Goal: Information Seeking & Learning: Understand process/instructions

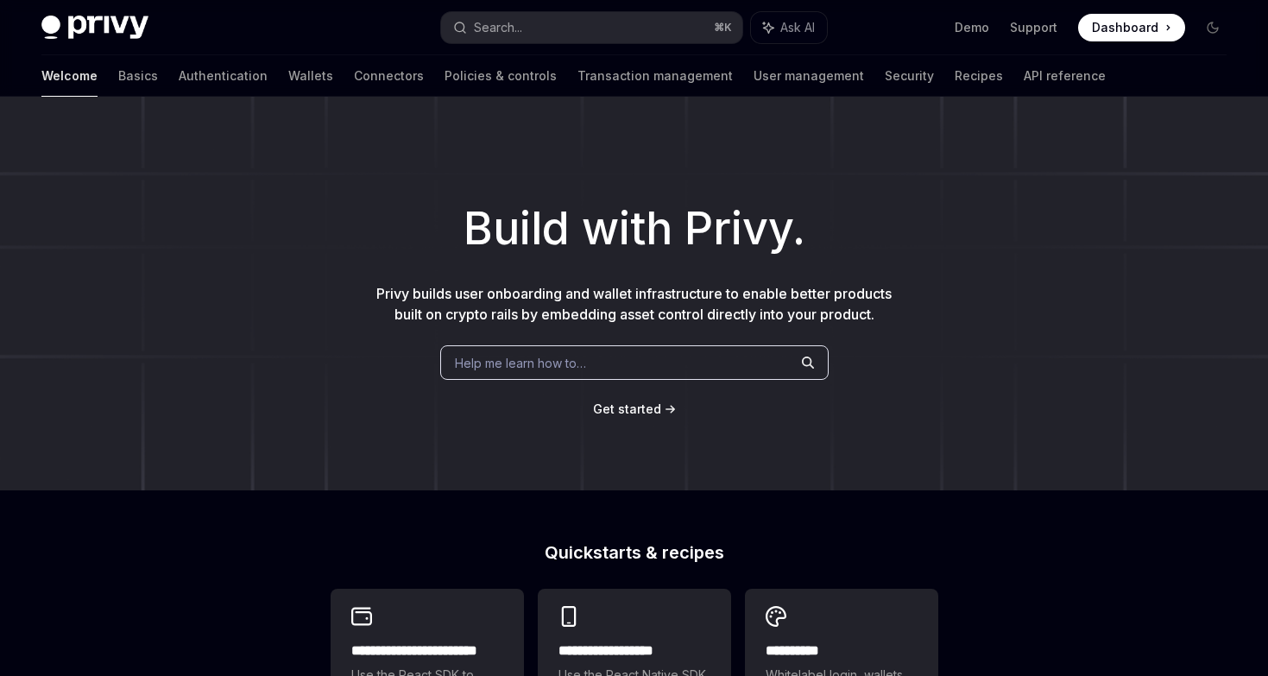
click at [258, 71] on div "Welcome Basics Authentication Wallets Connectors Policies & controls Transactio…" at bounding box center [573, 75] width 1064 height 41
click at [288, 78] on link "Wallets" at bounding box center [310, 75] width 45 height 41
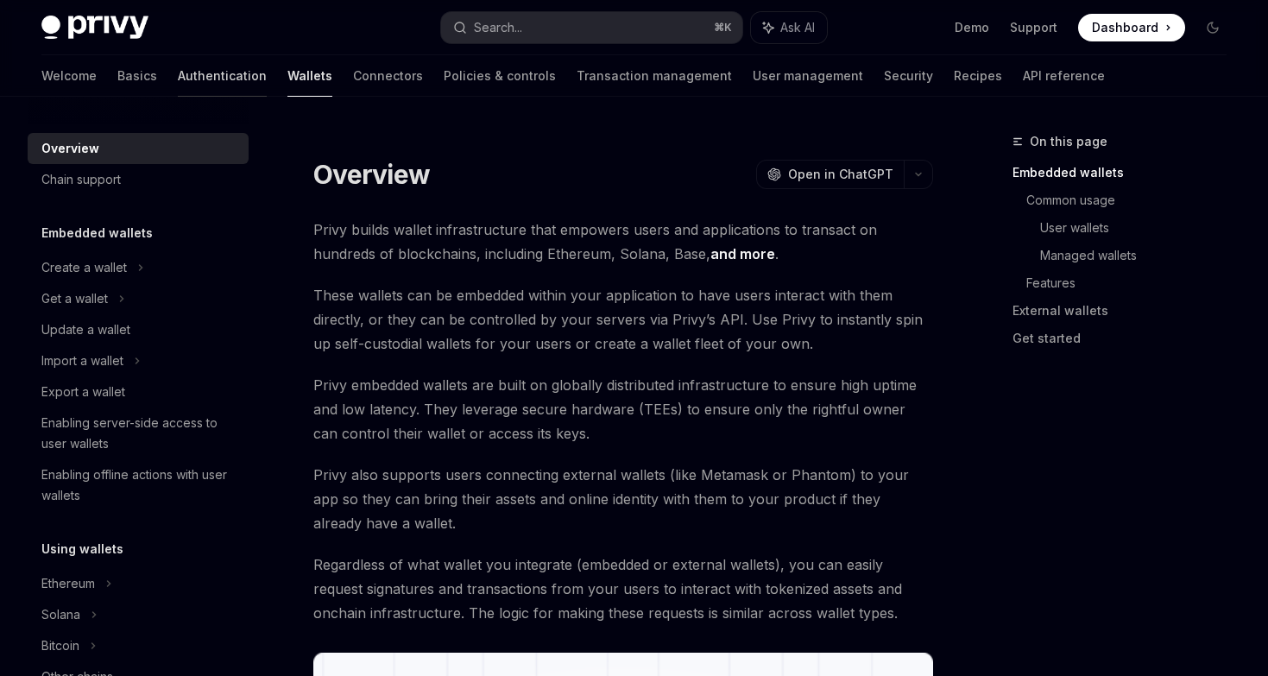
click at [178, 79] on link "Authentication" at bounding box center [222, 75] width 89 height 41
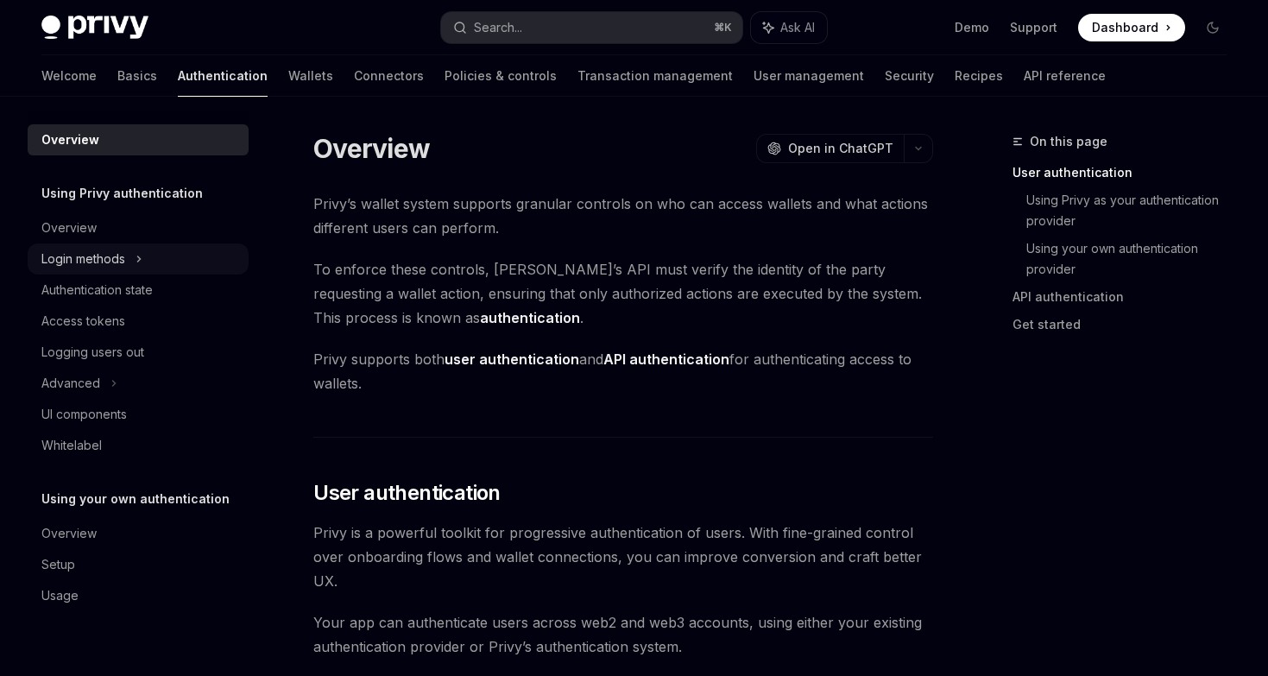
click at [105, 262] on div "Login methods" at bounding box center [83, 259] width 84 height 21
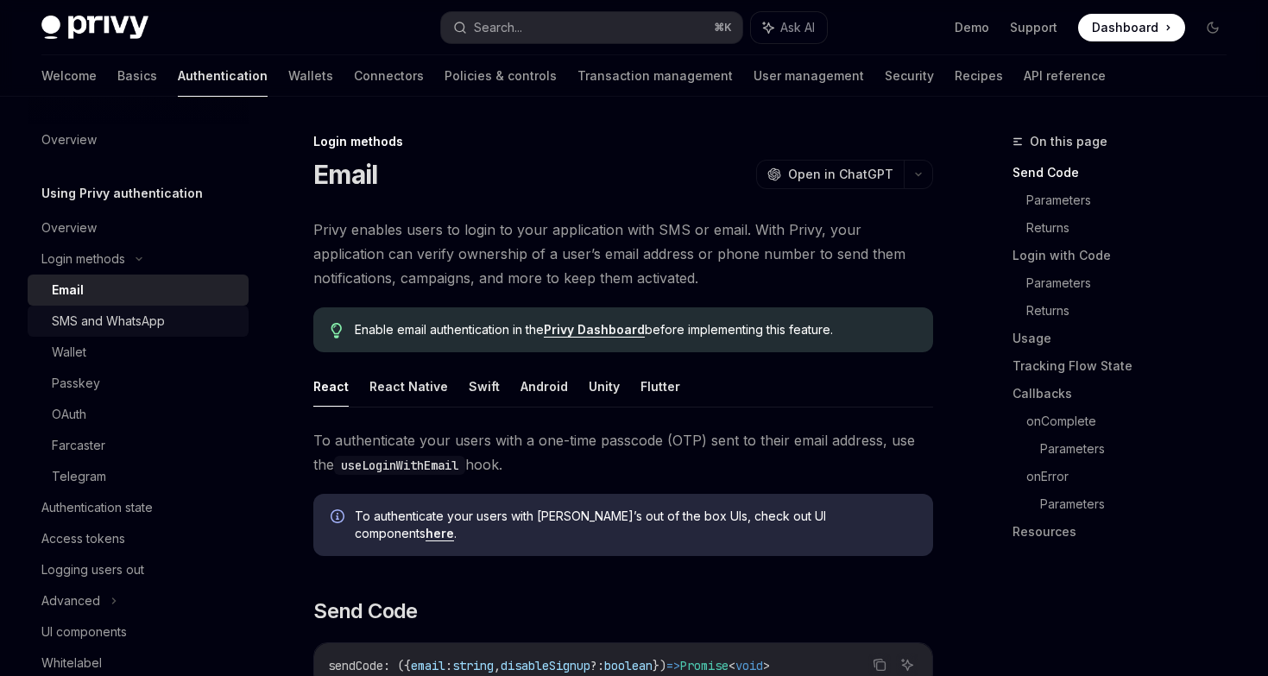
click at [103, 314] on div "SMS and WhatsApp" at bounding box center [108, 321] width 113 height 21
type textarea "*"
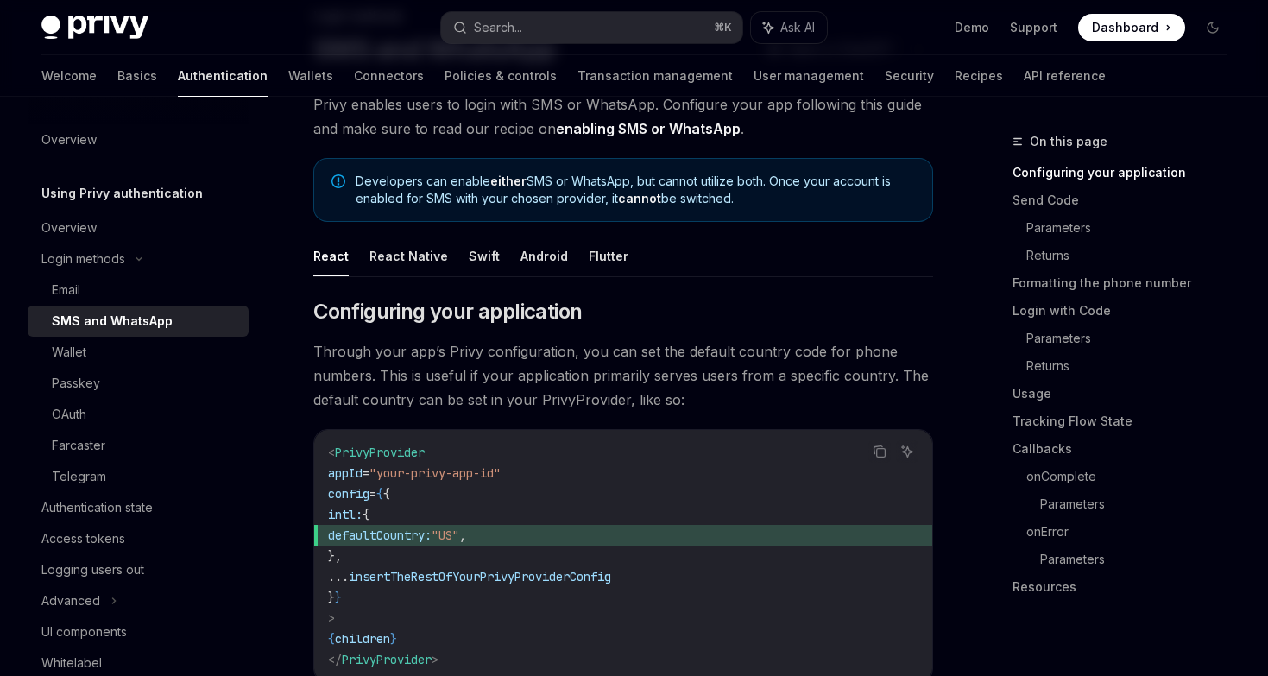
scroll to position [150, 0]
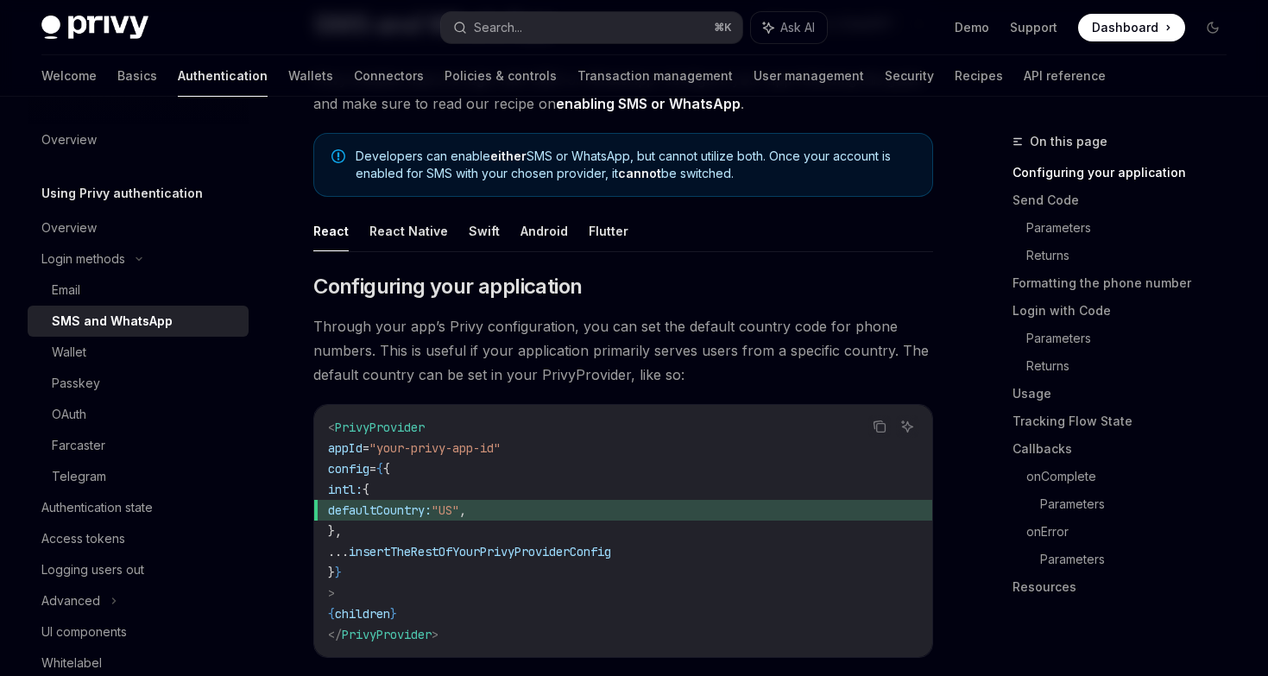
click at [1135, 34] on span "Dashboard" at bounding box center [1125, 27] width 66 height 17
click at [1116, 31] on span "Dashboard" at bounding box center [1125, 27] width 66 height 17
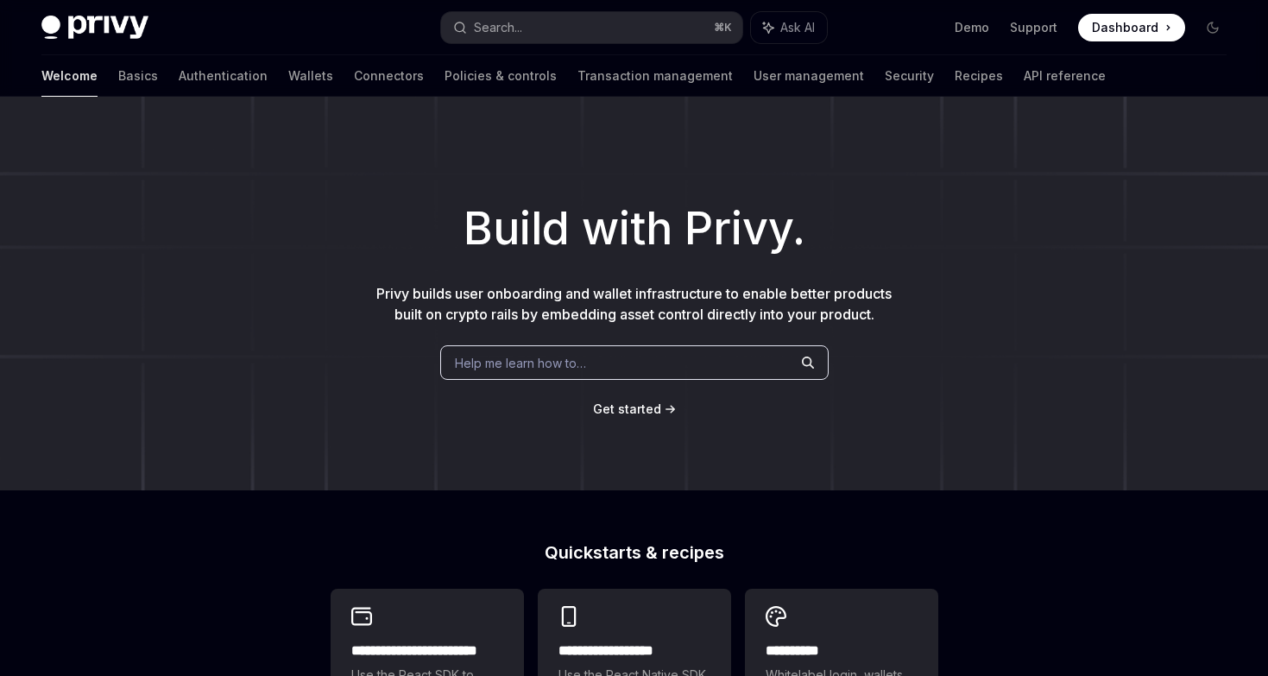
click at [1125, 13] on div "Privy Docs home page Search... ⌘ K Ask AI Demo Support Dashboard Dashboard Sear…" at bounding box center [633, 27] width 1185 height 55
click at [1125, 39] on span at bounding box center [1131, 28] width 107 height 28
click at [179, 82] on link "Authentication" at bounding box center [223, 75] width 89 height 41
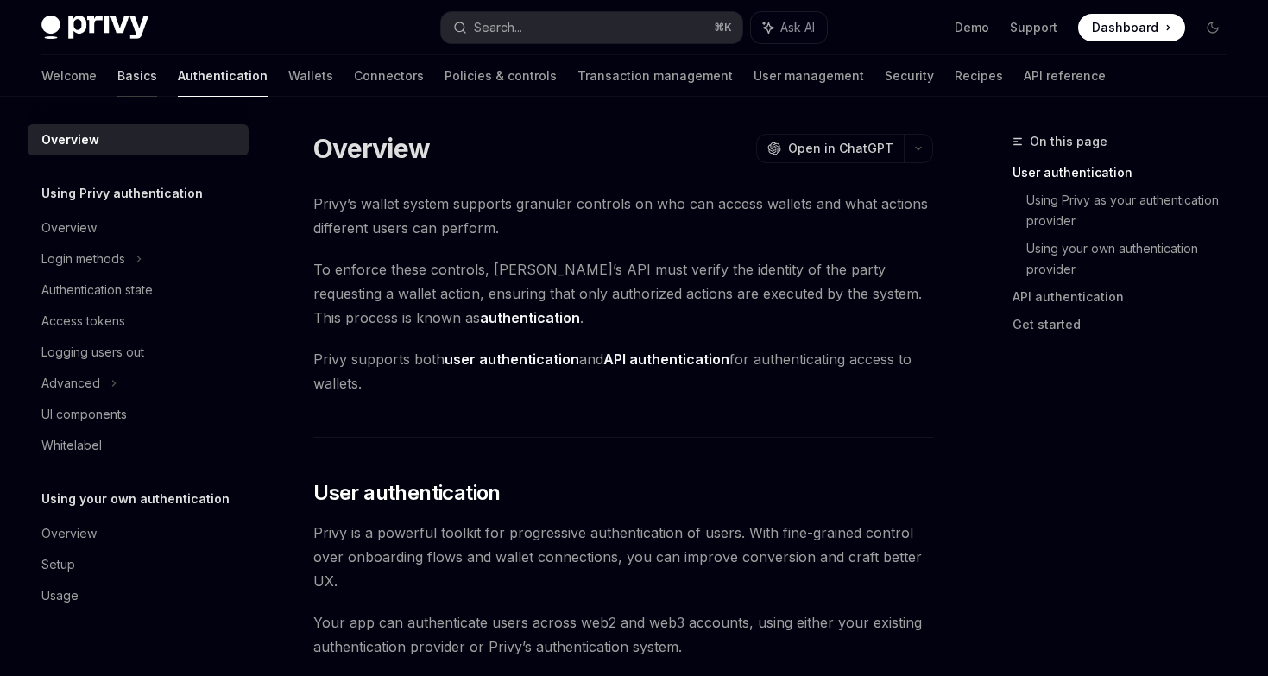
click at [117, 91] on link "Basics" at bounding box center [137, 75] width 40 height 41
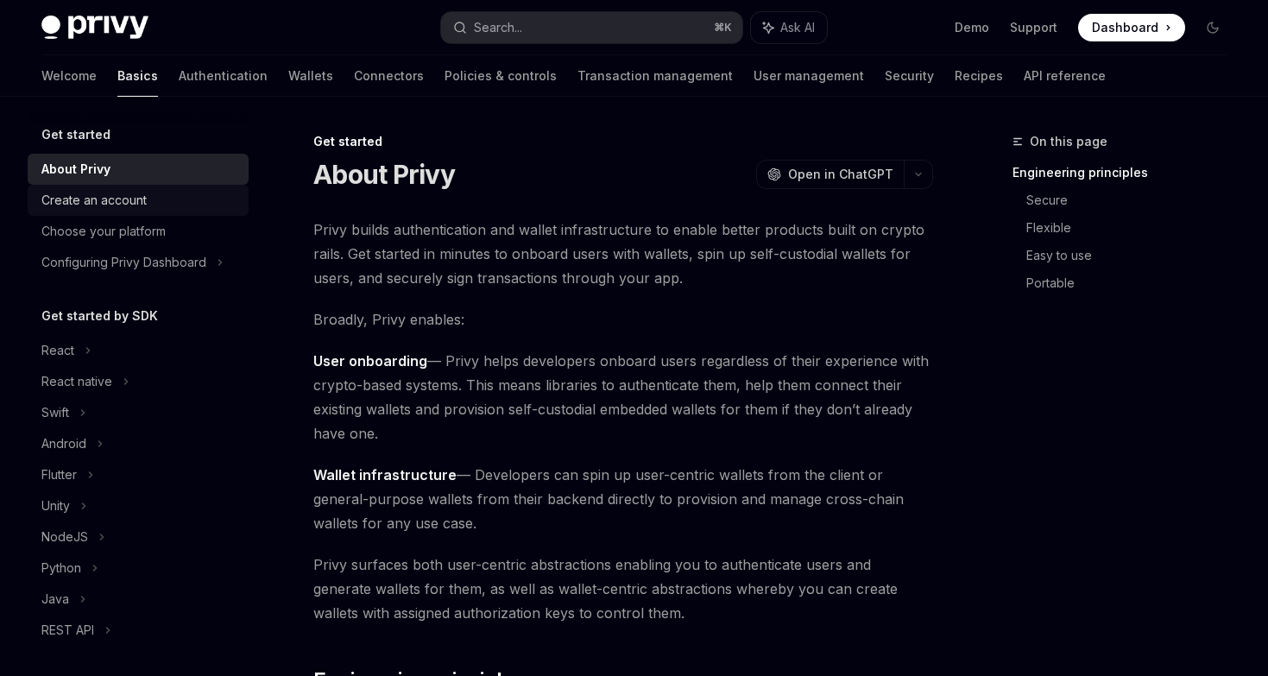
click at [106, 211] on link "Create an account" at bounding box center [138, 200] width 221 height 31
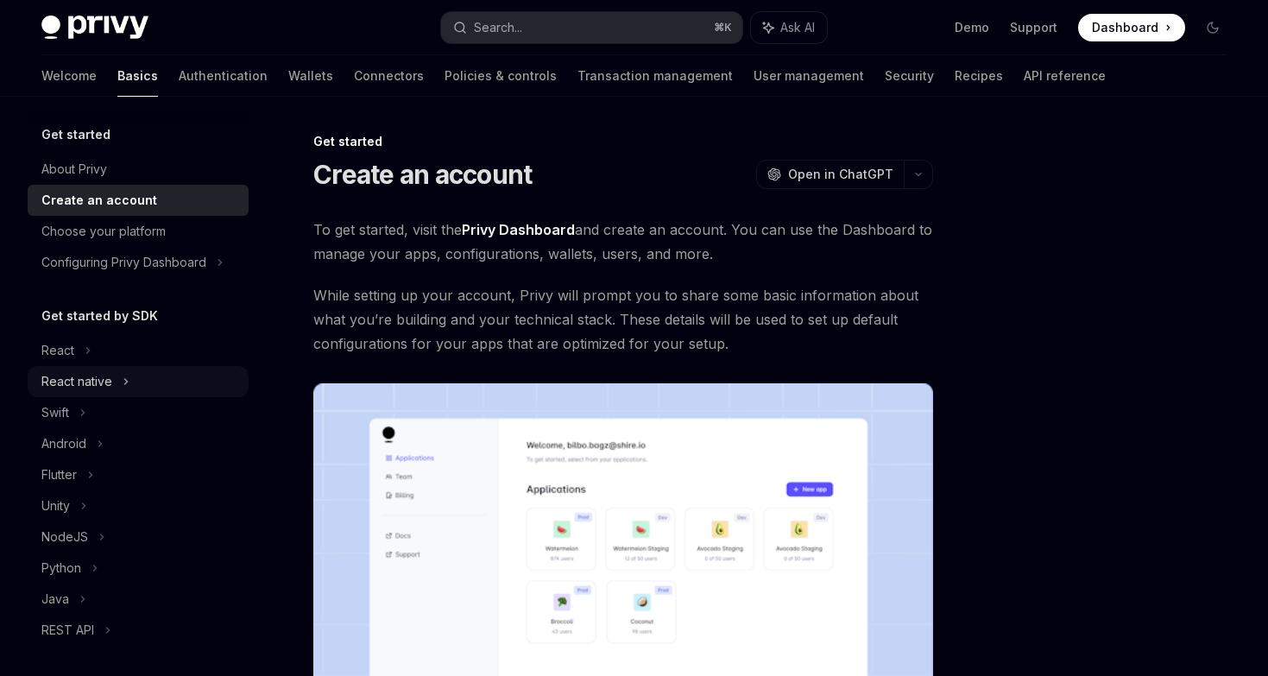
click at [104, 375] on div "React native" at bounding box center [76, 381] width 71 height 21
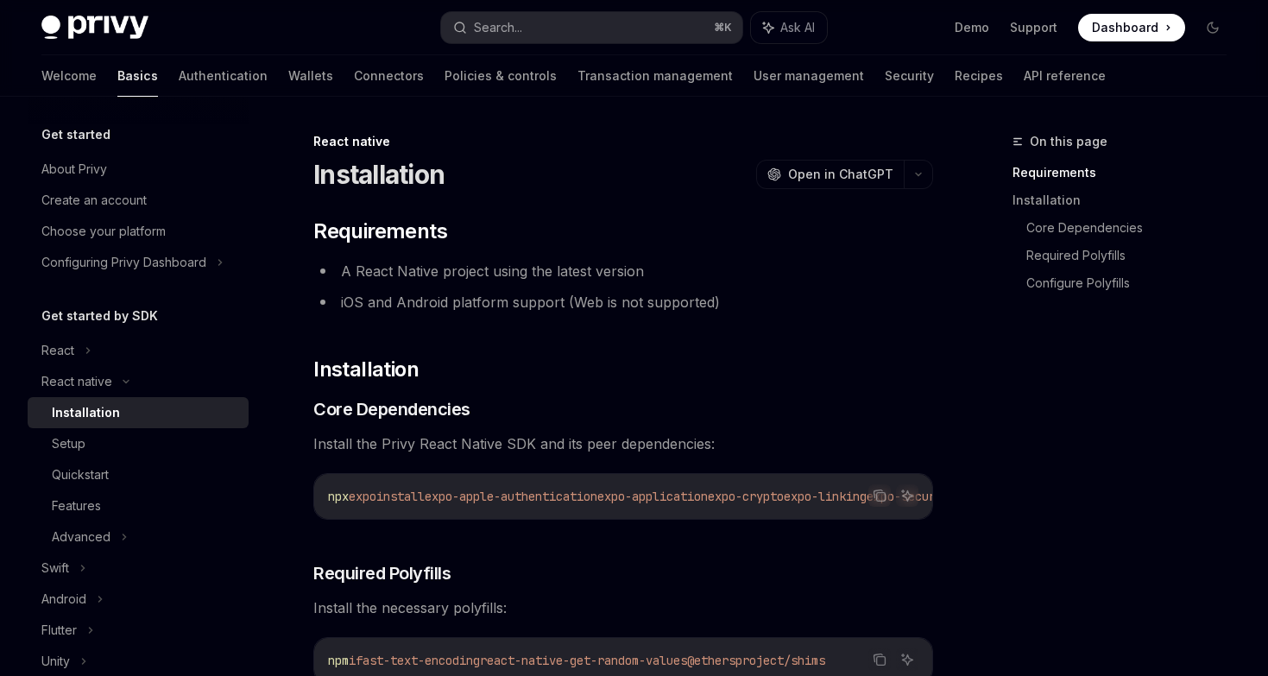
click at [376, 501] on span "expo" at bounding box center [363, 496] width 28 height 16
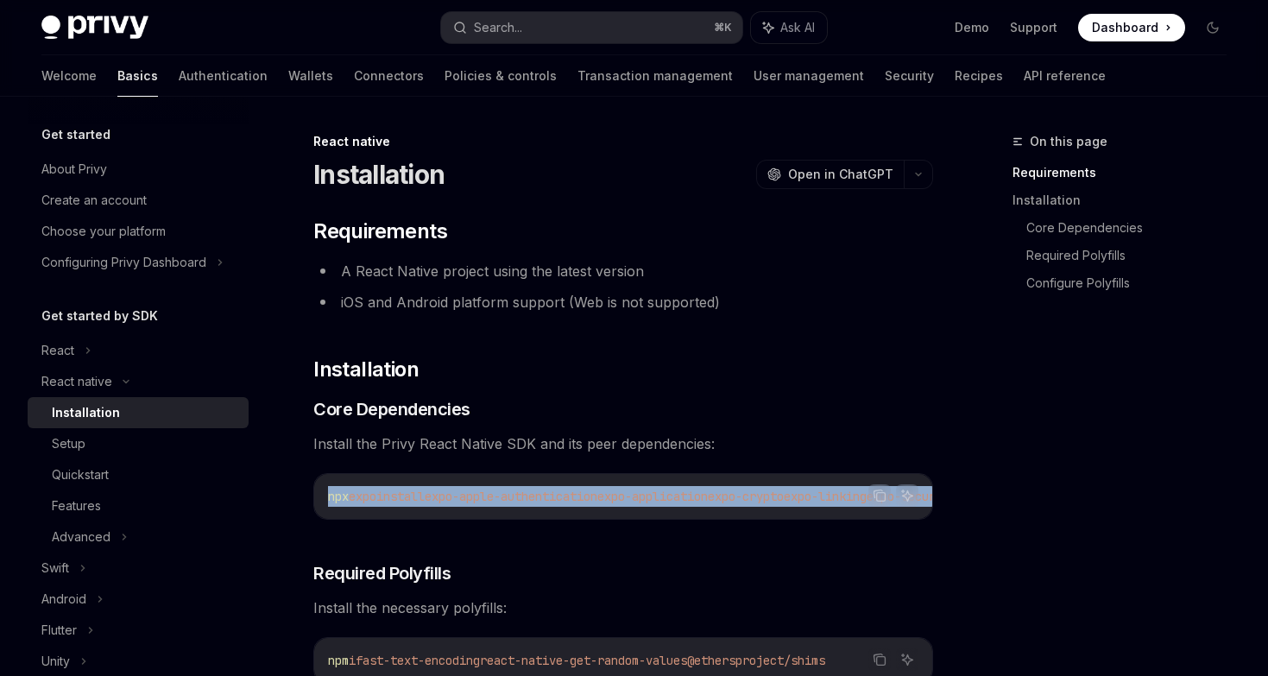
click at [376, 501] on span "expo" at bounding box center [363, 496] width 28 height 16
copy div "npx expo install expo-apple-authentication expo-application expo-crypto expo-li…"
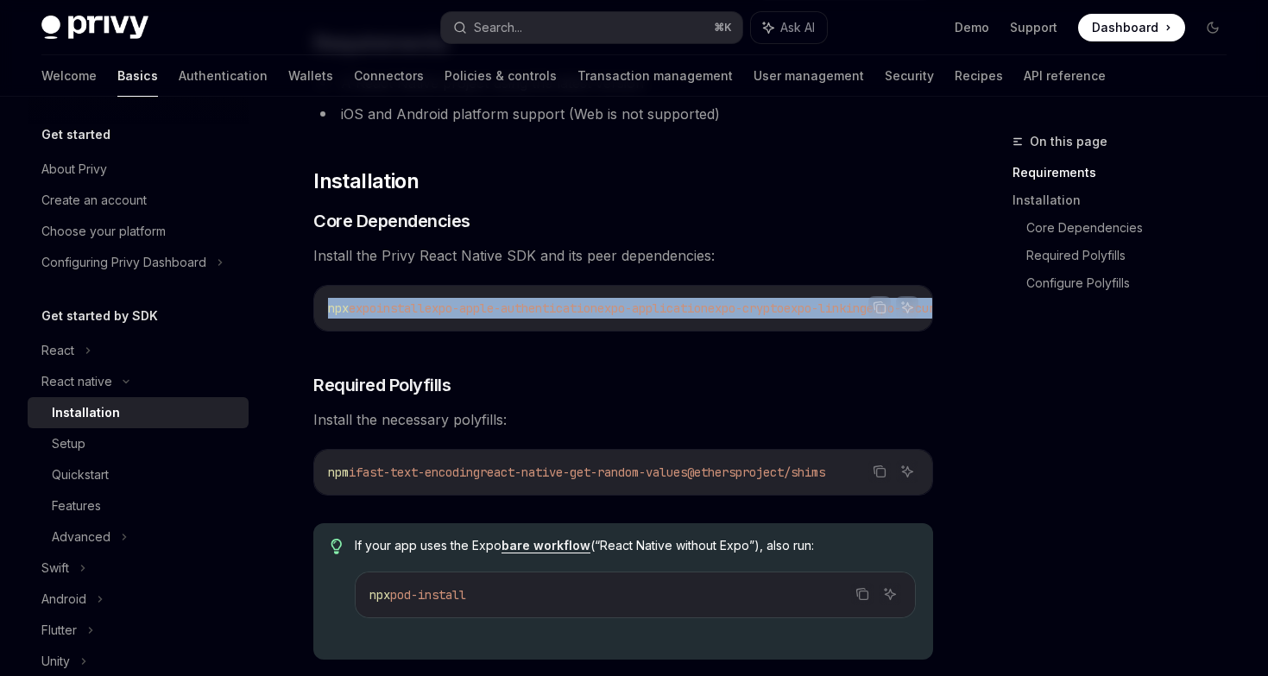
scroll to position [196, 0]
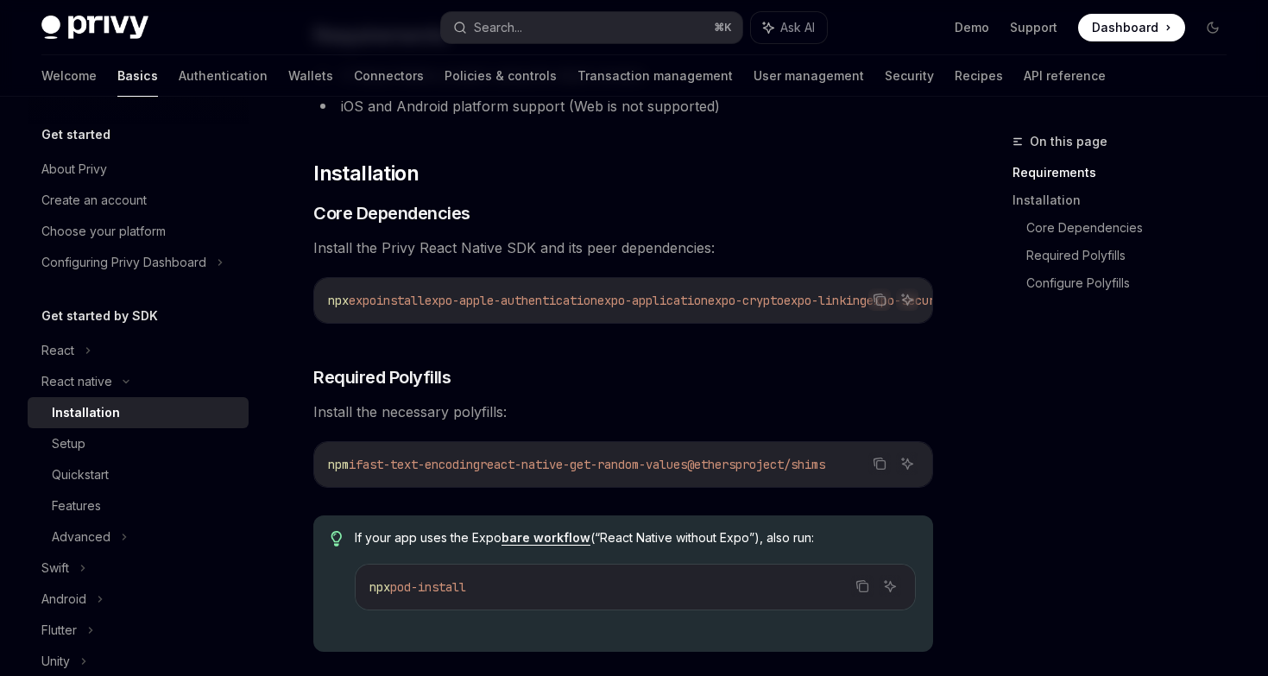
drag, startPoint x: 326, startPoint y: 473, endPoint x: 728, endPoint y: 451, distance: 401.9
click at [725, 452] on div "npm i fast-text-encoding react-native-get-random-values @ethersproject/shims" at bounding box center [623, 464] width 618 height 45
click at [886, 472] on button "Copy the contents from the code block" at bounding box center [879, 463] width 22 height 22
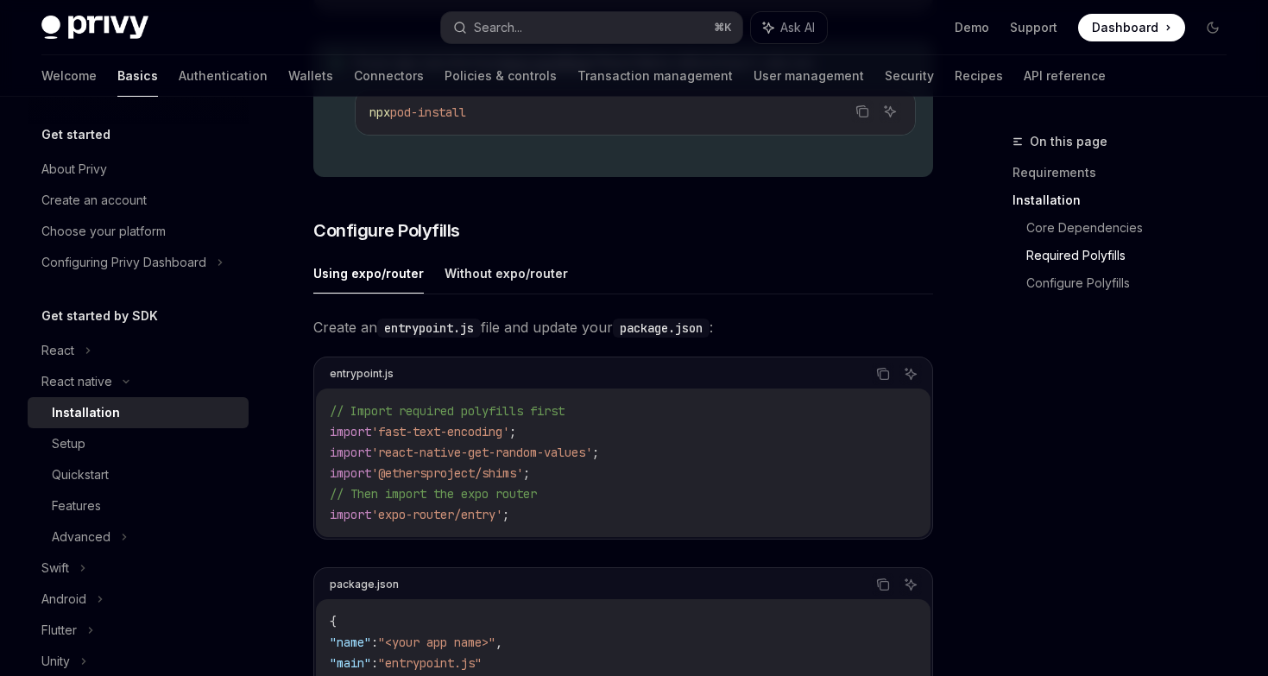
scroll to position [669, 0]
click at [880, 380] on icon "Copy the contents from the code block" at bounding box center [884, 377] width 9 height 9
click at [545, 524] on code "// Import required polyfills first import 'fast-text-encoding' ; import 'react-…" at bounding box center [623, 464] width 587 height 124
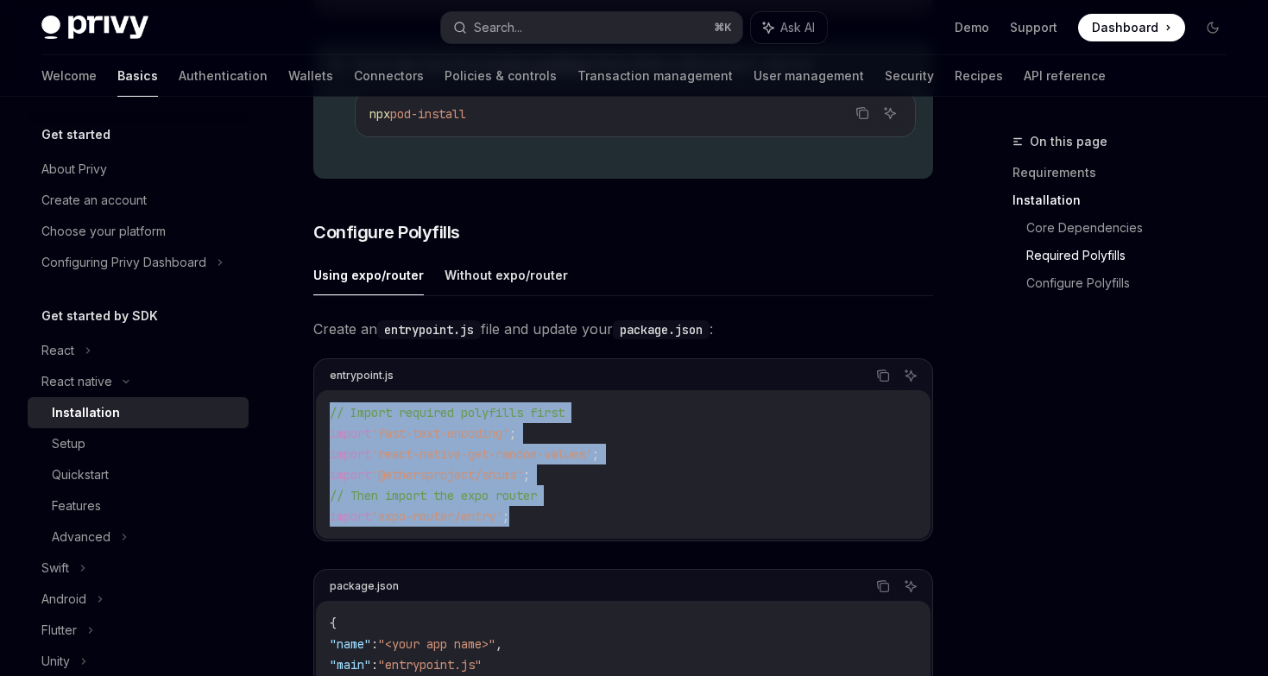
drag, startPoint x: 538, startPoint y: 526, endPoint x: 323, endPoint y: 415, distance: 241.6
click at [323, 415] on div "// Import required polyfills first import 'fast-text-encoding' ; import 'react-…" at bounding box center [623, 464] width 614 height 148
copy code "// Import required polyfills first import 'fast-text-encoding' ; import 'react-…"
click at [892, 381] on button "Copy the contents from the code block" at bounding box center [883, 375] width 22 height 22
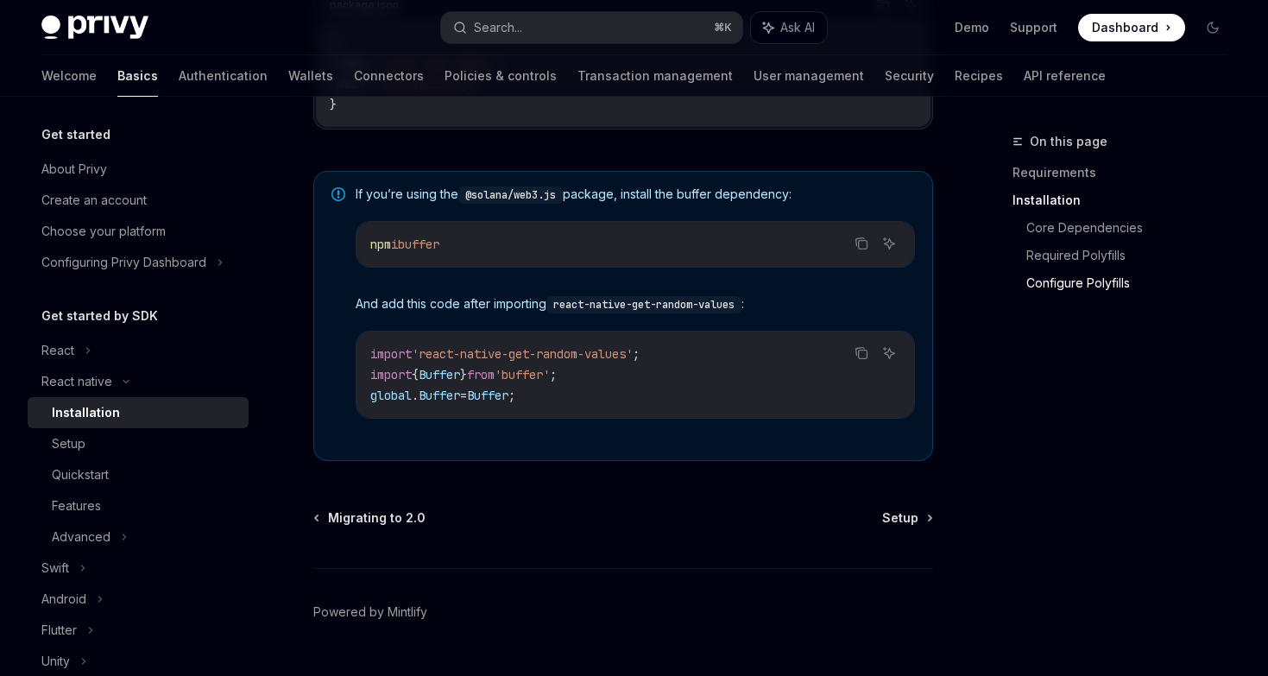
scroll to position [1297, 0]
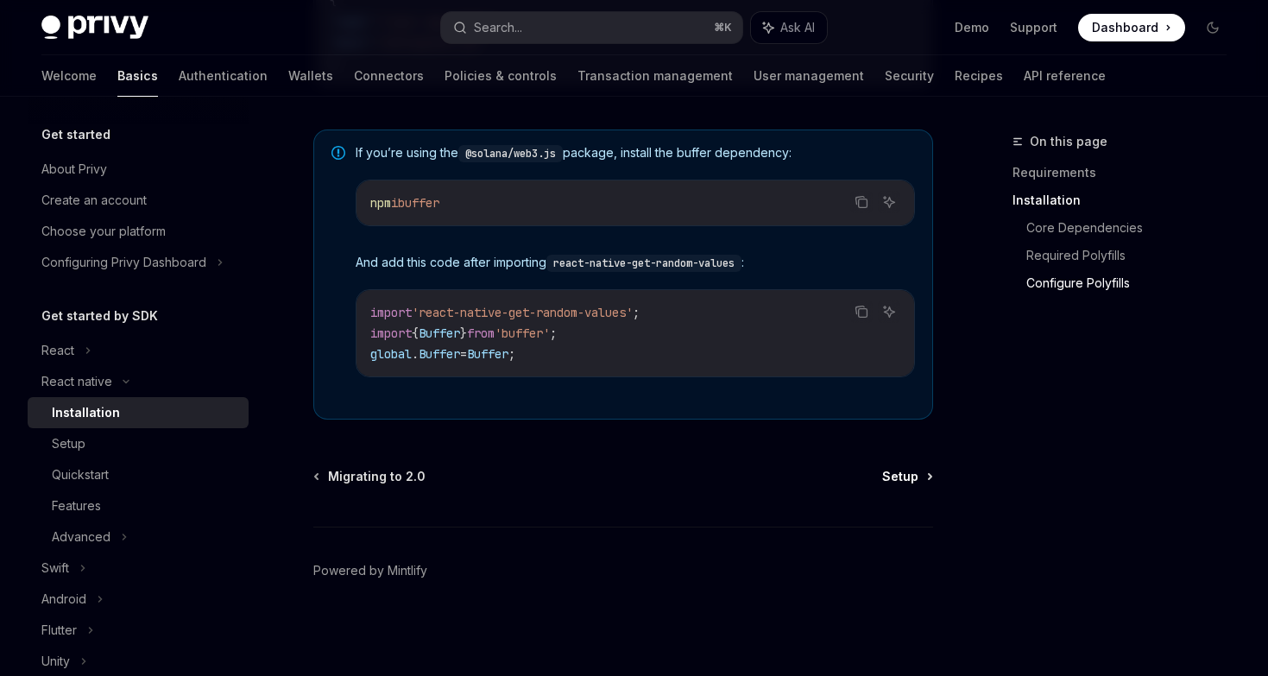
click at [903, 472] on span "Setup" at bounding box center [900, 476] width 36 height 17
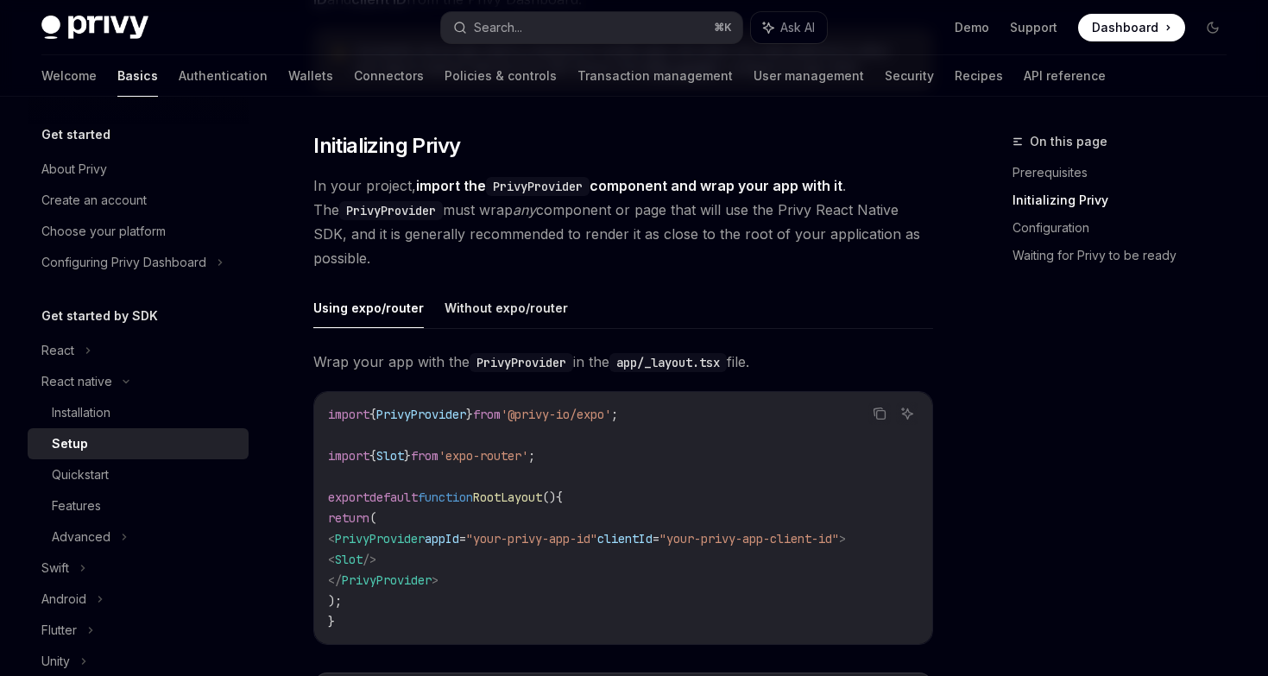
scroll to position [319, 0]
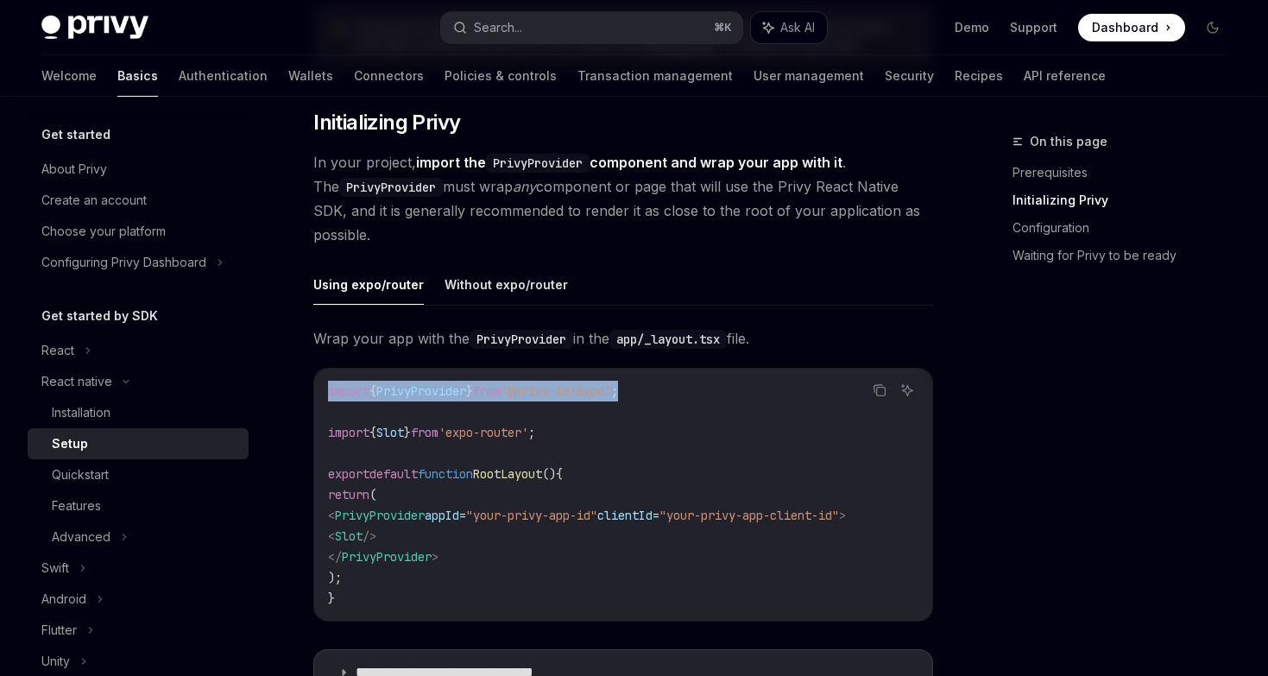
drag, startPoint x: 616, startPoint y: 394, endPoint x: 305, endPoint y: 394, distance: 311.6
copy span "import { PrivyProvider } from '@privy-io/expo' ;"
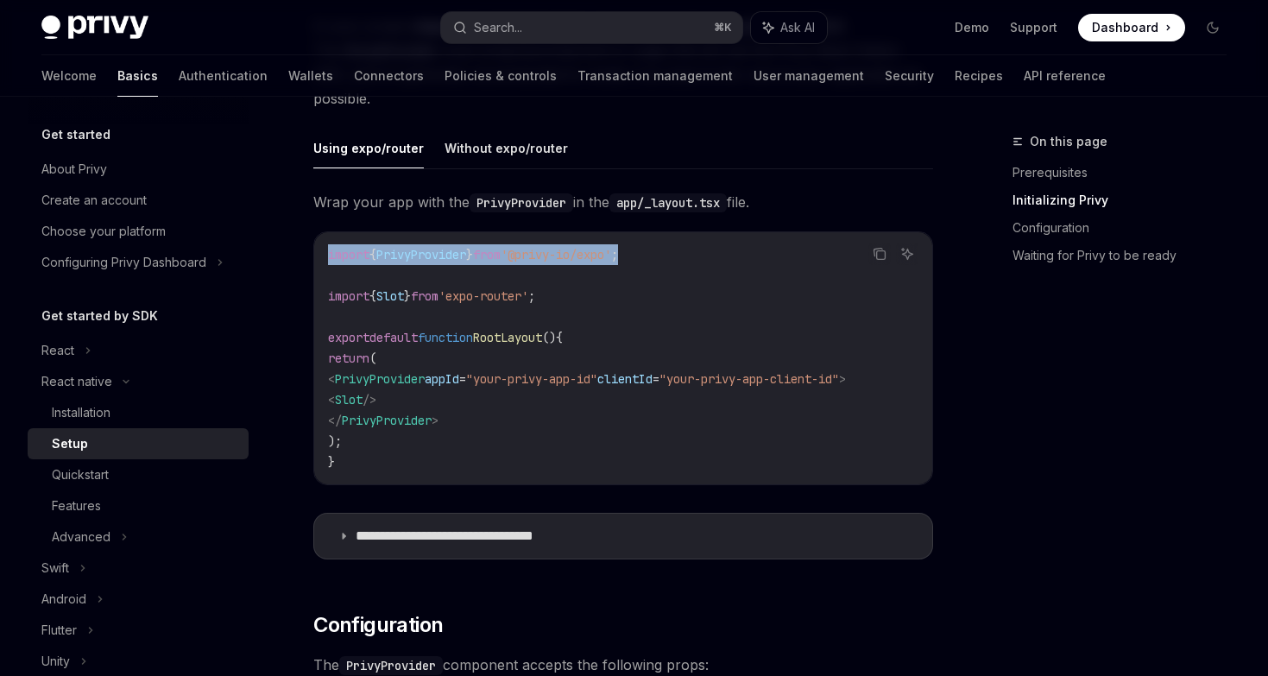
scroll to position [0, 24]
drag, startPoint x: 354, startPoint y: 380, endPoint x: 900, endPoint y: 377, distance: 546.3
click at [900, 377] on code "import { PrivyProvider } from '@privy-io/expo' ; import { Slot } from 'expo-rou…" at bounding box center [623, 358] width 590 height 228
copy span "< PrivyProvider appId = "your-privy-app-id" clientId = "your-privy-app-client-i…"
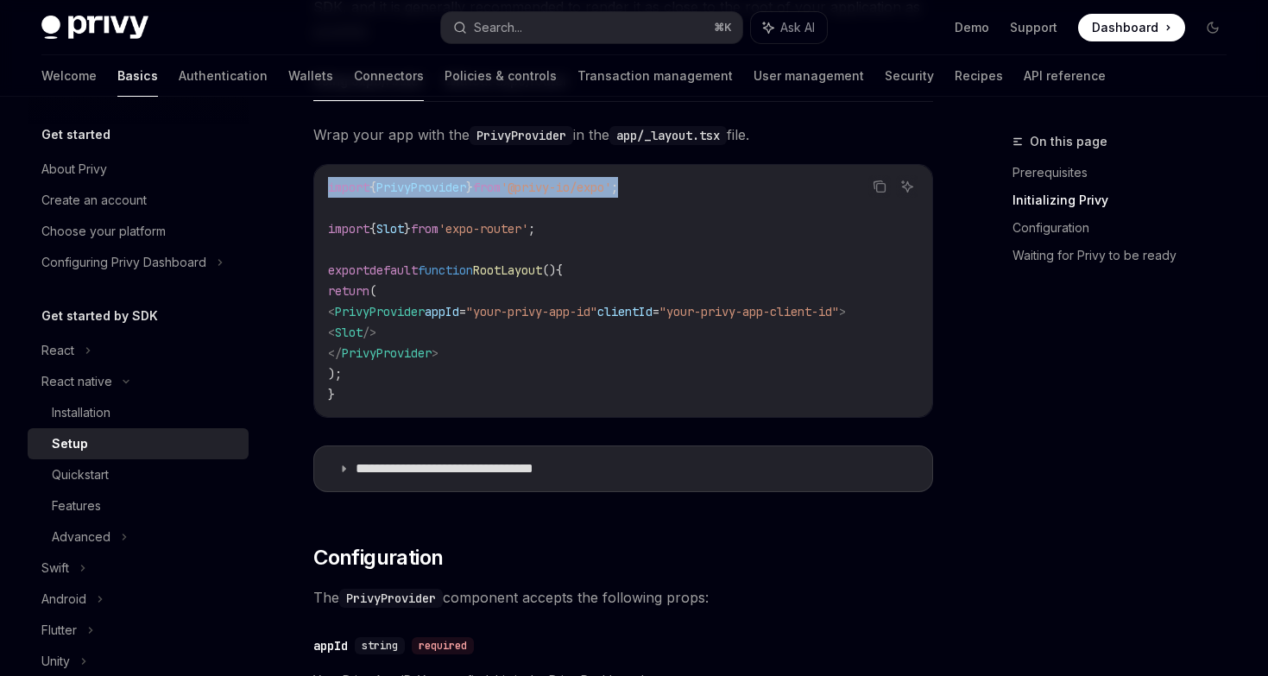
scroll to position [533, 0]
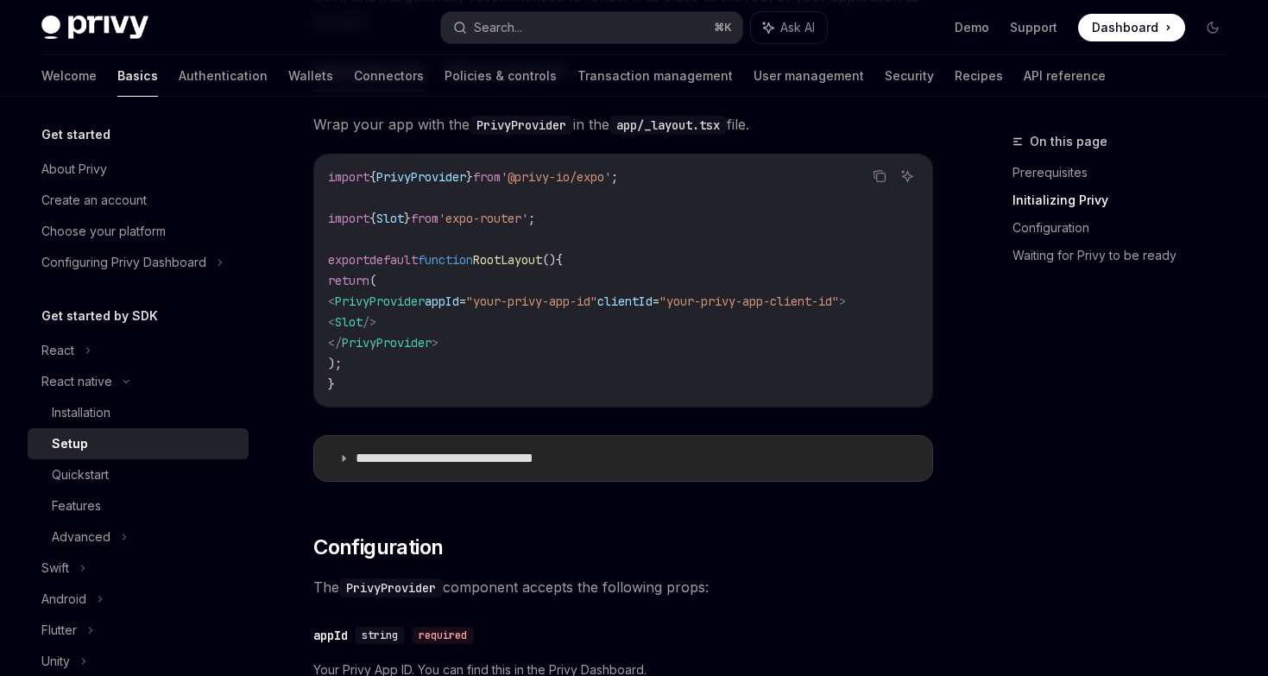
click at [423, 453] on summary "**********" at bounding box center [623, 458] width 618 height 45
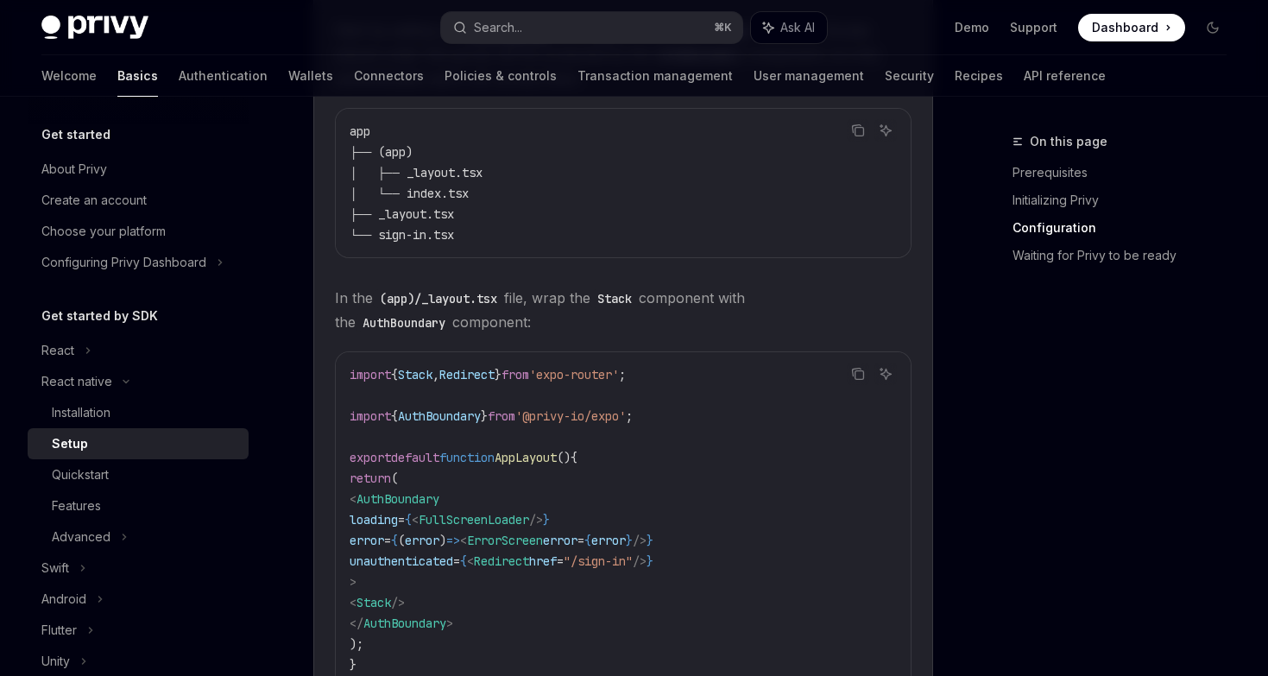
scroll to position [1212, 0]
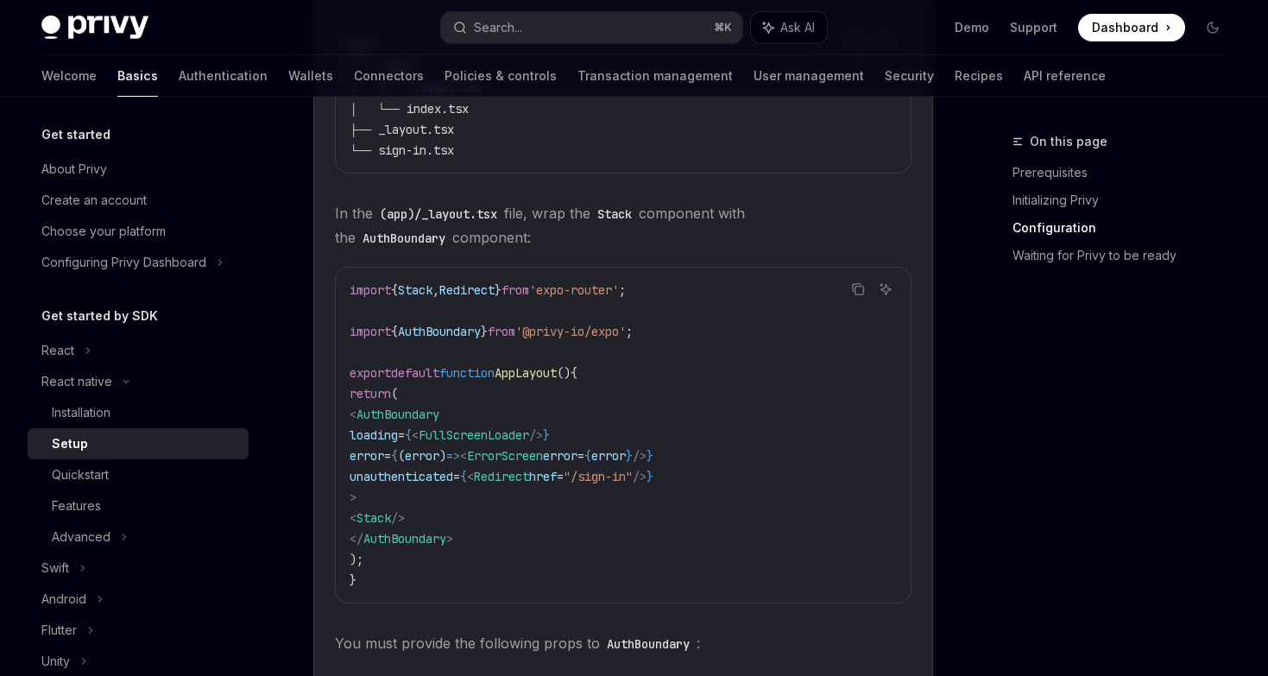
click at [672, 341] on code "import { Stack , Redirect } from 'expo-router' ; import { AuthBoundary } from '…" at bounding box center [623, 435] width 547 height 311
drag, startPoint x: 672, startPoint y: 341, endPoint x: 347, endPoint y: 341, distance: 325.4
click at [346, 342] on div "import { Stack , Redirect } from 'expo-router' ; import { AuthBoundary } from '…" at bounding box center [623, 435] width 575 height 335
copy code "import { AuthBoundary } from '@privy-io/expo' ;"
click at [703, 427] on code "import { Stack , Redirect } from 'expo-router' ; import { AuthBoundary } from '…" at bounding box center [623, 435] width 547 height 311
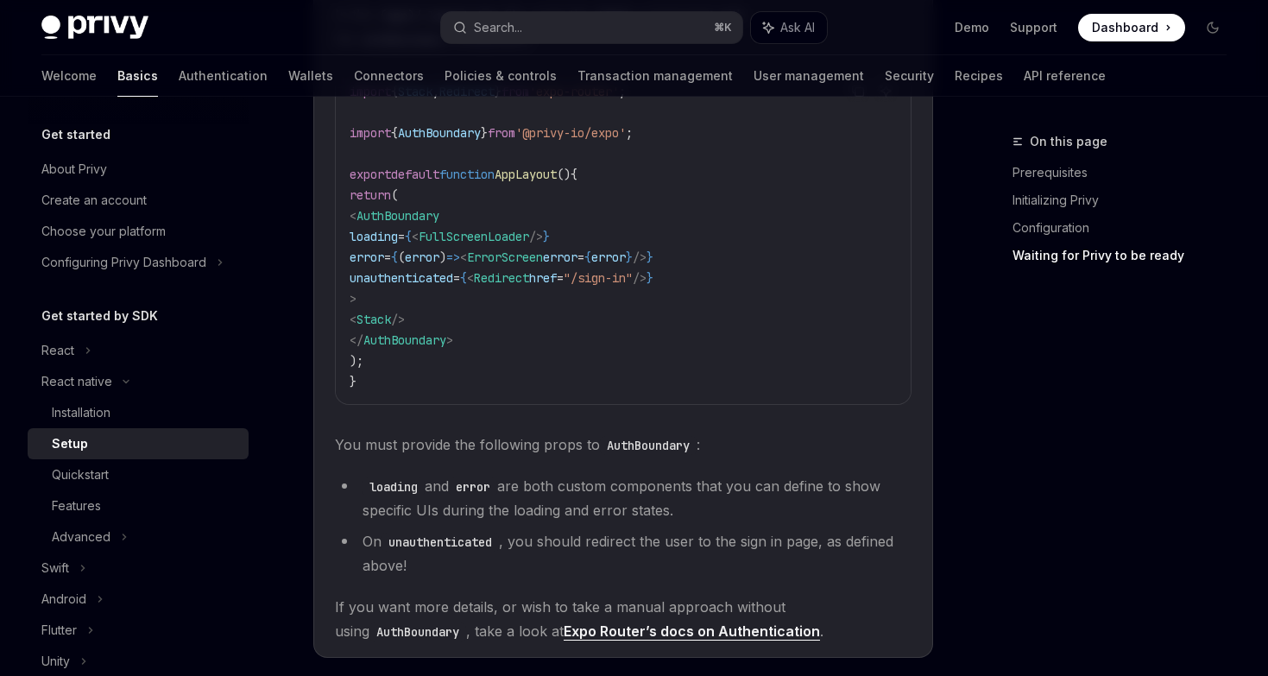
scroll to position [1357, 0]
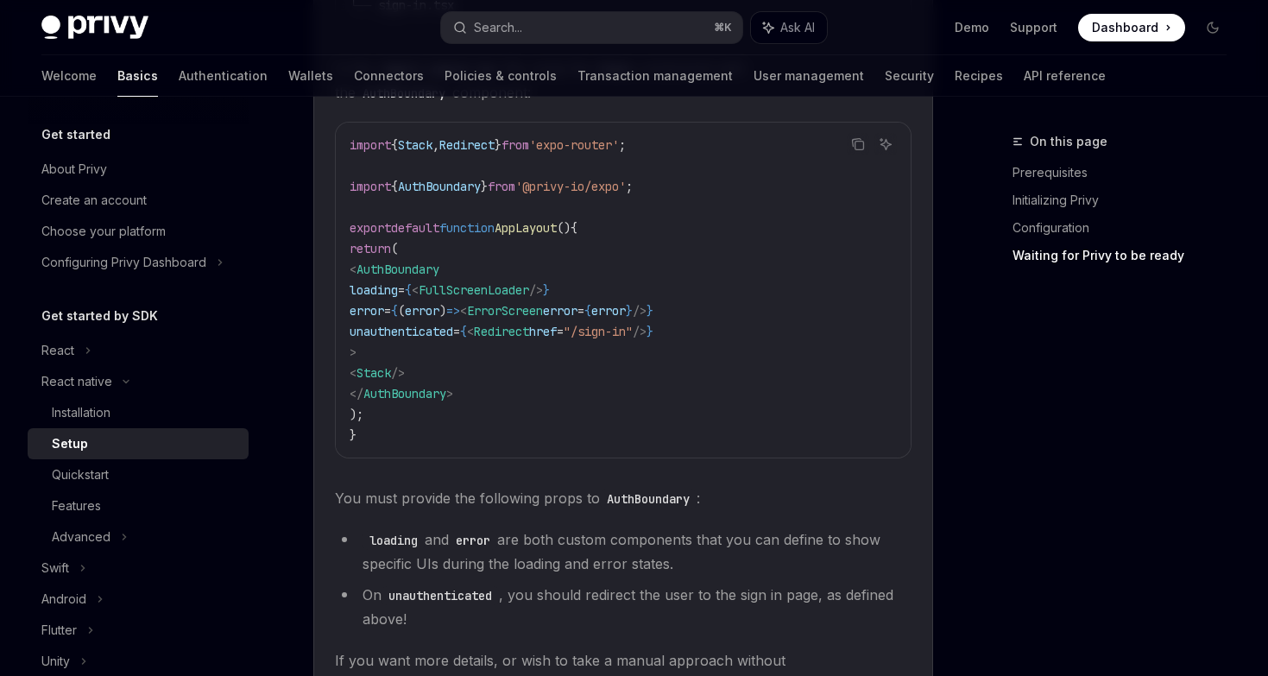
click at [529, 298] on span "FullScreenLoader" at bounding box center [474, 290] width 110 height 16
click at [543, 318] on span "ErrorScreen" at bounding box center [505, 311] width 76 height 16
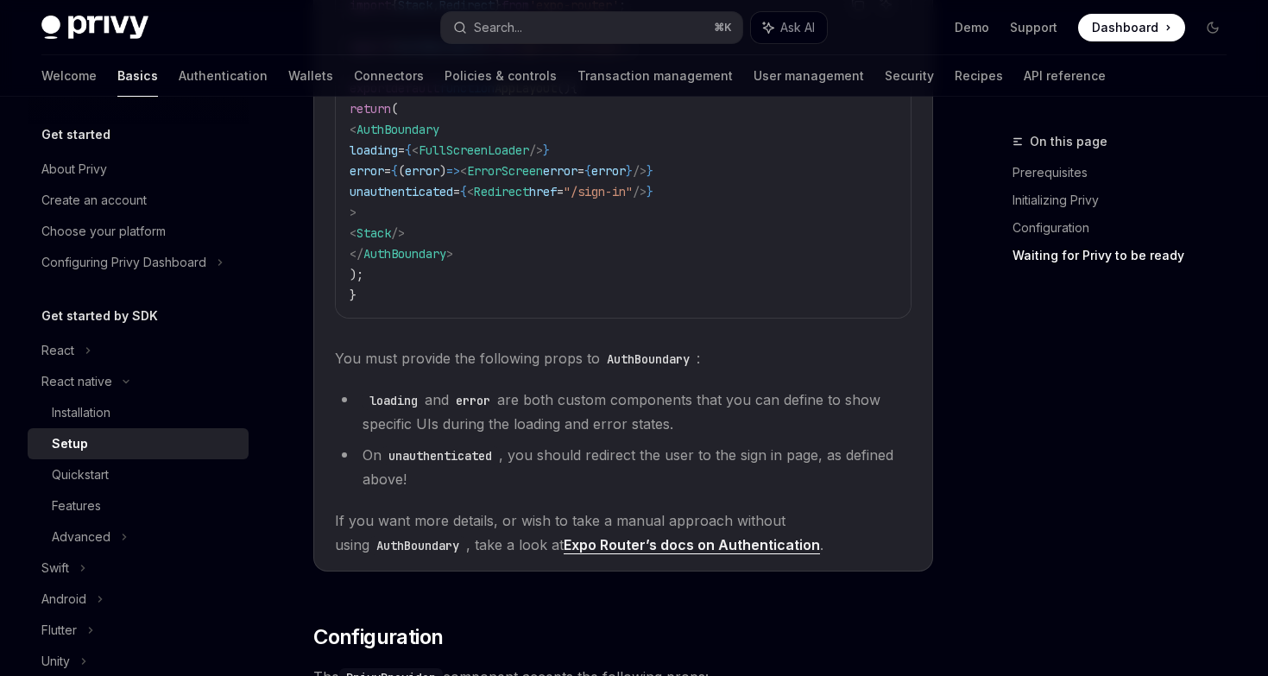
scroll to position [1533, 0]
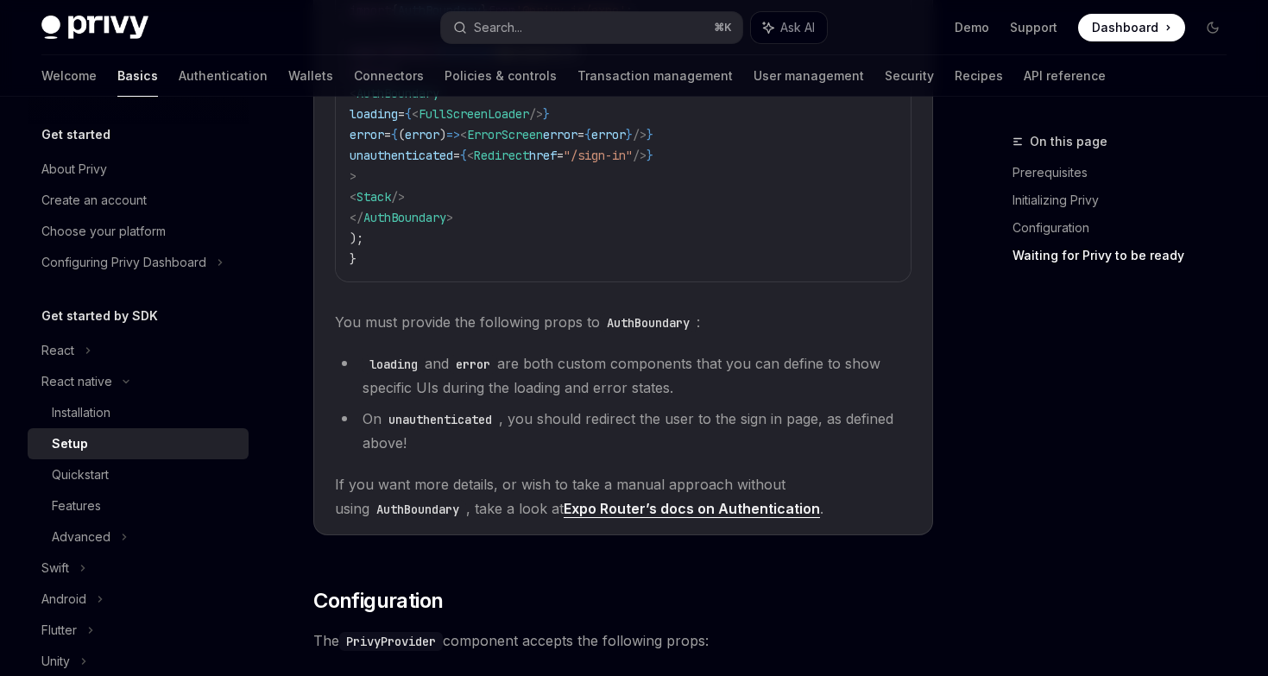
click at [589, 518] on link "Expo Router’s docs on Authentication" at bounding box center [692, 509] width 256 height 18
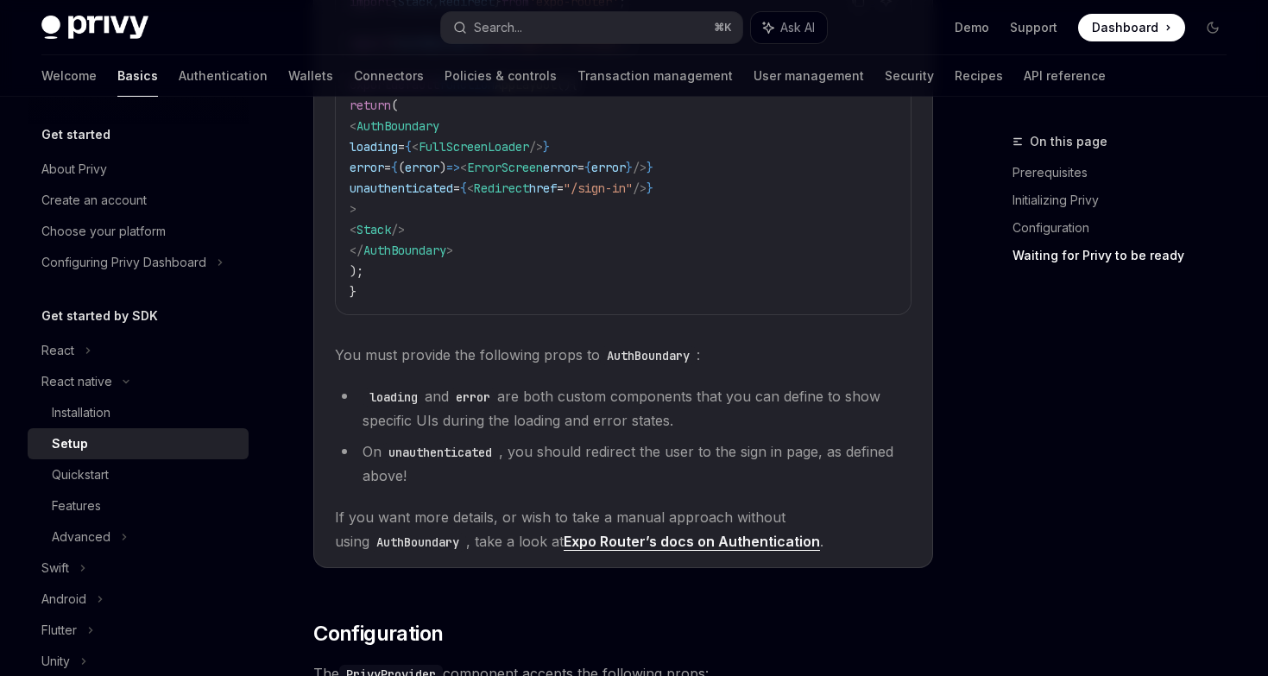
scroll to position [1502, 0]
click at [89, 412] on div "Installation" at bounding box center [81, 412] width 59 height 21
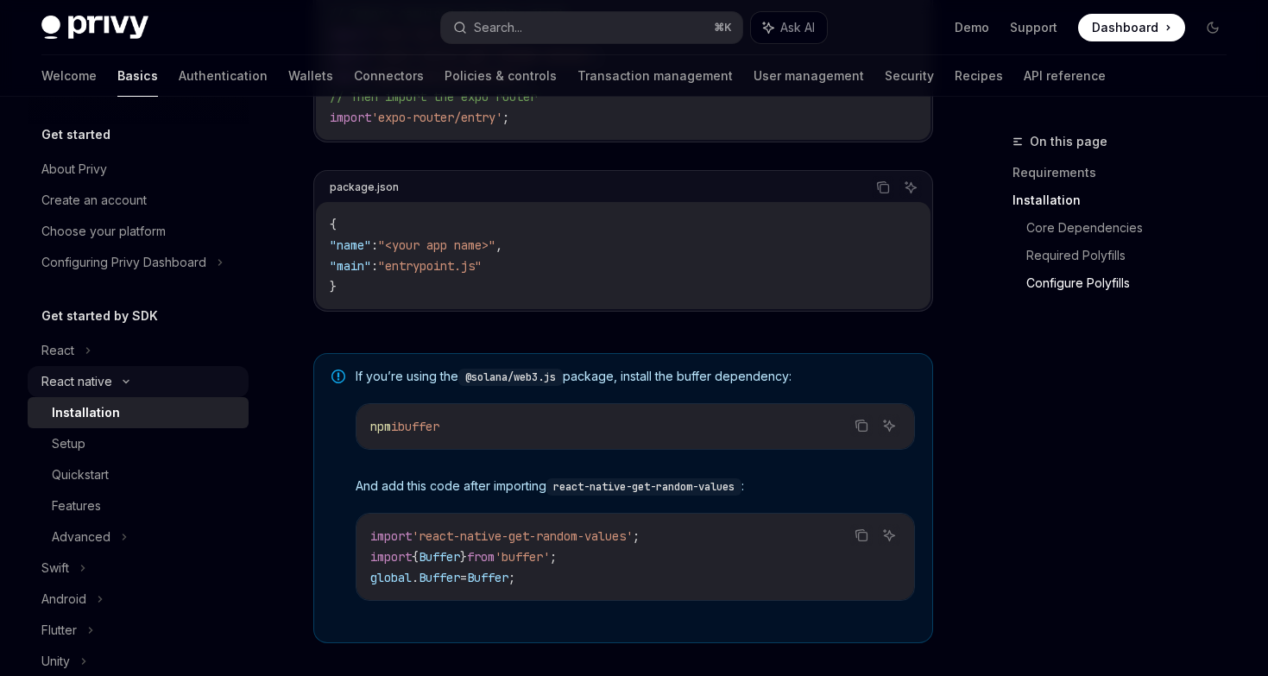
scroll to position [1297, 0]
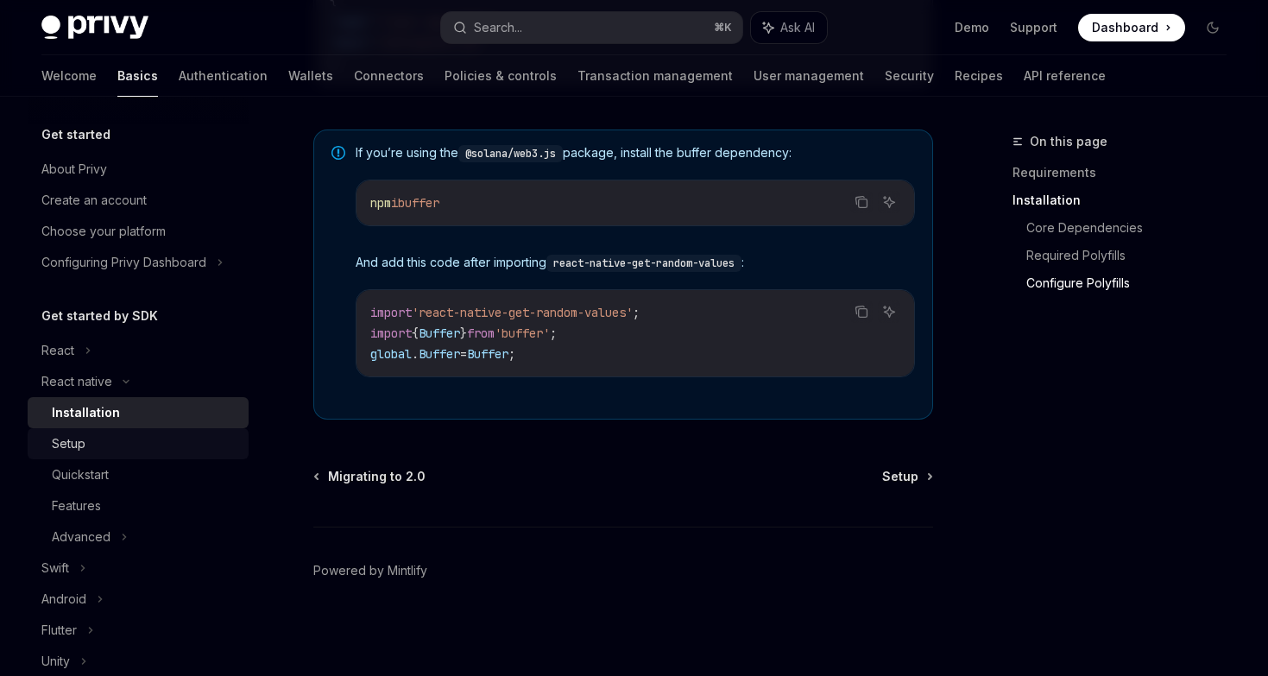
click at [79, 451] on div "Setup" at bounding box center [69, 443] width 34 height 21
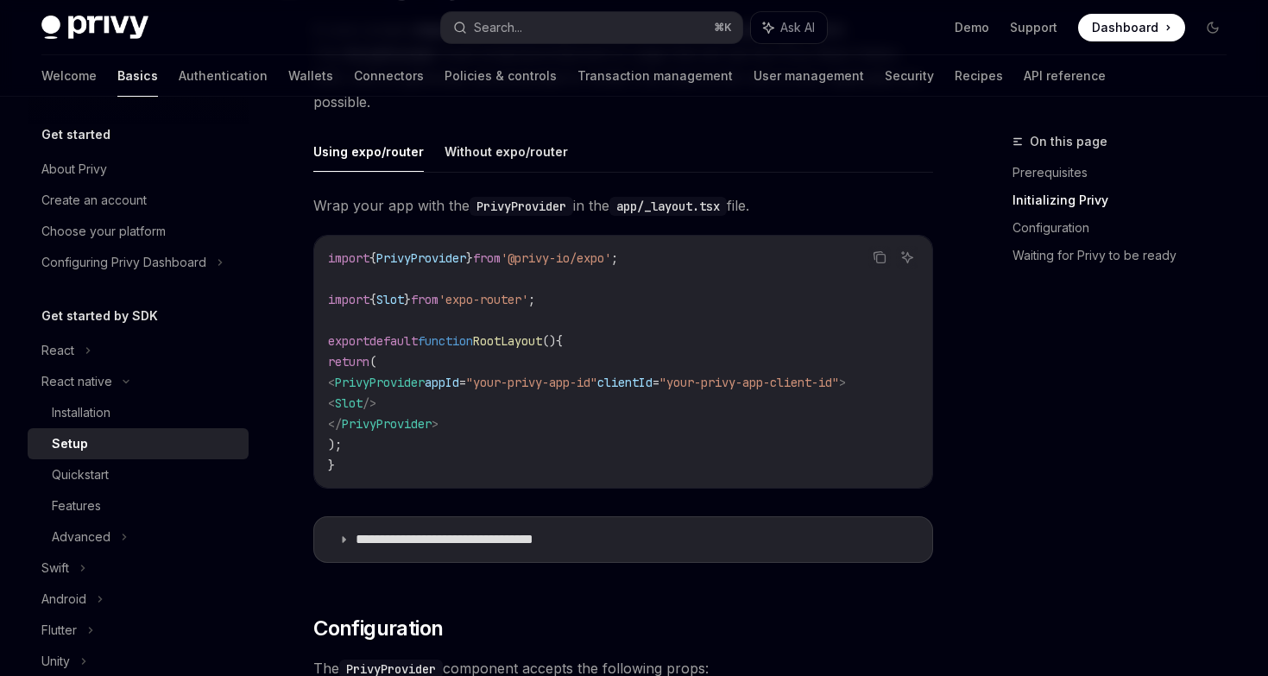
scroll to position [450, 0]
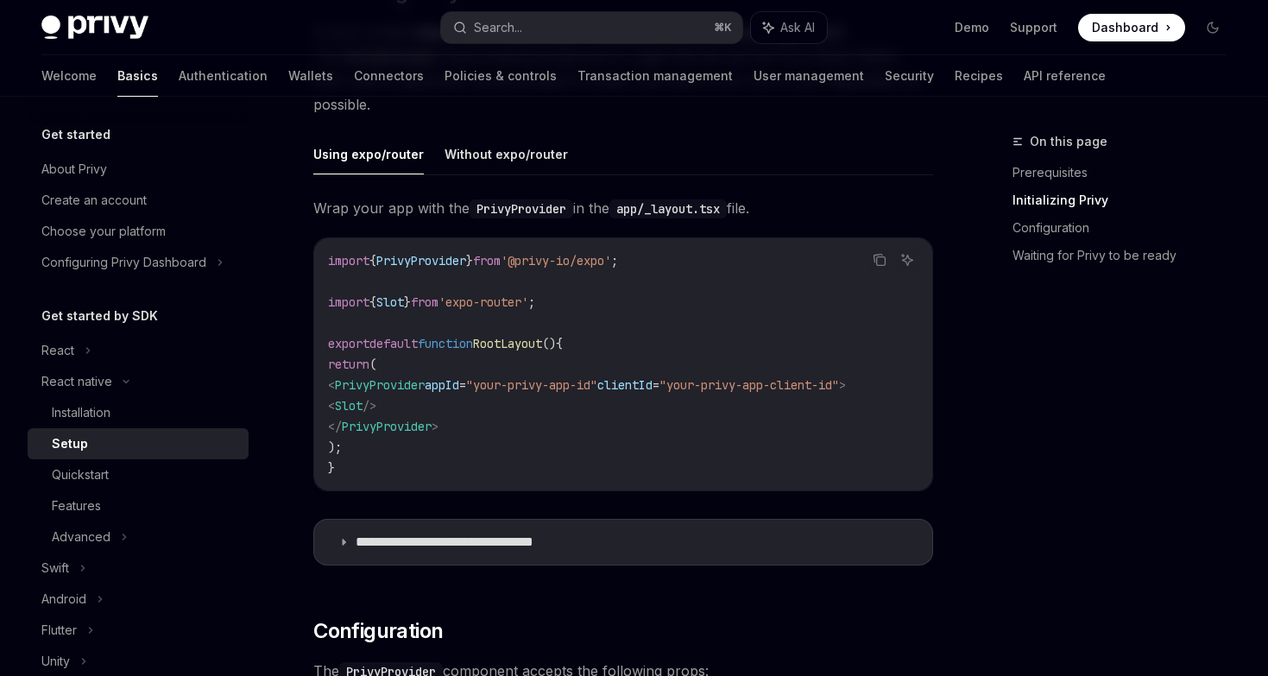
click at [652, 383] on span "clientId" at bounding box center [624, 385] width 55 height 16
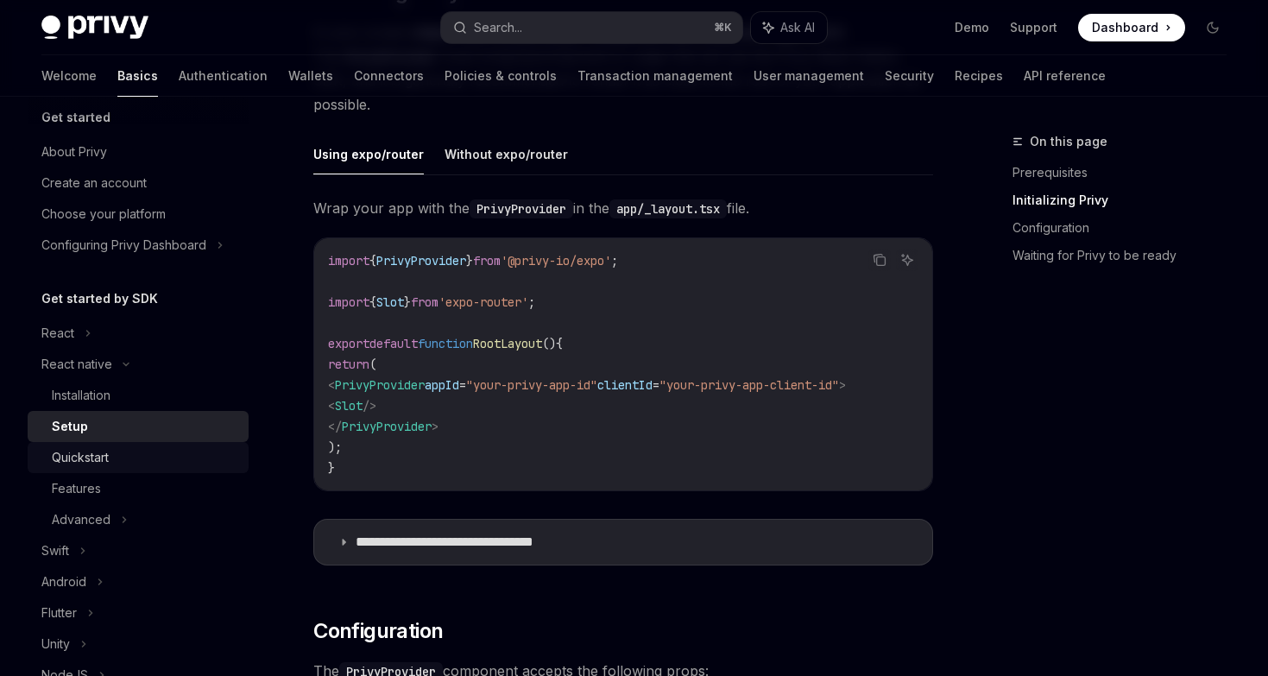
click at [95, 459] on div "Quickstart" at bounding box center [80, 457] width 57 height 21
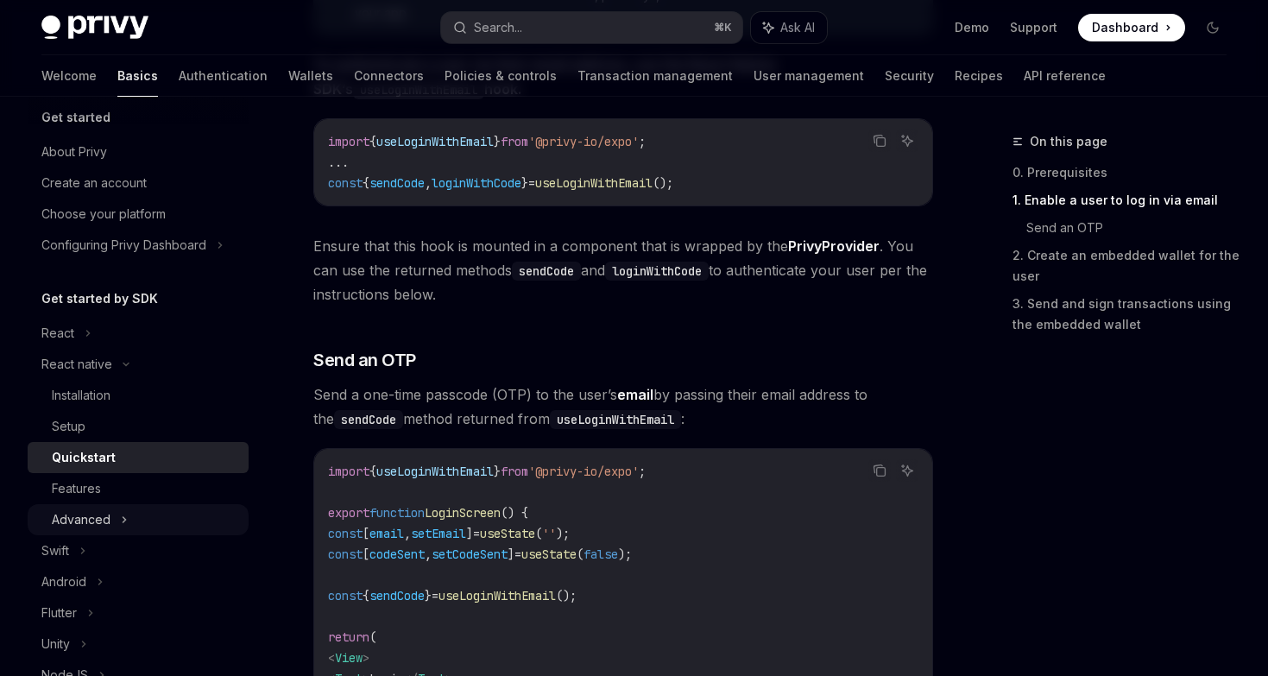
scroll to position [484, 0]
click at [106, 515] on div "Advanced" at bounding box center [81, 519] width 59 height 21
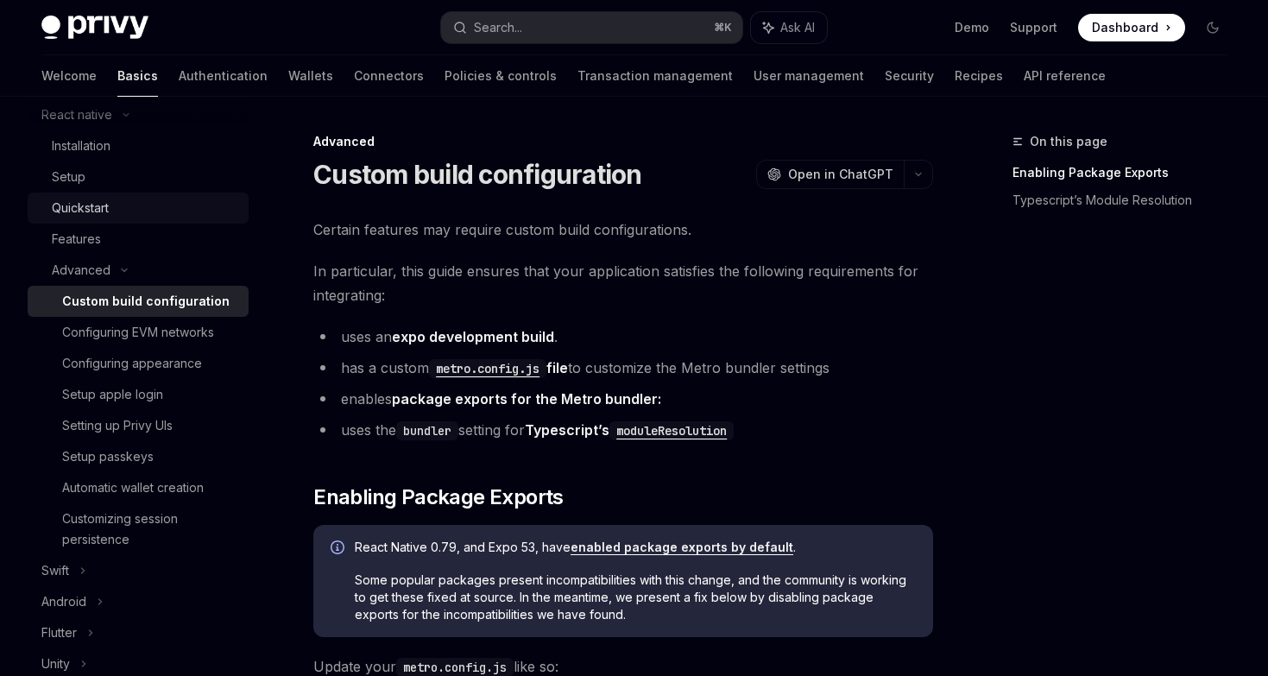
scroll to position [268, 0]
click at [142, 454] on div "Setup passkeys" at bounding box center [107, 454] width 91 height 21
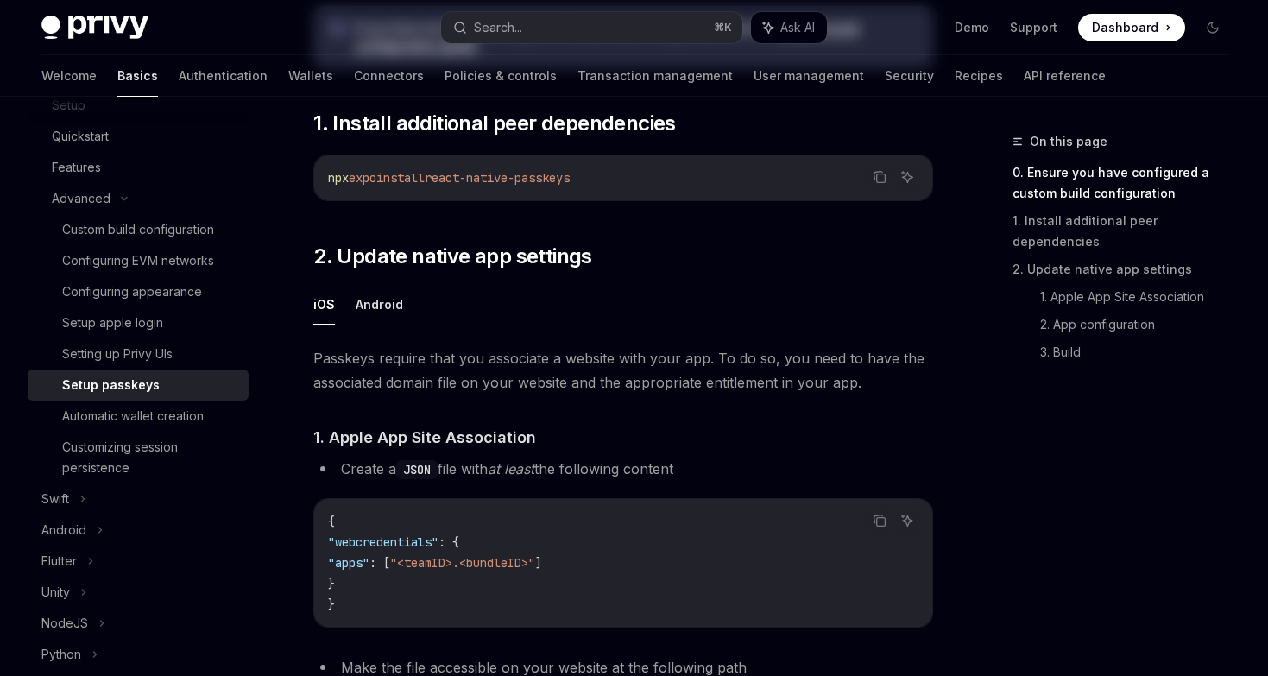
scroll to position [425, 0]
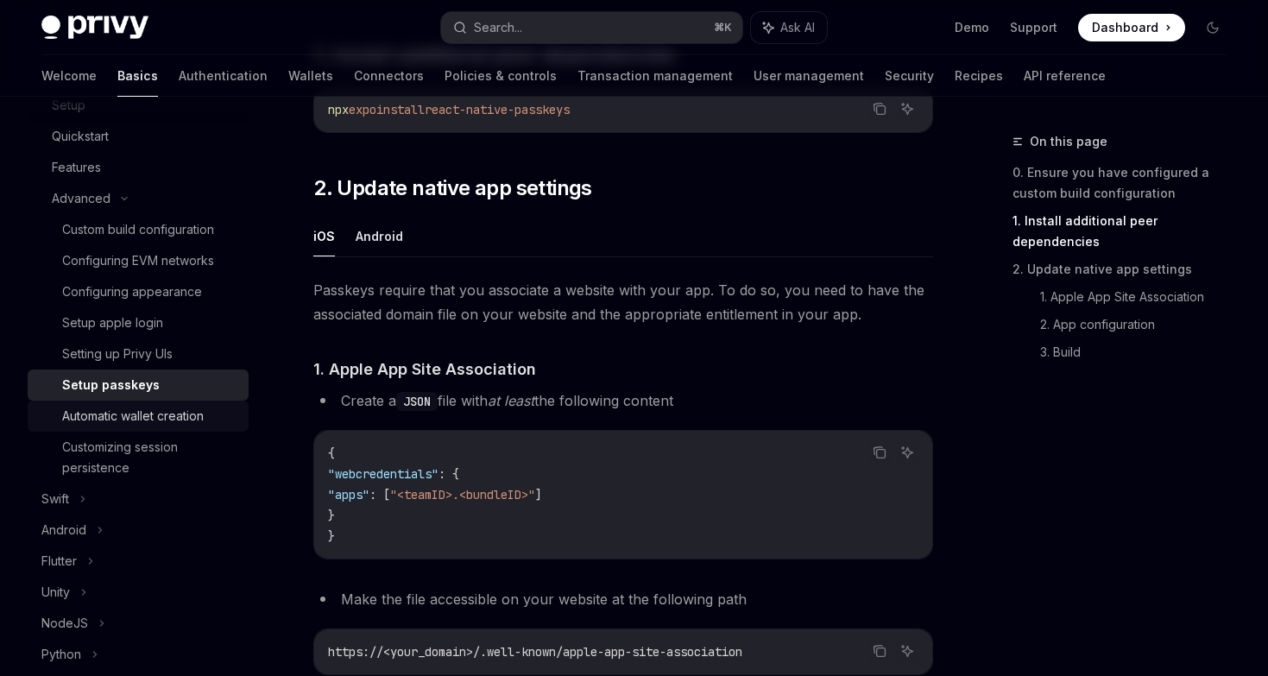
click at [154, 414] on div "Automatic wallet creation" at bounding box center [133, 416] width 142 height 21
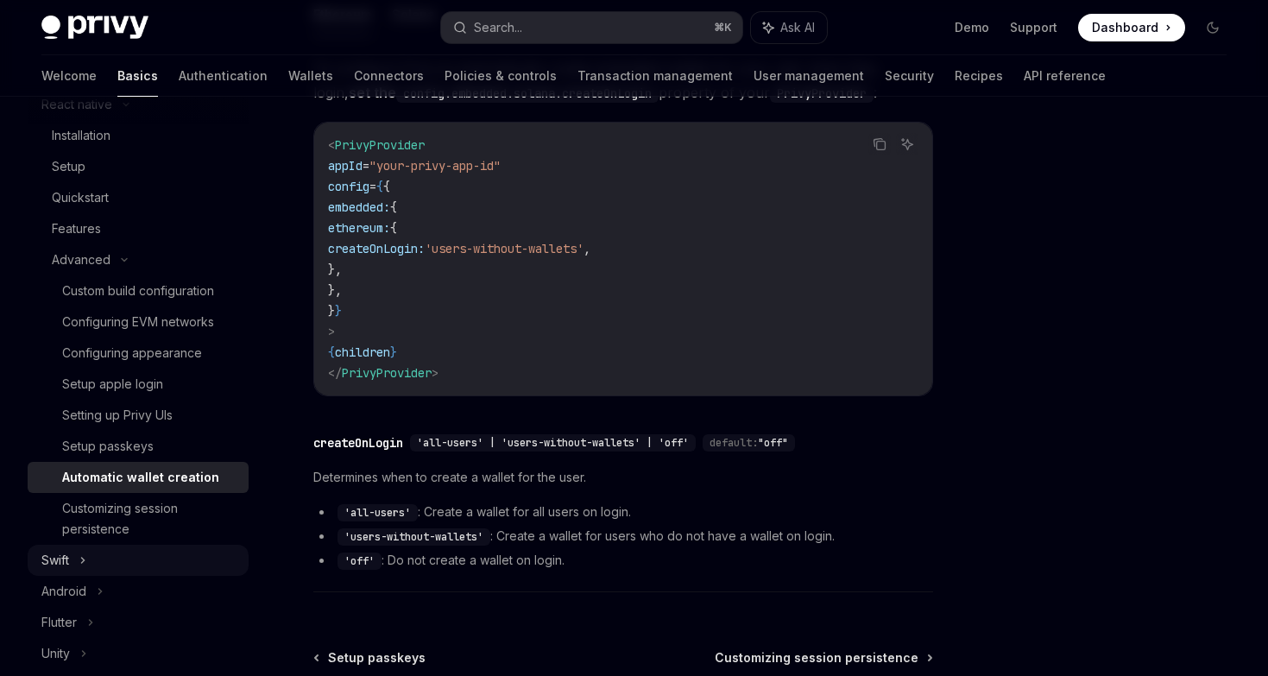
scroll to position [269, 0]
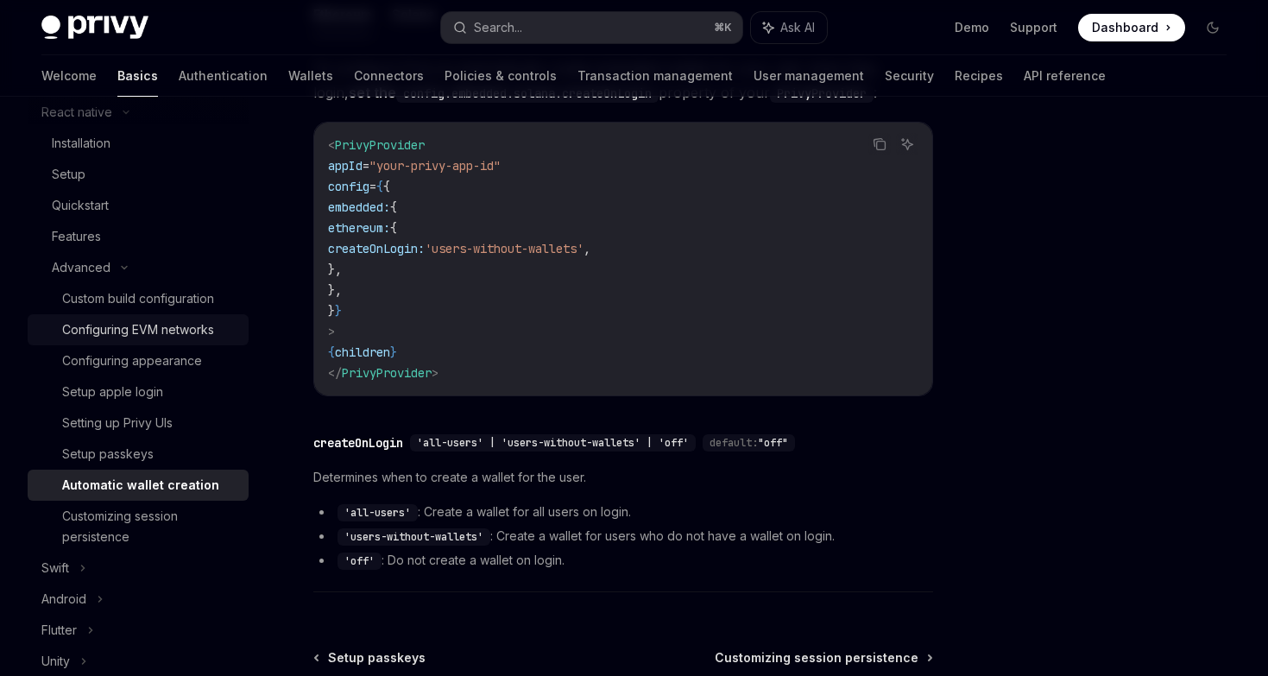
click at [134, 330] on div "Configuring EVM networks" at bounding box center [138, 329] width 152 height 21
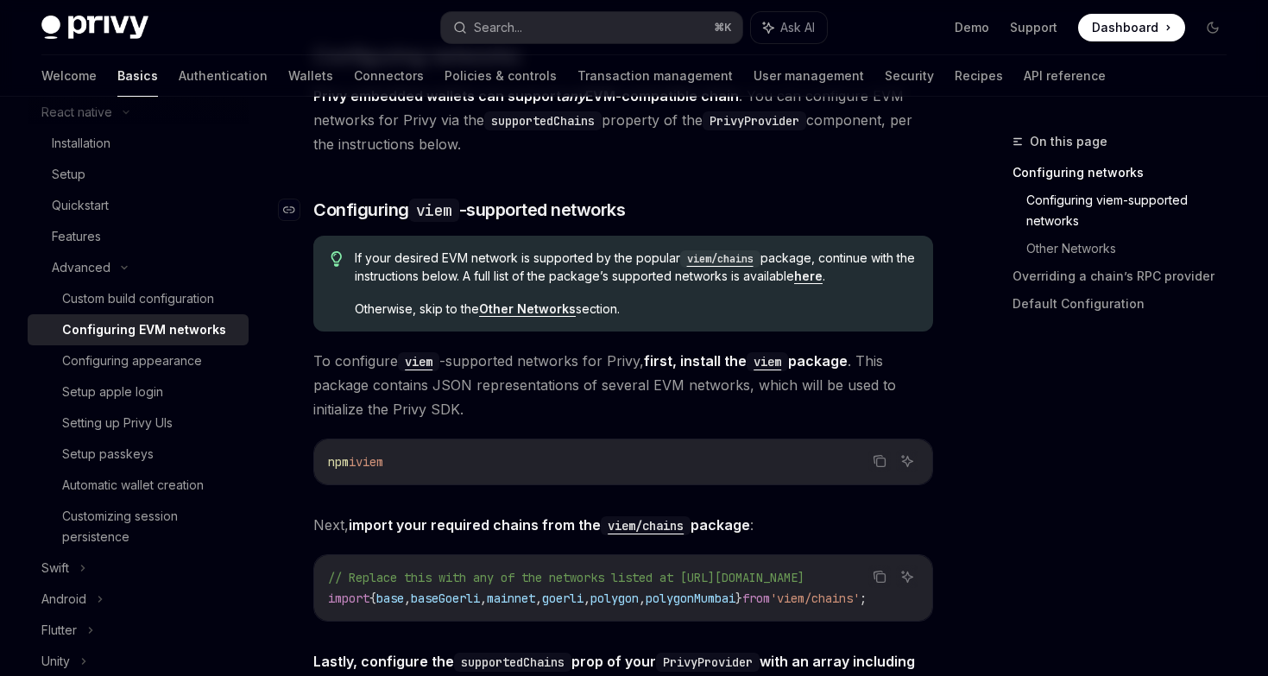
scroll to position [257, 0]
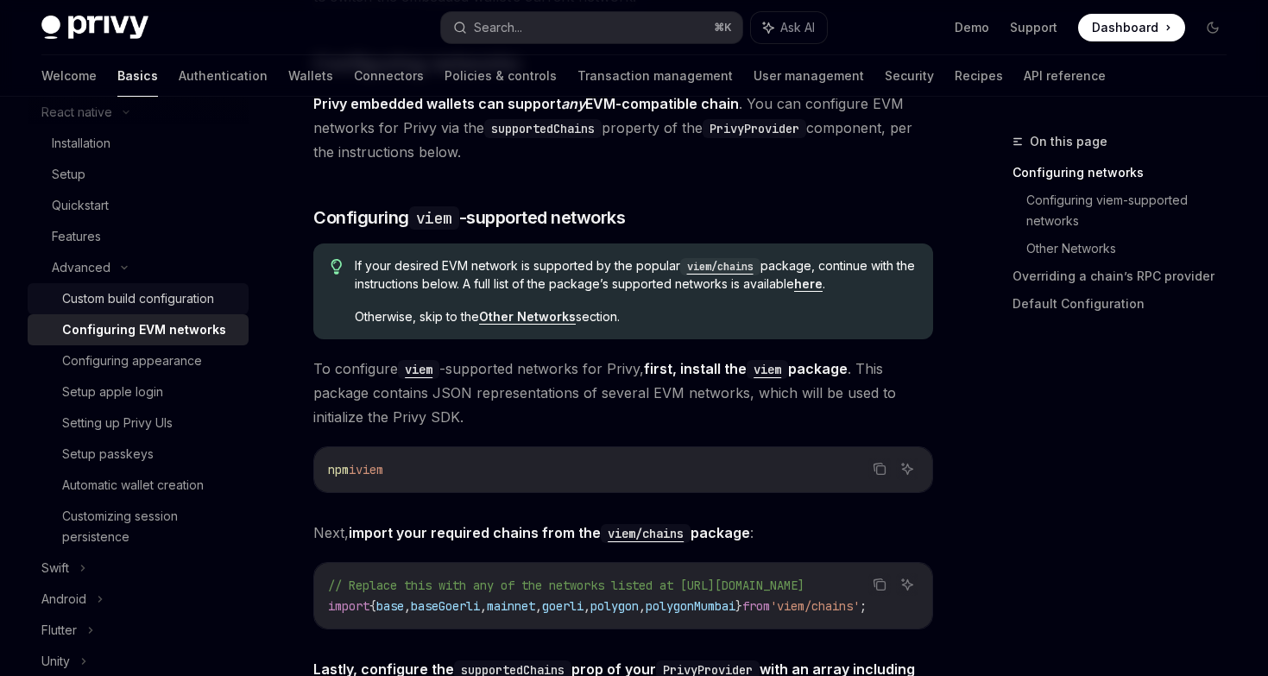
click at [137, 287] on link "Custom build configuration" at bounding box center [138, 298] width 221 height 31
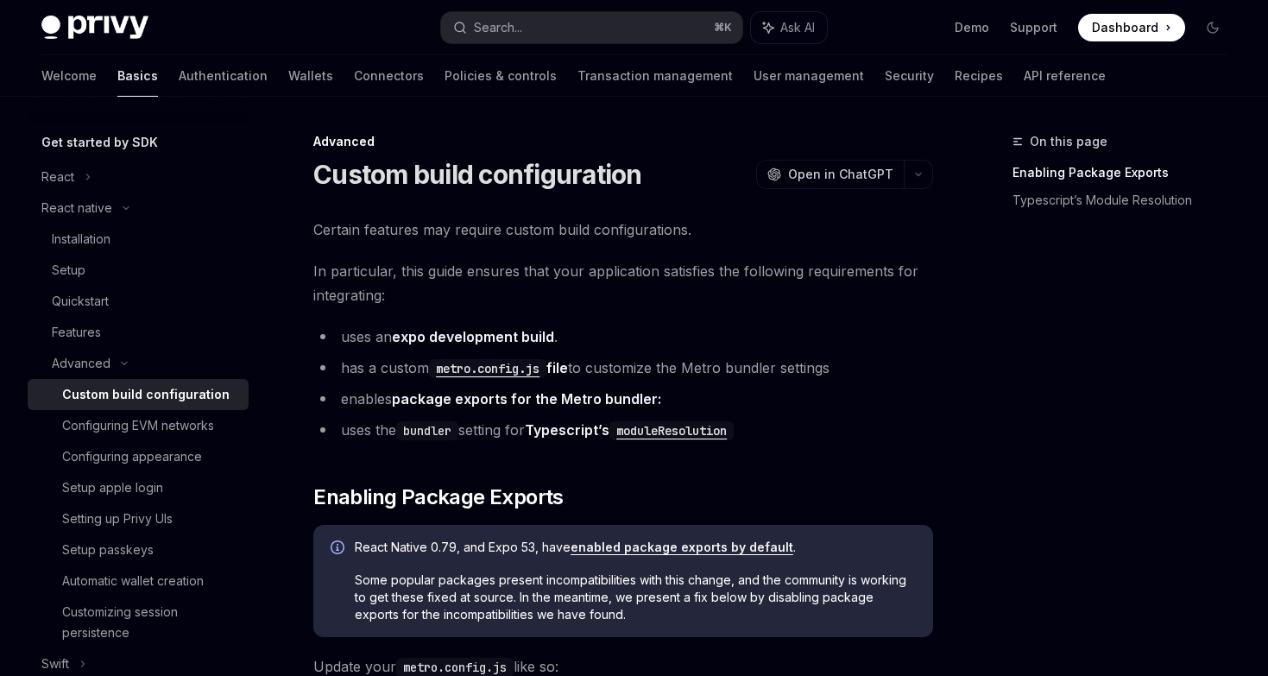
scroll to position [160, 0]
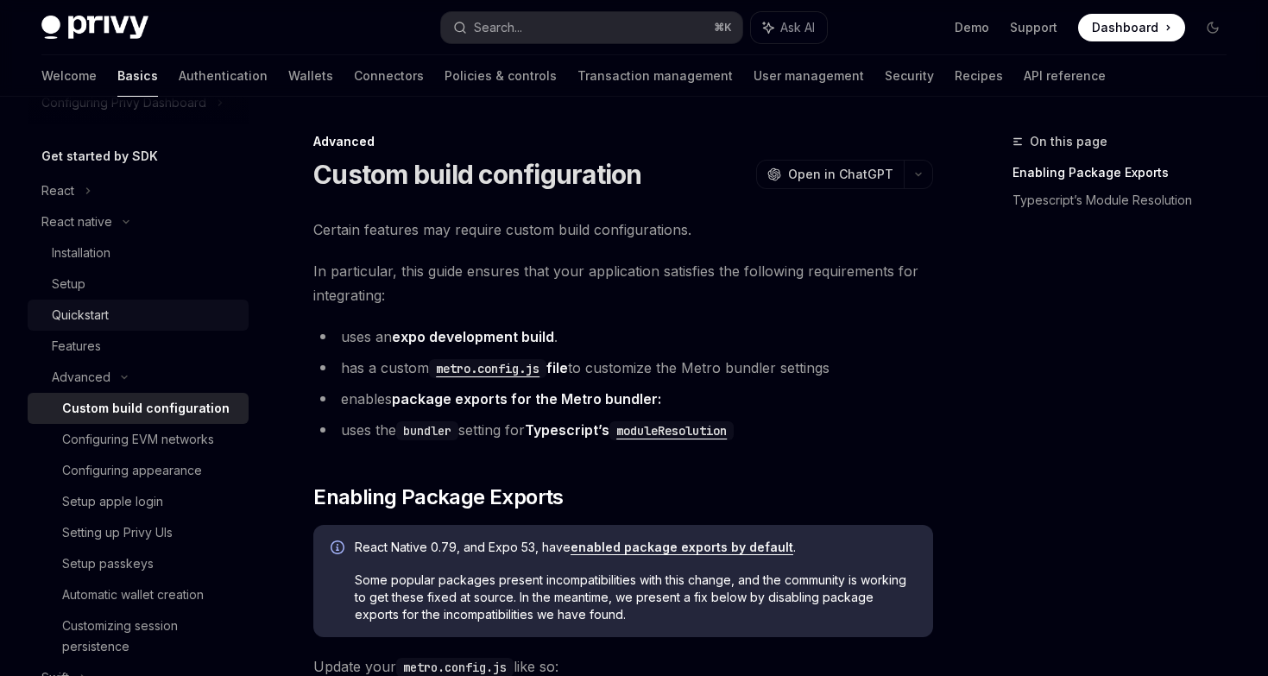
click at [87, 308] on div "Quickstart" at bounding box center [80, 315] width 57 height 21
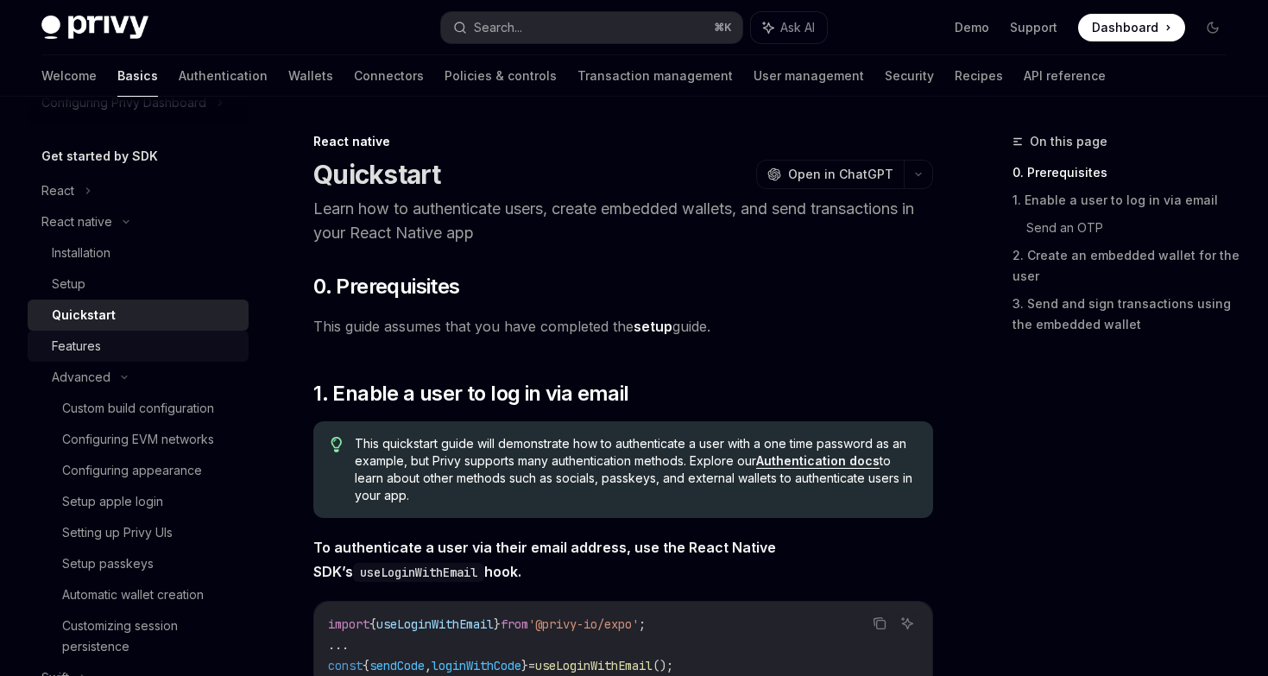
click at [89, 349] on div "Features" at bounding box center [76, 346] width 49 height 21
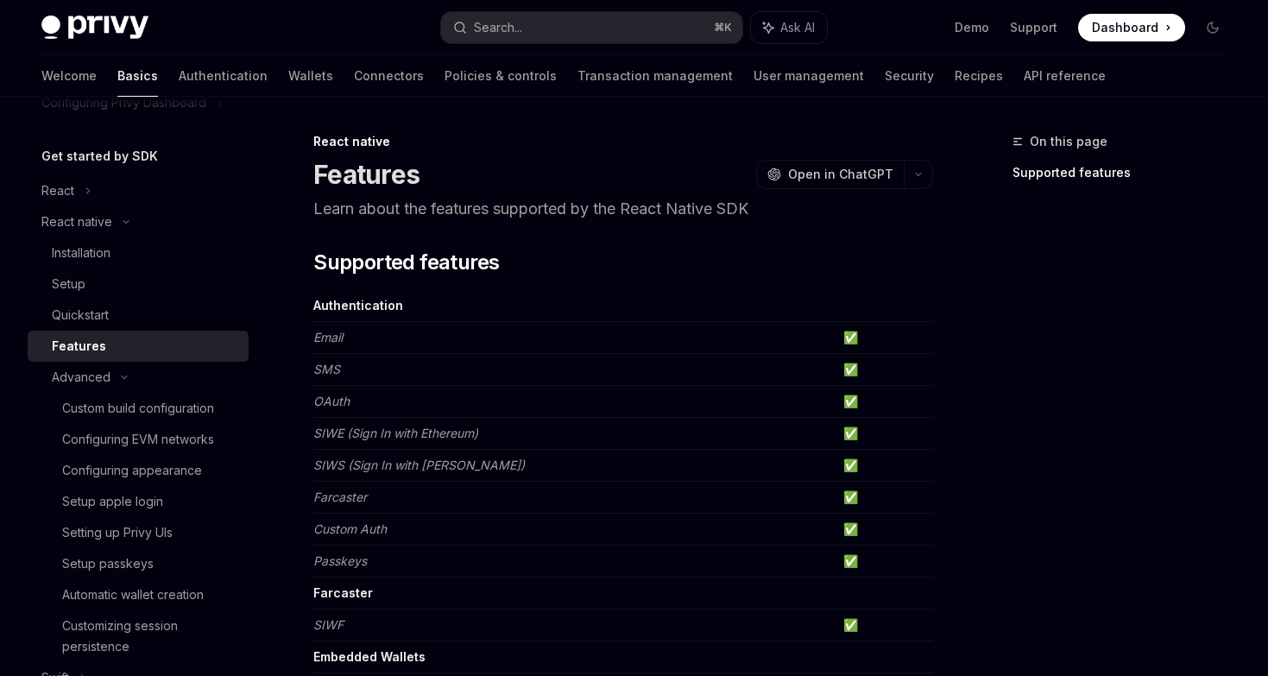
click at [344, 368] on td "SMS" at bounding box center [574, 370] width 523 height 32
click at [129, 304] on link "Quickstart" at bounding box center [138, 314] width 221 height 31
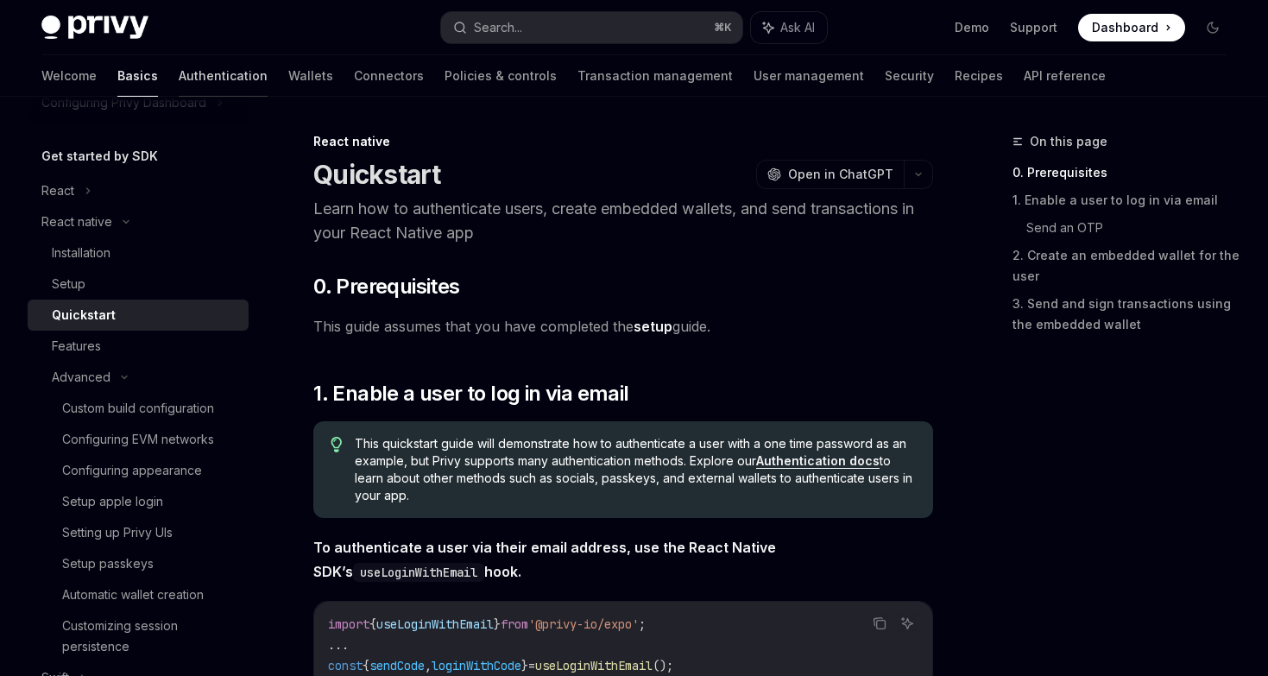
click at [179, 80] on link "Authentication" at bounding box center [223, 75] width 89 height 41
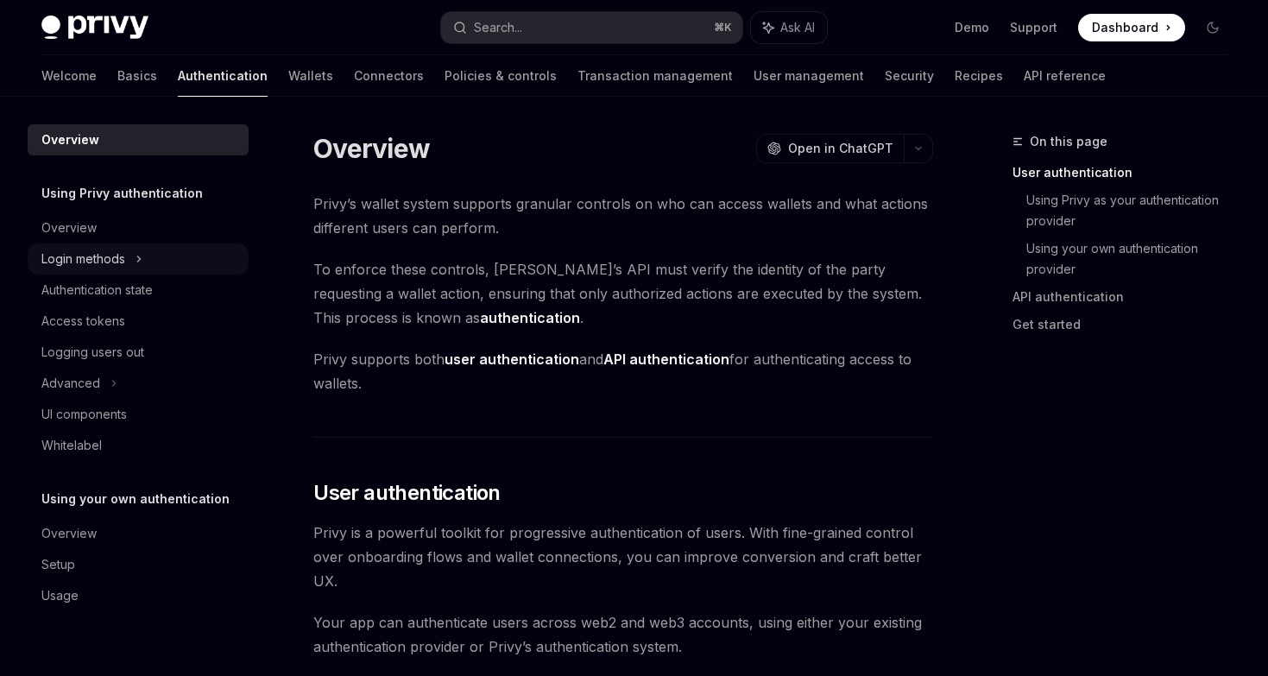
click at [123, 267] on div "Login methods" at bounding box center [83, 259] width 84 height 21
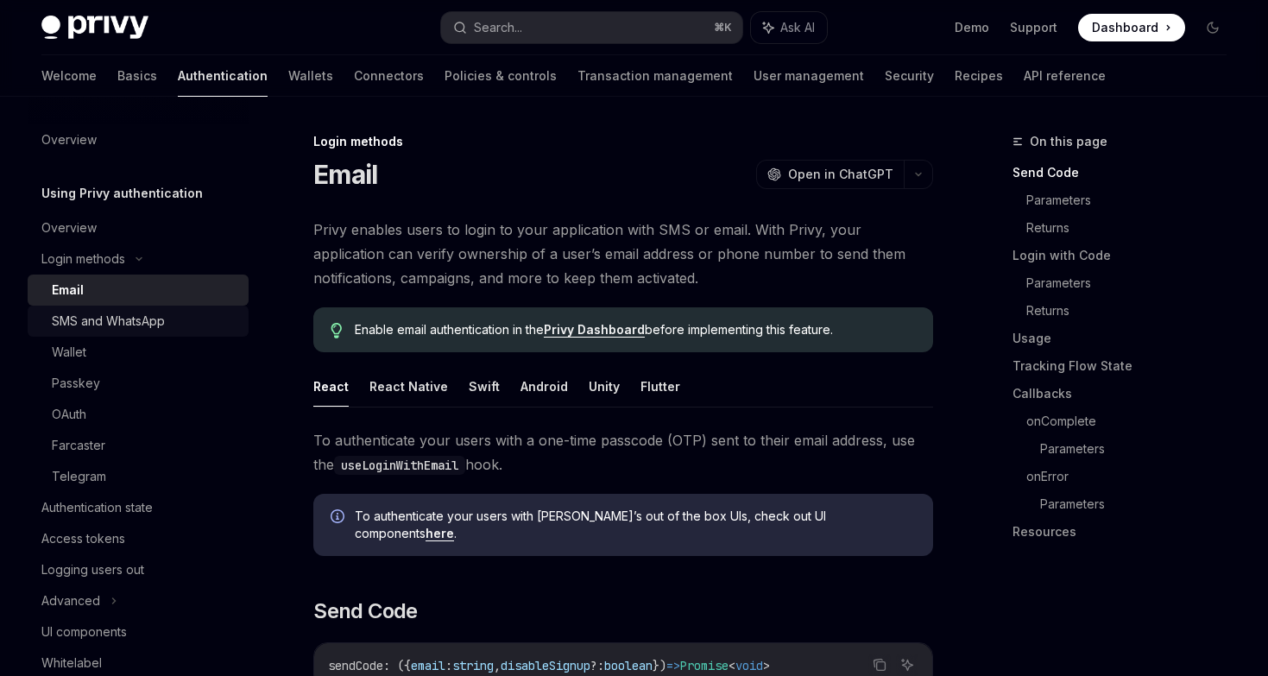
click at [113, 319] on div "SMS and WhatsApp" at bounding box center [108, 321] width 113 height 21
type textarea "*"
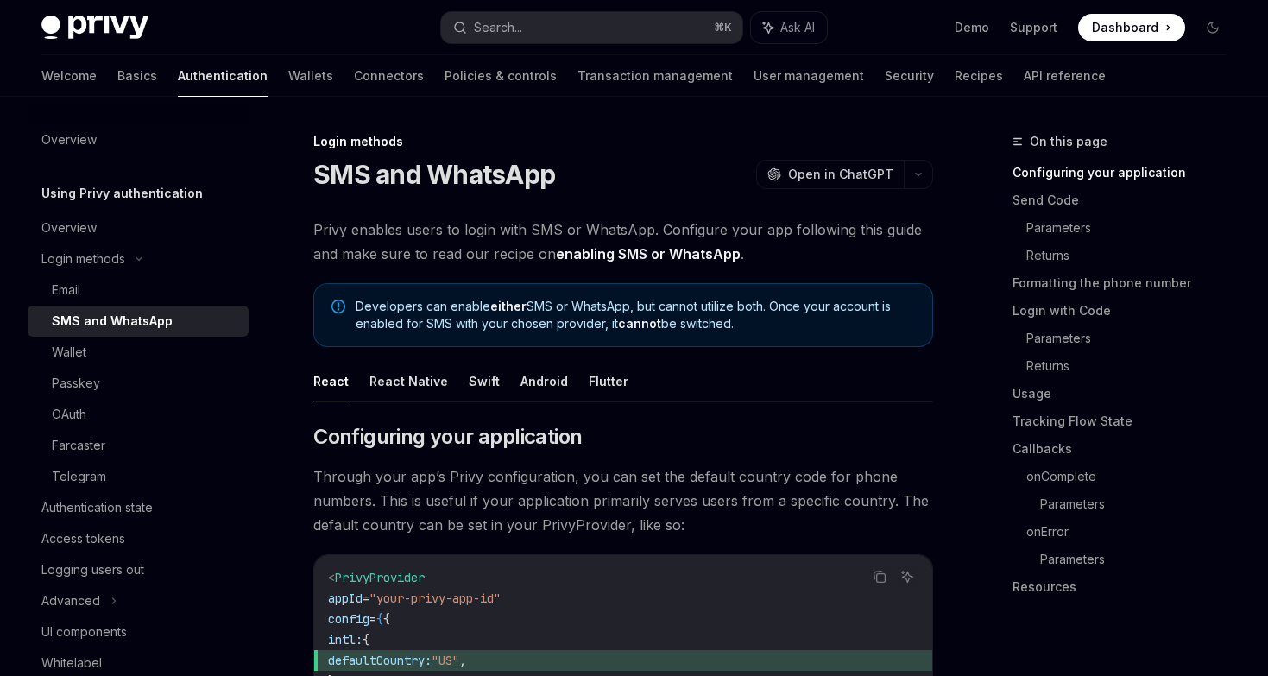
click at [1140, 30] on span "Dashboard" at bounding box center [1125, 27] width 66 height 17
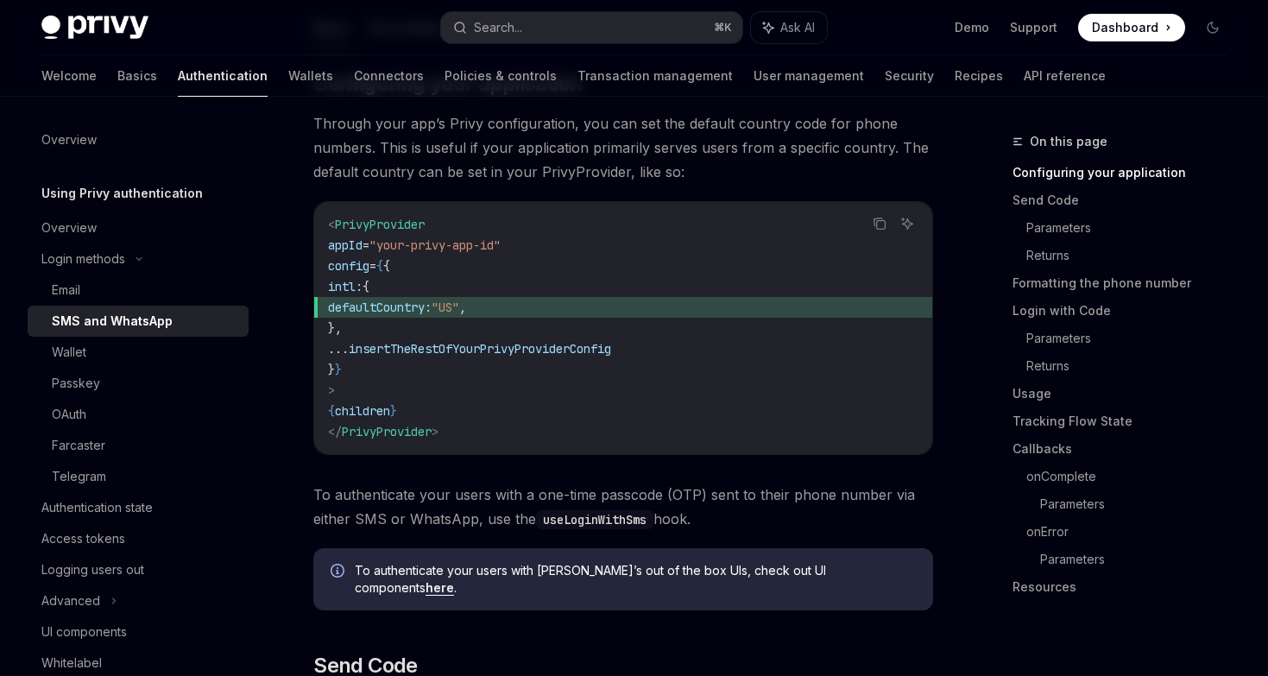
scroll to position [346, 0]
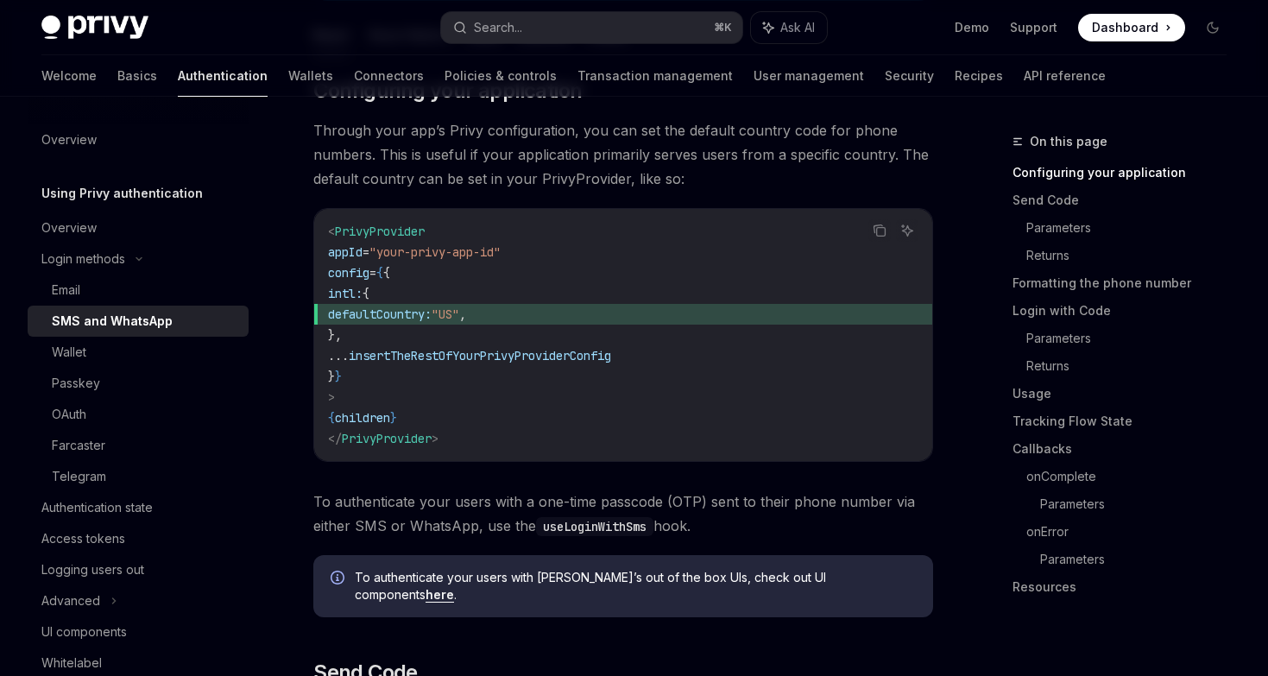
click at [173, 318] on div "SMS and WhatsApp" at bounding box center [145, 321] width 186 height 21
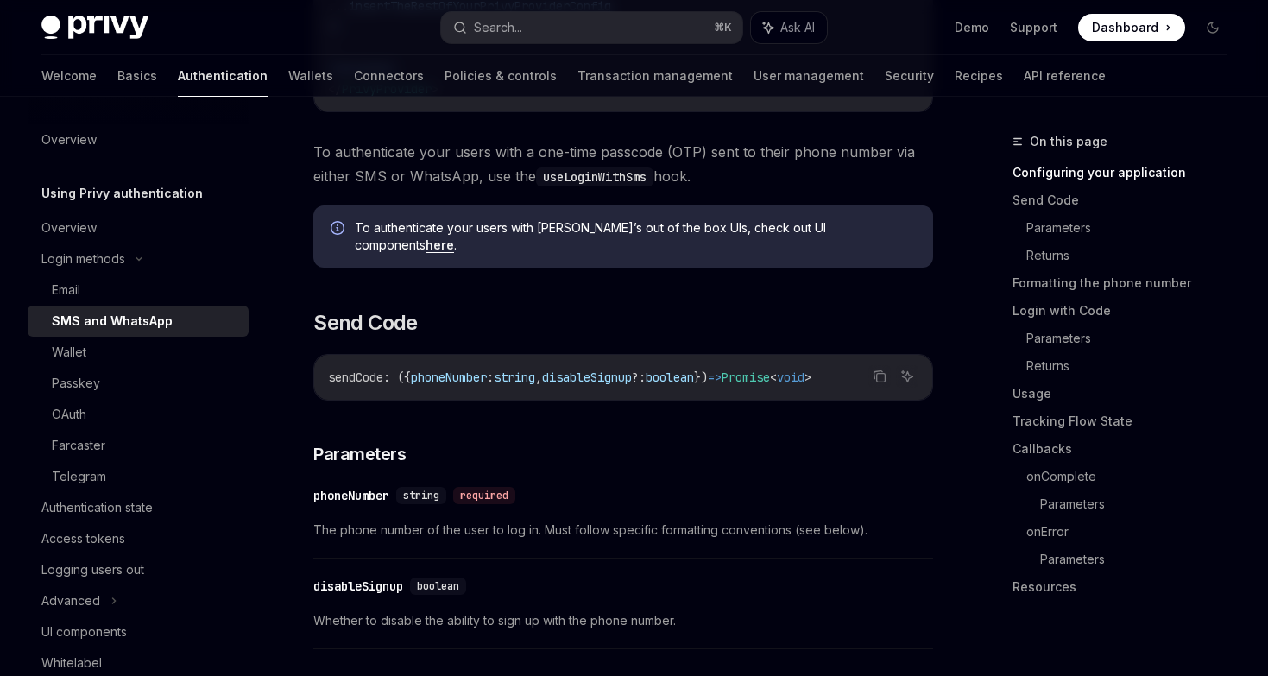
scroll to position [689, 0]
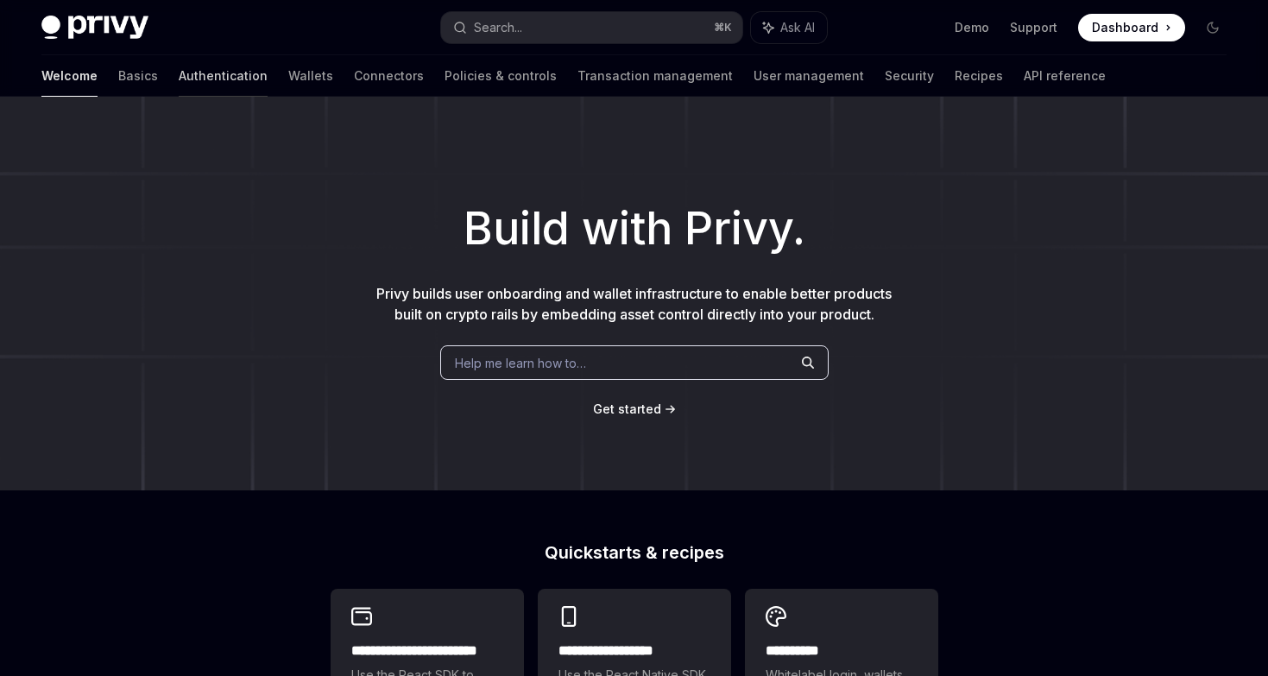
click at [179, 80] on link "Authentication" at bounding box center [223, 75] width 89 height 41
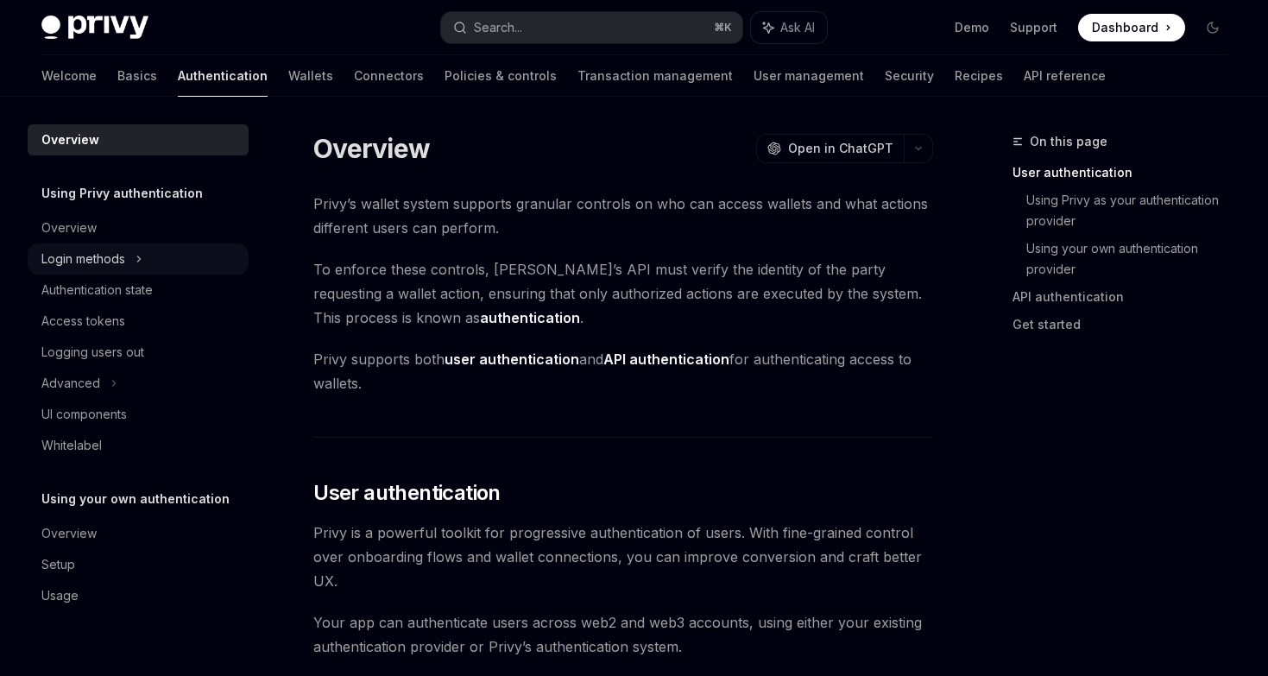
click at [134, 260] on div "Login methods" at bounding box center [138, 258] width 221 height 31
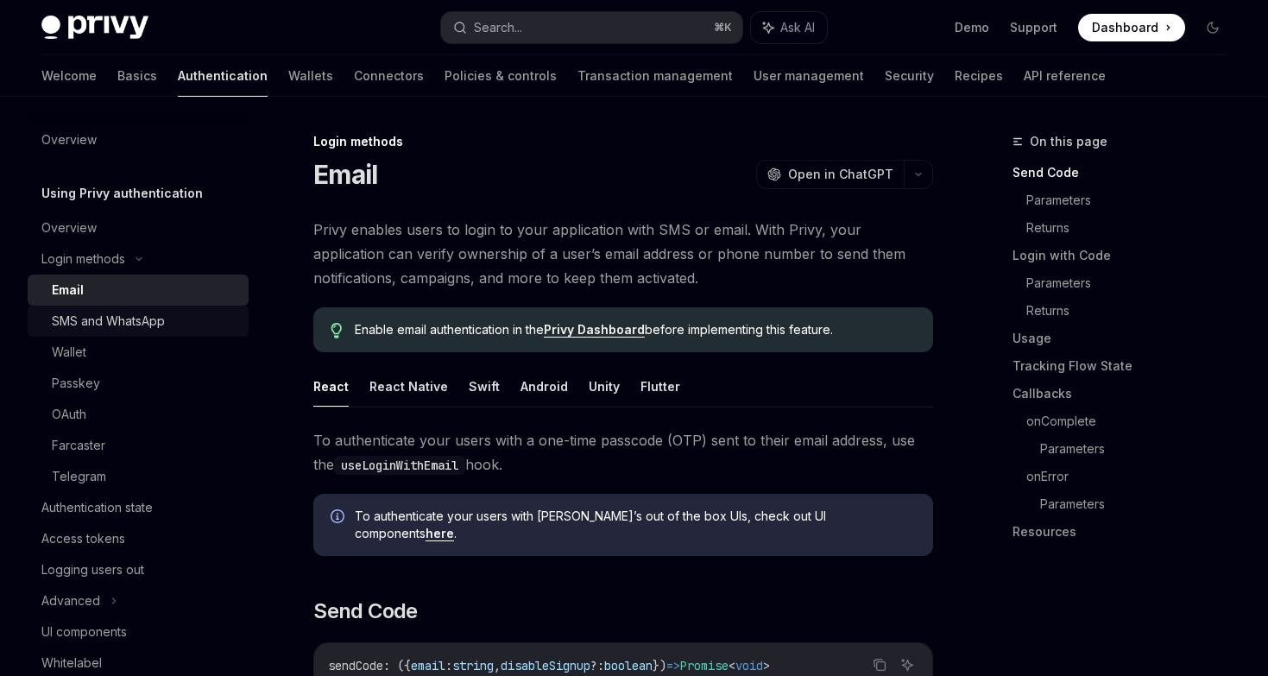
click at [155, 335] on link "SMS and WhatsApp" at bounding box center [138, 321] width 221 height 31
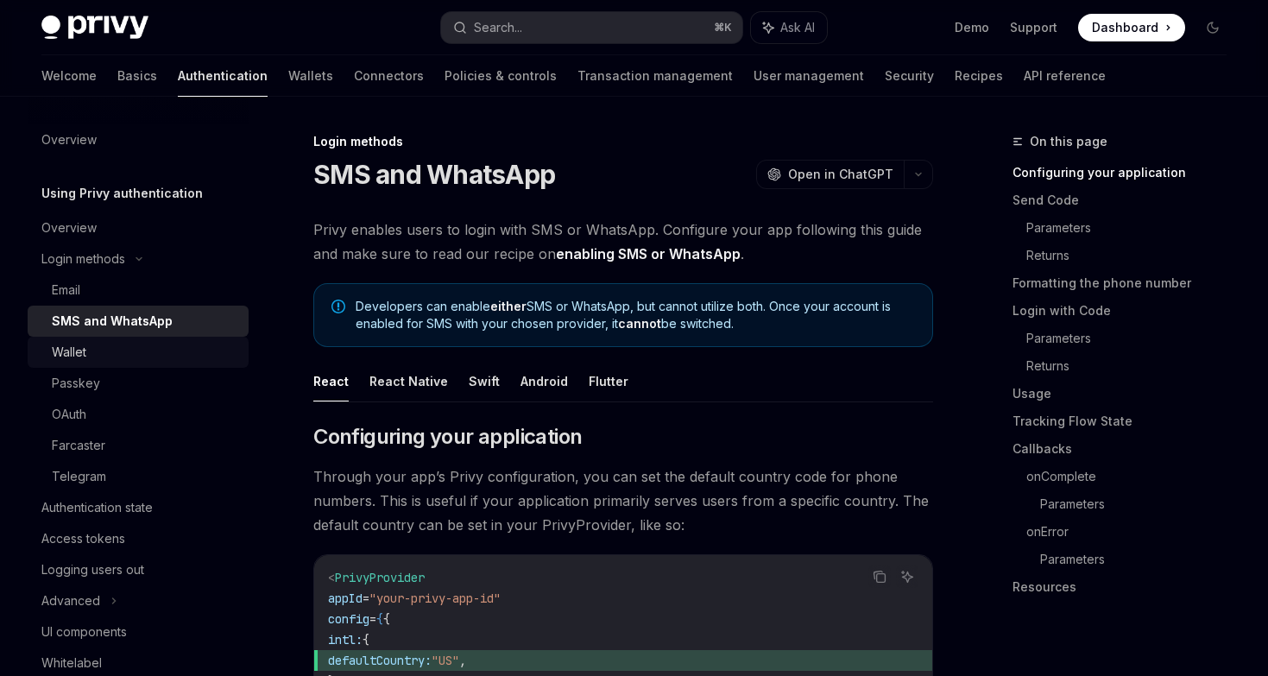
click at [150, 357] on div "Wallet" at bounding box center [145, 352] width 186 height 21
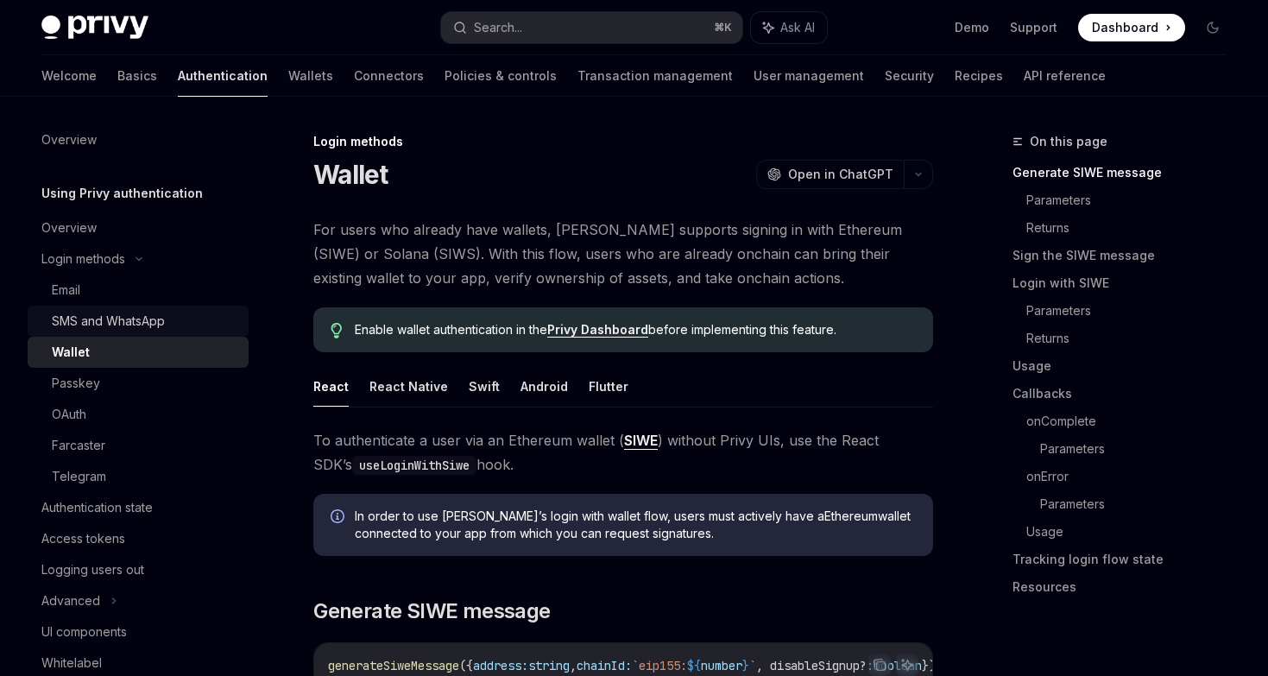
click at [150, 325] on div "SMS and WhatsApp" at bounding box center [108, 321] width 113 height 21
type textarea "*"
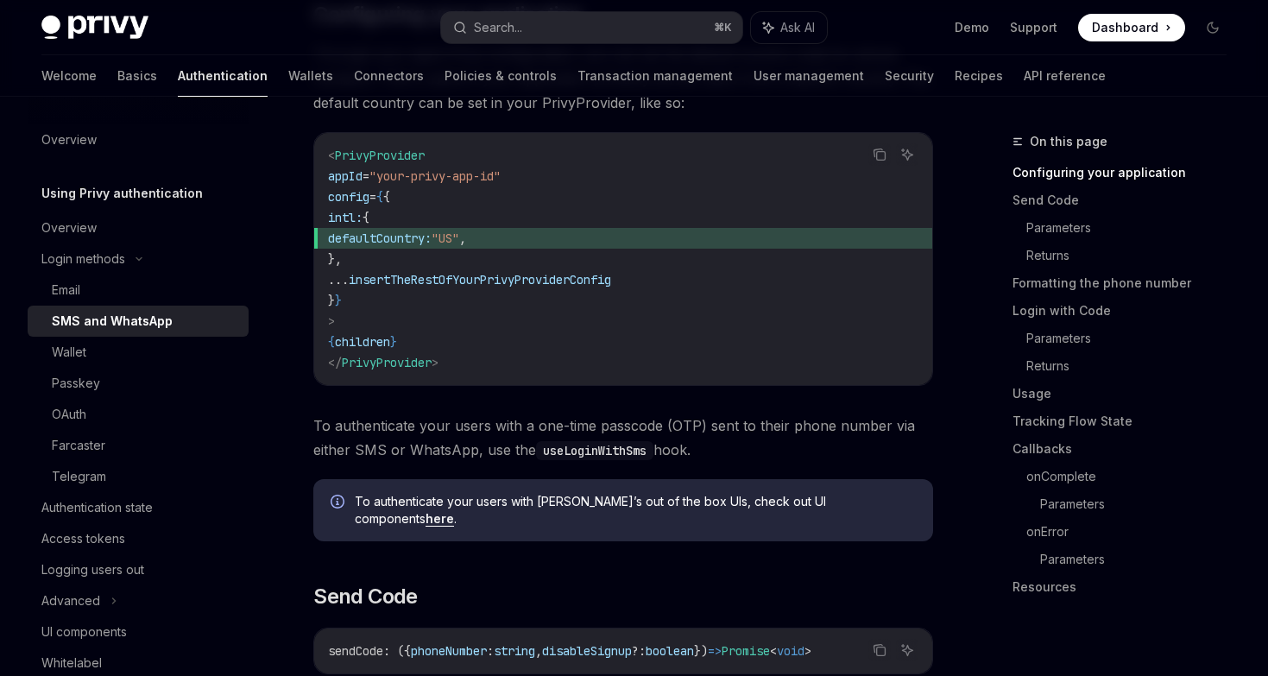
scroll to position [307, 0]
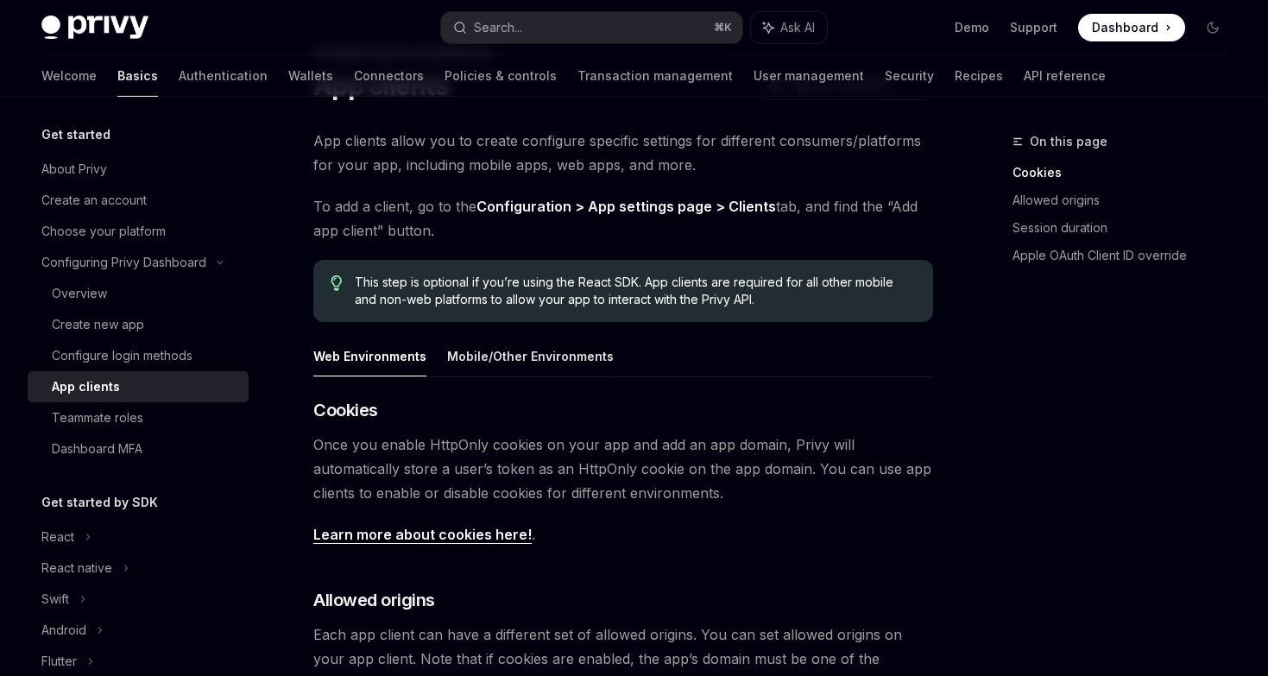
scroll to position [154, 0]
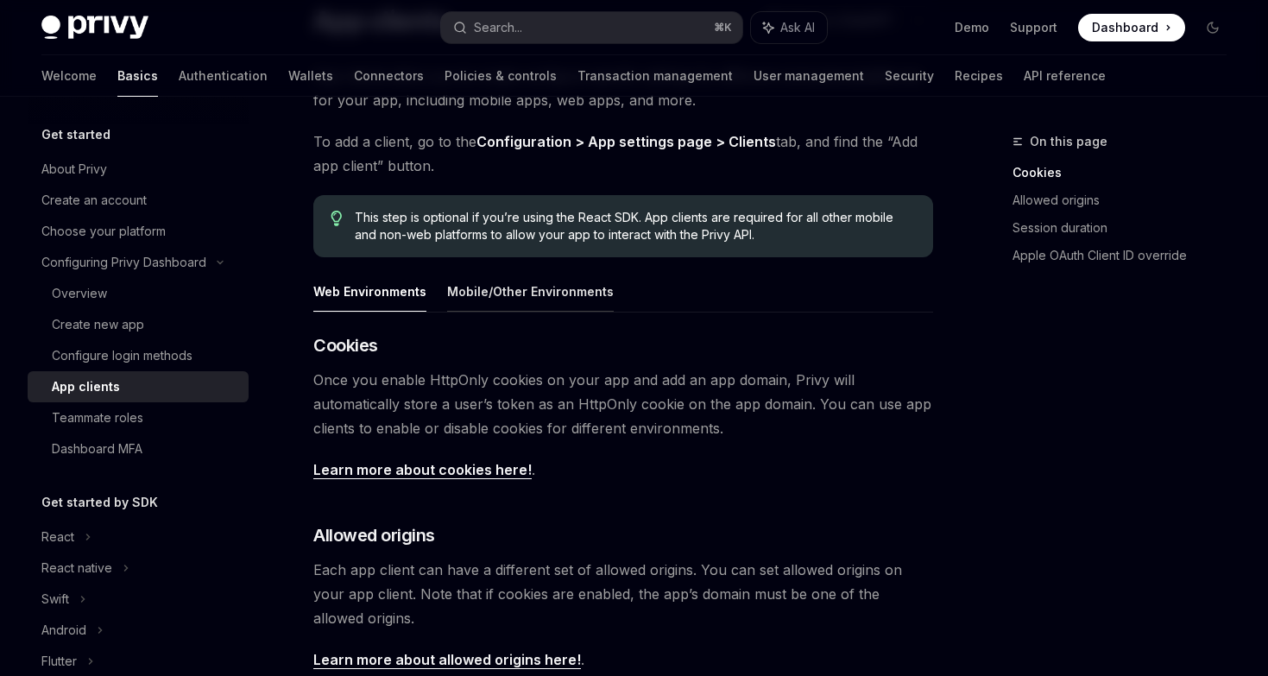
click at [568, 288] on button "Mobile/Other Environments" at bounding box center [530, 291] width 167 height 41
type textarea "*"
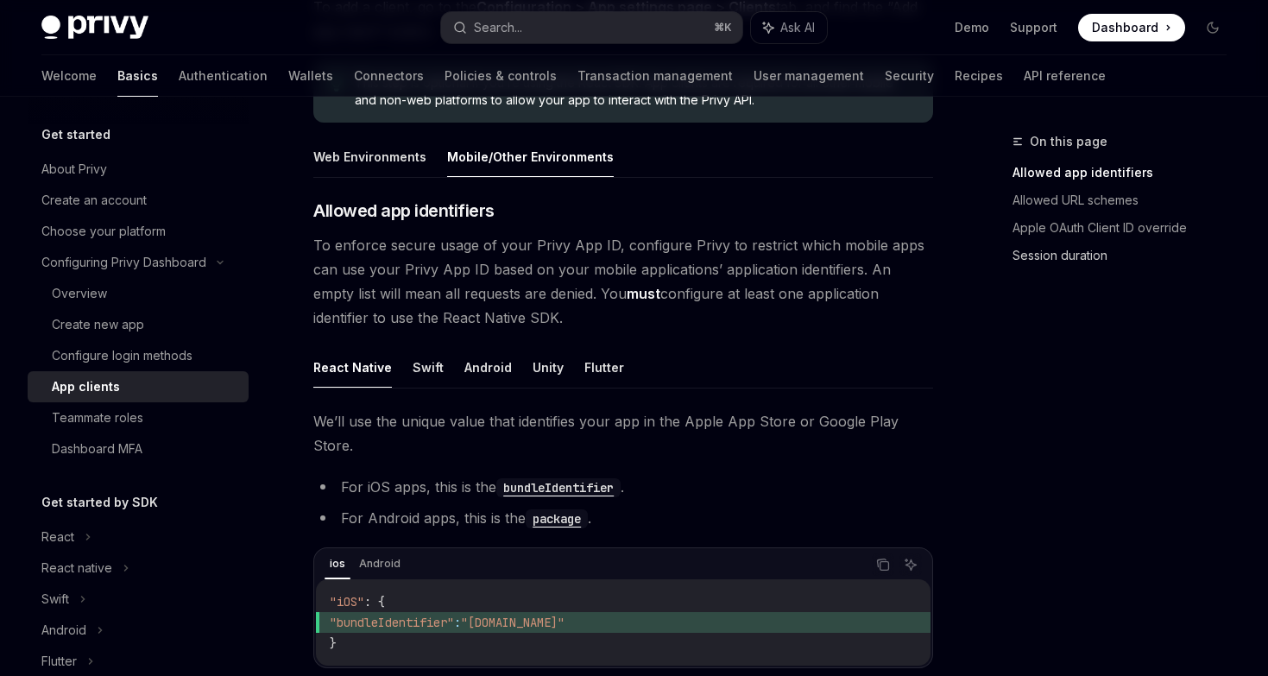
scroll to position [287, 0]
click at [666, 287] on span "To enforce secure usage of your Privy App ID, configure Privy to restrict which…" at bounding box center [623, 283] width 620 height 97
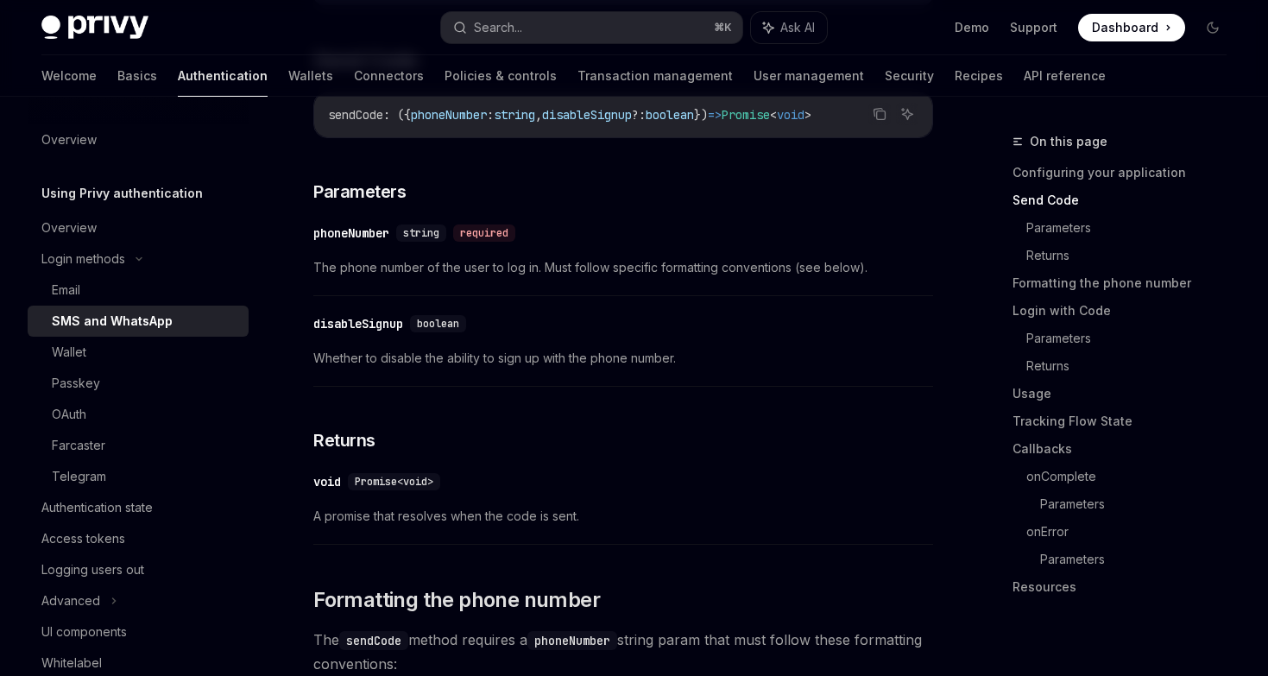
scroll to position [1370, 0]
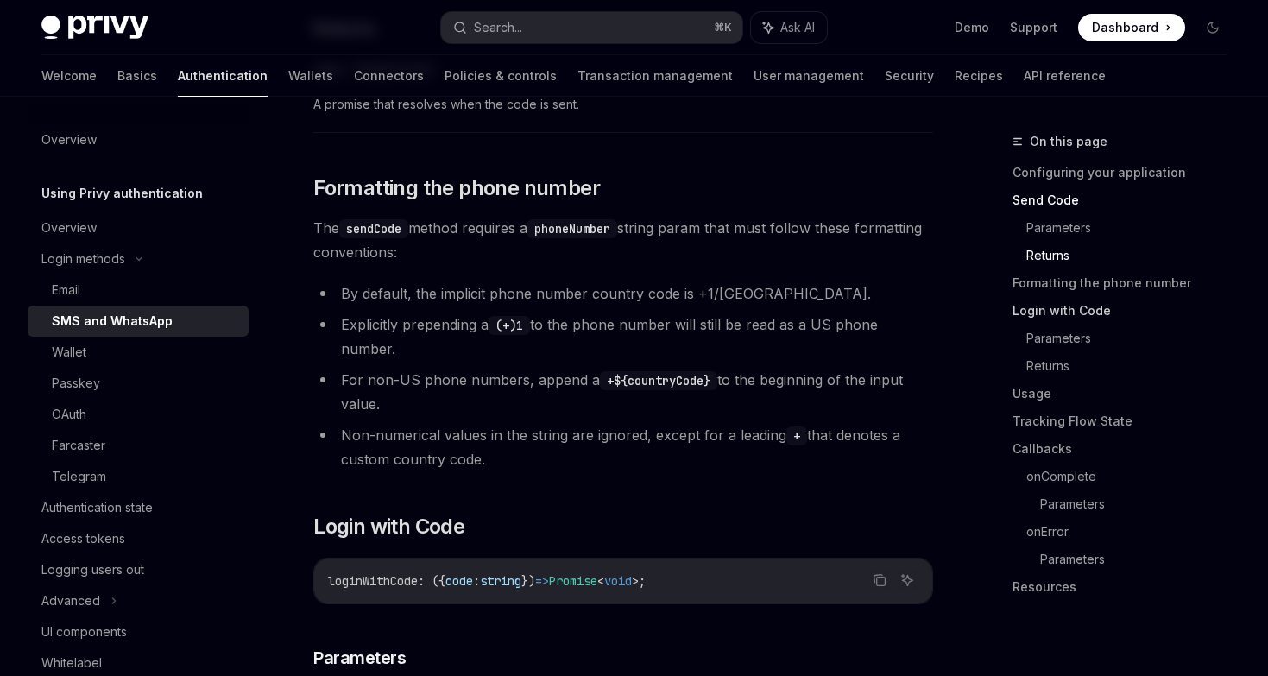
click at [1069, 314] on link "Login with Code" at bounding box center [1126, 311] width 228 height 28
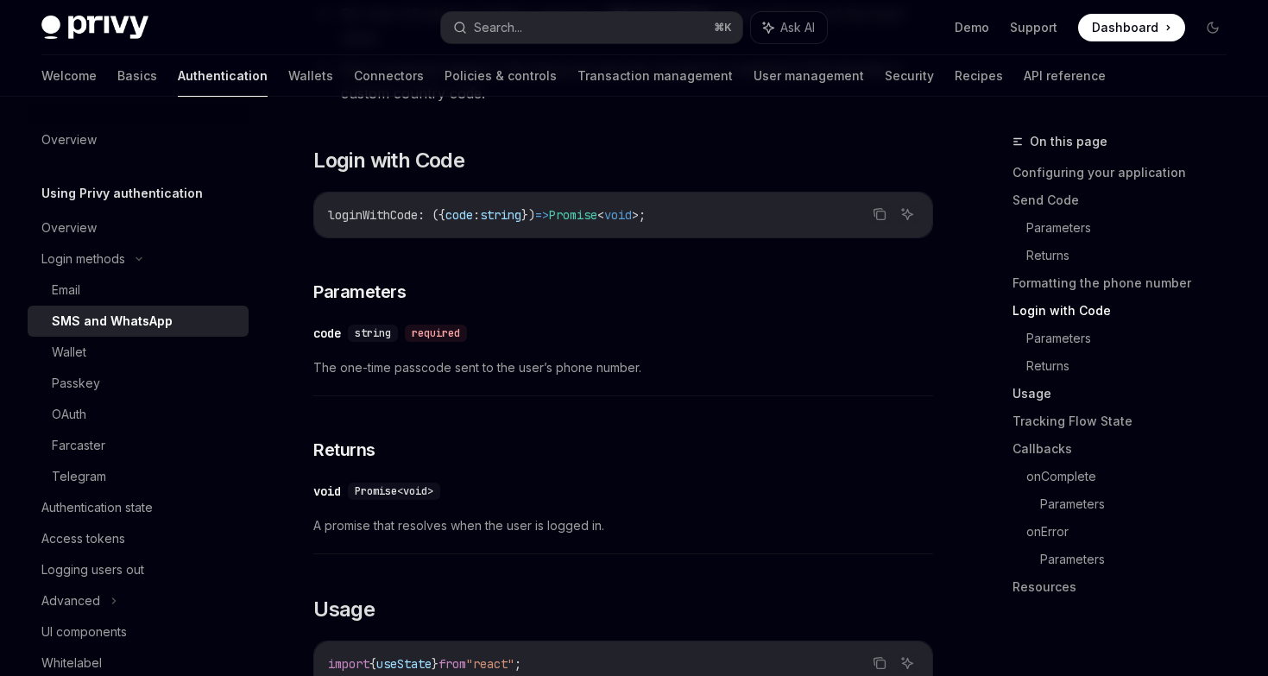
click at [1038, 394] on link "Usage" at bounding box center [1126, 394] width 228 height 28
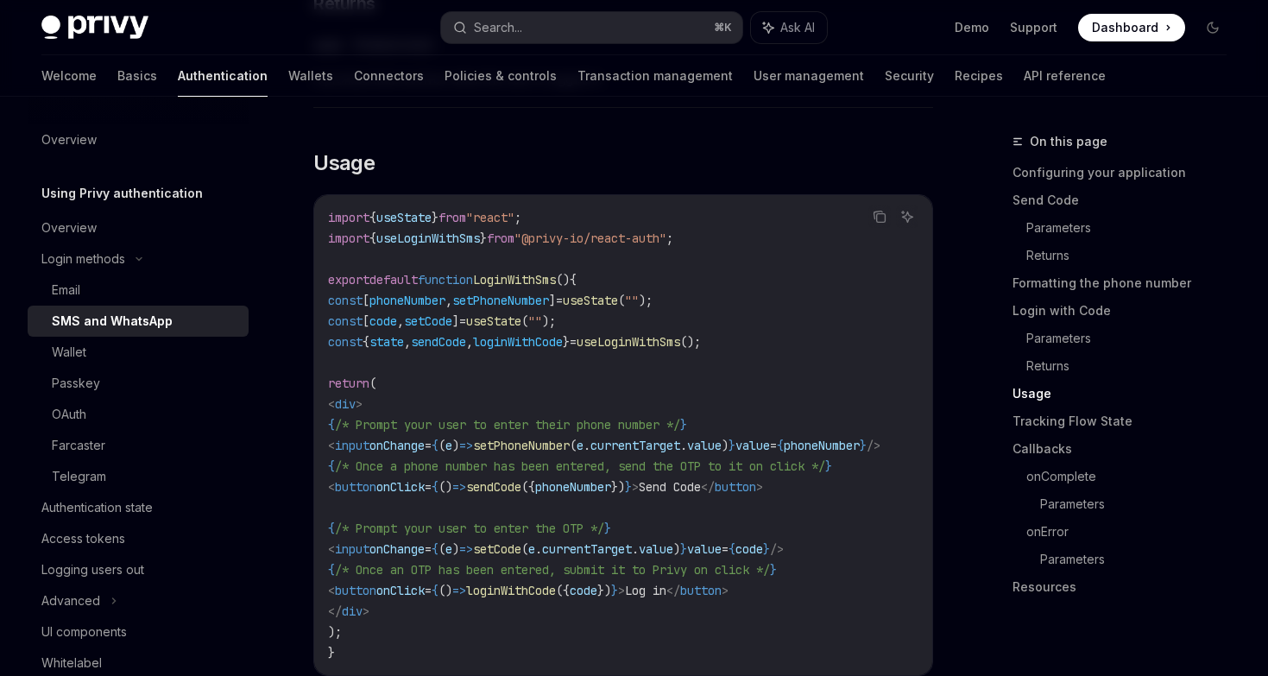
scroll to position [2184, 0]
click at [452, 311] on span "setCode" at bounding box center [428, 319] width 48 height 16
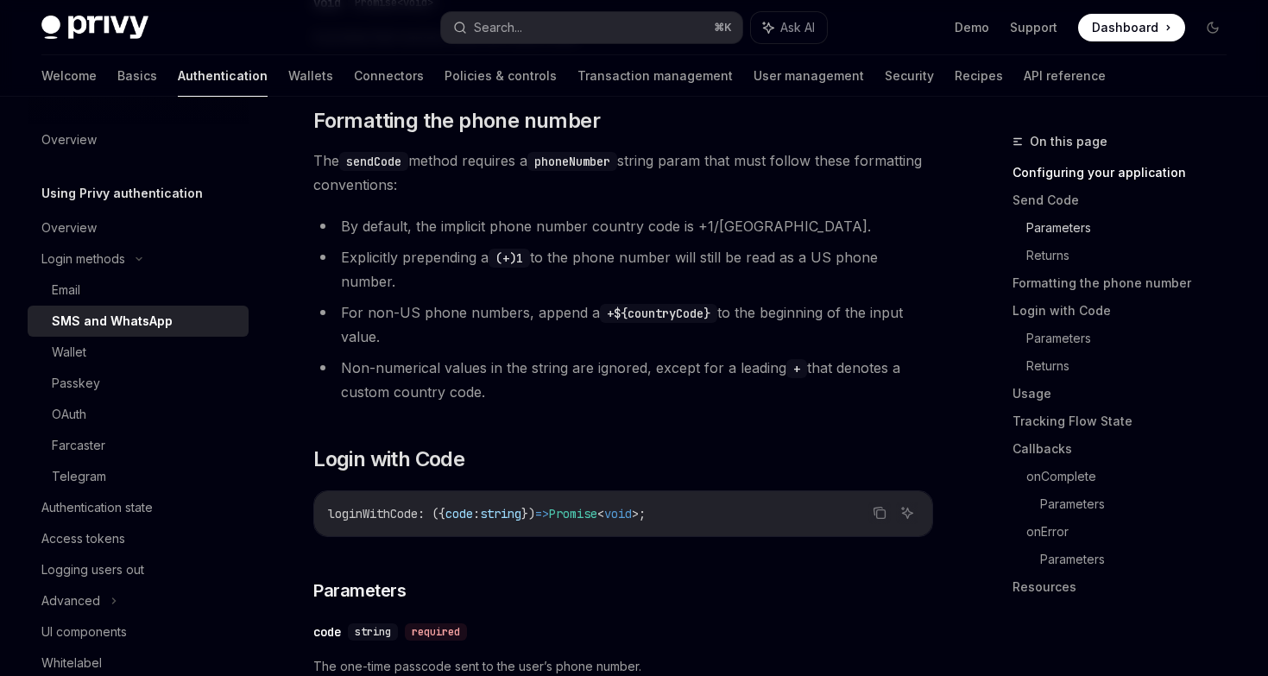
scroll to position [719, 0]
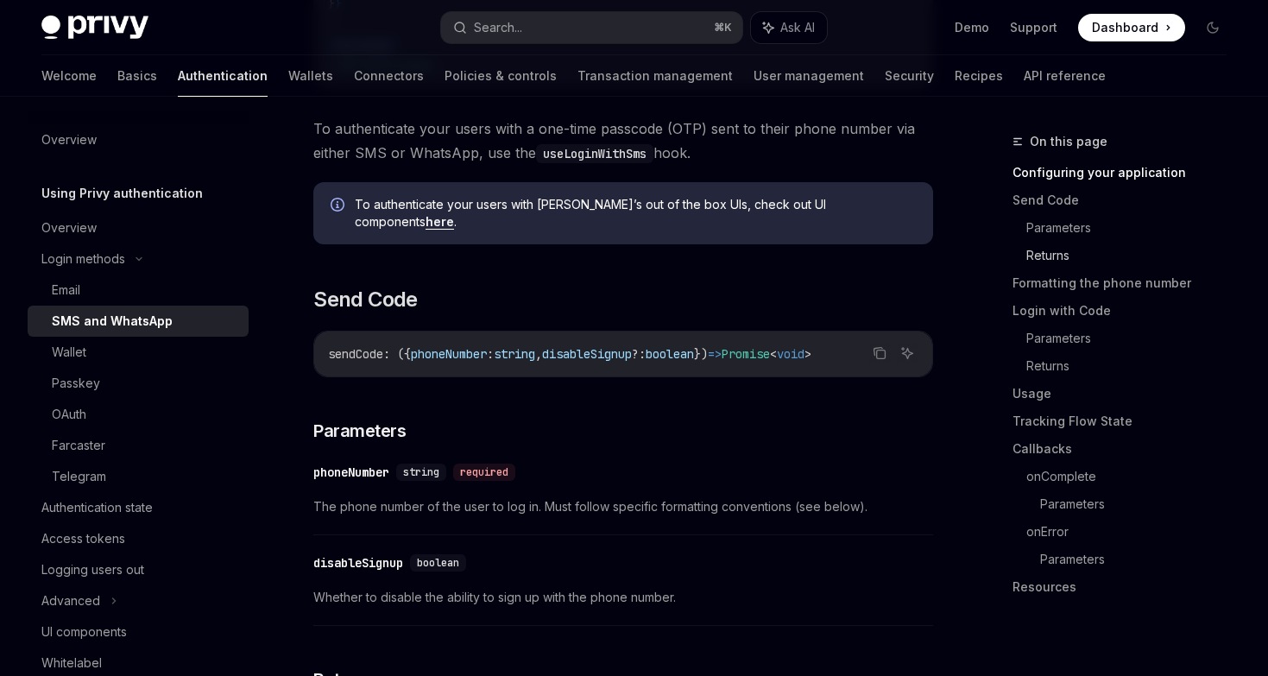
click at [1060, 251] on link "Returns" at bounding box center [1133, 256] width 214 height 28
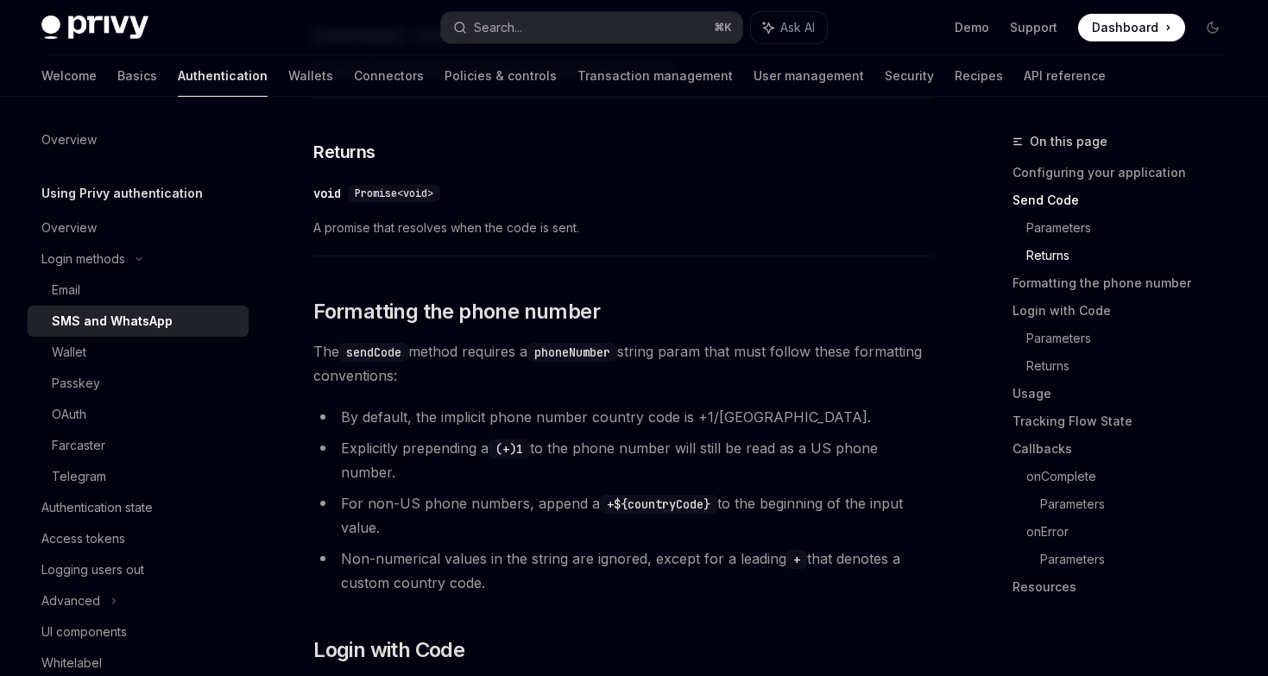
scroll to position [1243, 0]
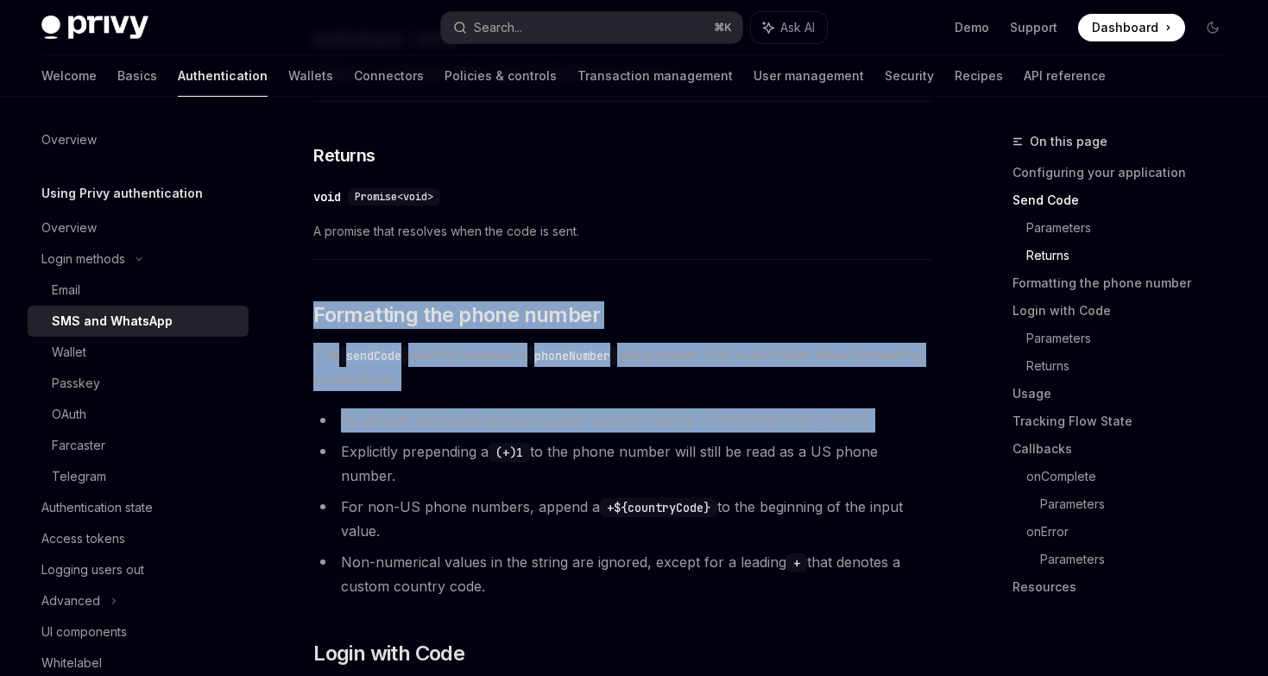
drag, startPoint x: 317, startPoint y: 296, endPoint x: 486, endPoint y: 411, distance: 204.4
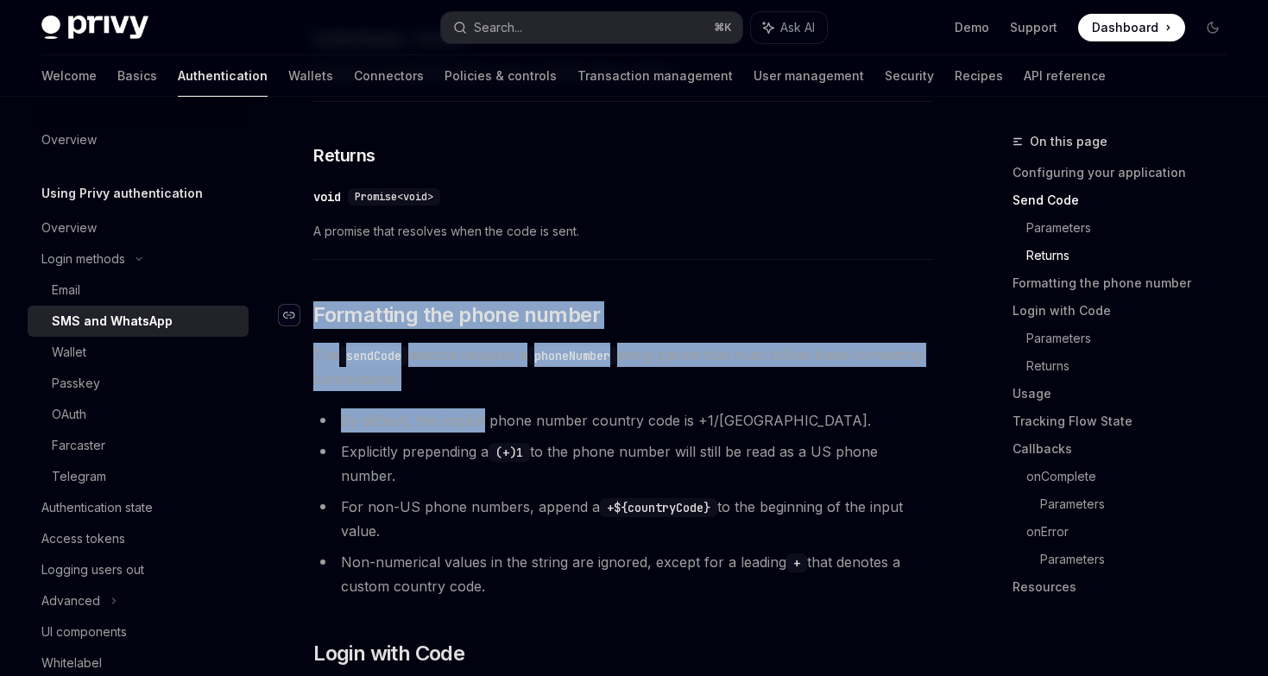
click at [282, 305] on div "Navigate to header" at bounding box center [289, 315] width 21 height 21
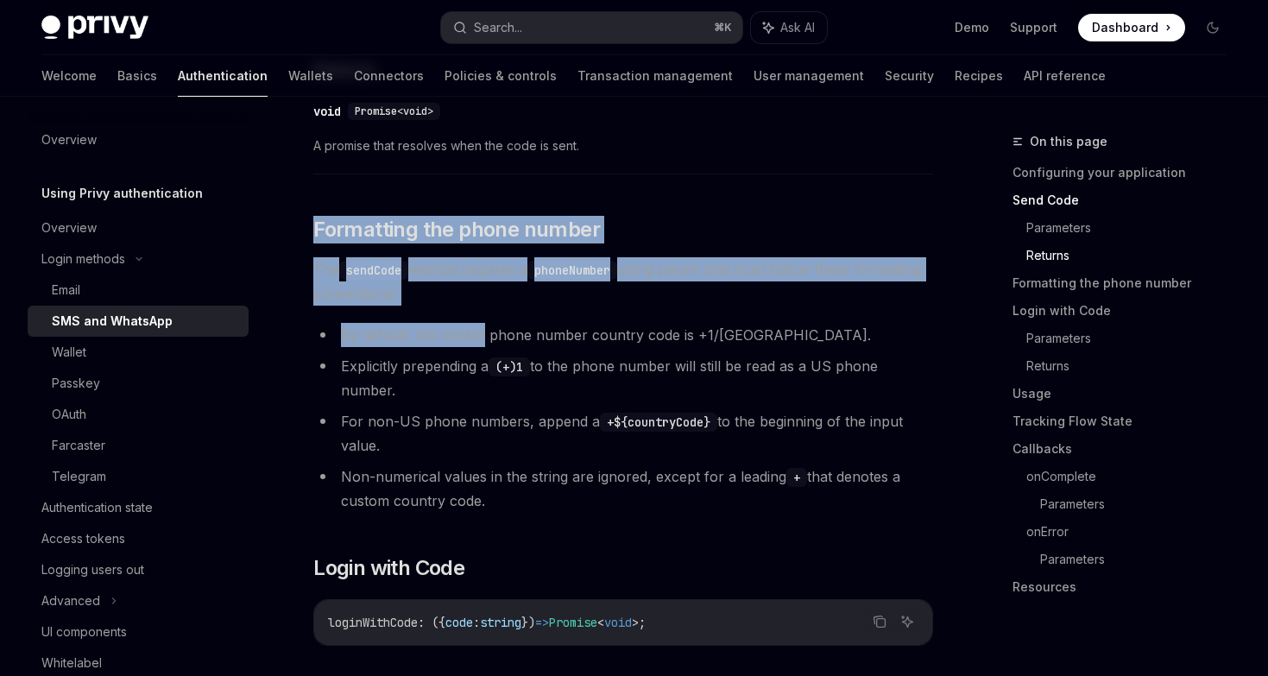
scroll to position [1397, 0]
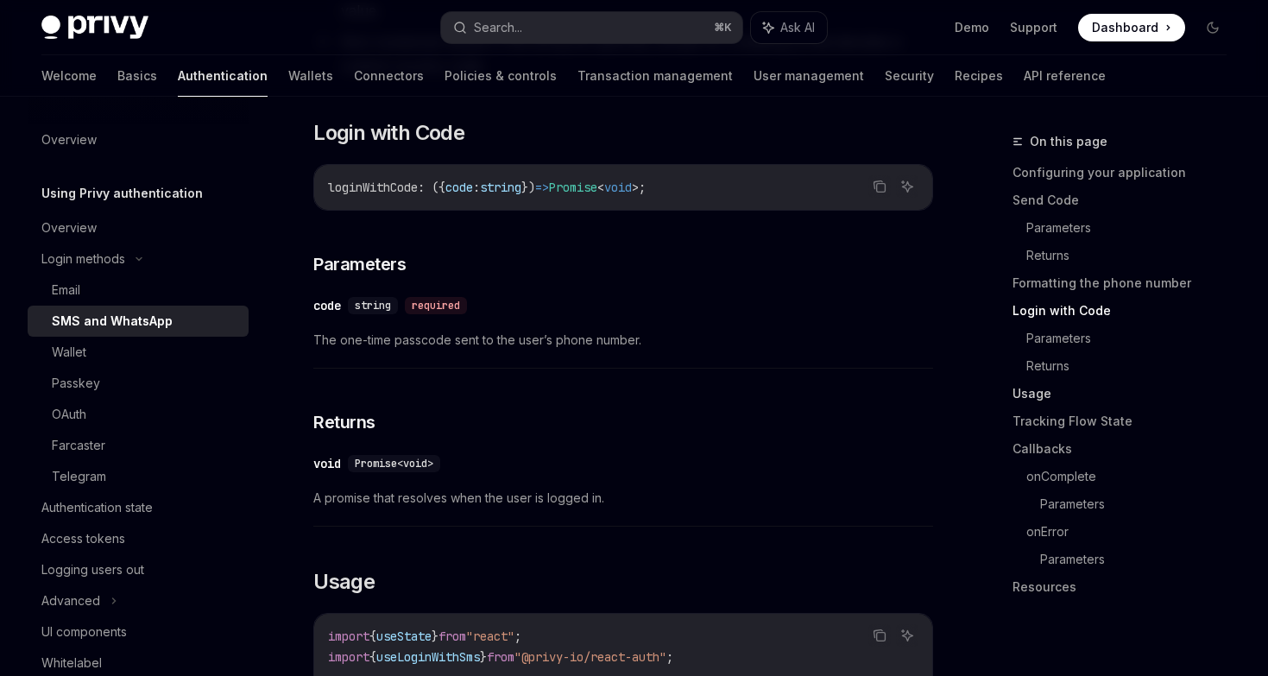
click at [1015, 393] on link "Usage" at bounding box center [1126, 394] width 228 height 28
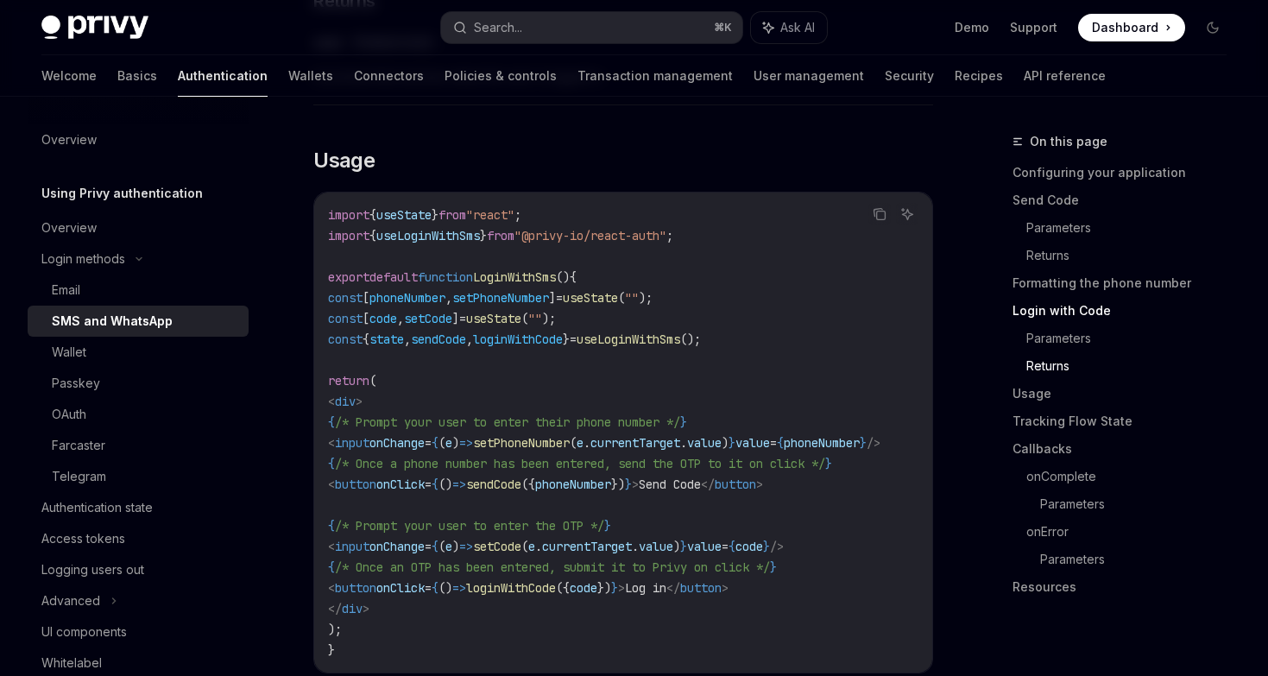
scroll to position [1263, 0]
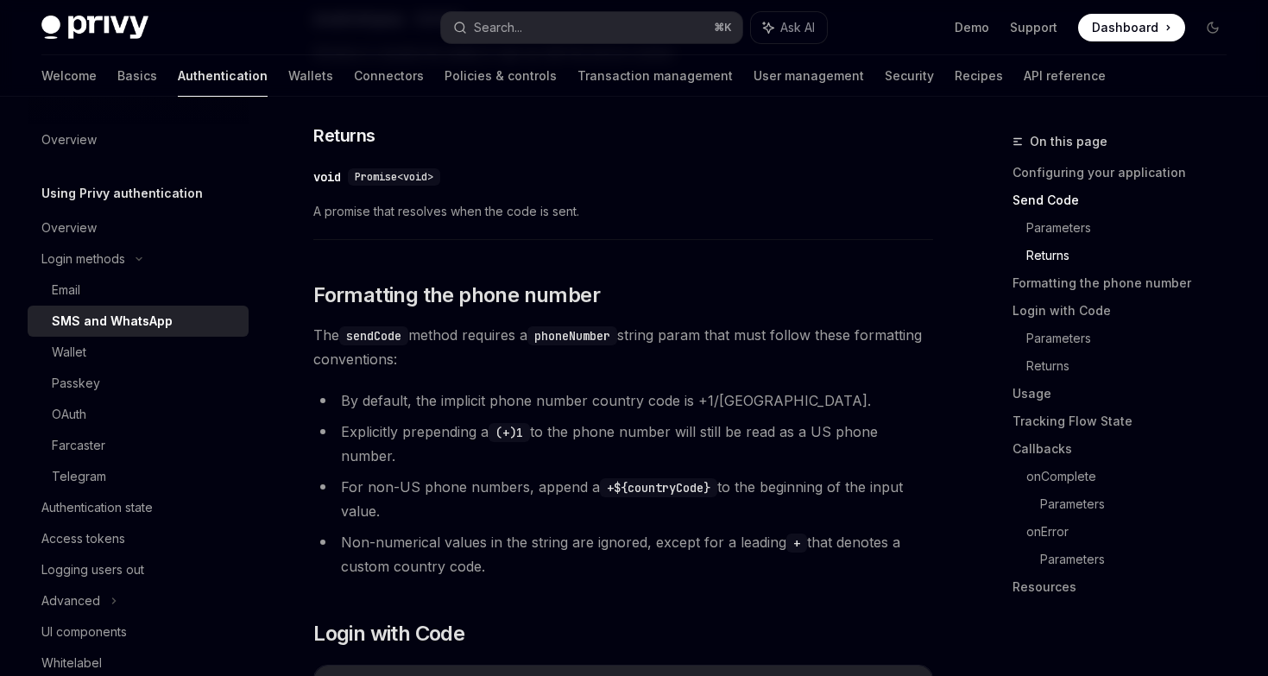
click at [631, 388] on li "By default, the implicit phone number country code is +1/US." at bounding box center [623, 400] width 620 height 24
drag, startPoint x: 495, startPoint y: 553, endPoint x: 315, endPoint y: 318, distance: 296.7
copy div "The sendCode method requires a phoneNumber string param that must follow these …"
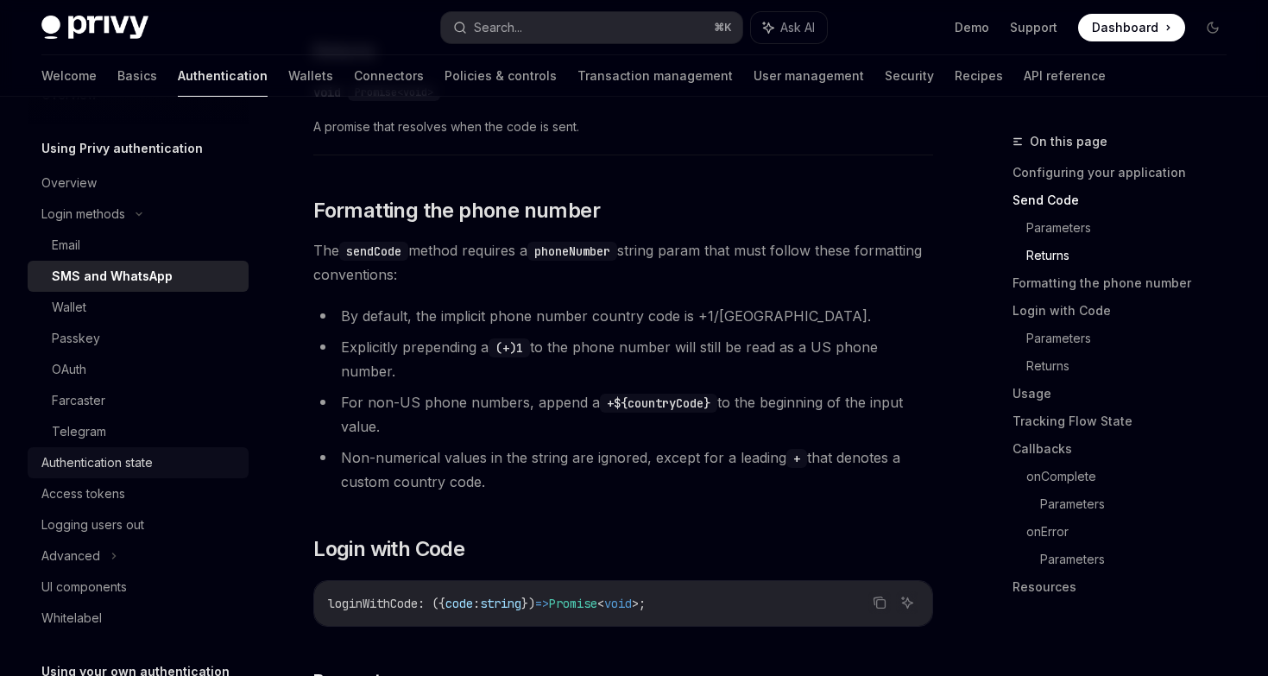
scroll to position [64, 0]
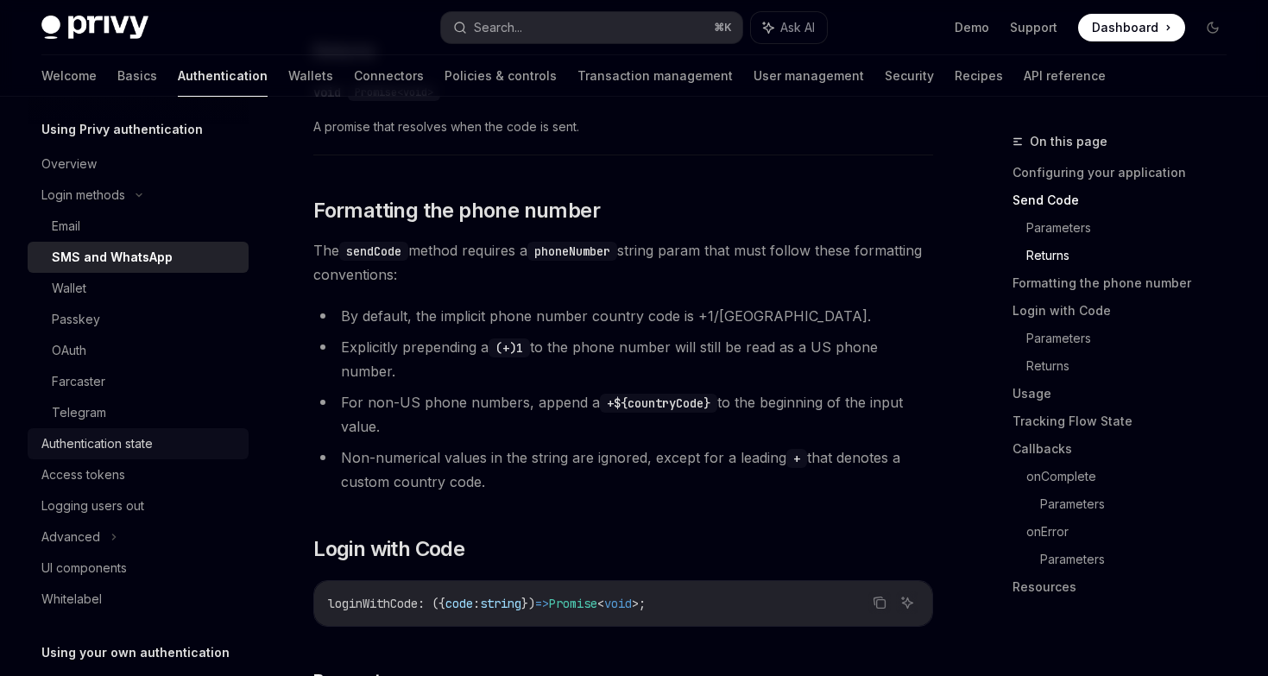
click at [163, 457] on link "Authentication state" at bounding box center [138, 443] width 221 height 31
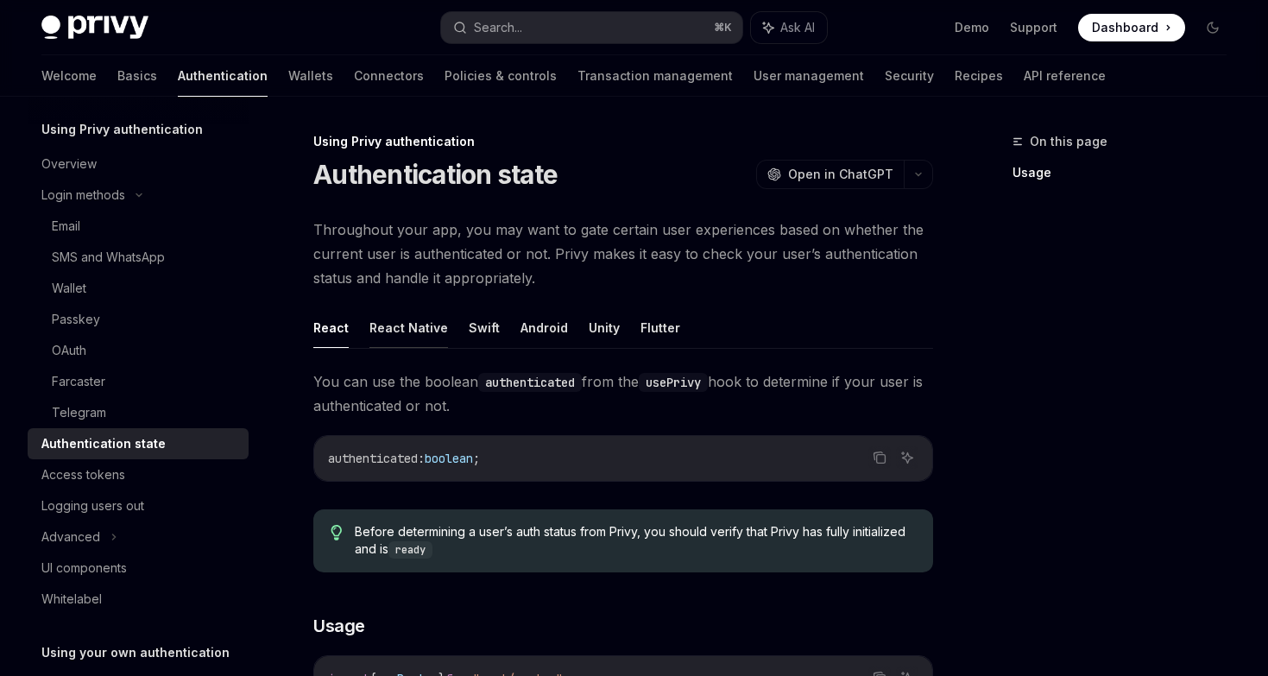
click at [404, 337] on button "React Native" at bounding box center [408, 327] width 79 height 41
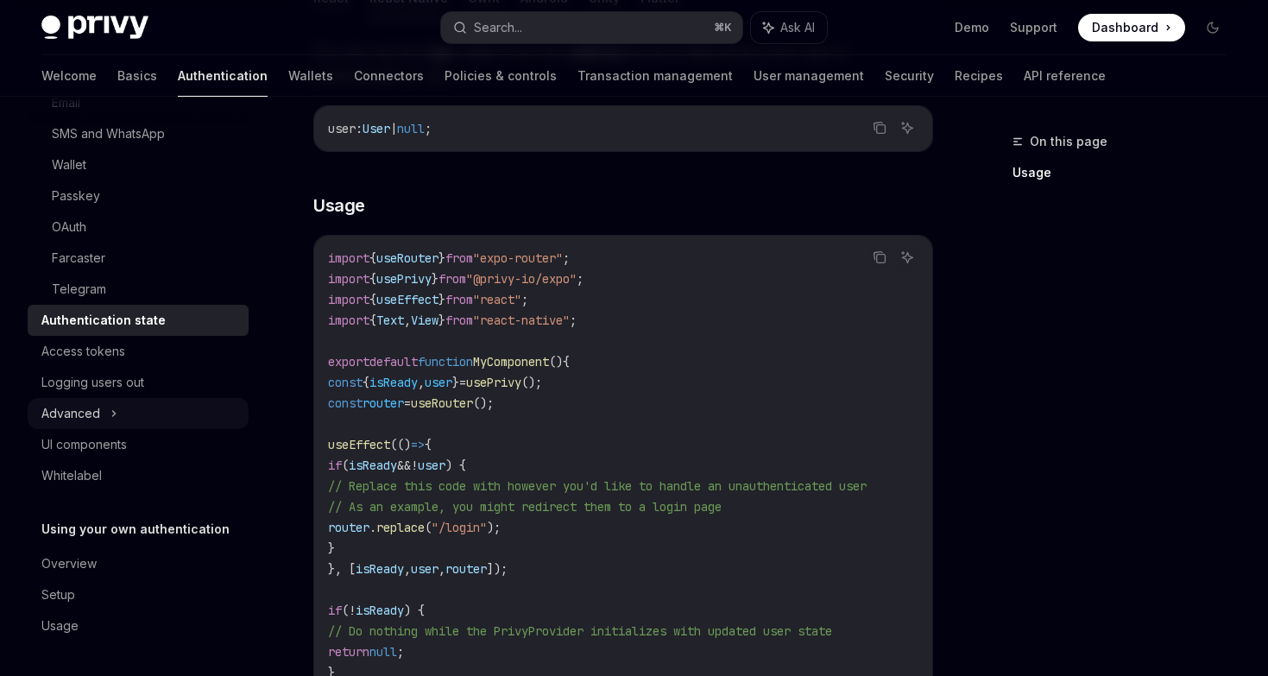
scroll to position [327, 0]
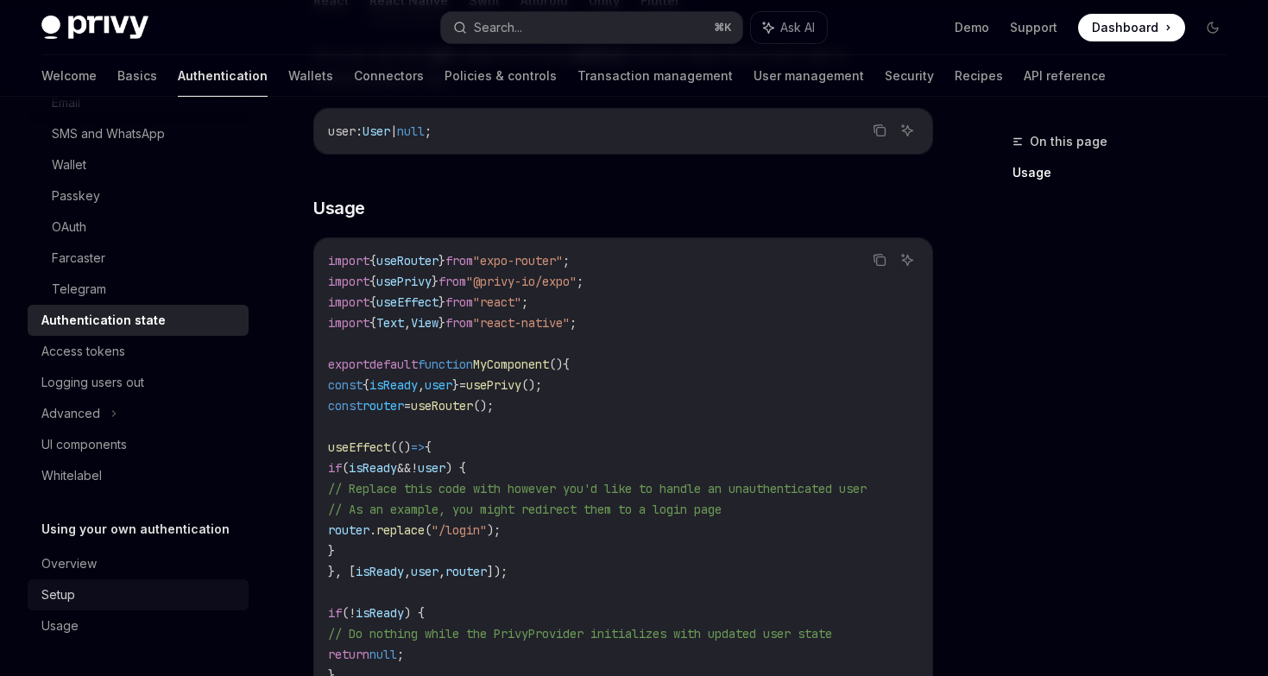
click at [104, 594] on div "Setup" at bounding box center [139, 594] width 197 height 21
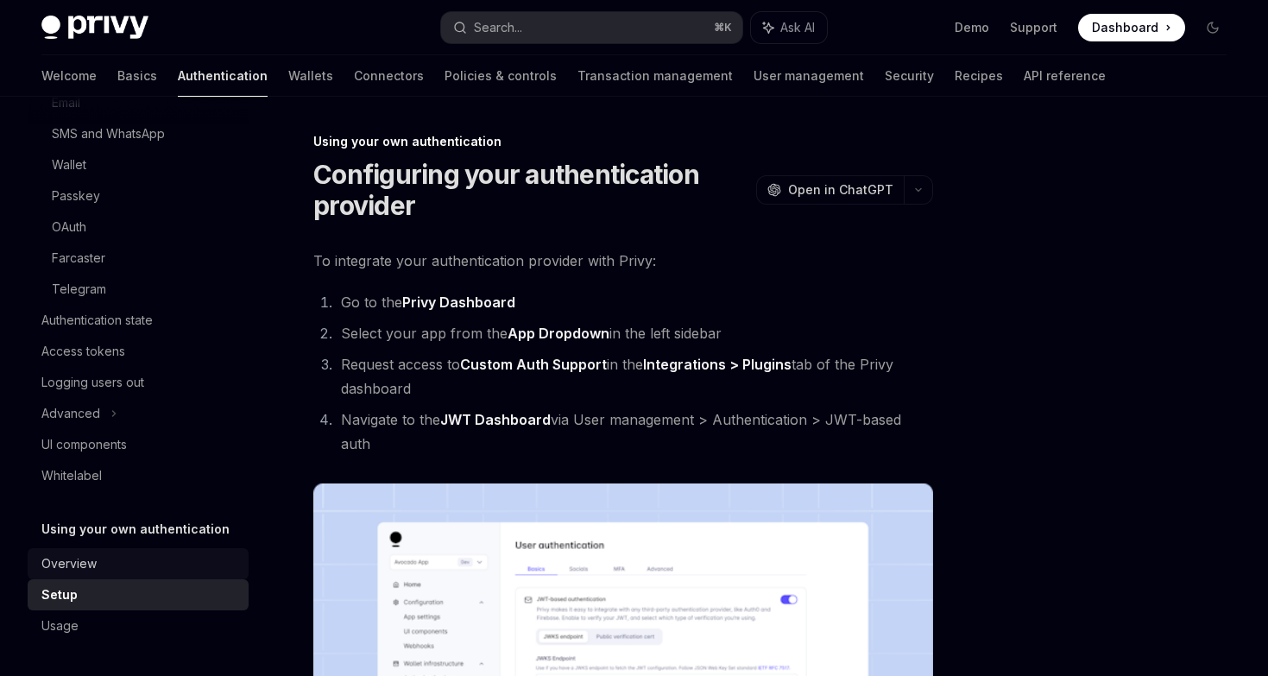
click at [108, 574] on link "Overview" at bounding box center [138, 563] width 221 height 31
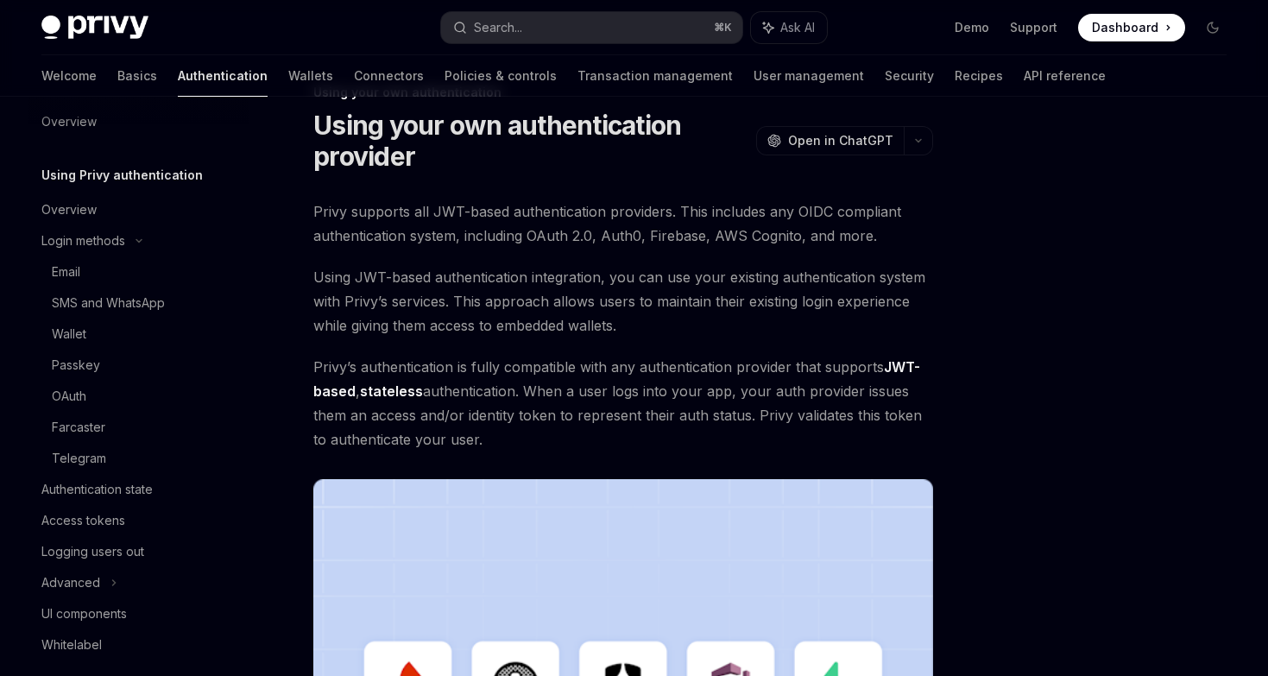
scroll to position [9, 0]
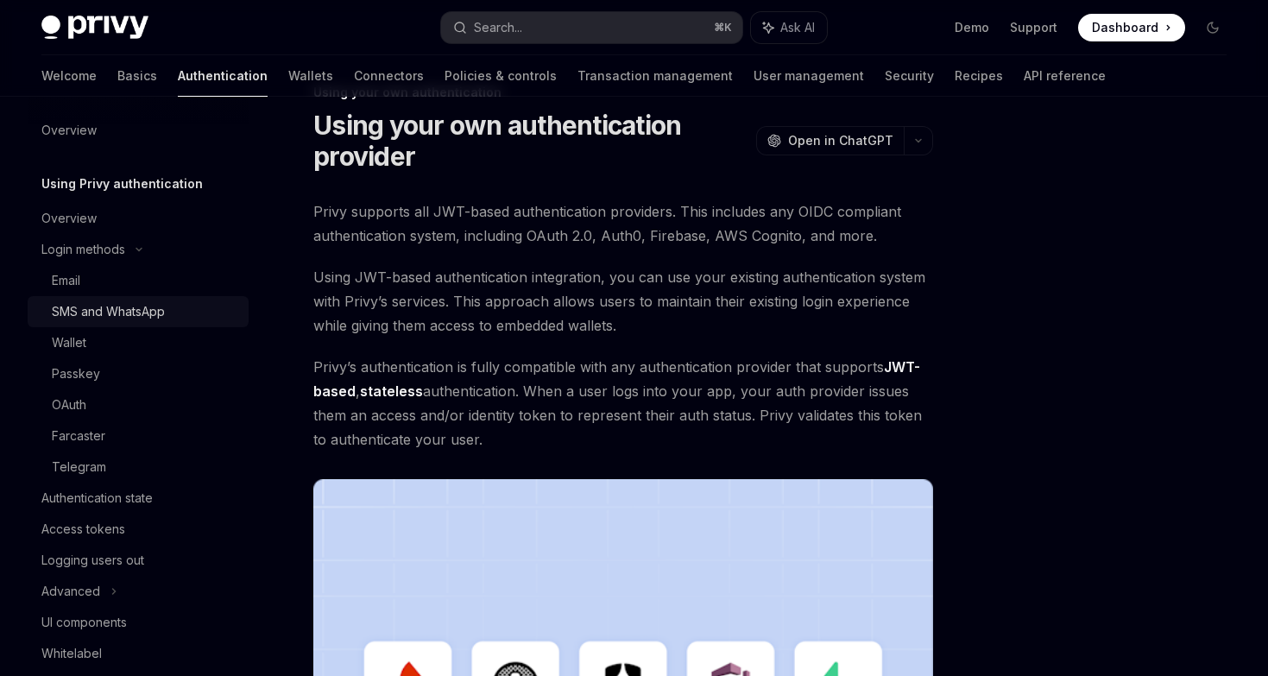
click at [102, 312] on div "SMS and WhatsApp" at bounding box center [108, 311] width 113 height 21
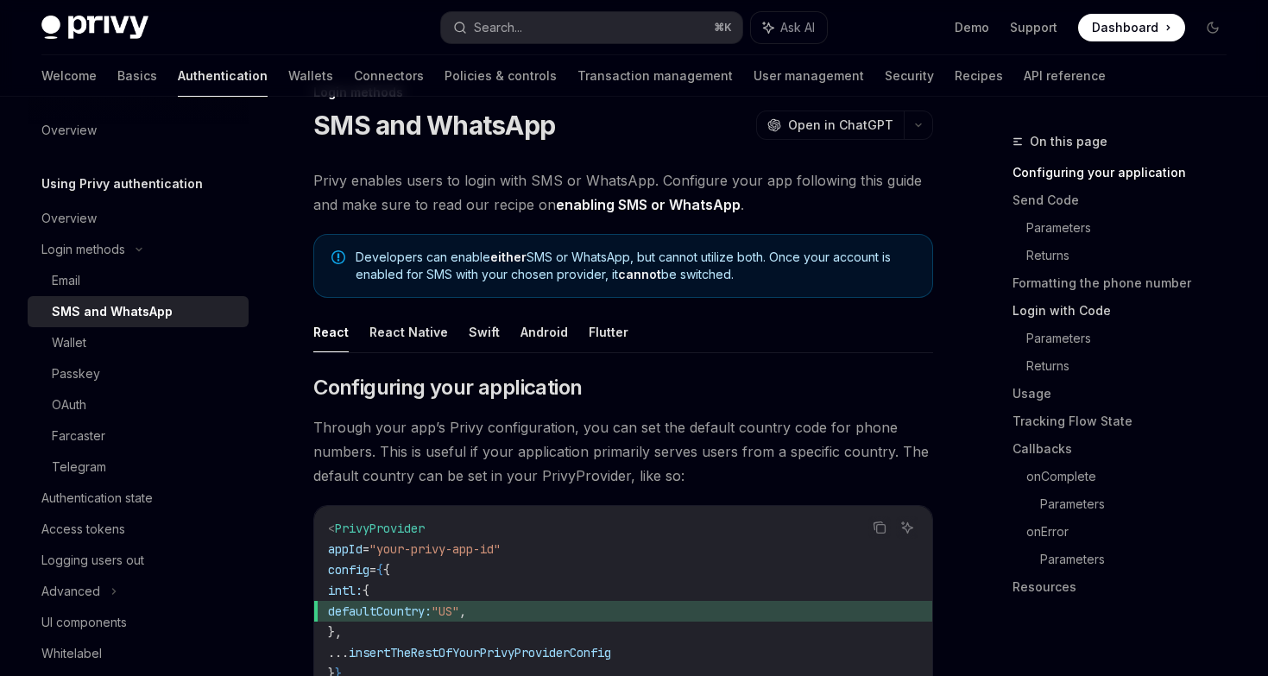
click at [1090, 316] on link "Login with Code" at bounding box center [1126, 311] width 228 height 28
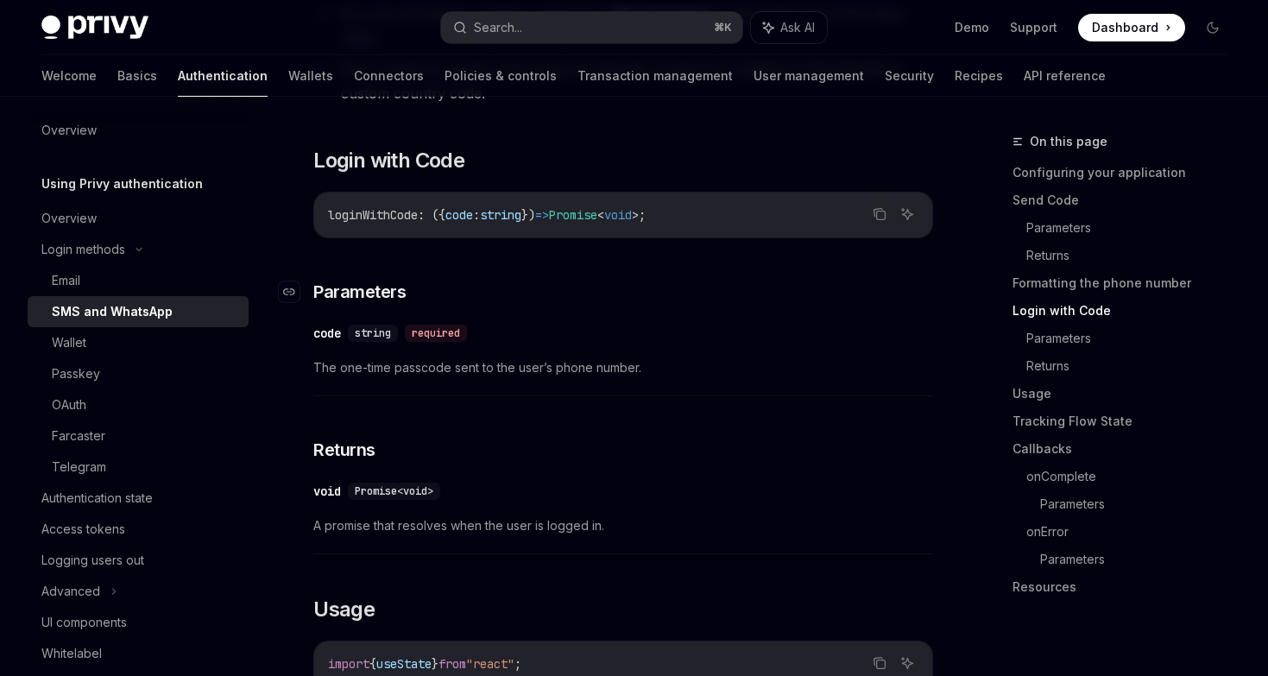
scroll to position [43, 0]
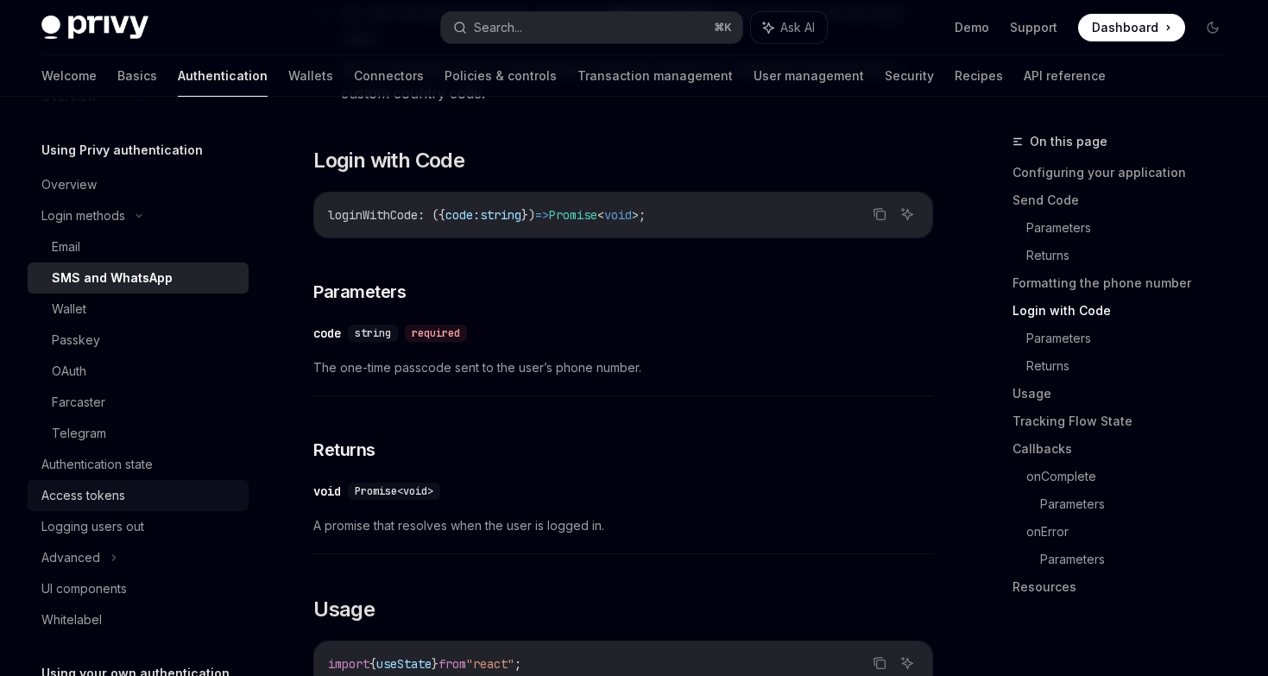
click at [81, 495] on div "Access tokens" at bounding box center [83, 495] width 84 height 21
type textarea "*"
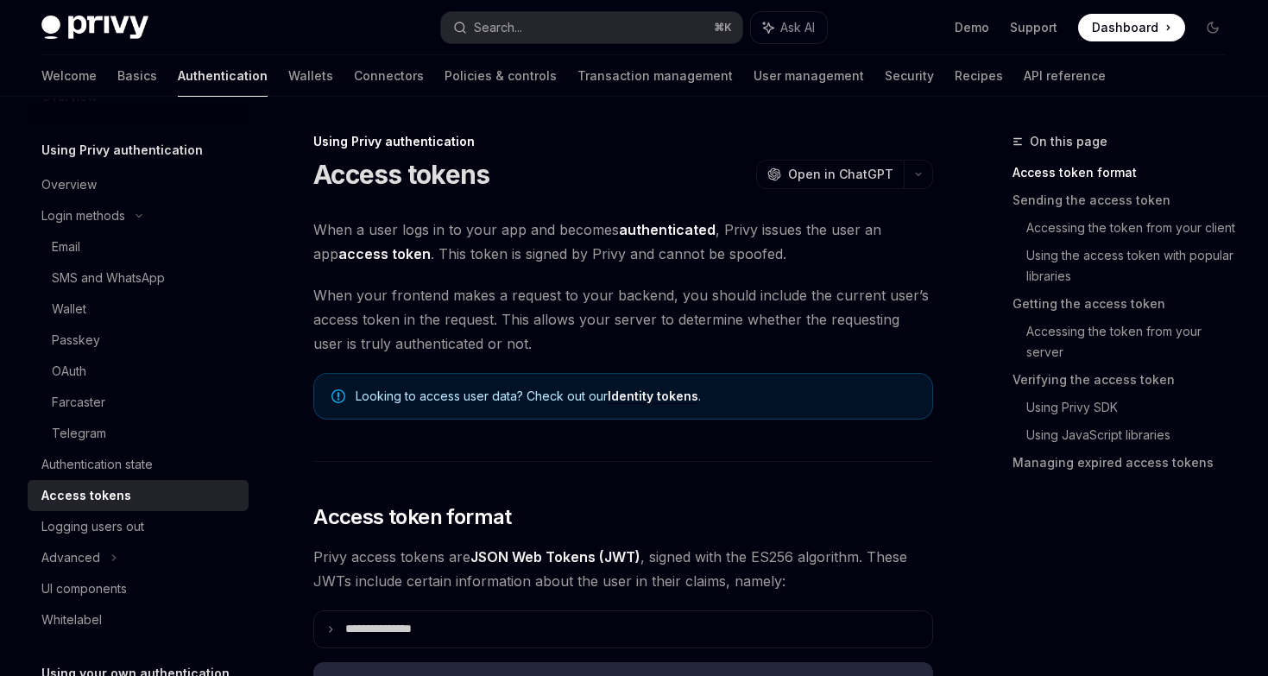
scroll to position [32, 0]
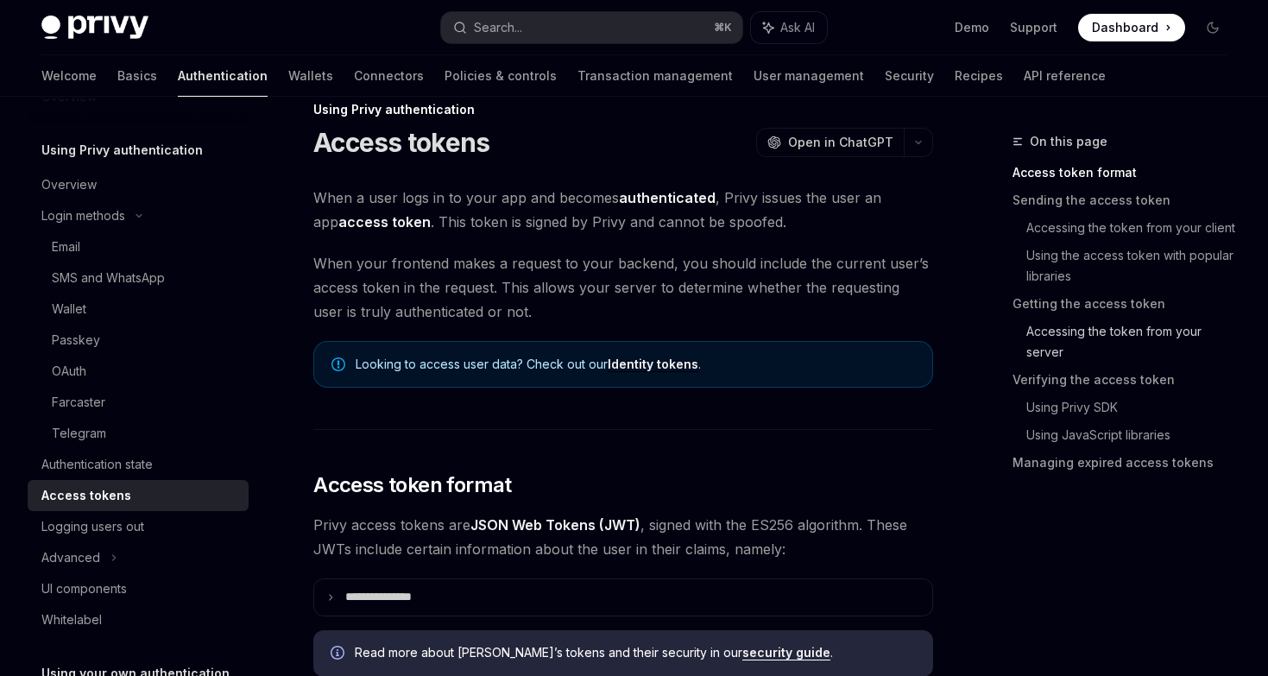
click at [1062, 329] on link "Accessing the token from your server" at bounding box center [1133, 342] width 214 height 48
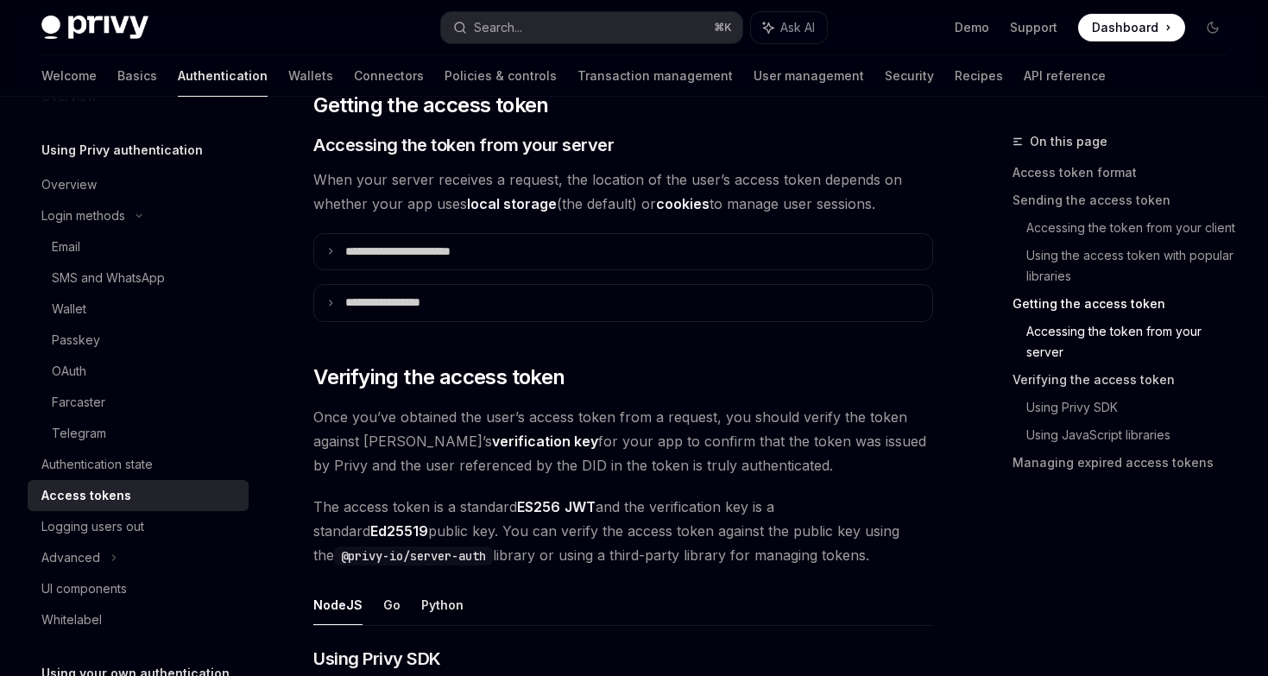
click at [1063, 375] on link "Verifying the access token" at bounding box center [1126, 380] width 228 height 28
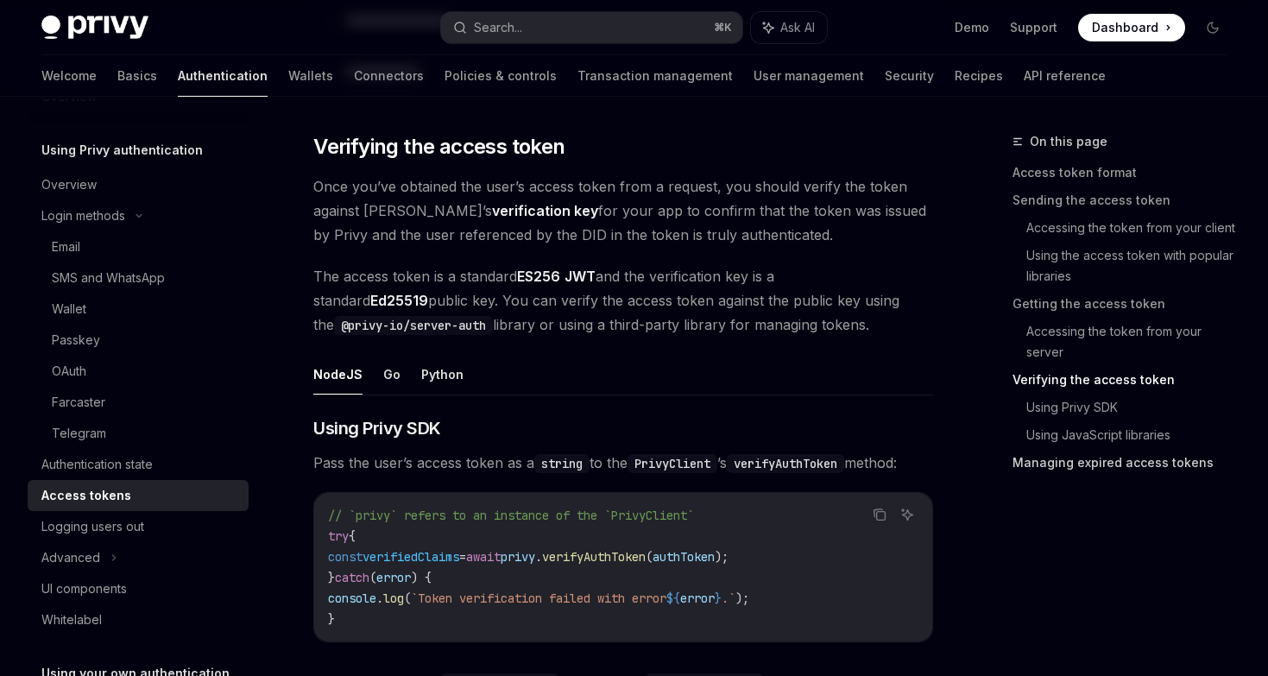
click at [1072, 467] on link "Managing expired access tokens" at bounding box center [1126, 463] width 228 height 28
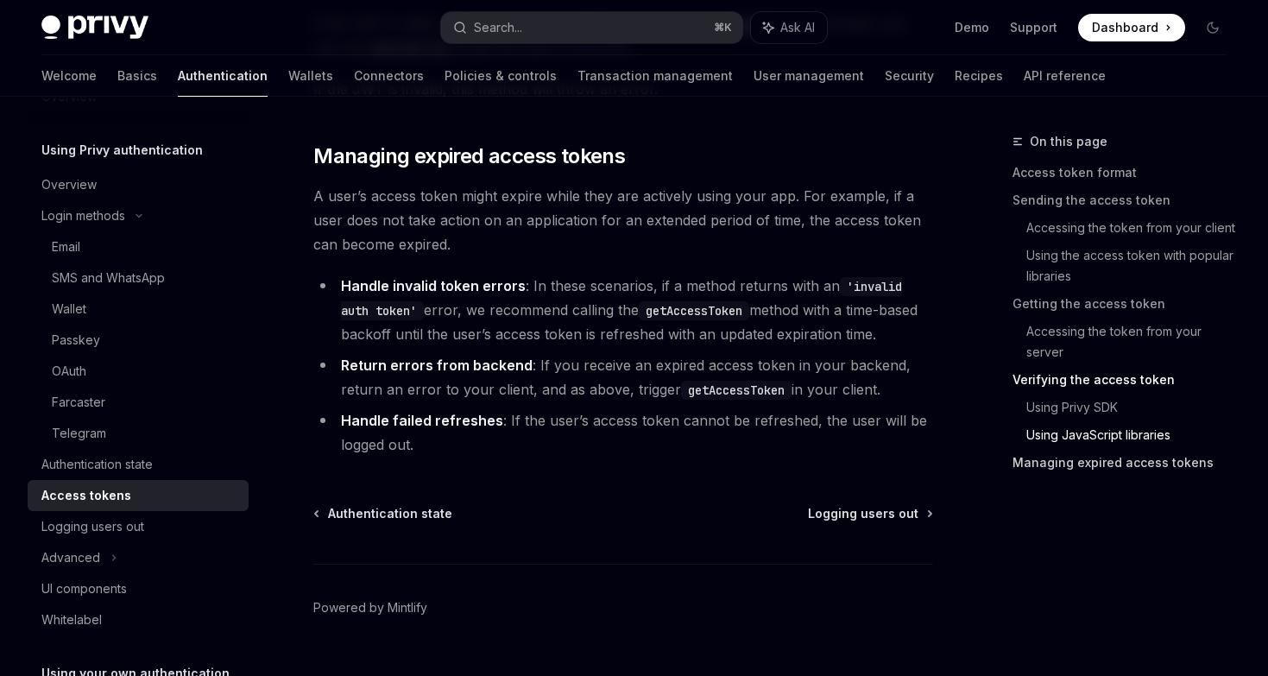
scroll to position [4547, 0]
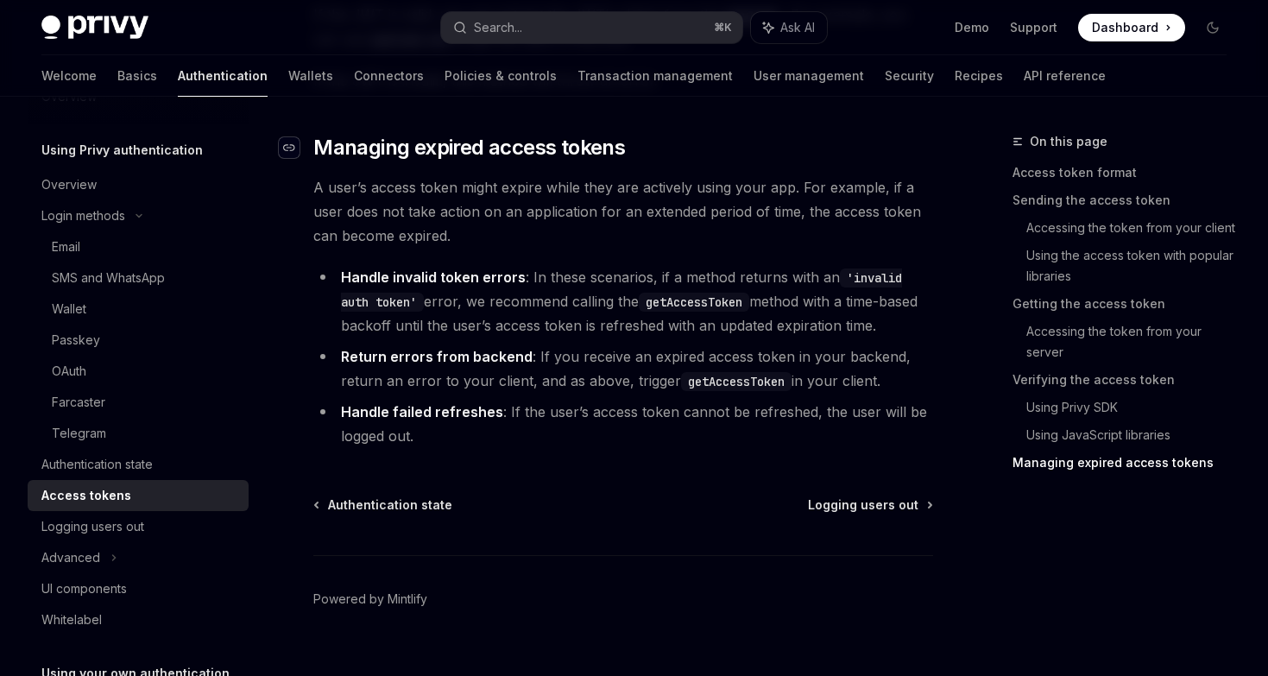
click at [286, 144] on icon "Navigate to header" at bounding box center [289, 147] width 12 height 7
click at [670, 328] on li "Handle invalid token errors : In these scenarios, if a method returns with an '…" at bounding box center [623, 301] width 620 height 72
click at [648, 334] on li "Handle invalid token errors : In these scenarios, if a method returns with an '…" at bounding box center [623, 301] width 620 height 72
click at [648, 331] on li "Handle invalid token errors : In these scenarios, if a method returns with an '…" at bounding box center [623, 301] width 620 height 72
click at [1091, 308] on link "Getting the access token" at bounding box center [1126, 304] width 228 height 28
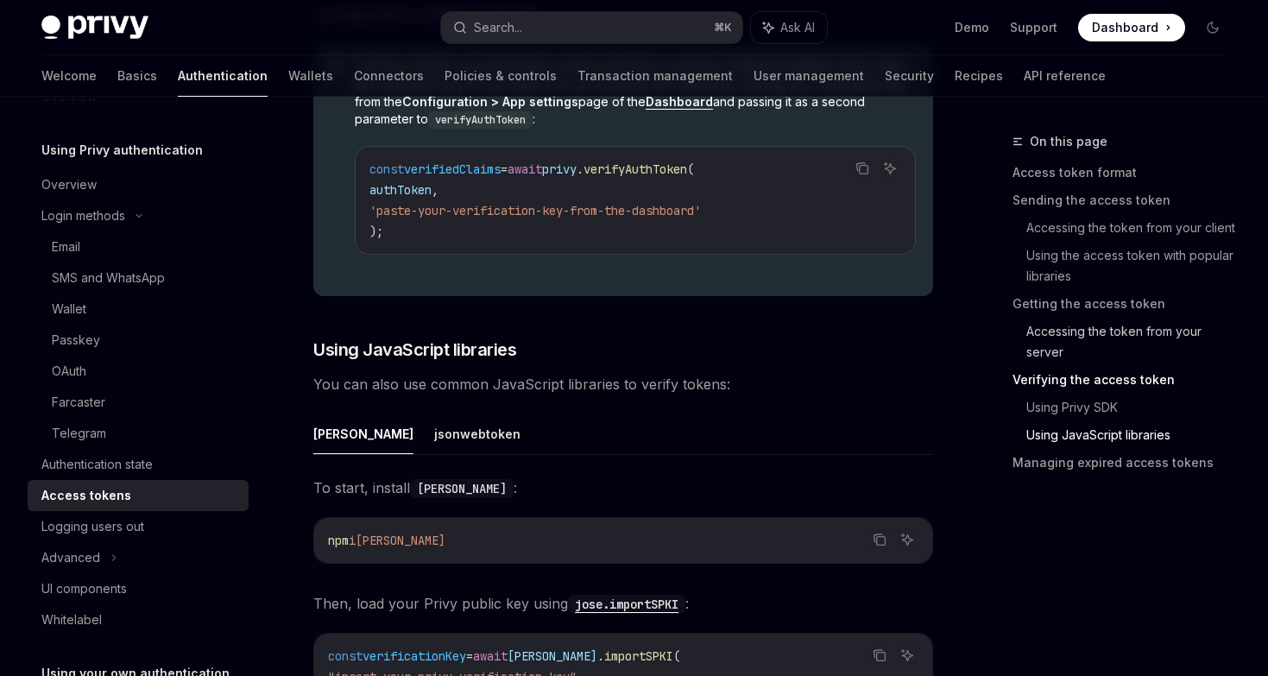
click at [1091, 326] on link "Accessing the token from your server" at bounding box center [1133, 342] width 214 height 48
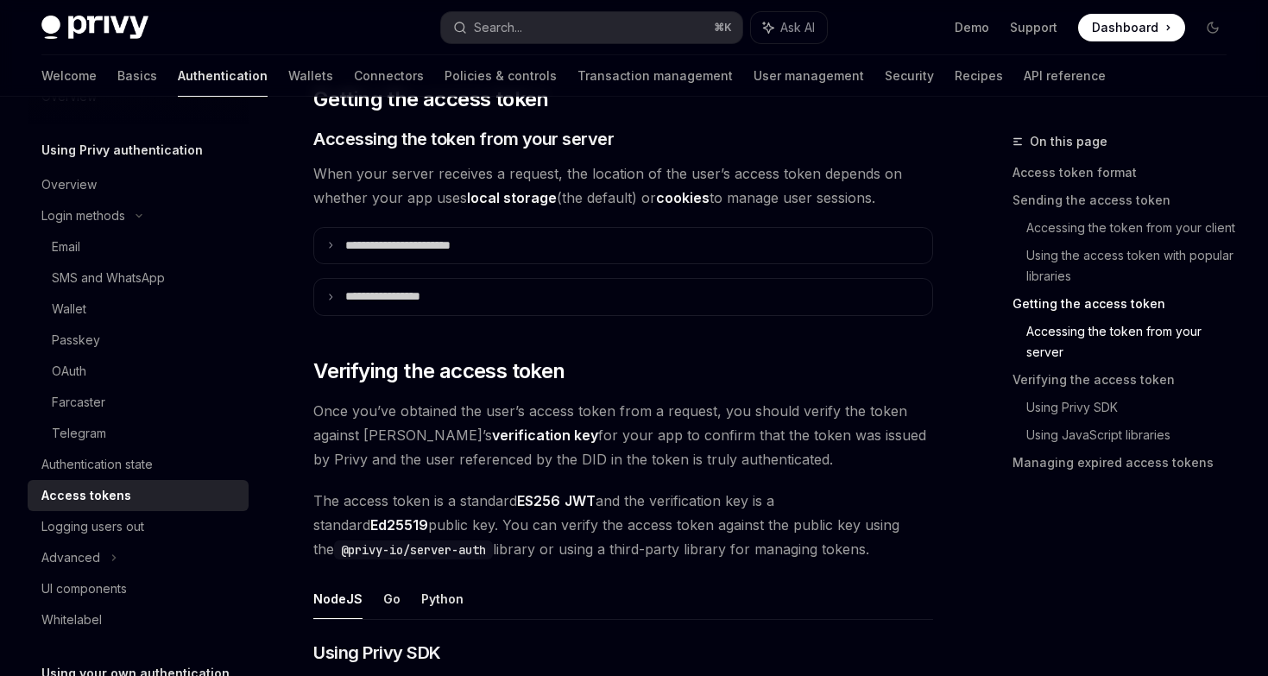
scroll to position [2214, 0]
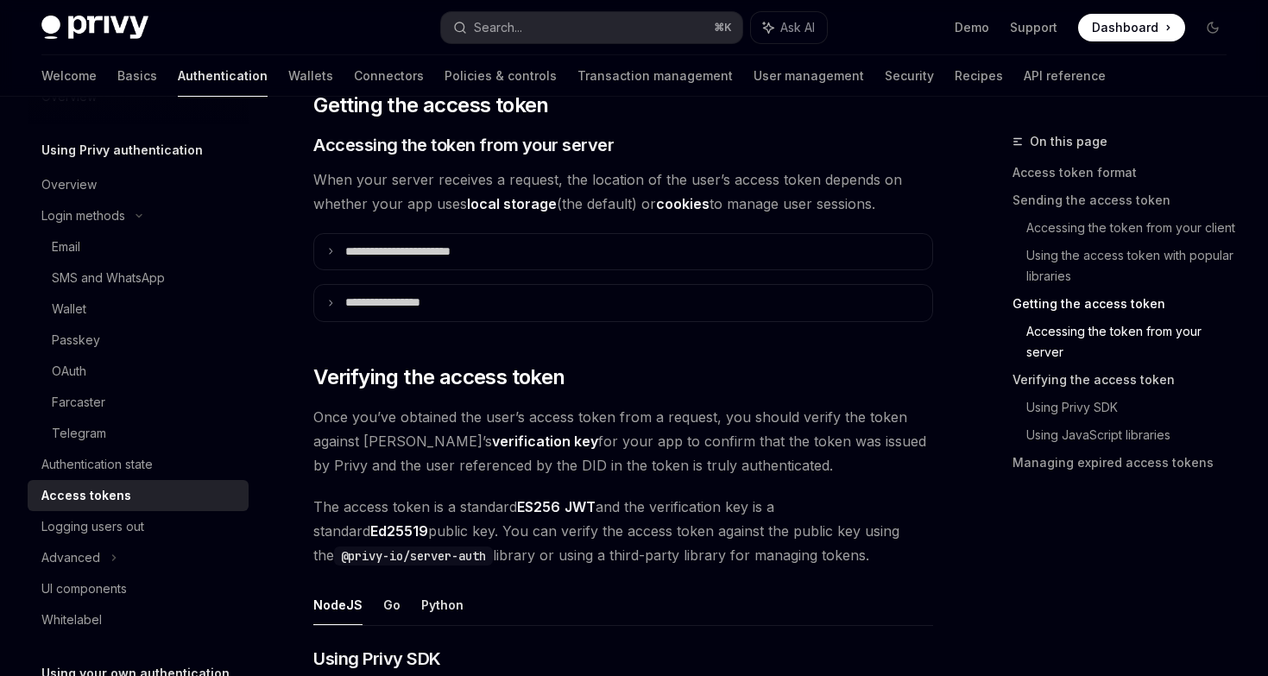
click at [1092, 384] on link "Verifying the access token" at bounding box center [1126, 380] width 228 height 28
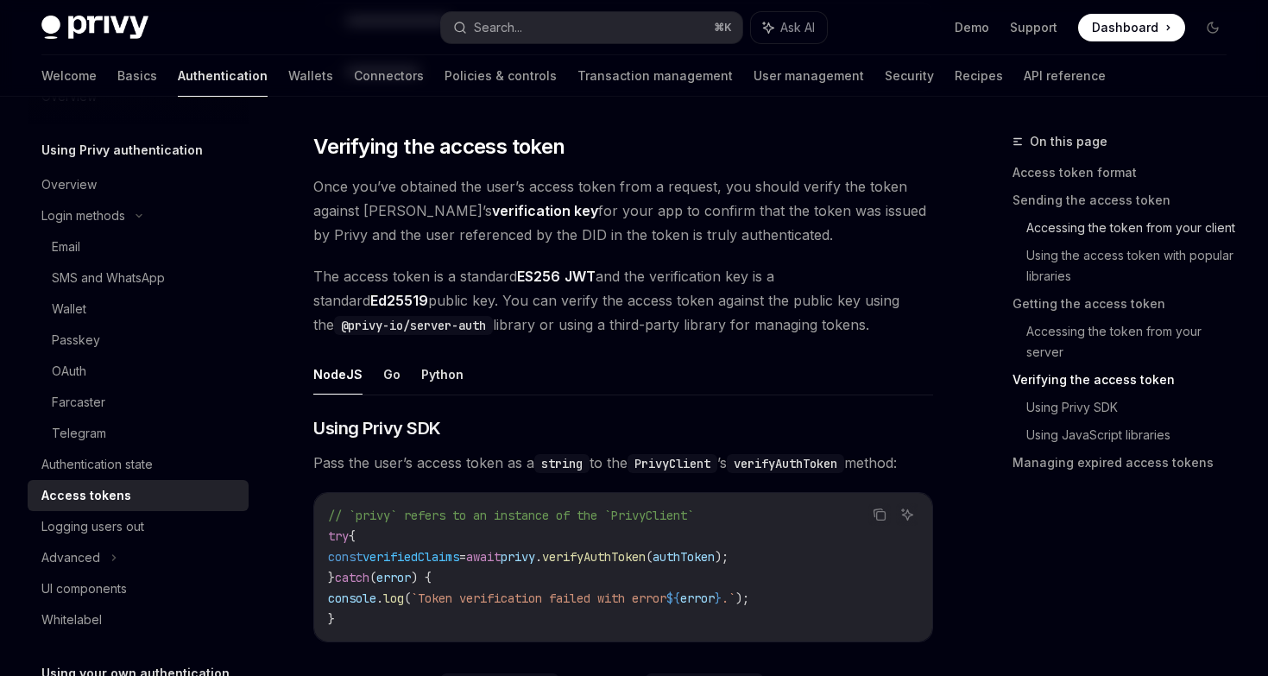
click at [1089, 236] on link "Accessing the token from your client" at bounding box center [1133, 228] width 214 height 28
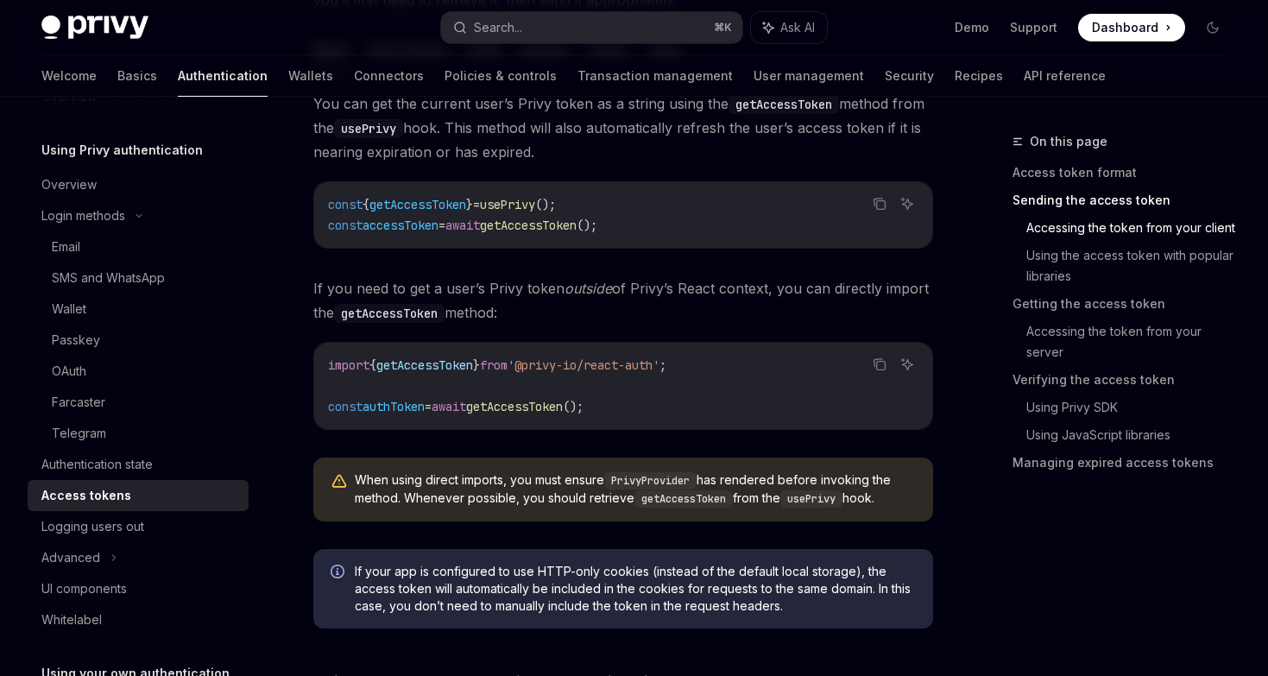
scroll to position [988, 0]
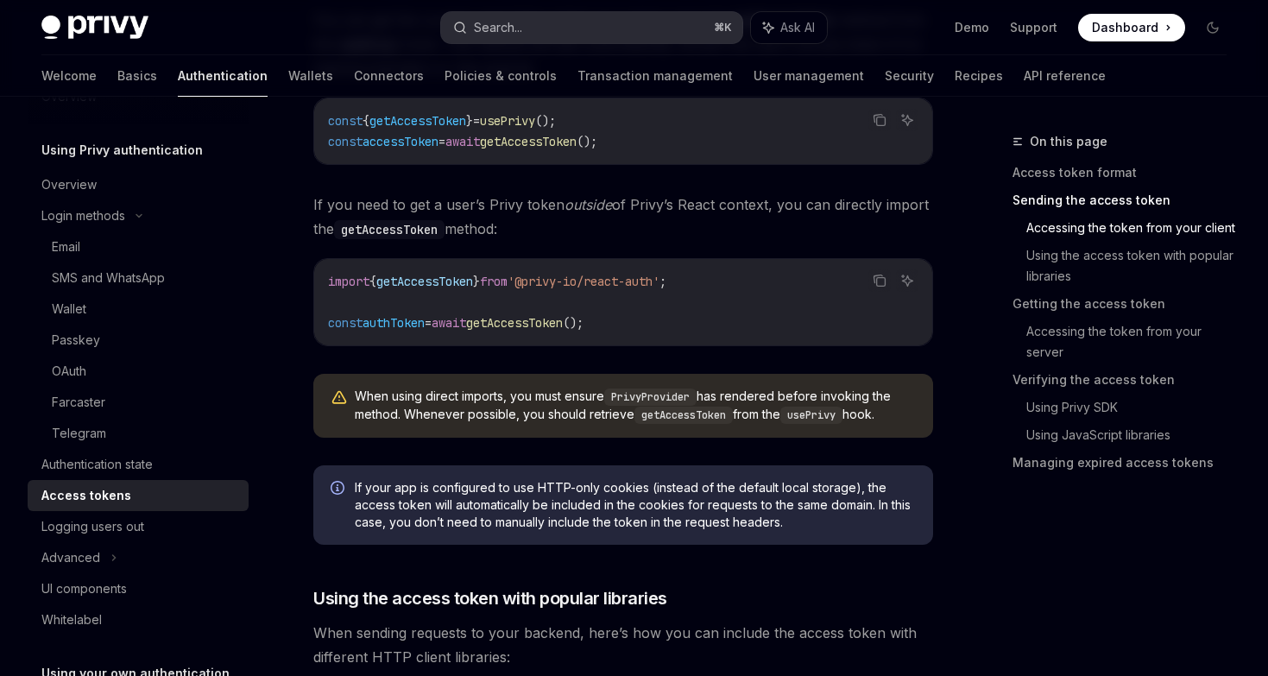
click at [528, 15] on button "Search... ⌘ K" at bounding box center [591, 27] width 301 height 31
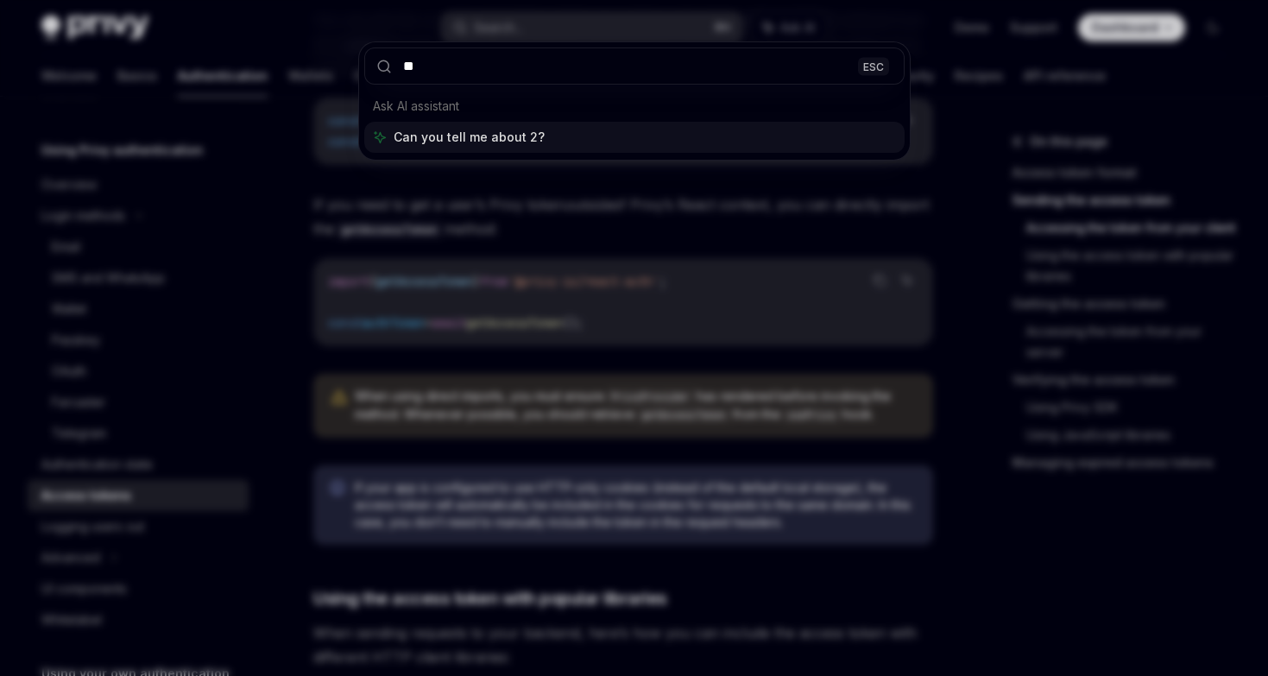
type input "***"
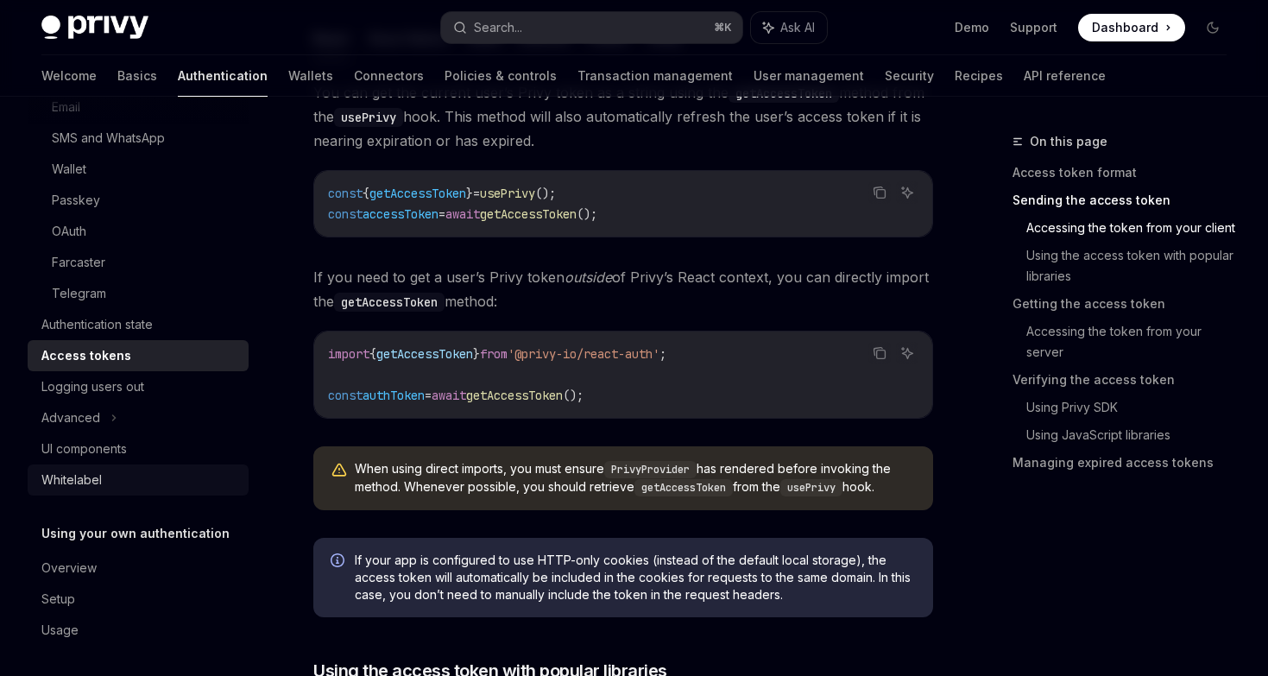
scroll to position [187, 0]
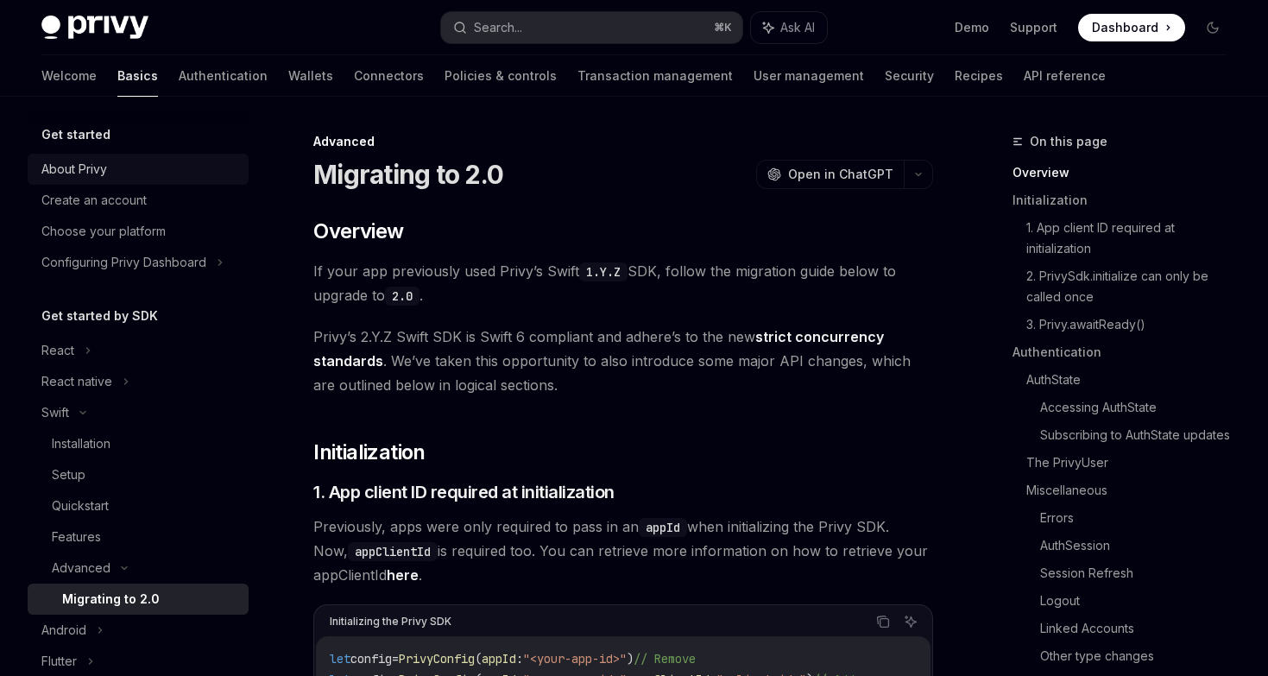
click at [129, 172] on div "About Privy" at bounding box center [139, 169] width 197 height 21
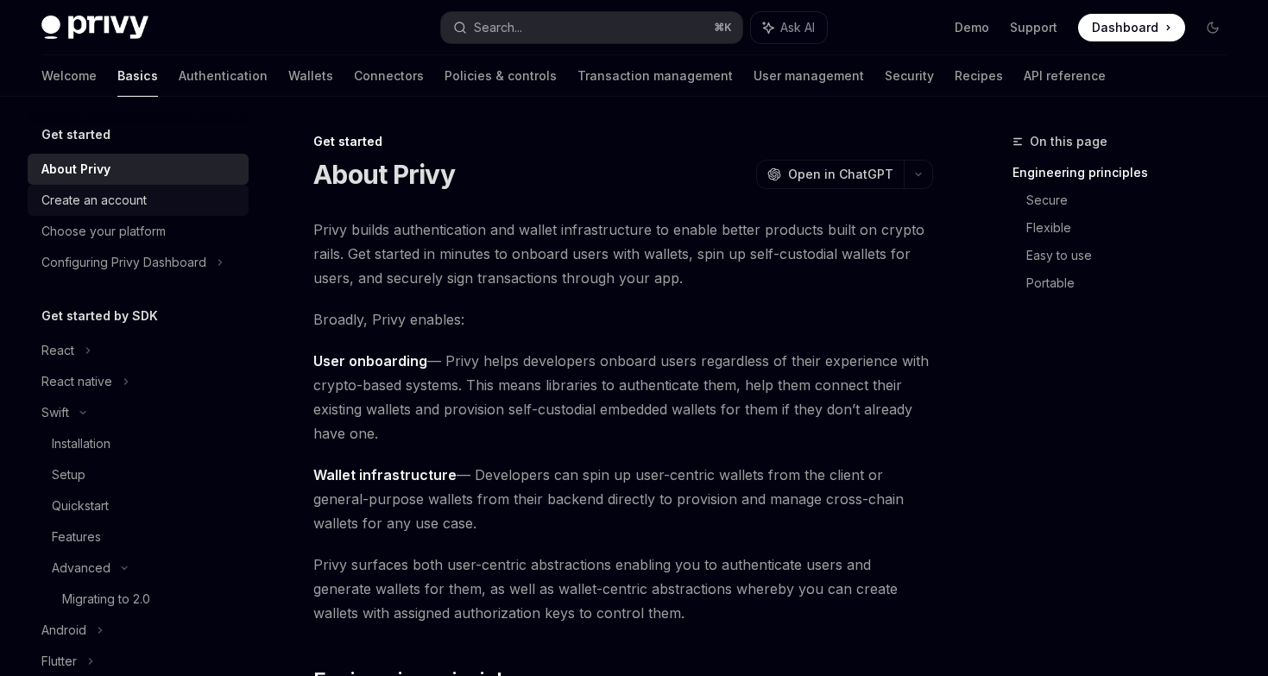
click at [129, 209] on div "Create an account" at bounding box center [93, 200] width 105 height 21
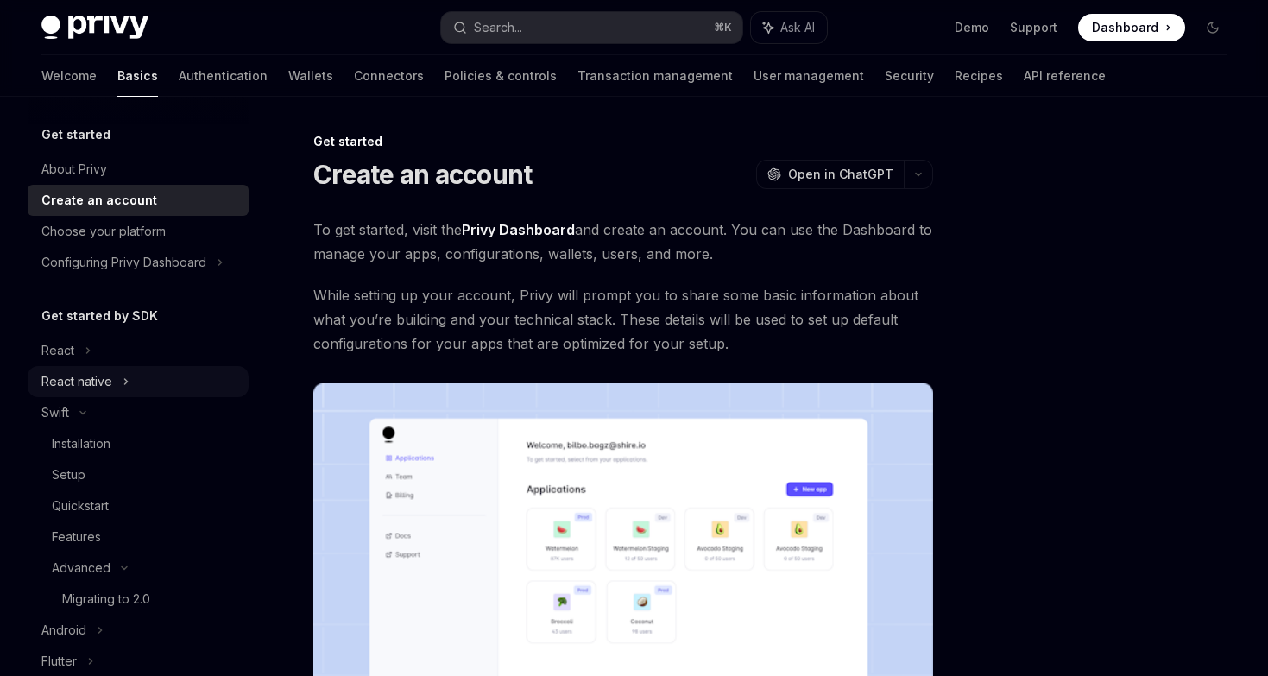
click at [111, 389] on div "React native" at bounding box center [138, 381] width 221 height 31
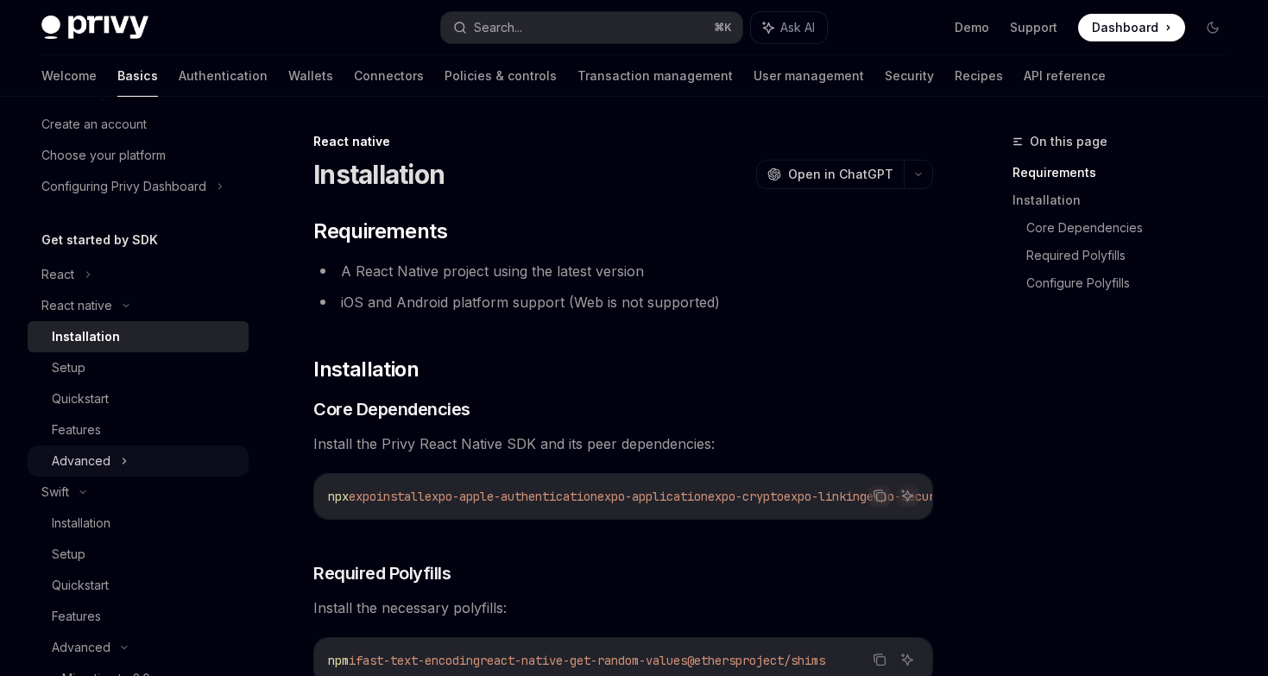
click at [116, 450] on div "Advanced" at bounding box center [138, 460] width 221 height 31
type textarea "*"
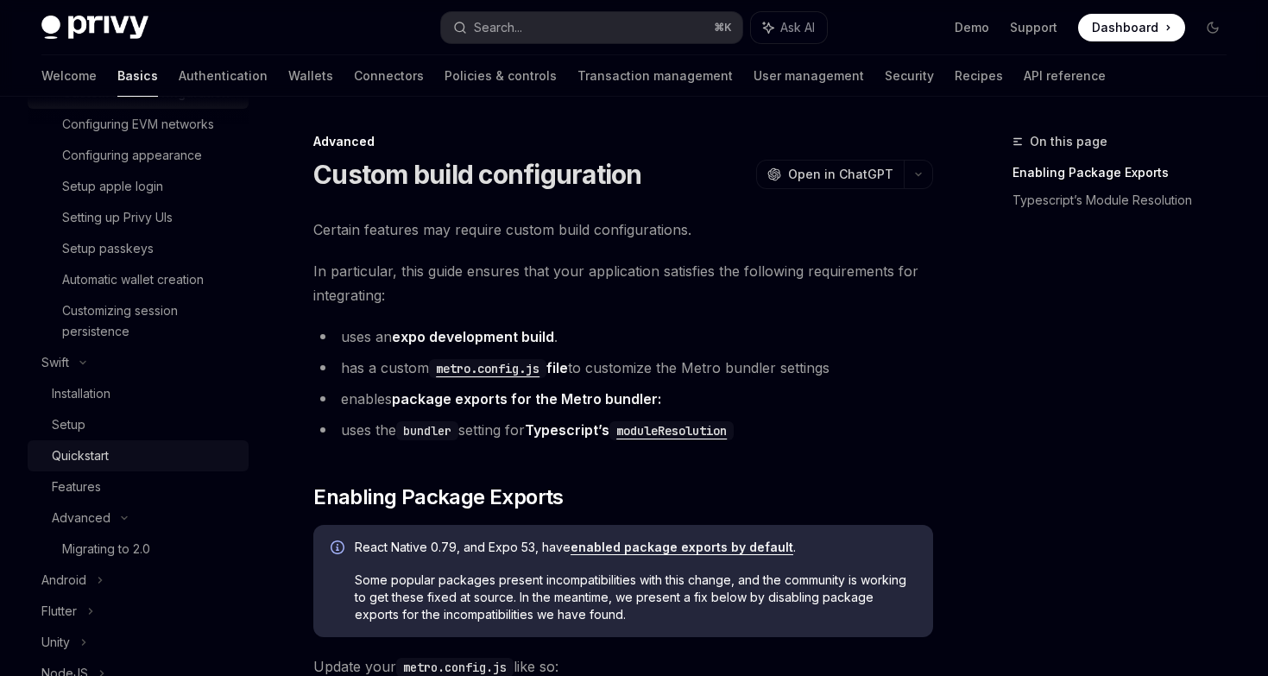
scroll to position [657, 0]
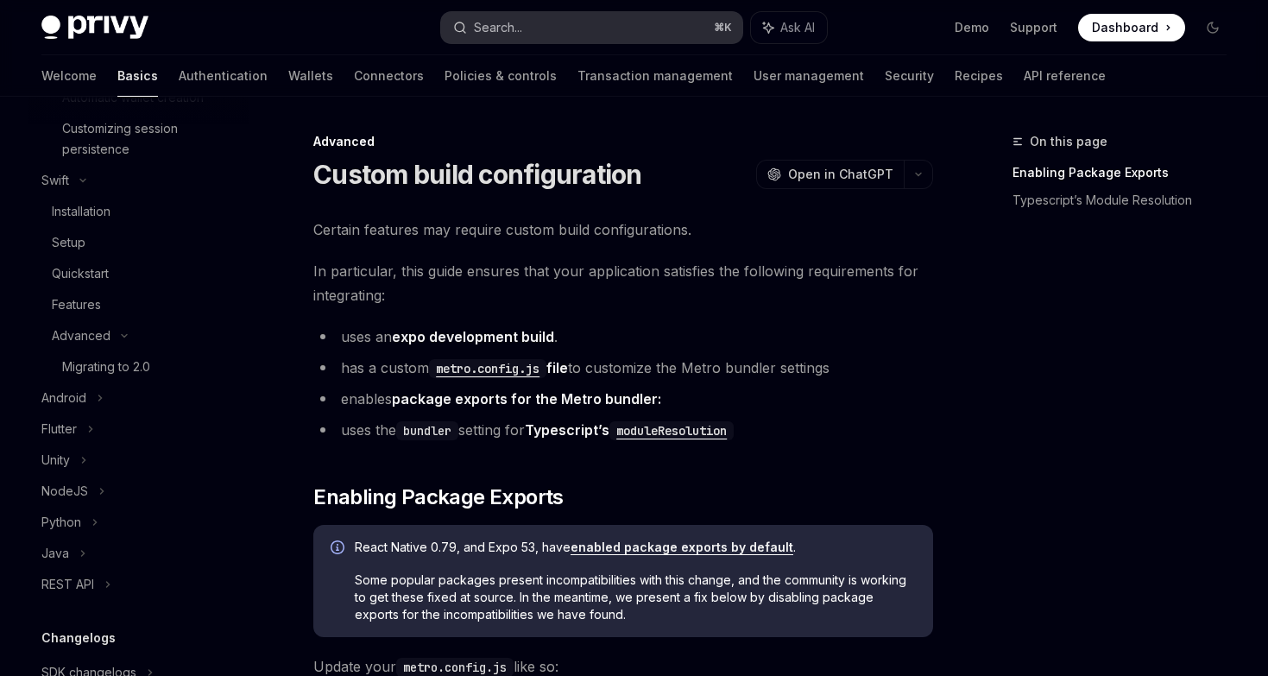
click at [507, 28] on div "Search..." at bounding box center [498, 27] width 48 height 21
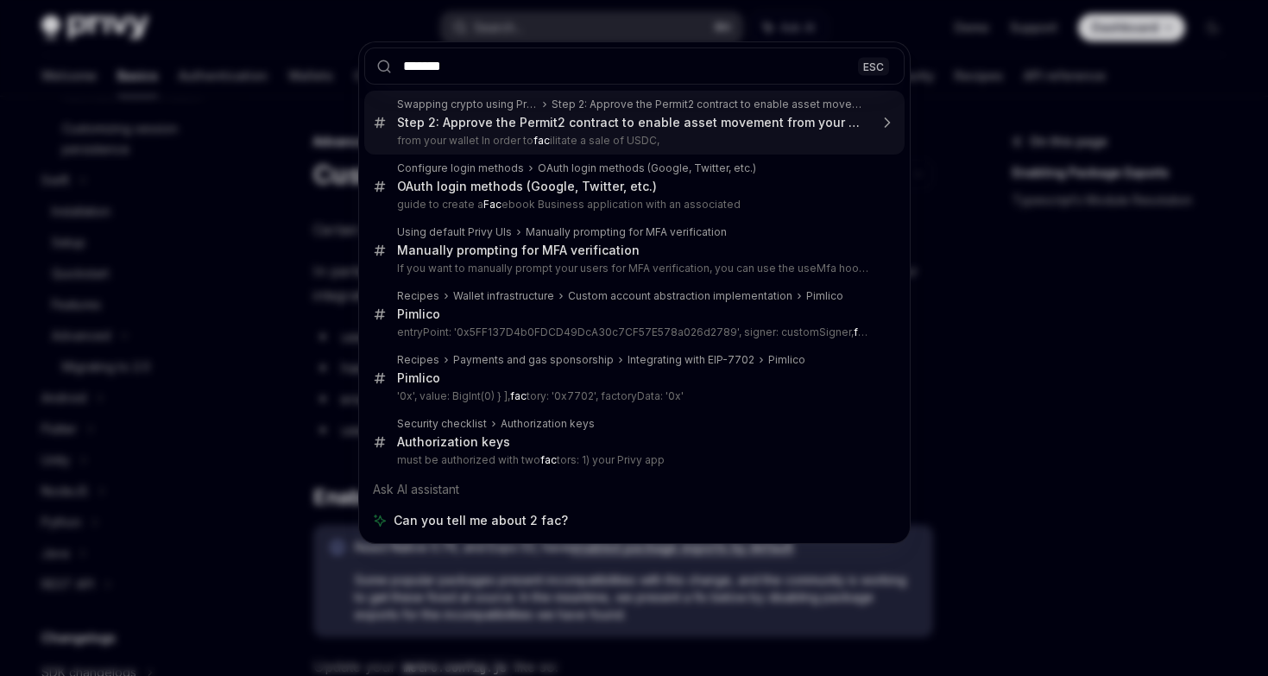
type input "********"
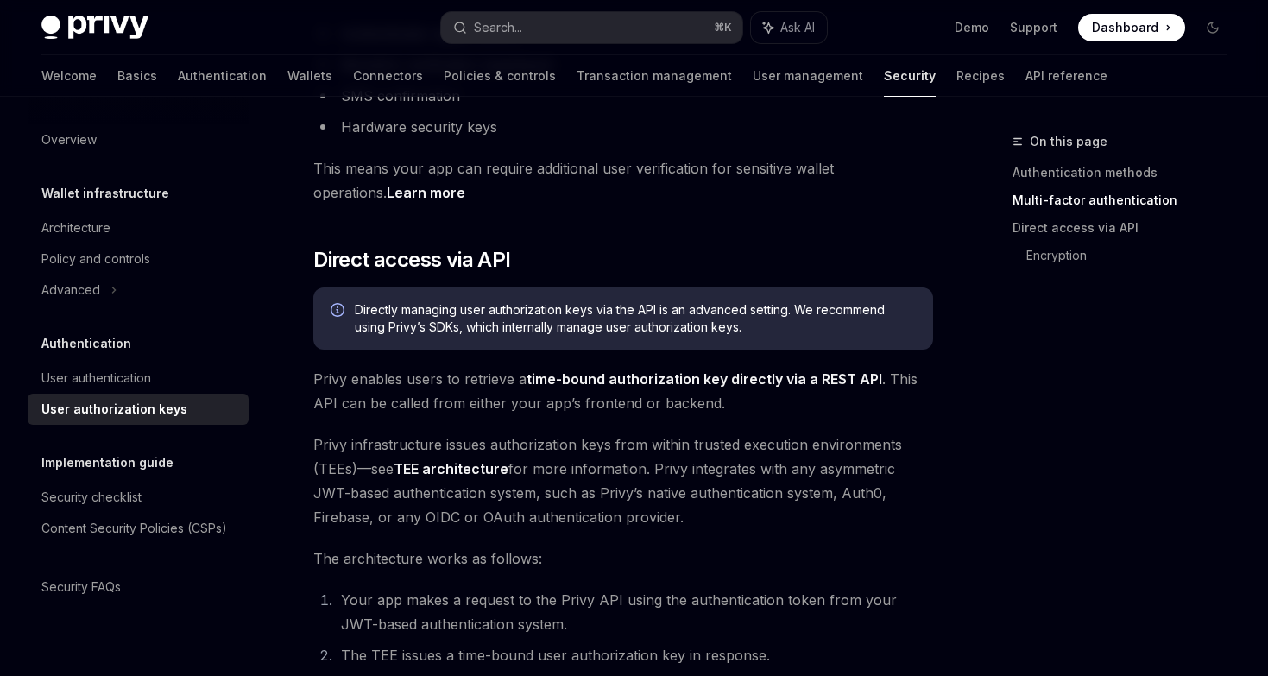
scroll to position [762, 0]
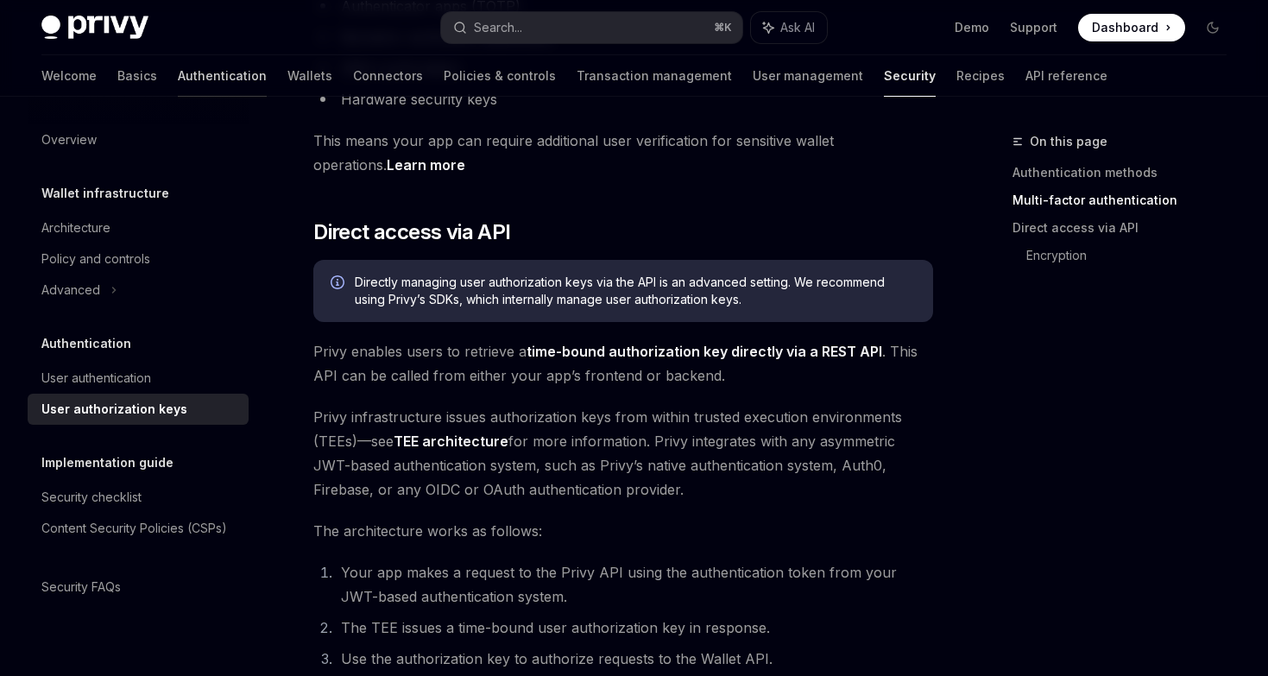
click at [178, 82] on link "Authentication" at bounding box center [222, 75] width 89 height 41
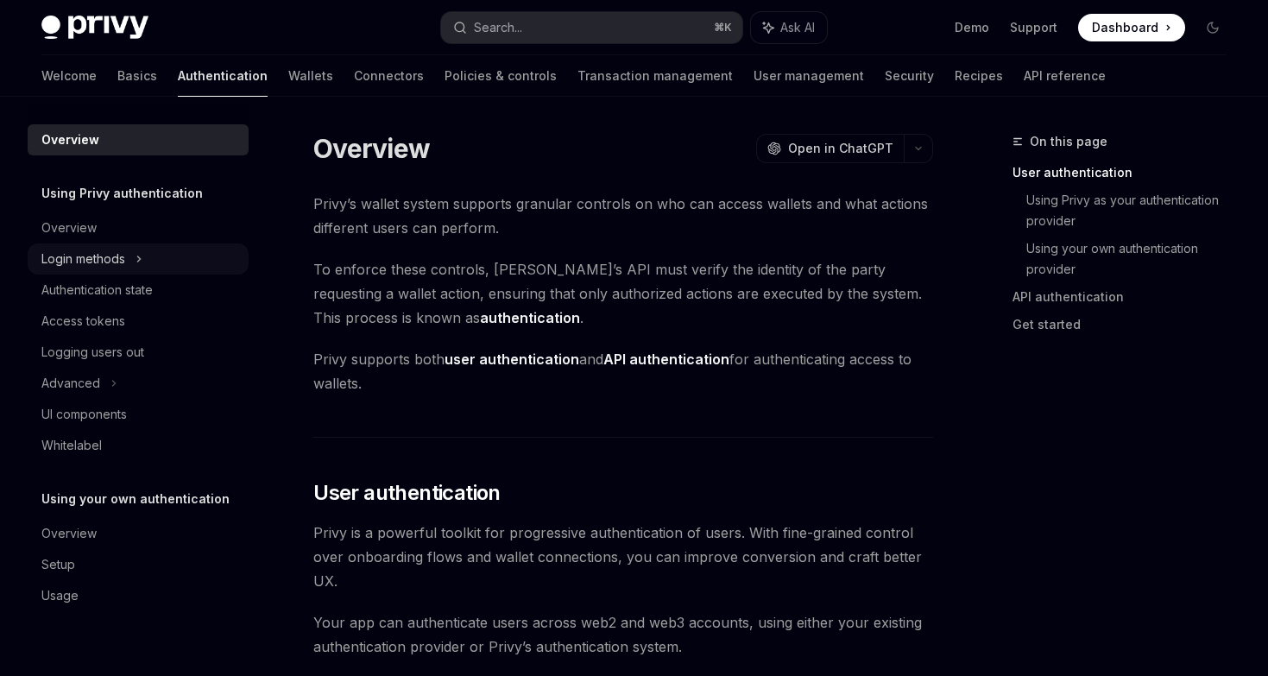
scroll to position [29, 0]
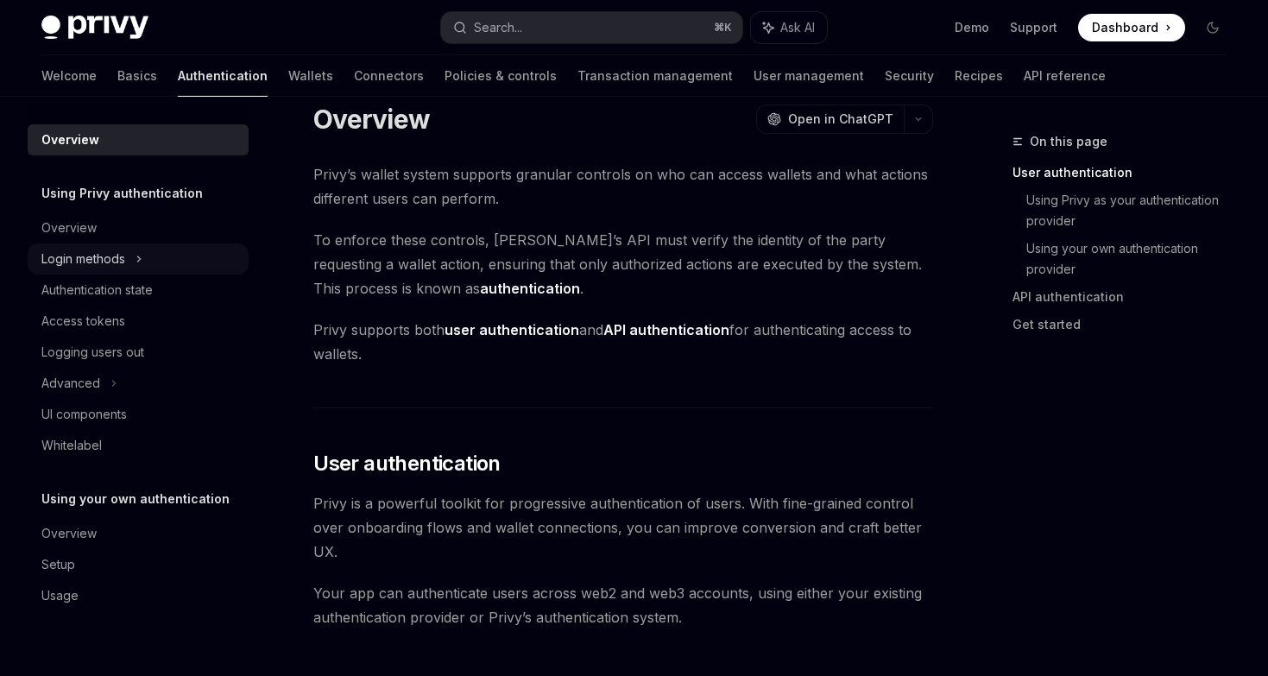
click at [136, 268] on icon at bounding box center [138, 259] width 7 height 21
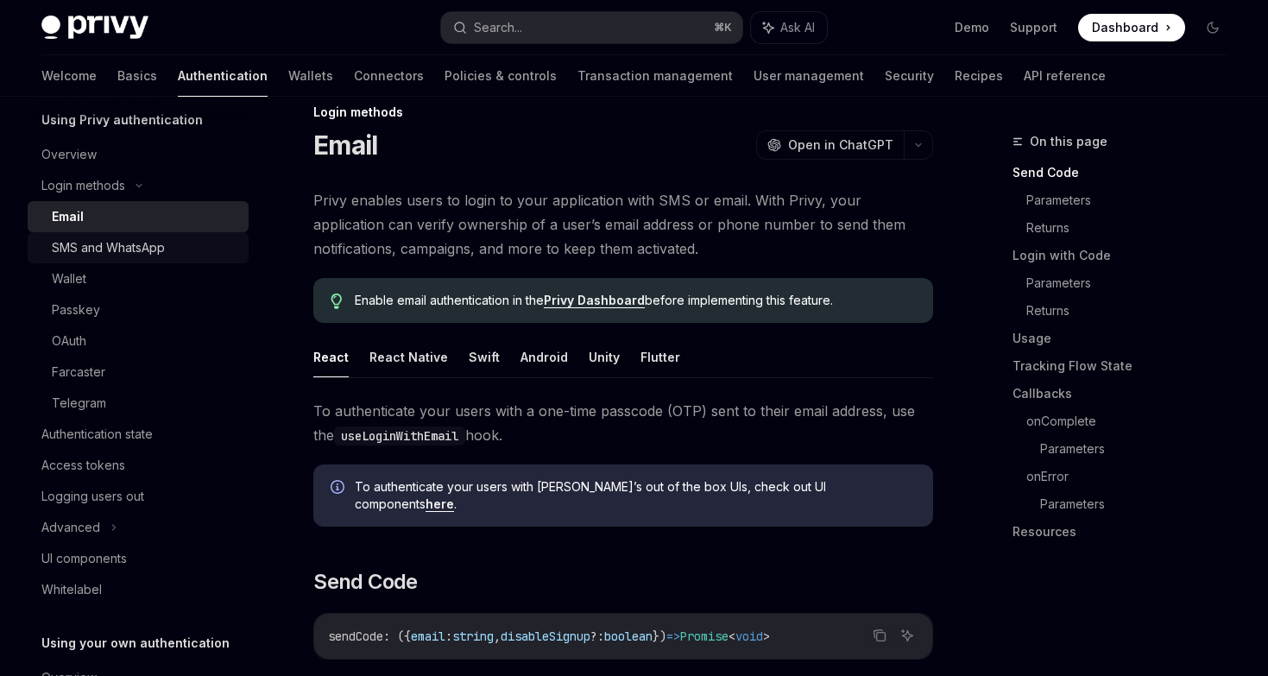
scroll to position [134, 0]
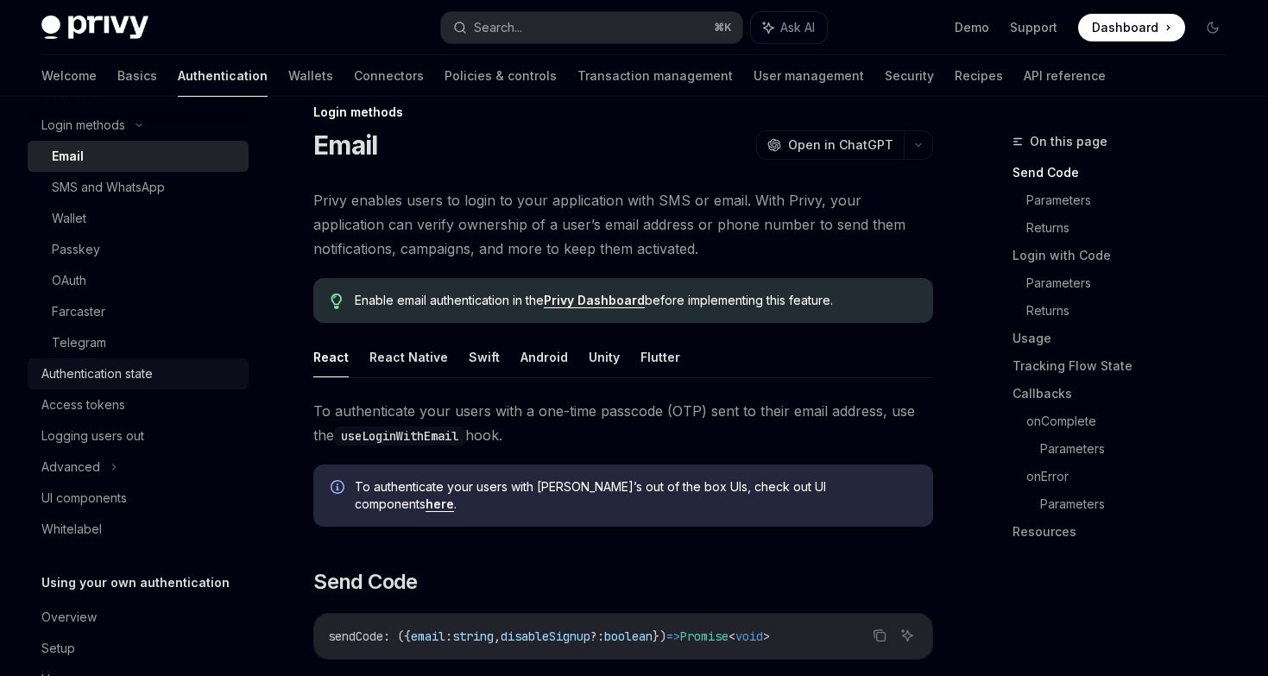
click at [123, 385] on link "Authentication state" at bounding box center [138, 373] width 221 height 31
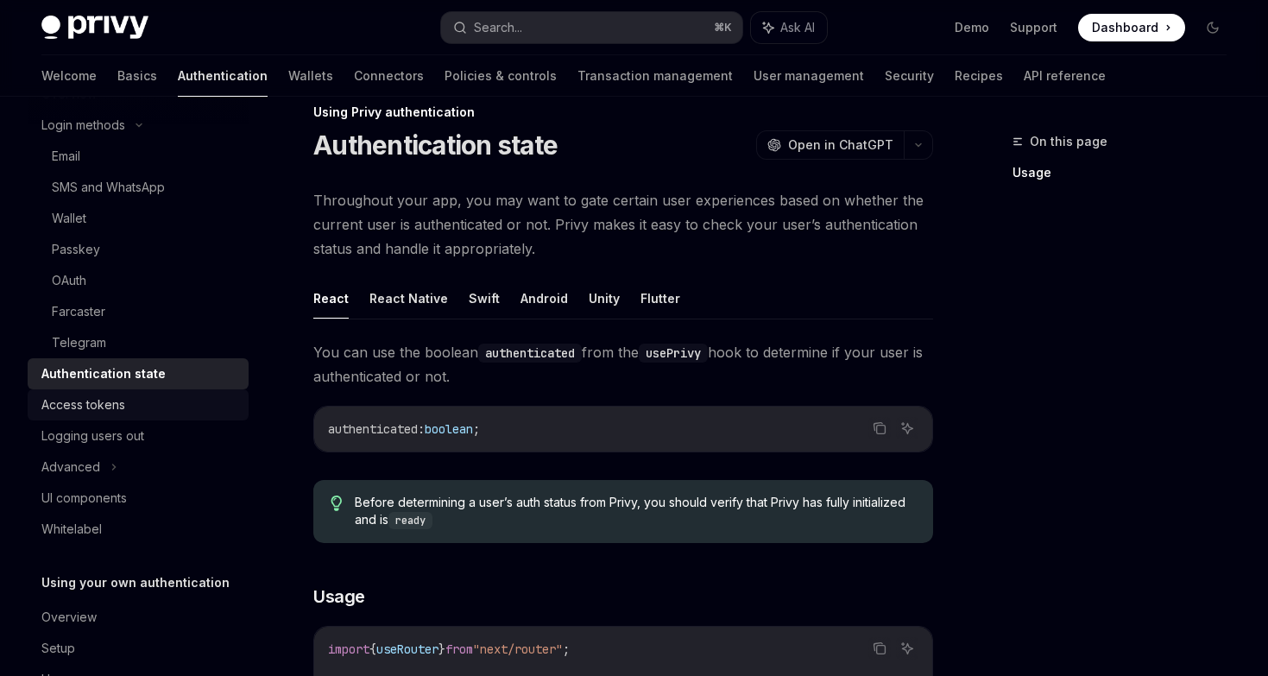
click at [116, 400] on div "Access tokens" at bounding box center [83, 404] width 84 height 21
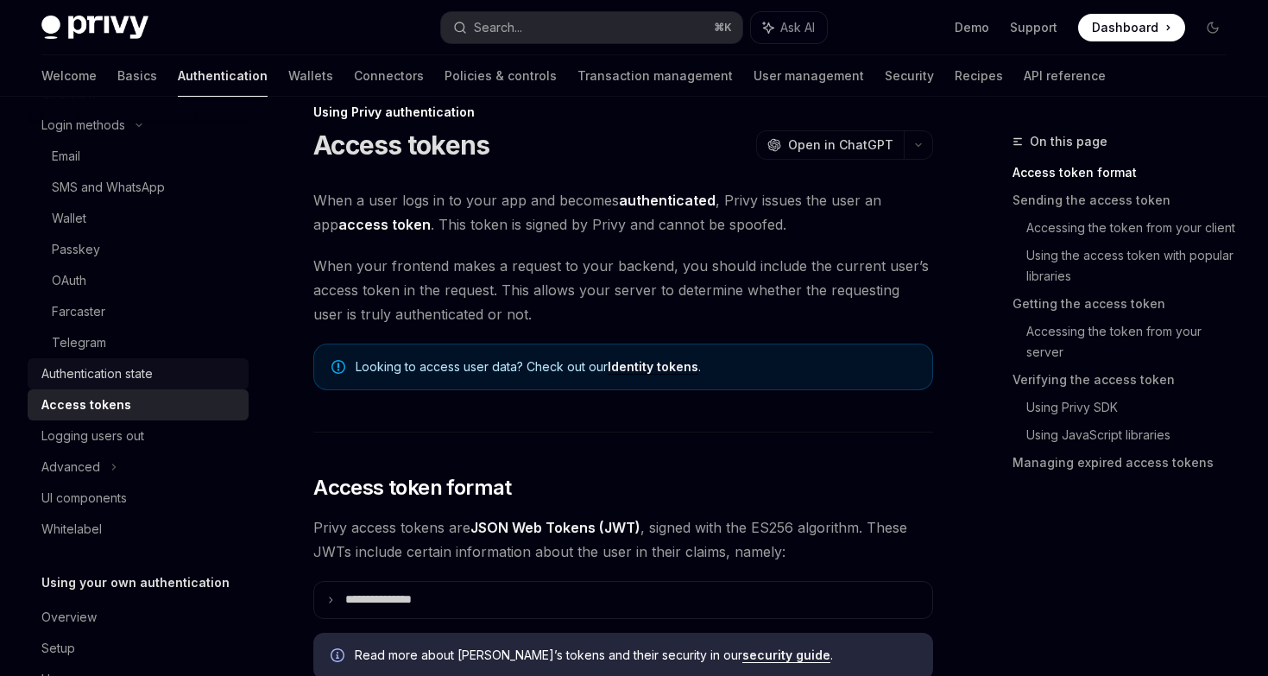
click at [114, 380] on div "Authentication state" at bounding box center [96, 373] width 111 height 21
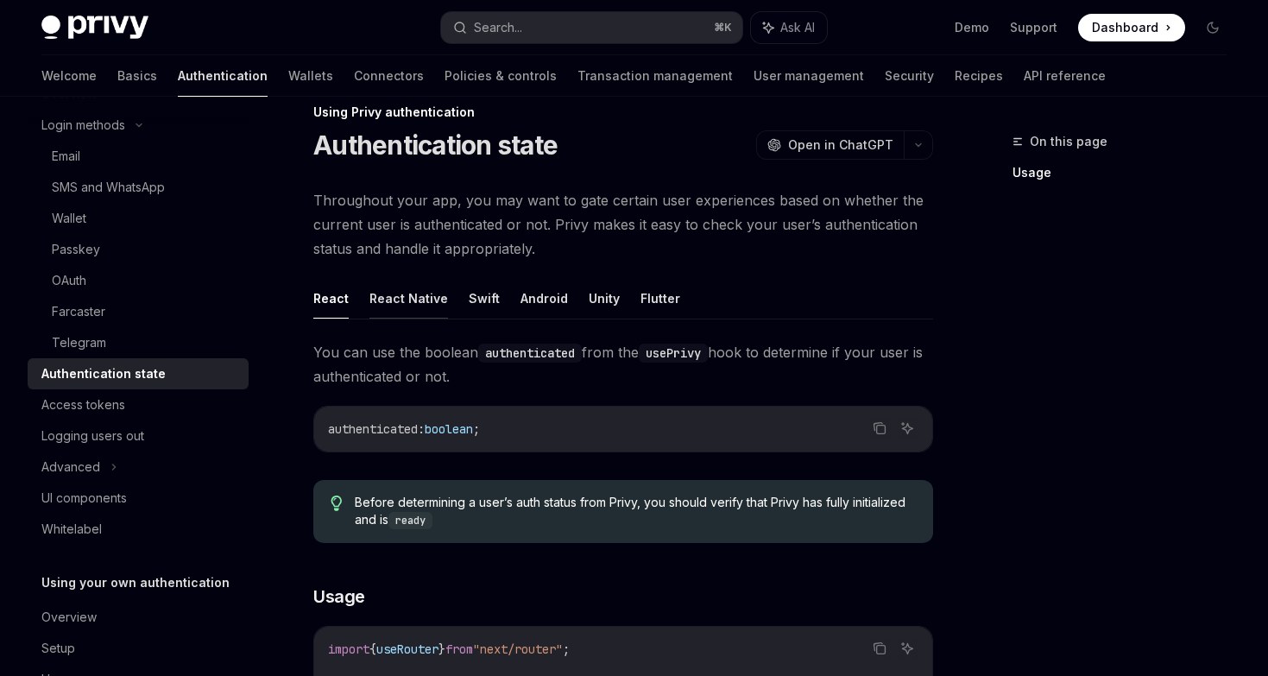
click at [400, 297] on button "React Native" at bounding box center [408, 298] width 79 height 41
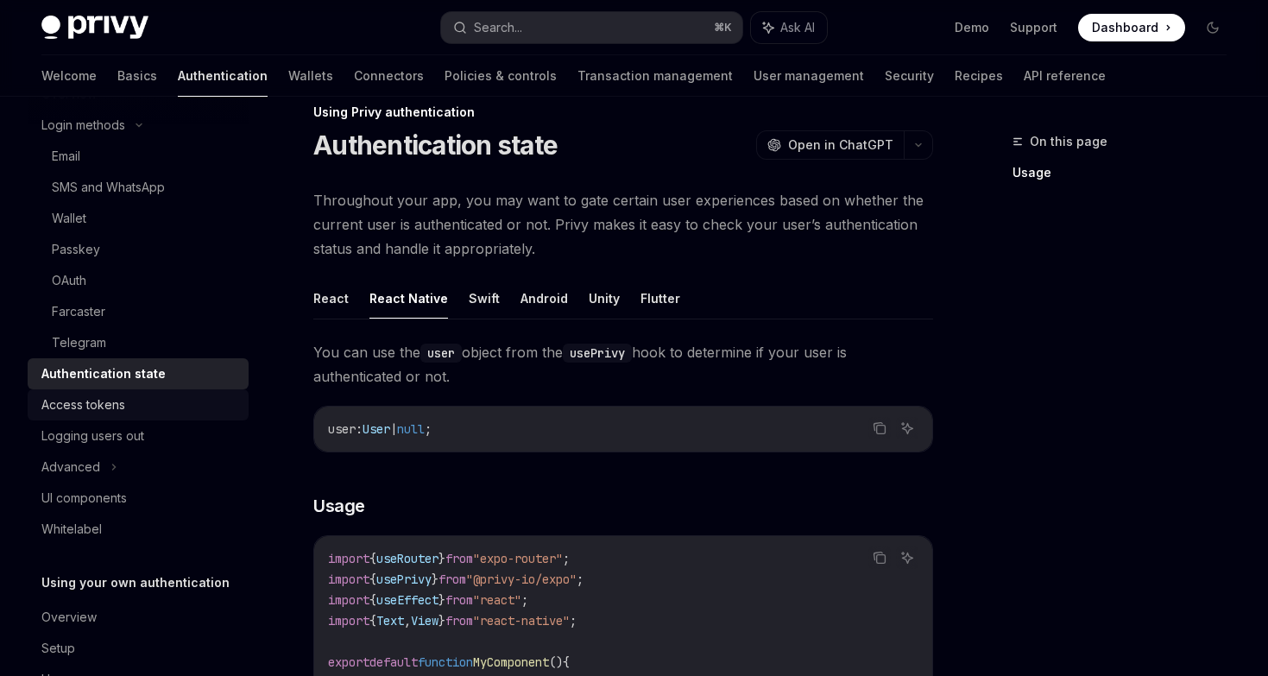
click at [79, 396] on div "Access tokens" at bounding box center [83, 404] width 84 height 21
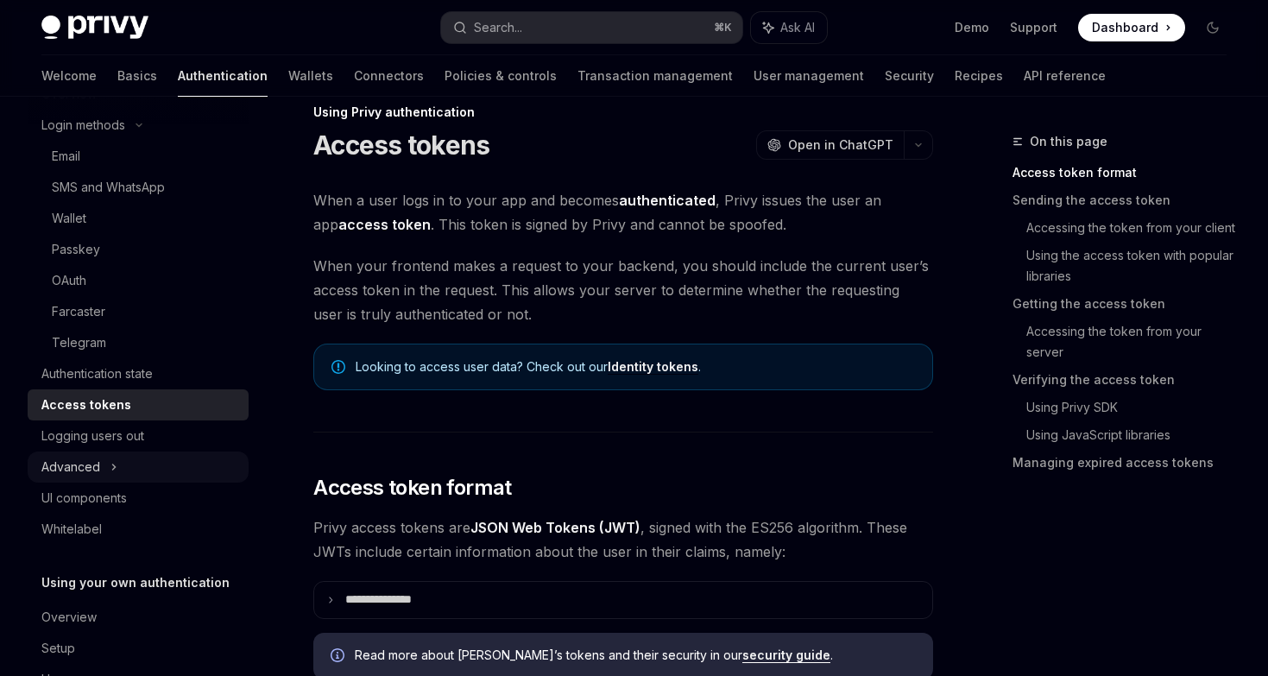
click at [102, 470] on div "Advanced" at bounding box center [138, 466] width 221 height 31
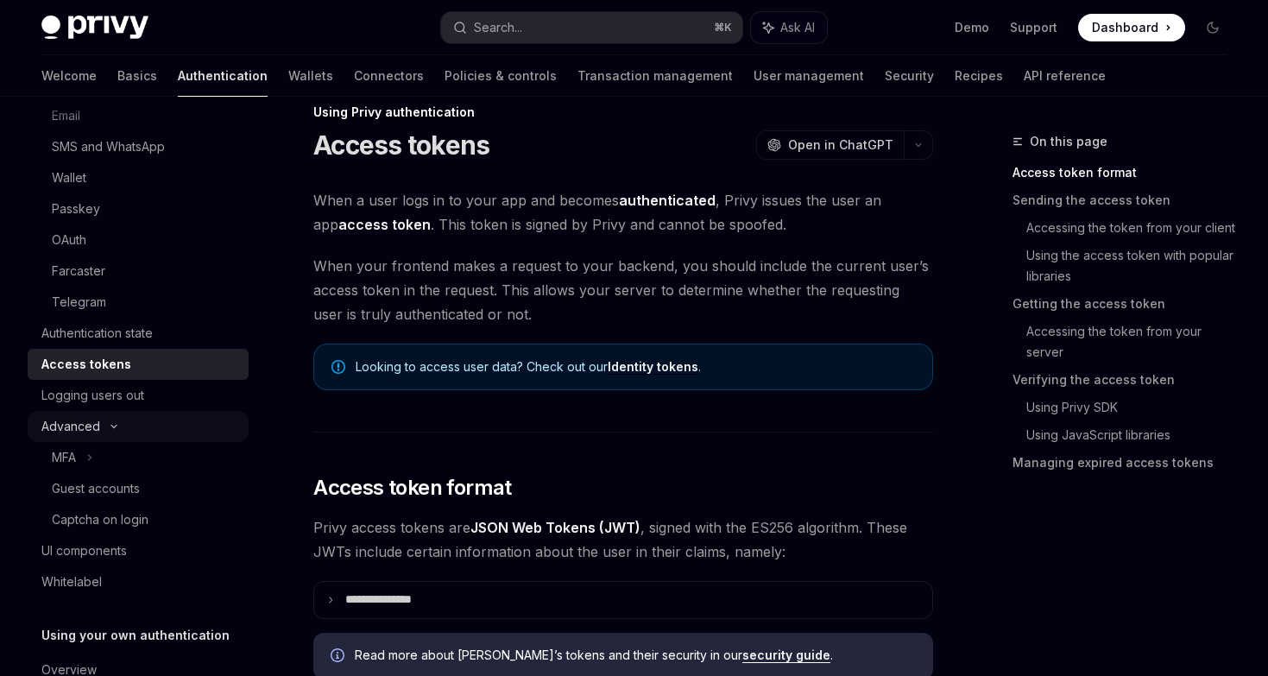
scroll to position [176, 0]
click at [95, 460] on div "MFA" at bounding box center [138, 455] width 221 height 31
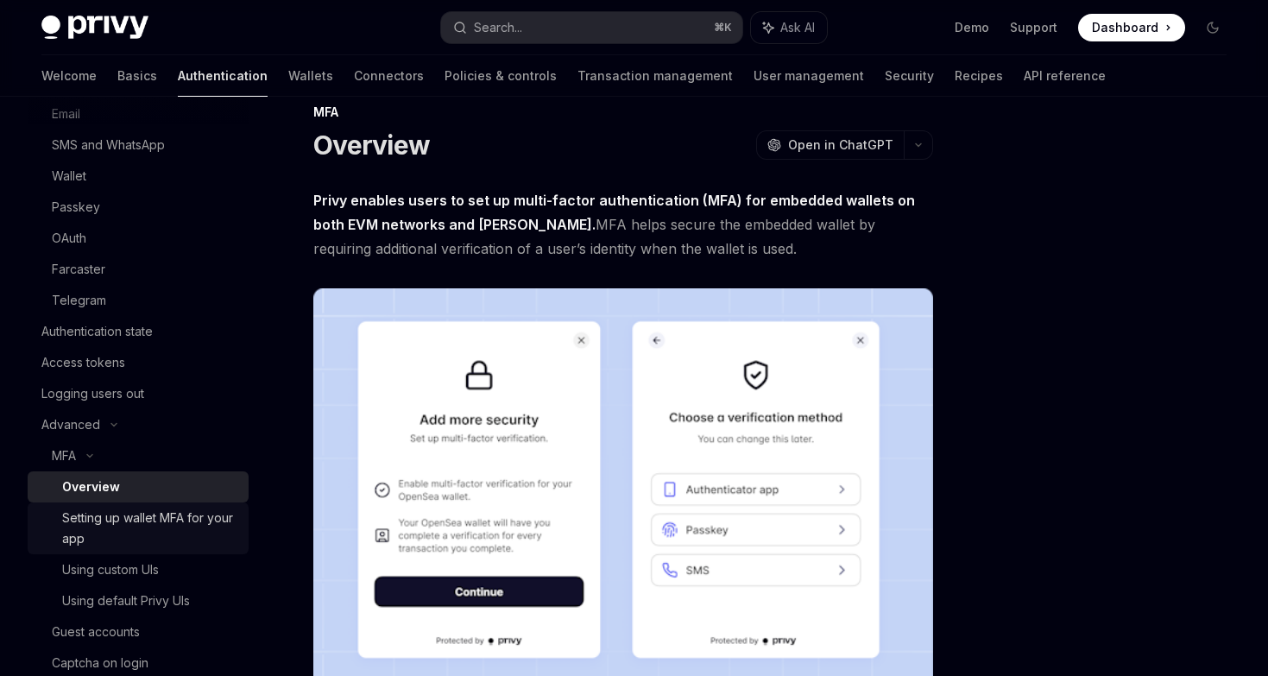
click at [123, 534] on div "Setting up wallet MFA for your app" at bounding box center [150, 527] width 176 height 41
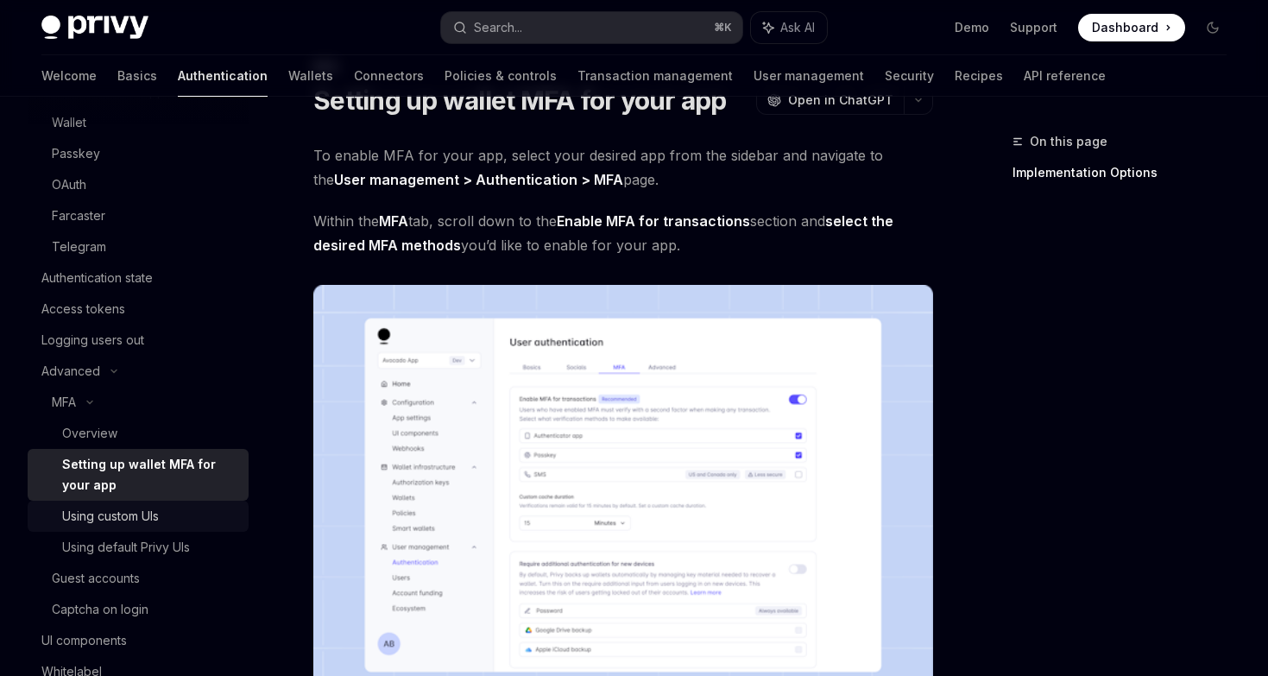
scroll to position [230, 0]
click at [129, 526] on link "Using custom UIs" at bounding box center [138, 515] width 221 height 31
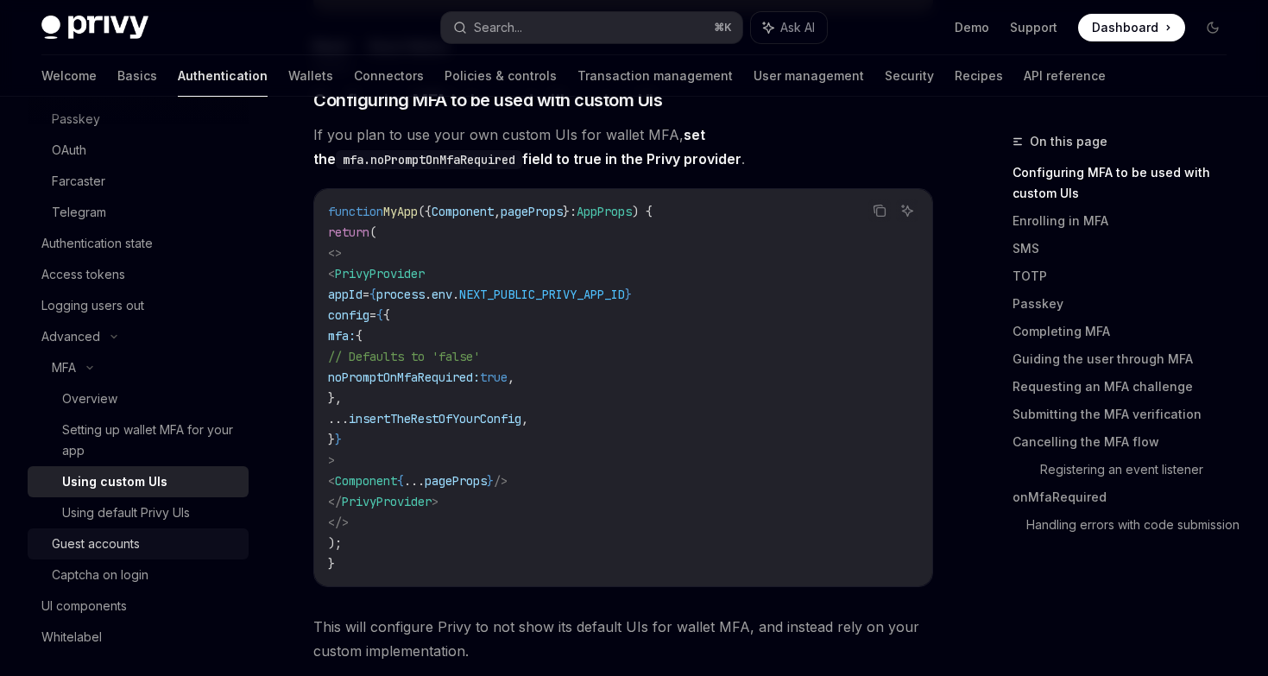
scroll to position [256, 0]
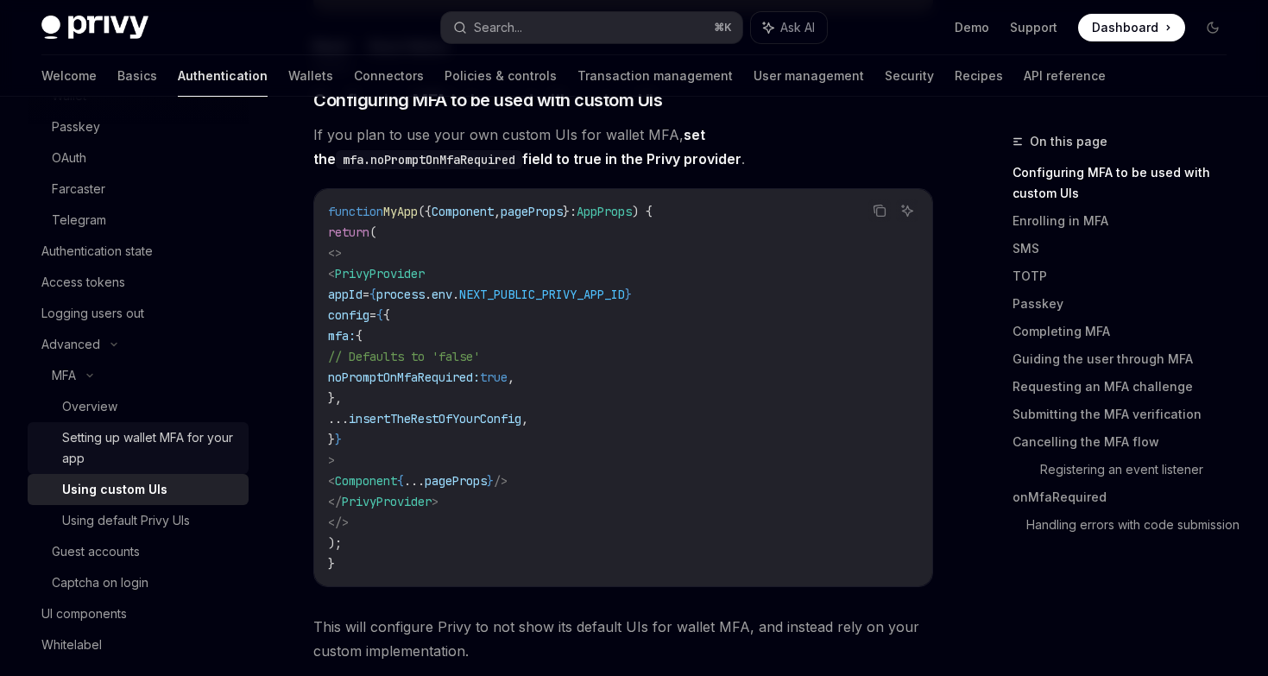
click at [146, 446] on div "Setting up wallet MFA for your app" at bounding box center [150, 447] width 176 height 41
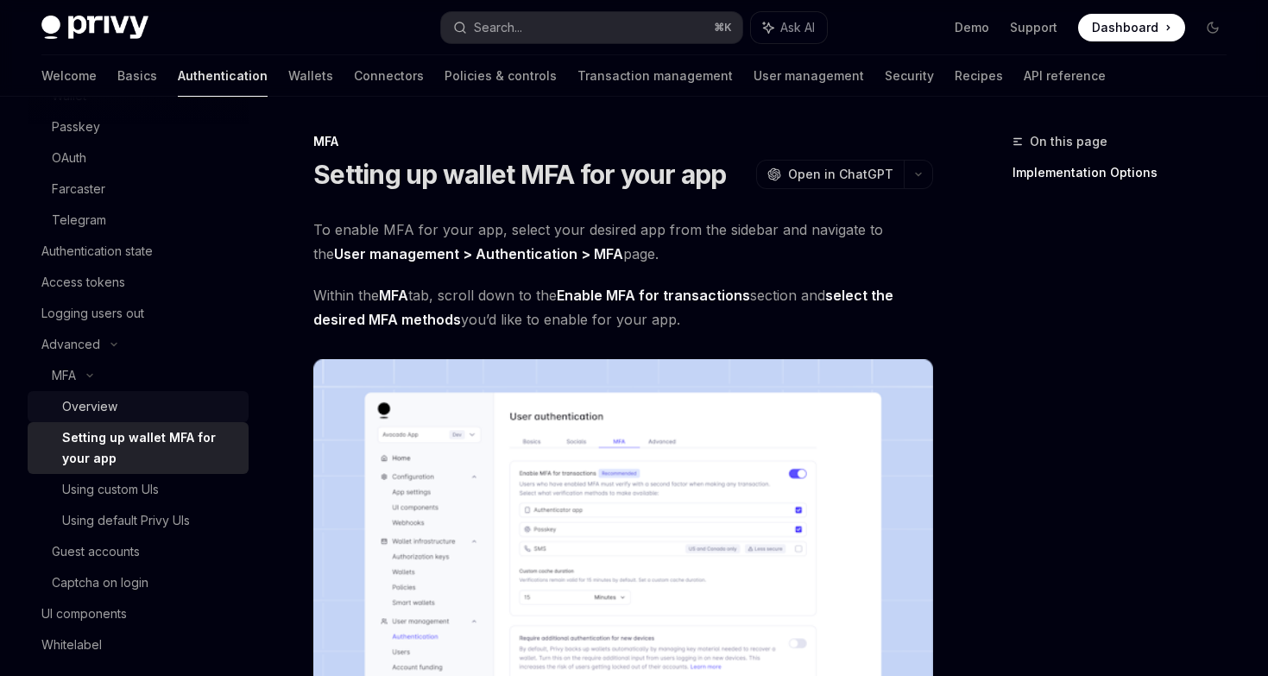
click at [142, 416] on div "Overview" at bounding box center [150, 406] width 176 height 21
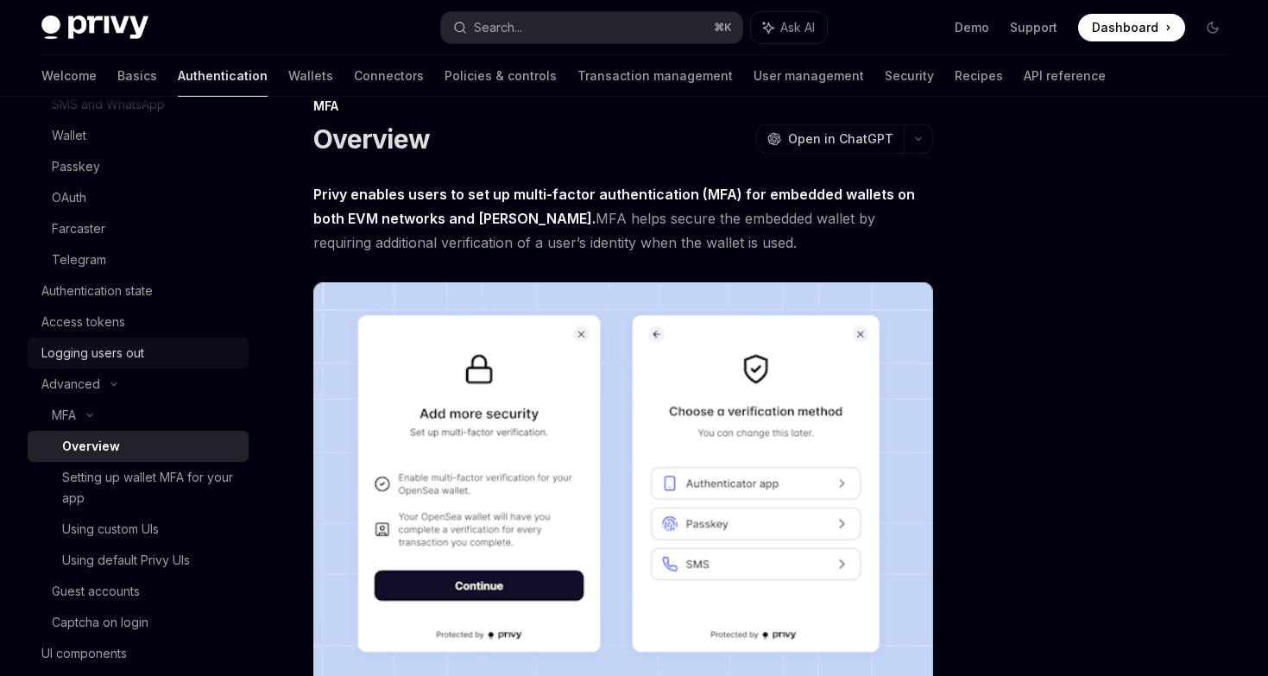
scroll to position [164, 0]
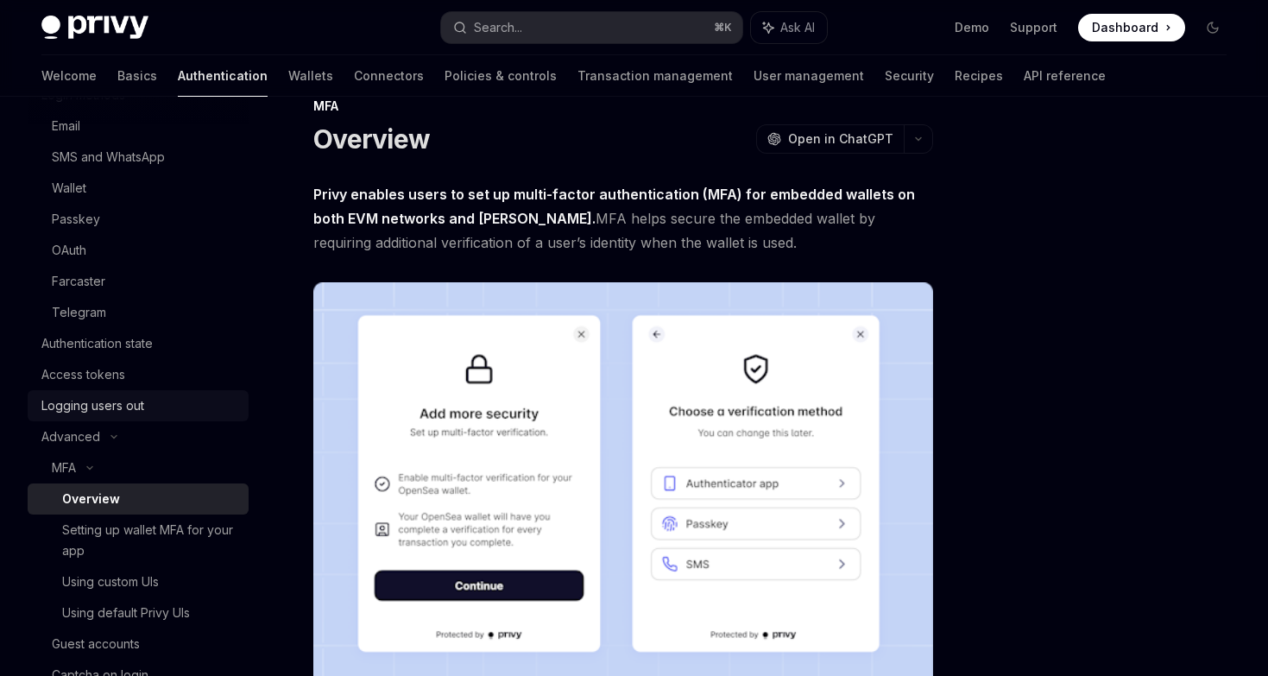
click at [137, 339] on div "Authentication state" at bounding box center [96, 343] width 111 height 21
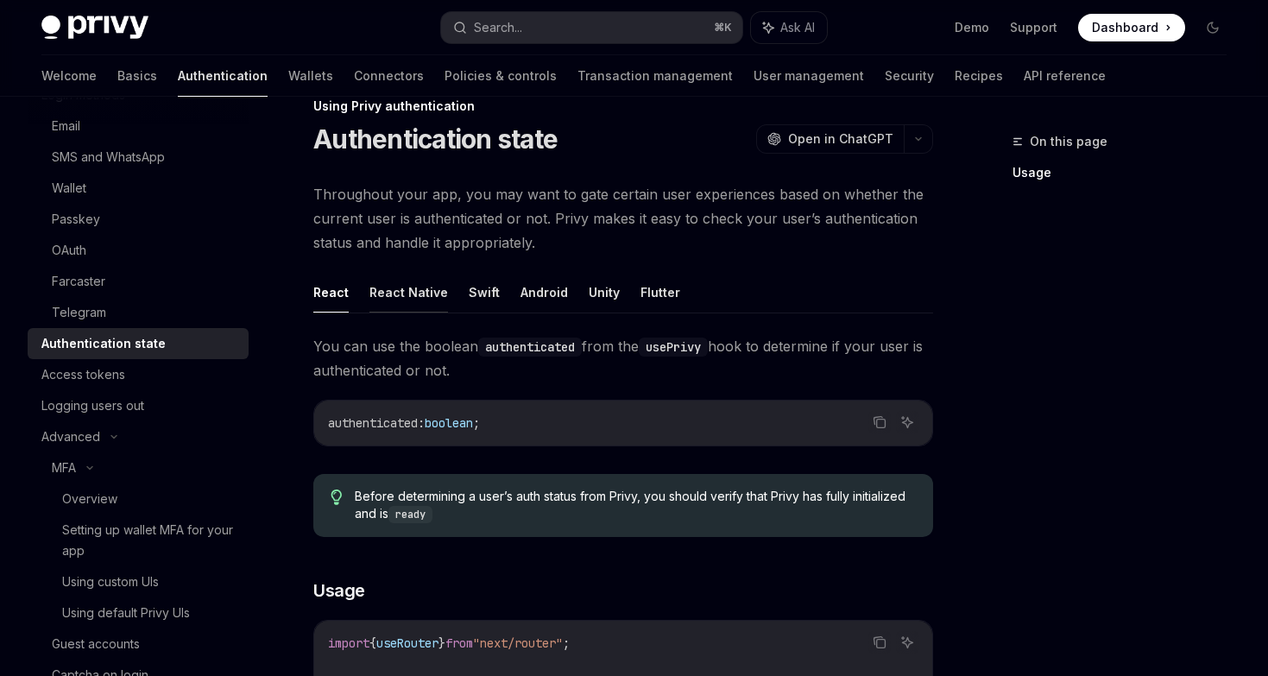
click at [423, 281] on button "React Native" at bounding box center [408, 292] width 79 height 41
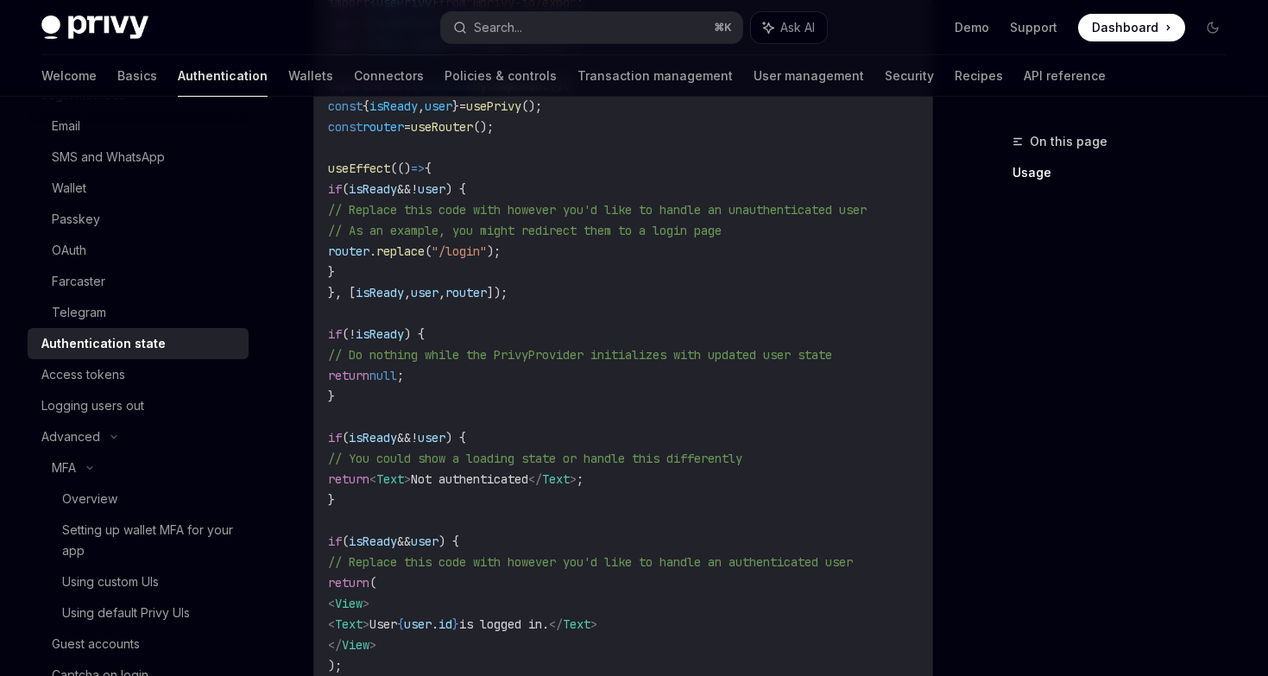
scroll to position [692, 0]
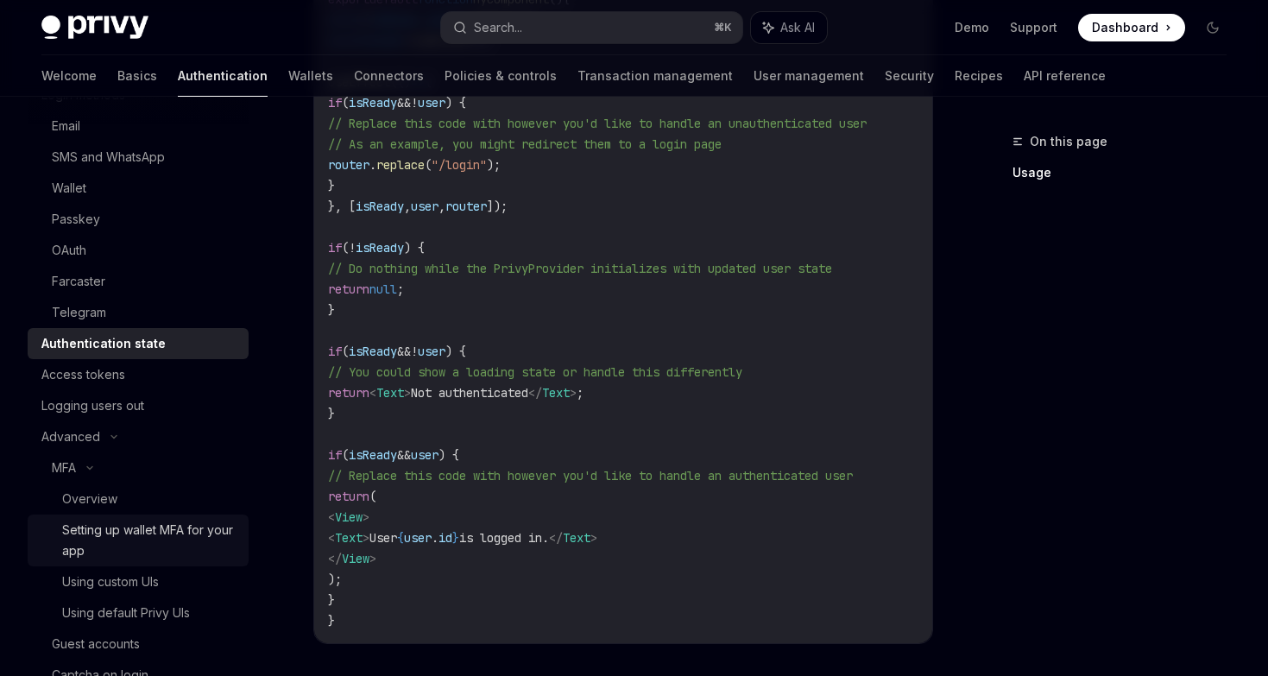
click at [175, 539] on div "Setting up wallet MFA for your app" at bounding box center [150, 540] width 176 height 41
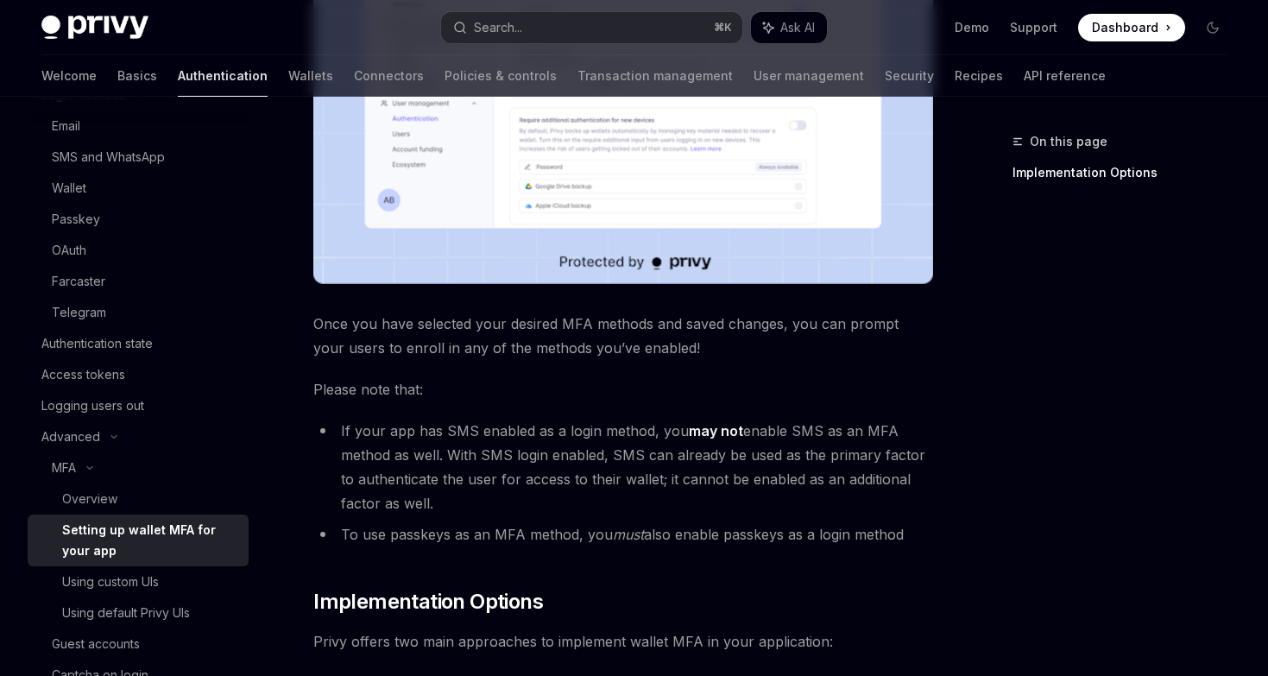
scroll to position [848, 0]
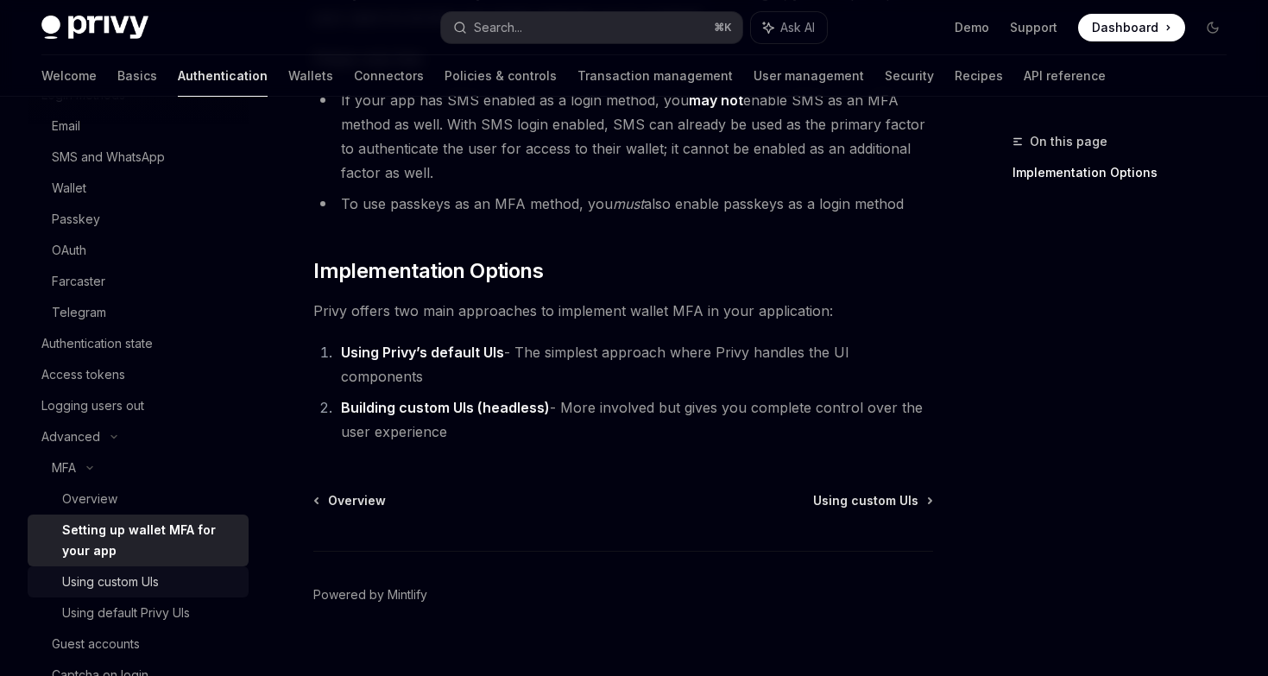
click at [138, 582] on div "Using custom UIs" at bounding box center [110, 581] width 97 height 21
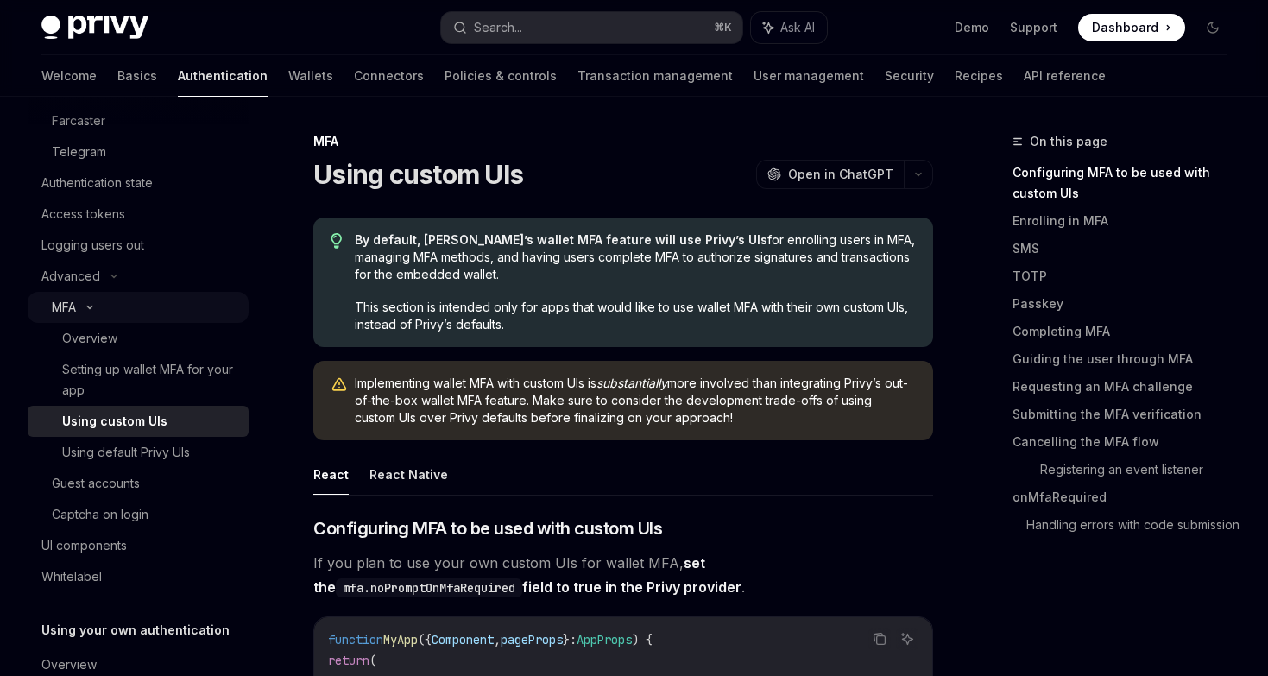
scroll to position [340, 0]
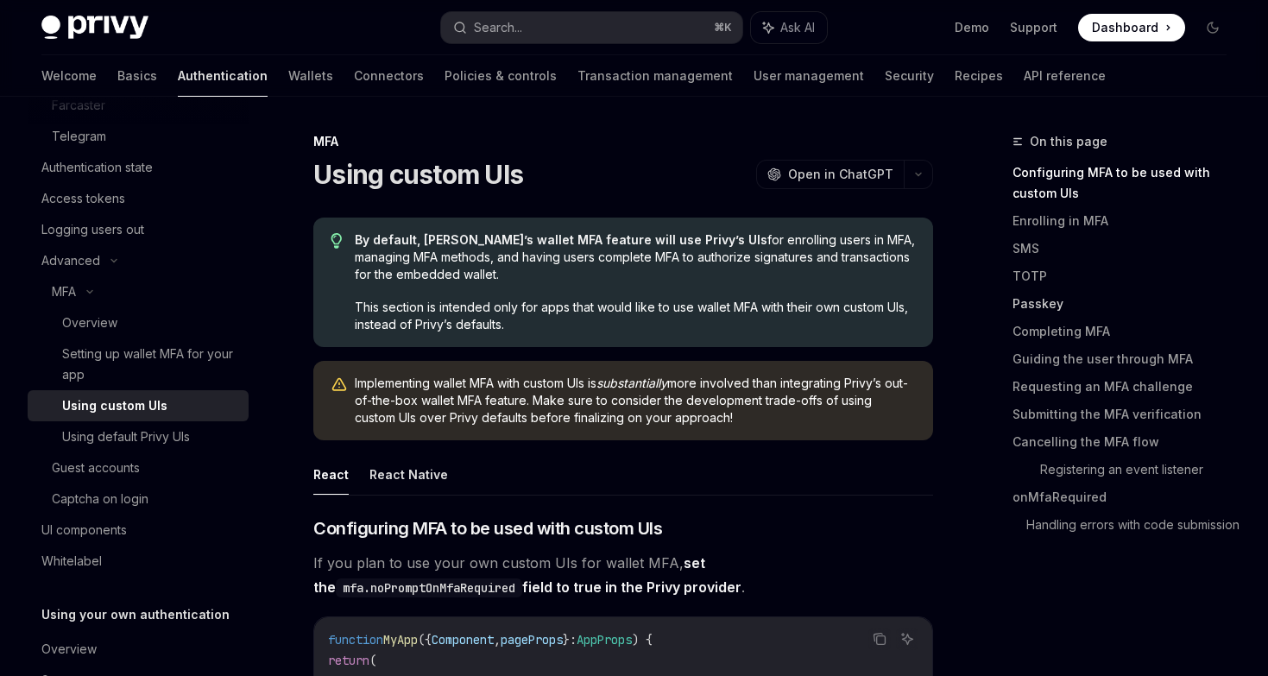
click at [1050, 308] on link "Passkey" at bounding box center [1126, 304] width 228 height 28
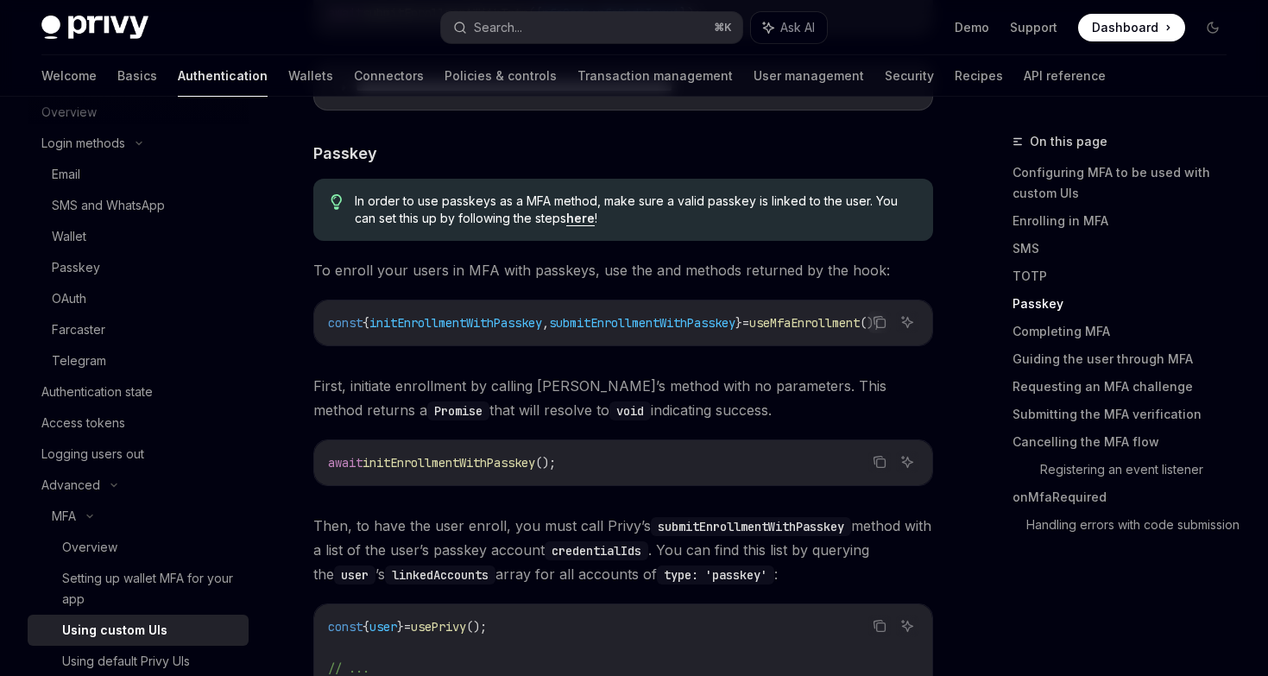
scroll to position [113, 0]
click at [103, 390] on div "Authentication state" at bounding box center [96, 394] width 111 height 21
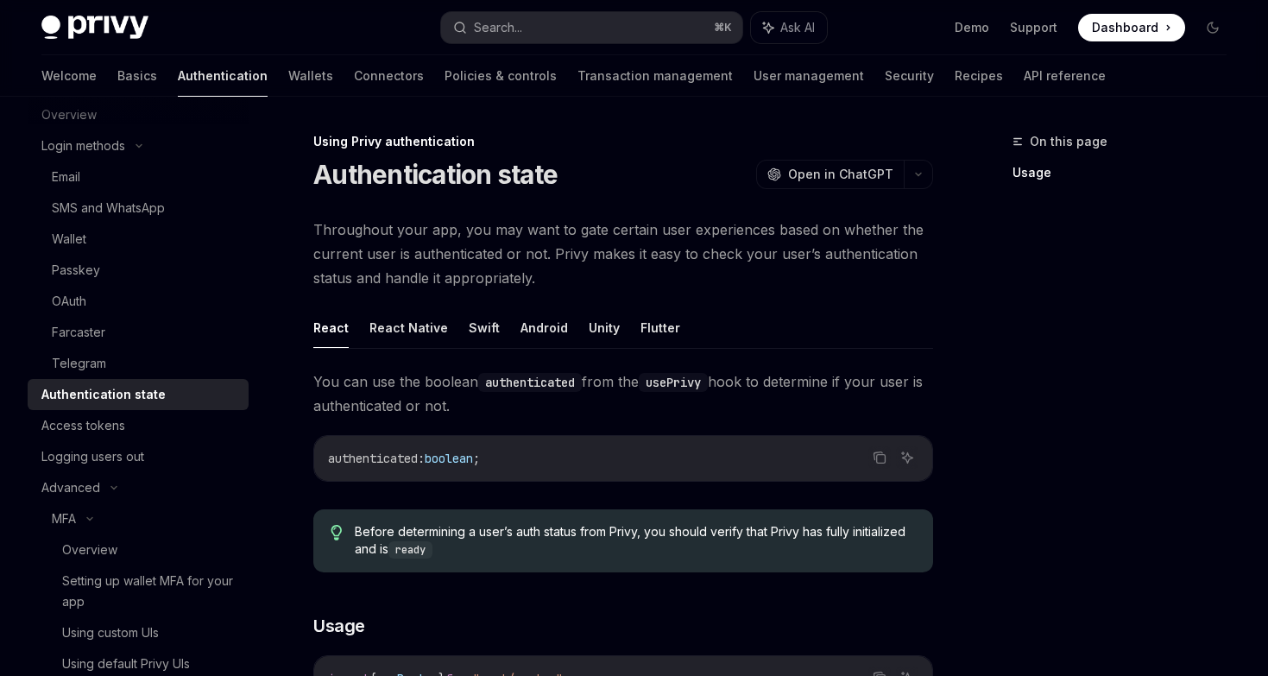
click at [103, 390] on div "Authentication state" at bounding box center [103, 394] width 124 height 21
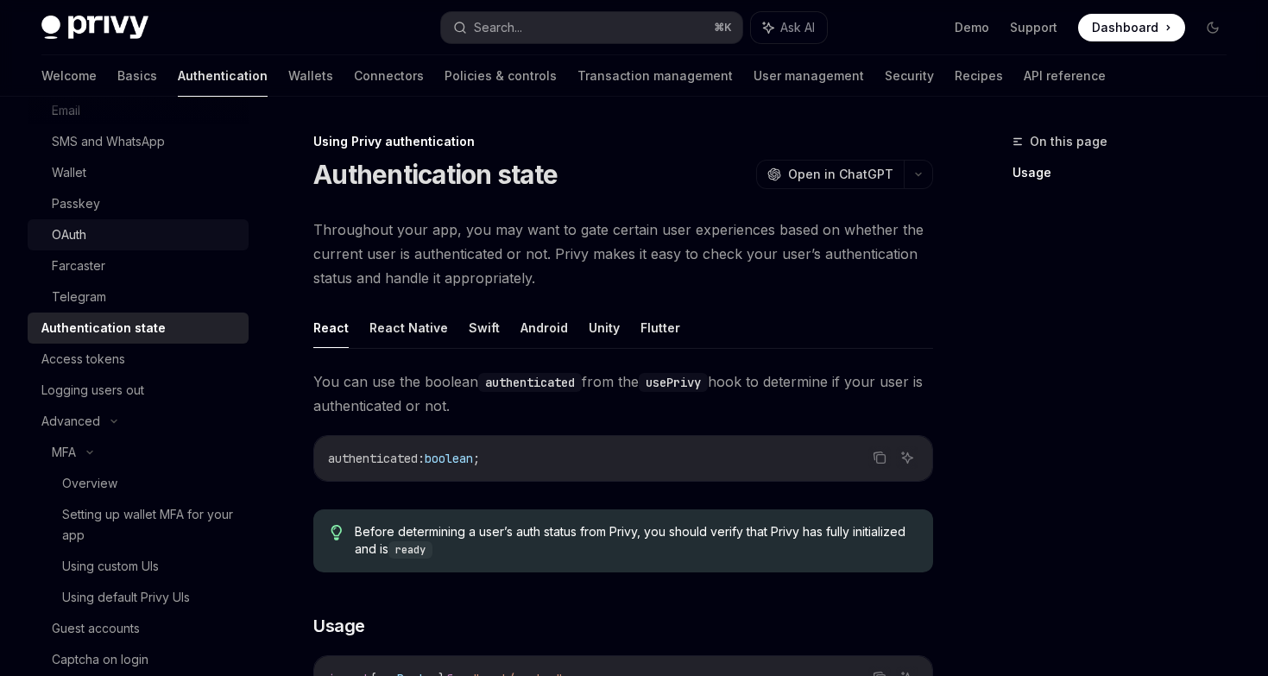
scroll to position [258, 0]
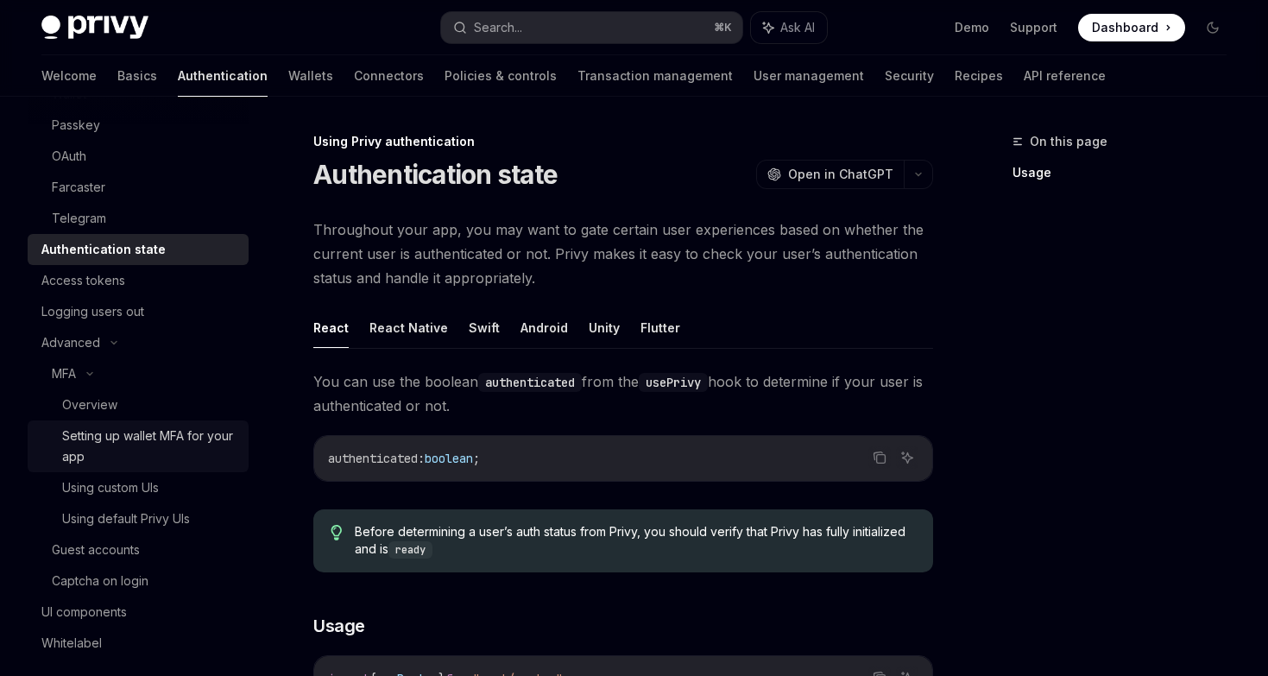
click at [103, 432] on div "Setting up wallet MFA for your app" at bounding box center [150, 445] width 176 height 41
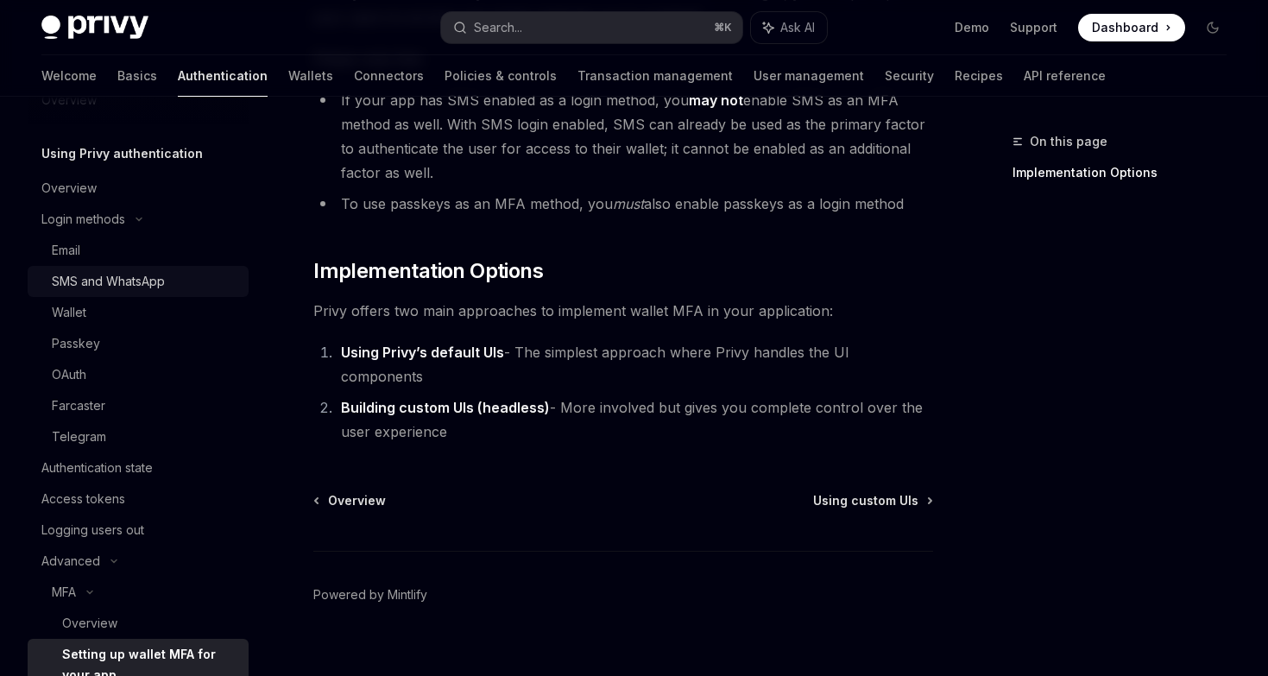
scroll to position [50, 0]
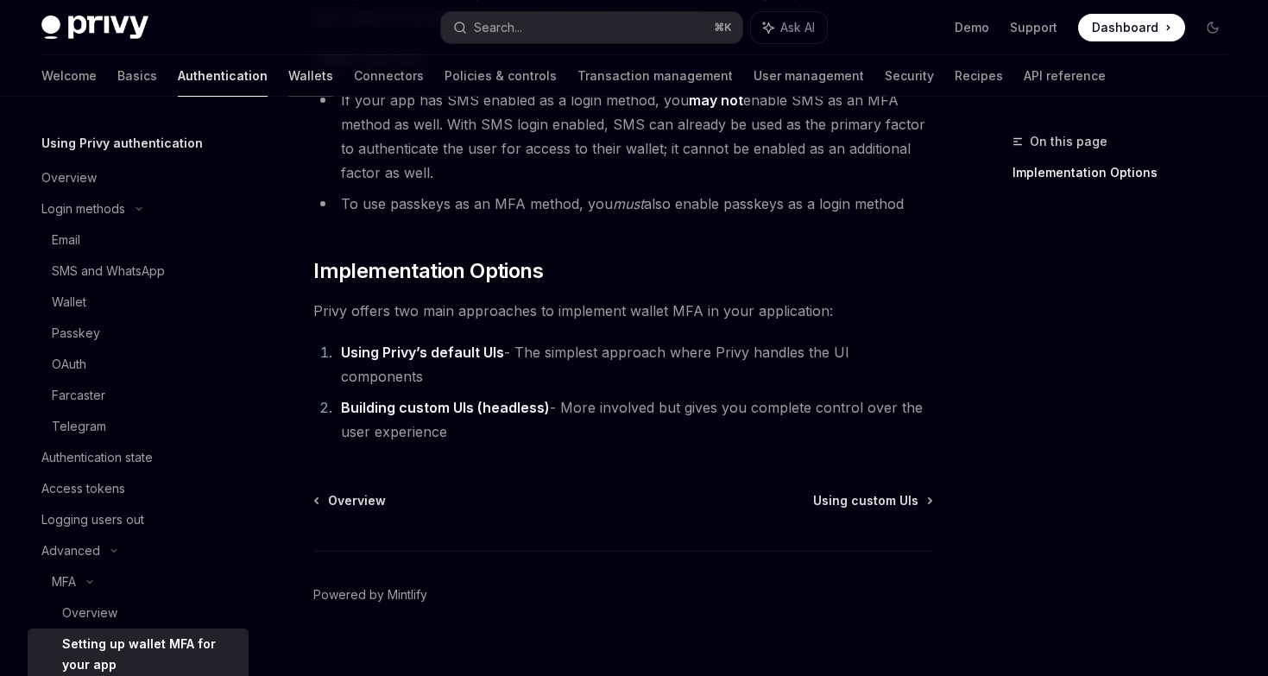
click at [288, 66] on link "Wallets" at bounding box center [310, 75] width 45 height 41
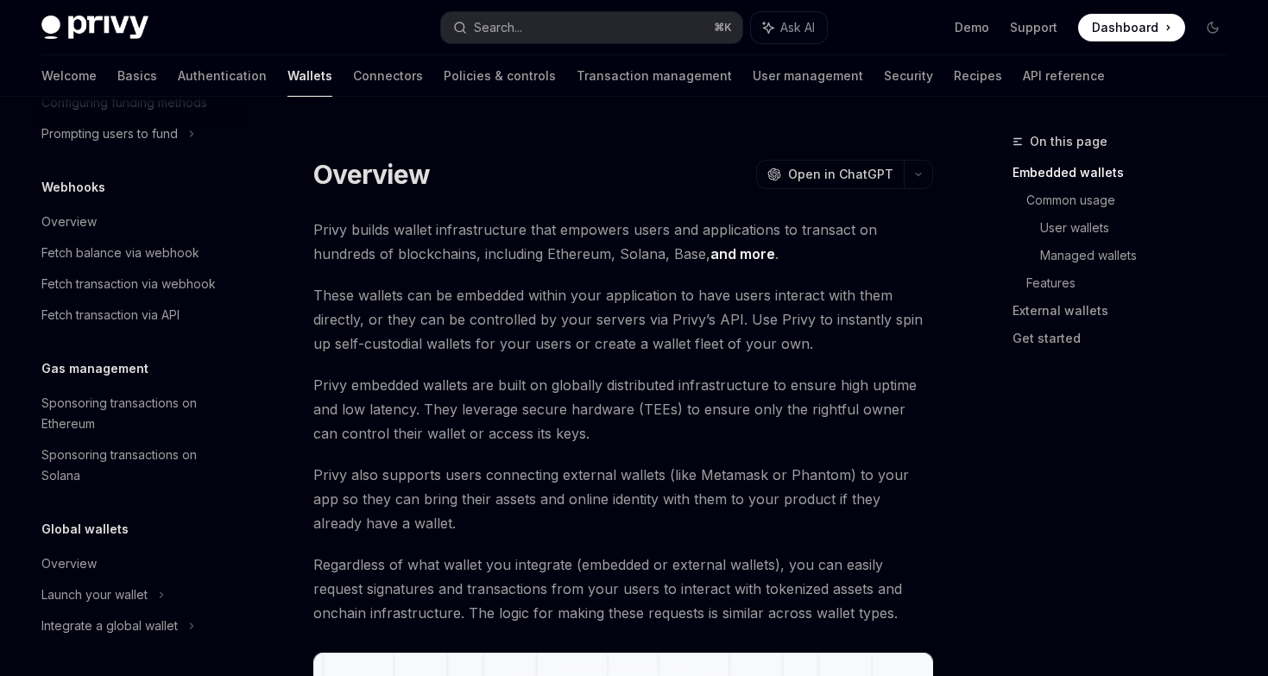
scroll to position [133, 0]
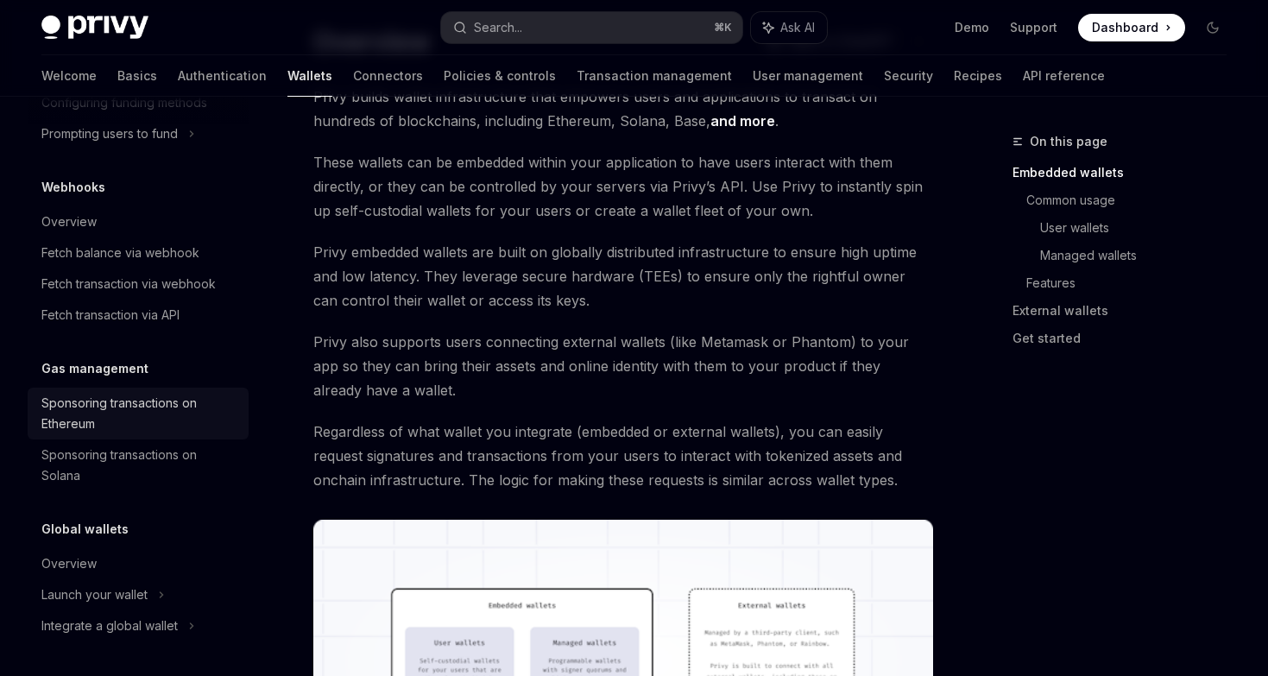
click at [105, 417] on div "Sponsoring transactions on Ethereum" at bounding box center [139, 413] width 197 height 41
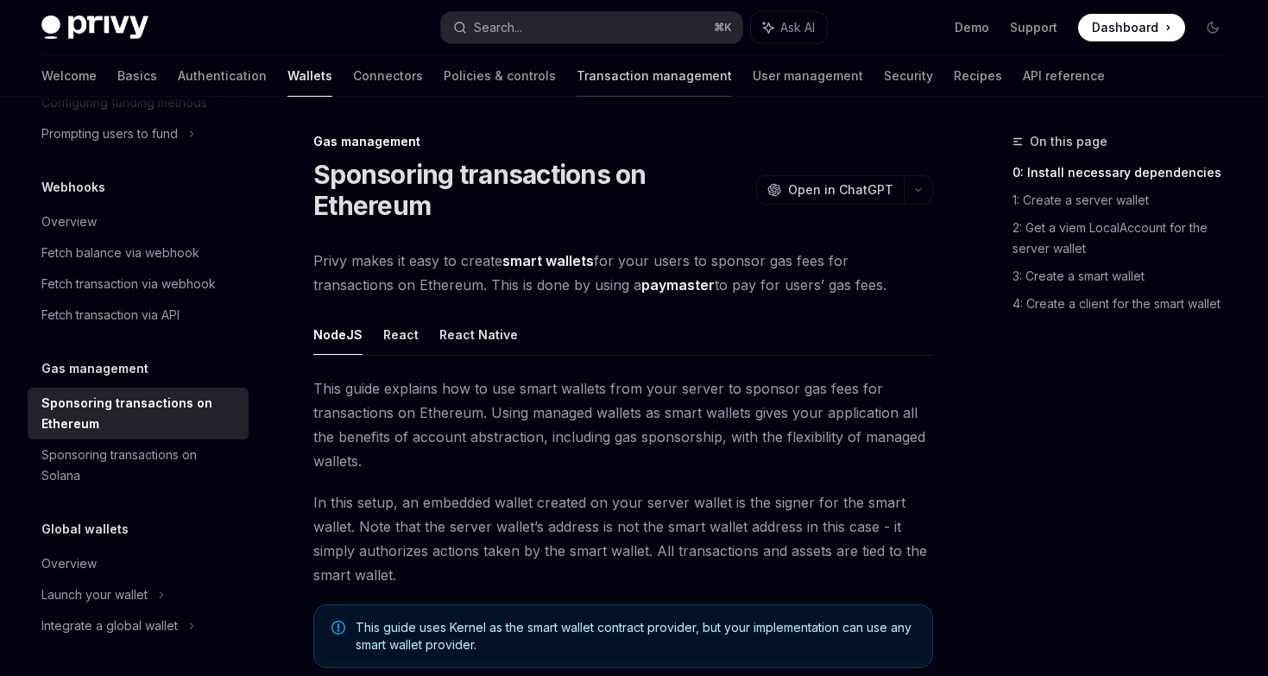
click at [577, 77] on link "Transaction management" at bounding box center [654, 75] width 155 height 41
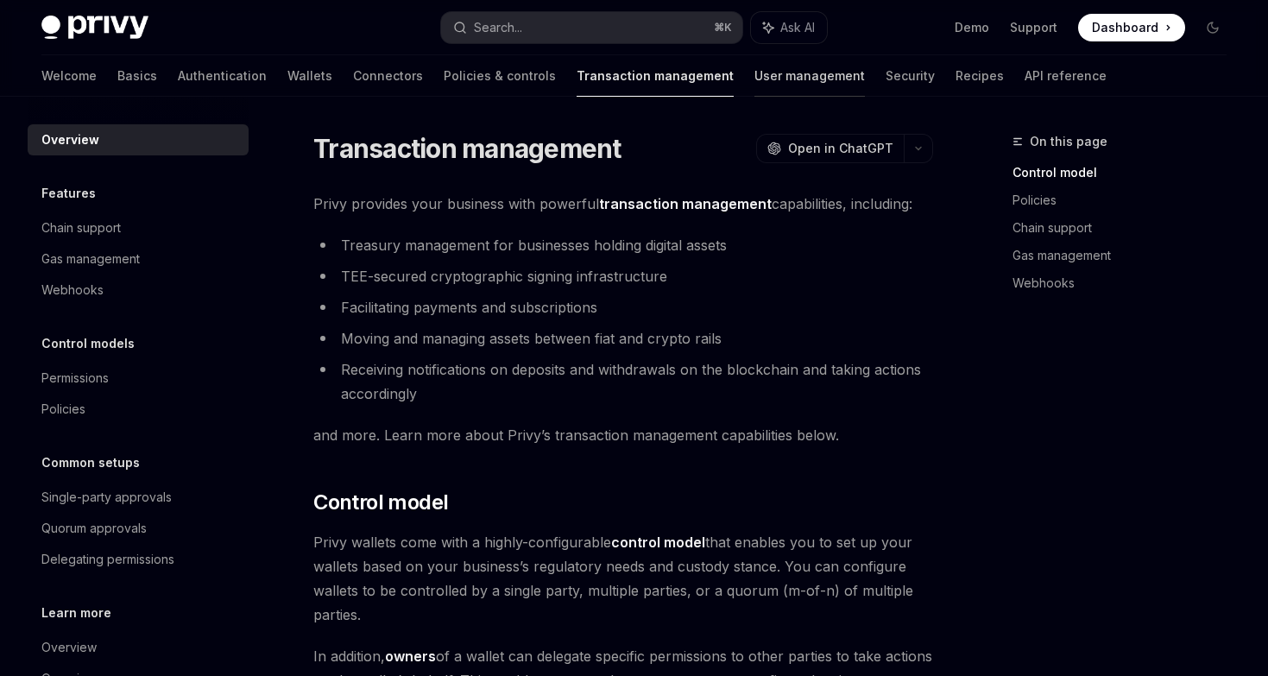
click at [754, 63] on link "User management" at bounding box center [809, 75] width 110 height 41
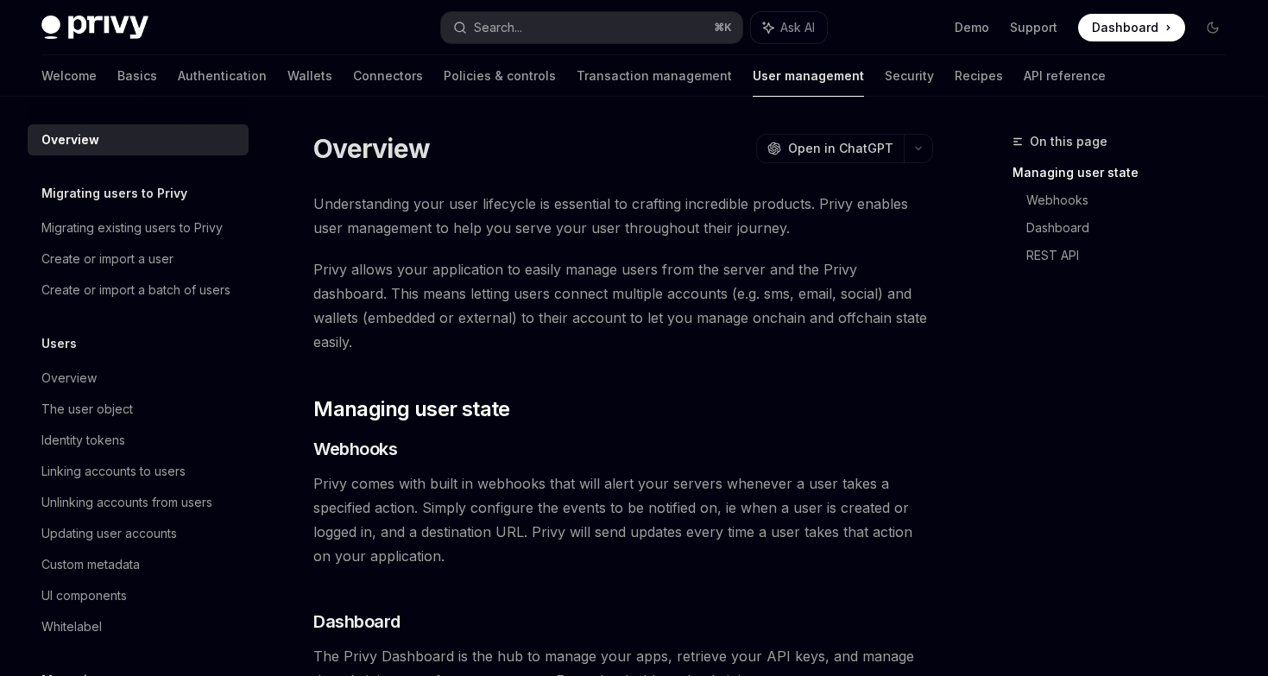
click at [833, 67] on div "Welcome Basics Authentication Wallets Connectors Policies & controls Transactio…" at bounding box center [573, 75] width 1064 height 41
click at [833, 76] on div "Welcome Basics Authentication Wallets Connectors Policies & controls Transactio…" at bounding box center [573, 75] width 1064 height 41
click at [1024, 77] on link "API reference" at bounding box center [1065, 75] width 82 height 41
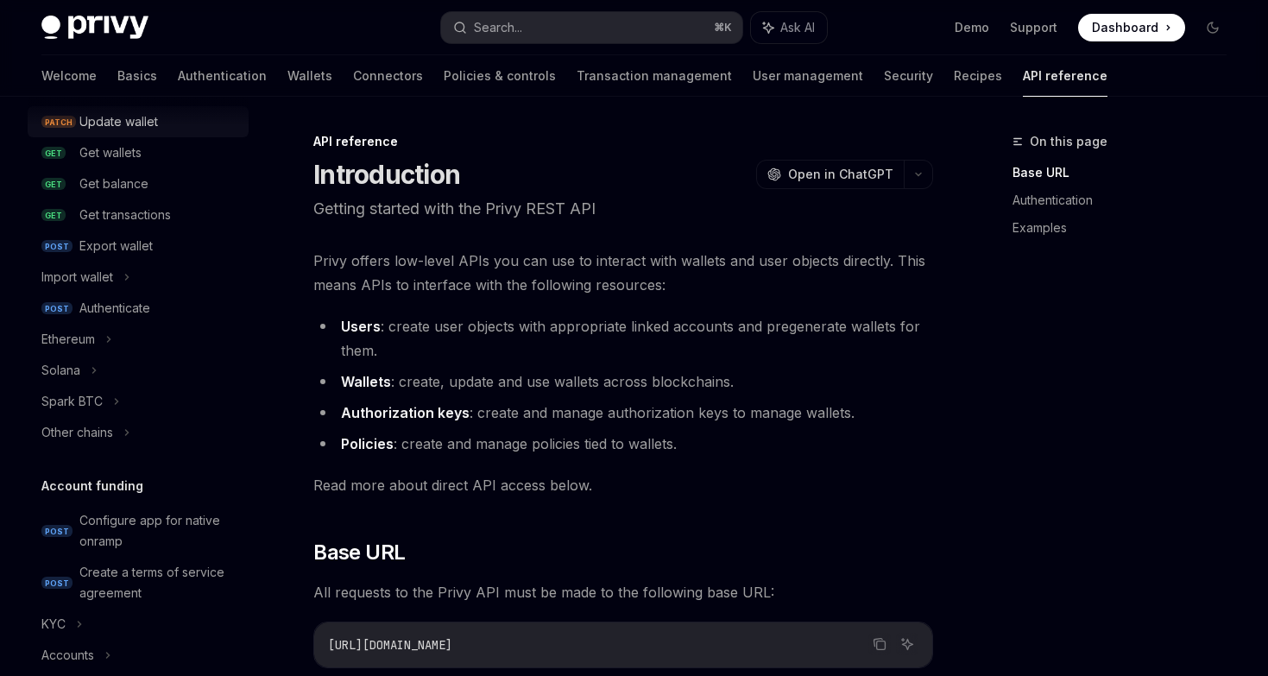
scroll to position [224, 0]
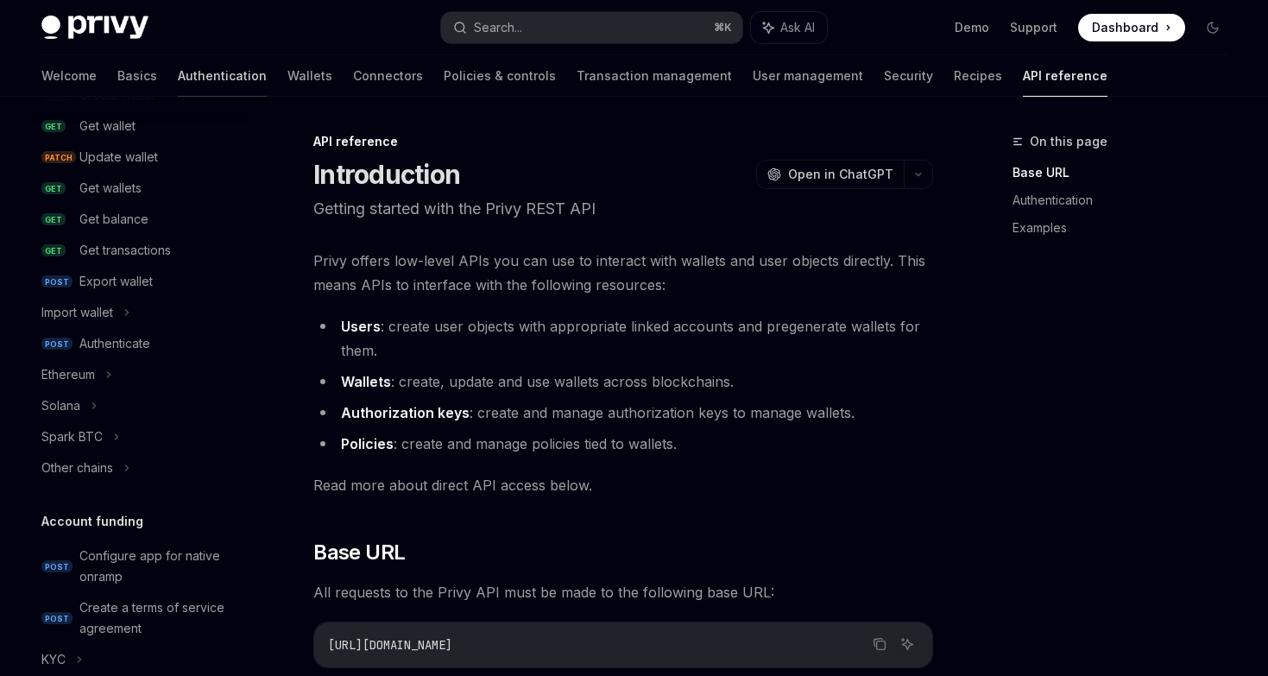
click at [178, 75] on link "Authentication" at bounding box center [222, 75] width 89 height 41
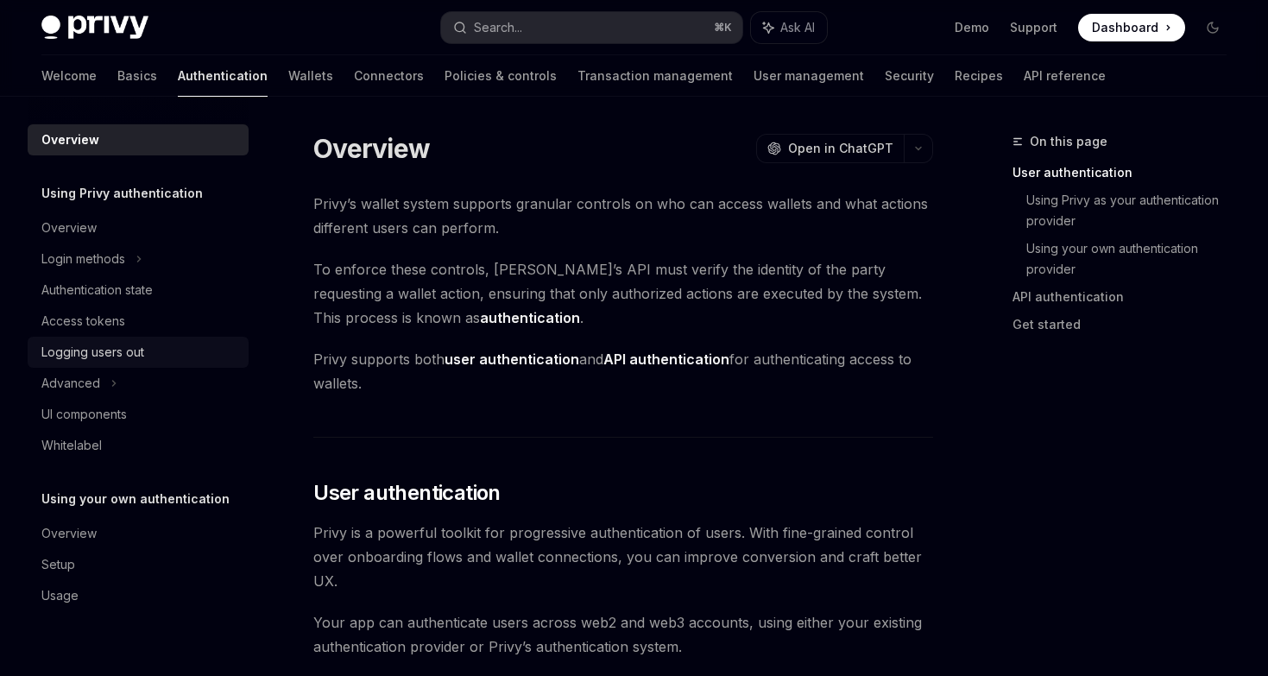
scroll to position [6, 0]
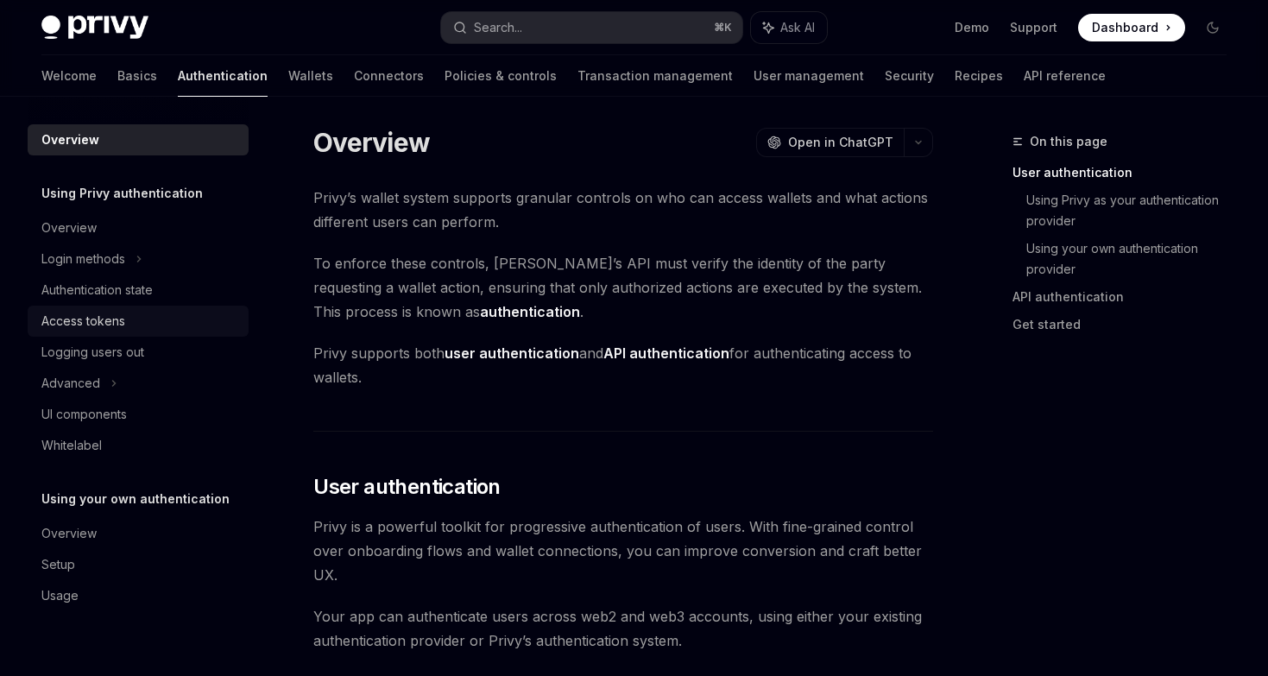
click at [128, 330] on div "Access tokens" at bounding box center [139, 321] width 197 height 21
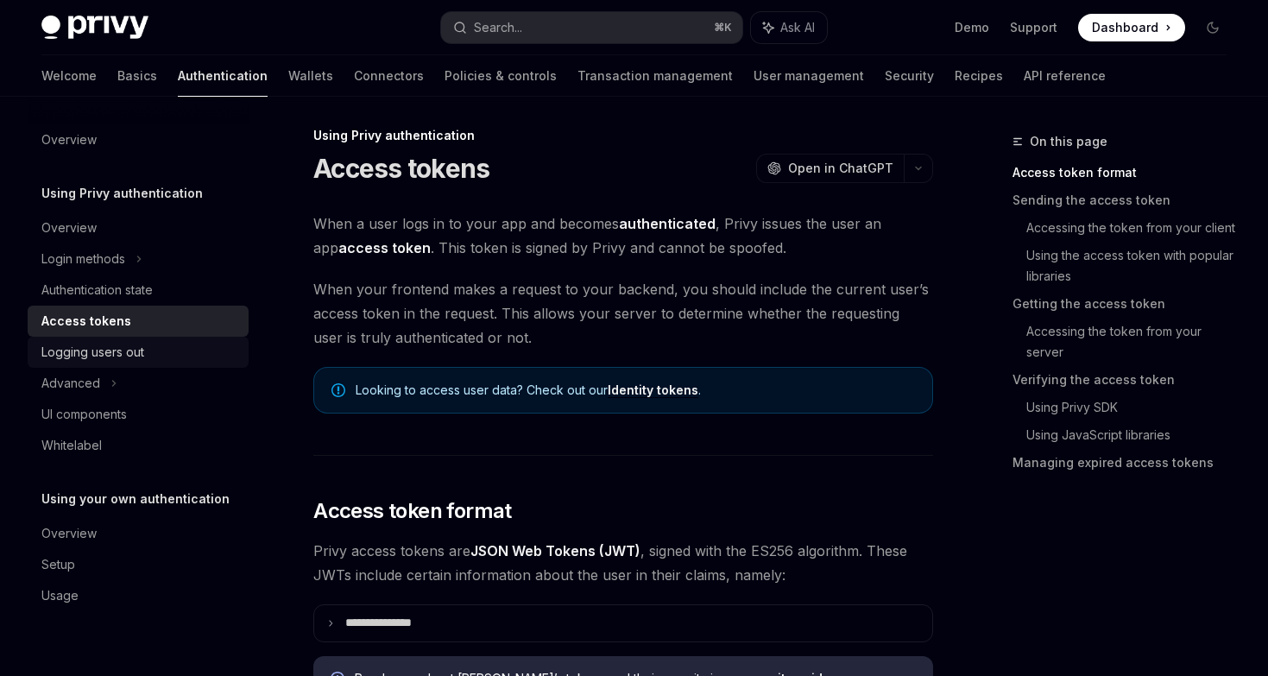
click at [128, 345] on div "Logging users out" at bounding box center [92, 352] width 103 height 21
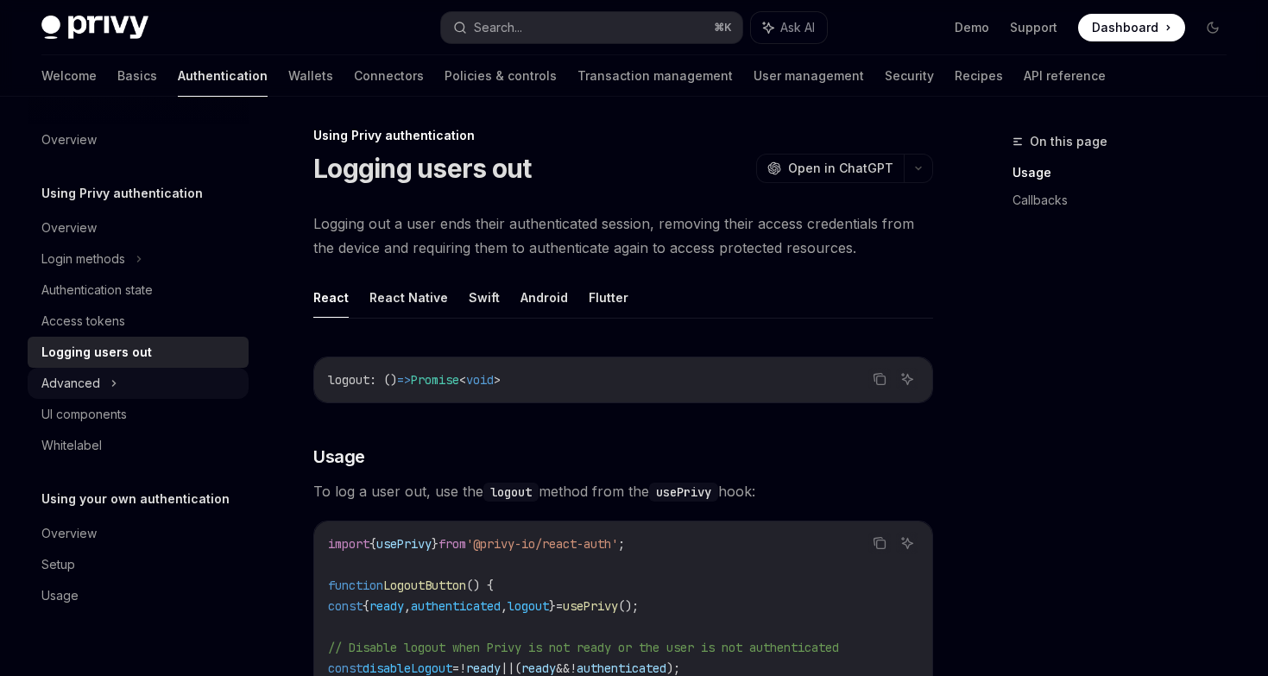
click at [124, 369] on div "Advanced" at bounding box center [138, 383] width 221 height 31
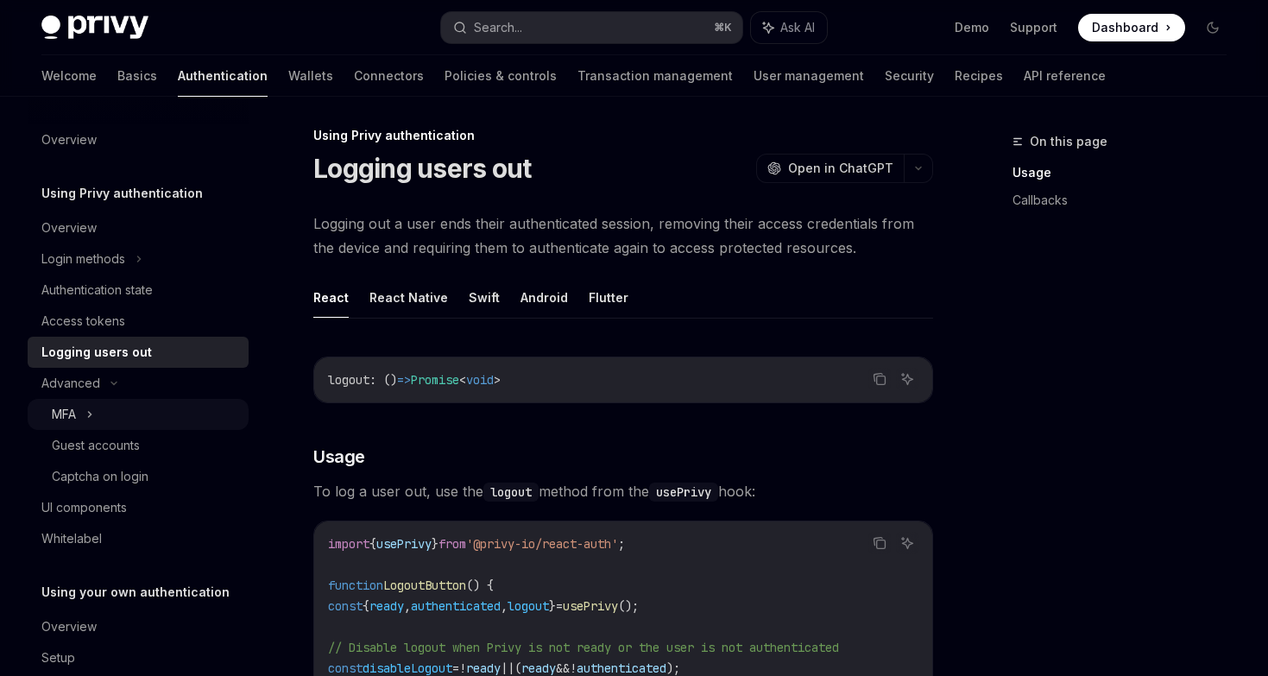
click at [116, 423] on div "MFA" at bounding box center [138, 414] width 221 height 31
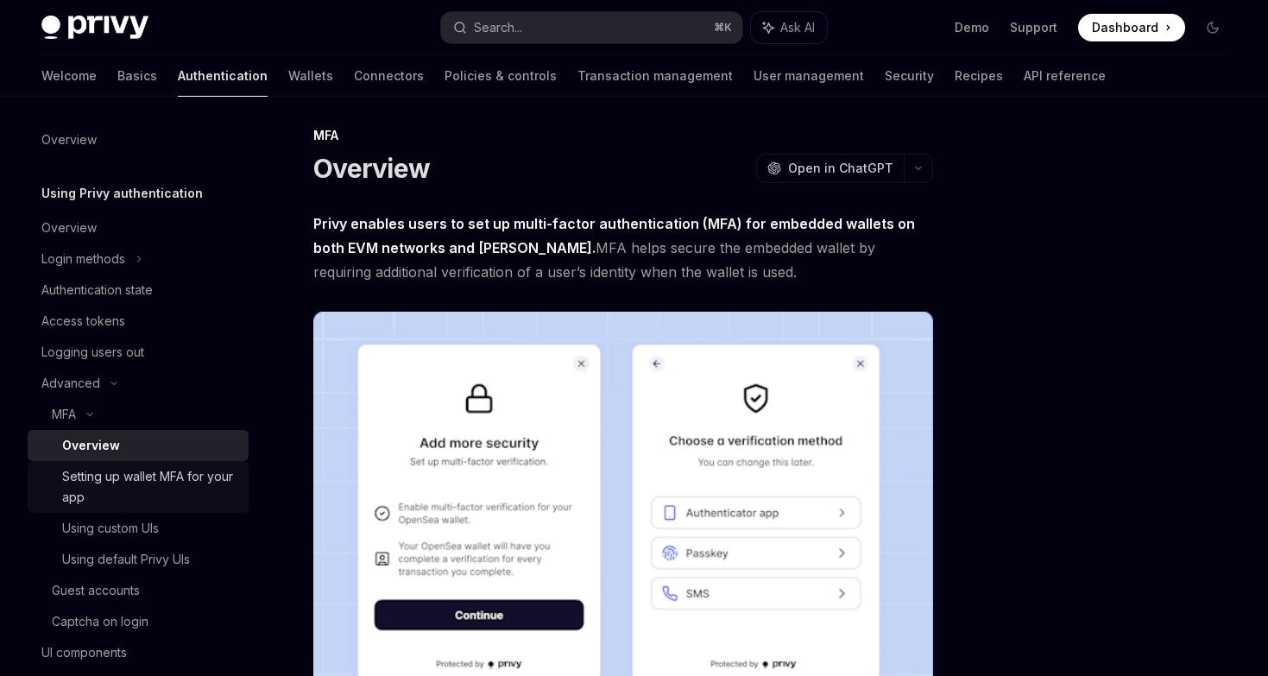
click at [123, 472] on div "Setting up wallet MFA for your app" at bounding box center [150, 486] width 176 height 41
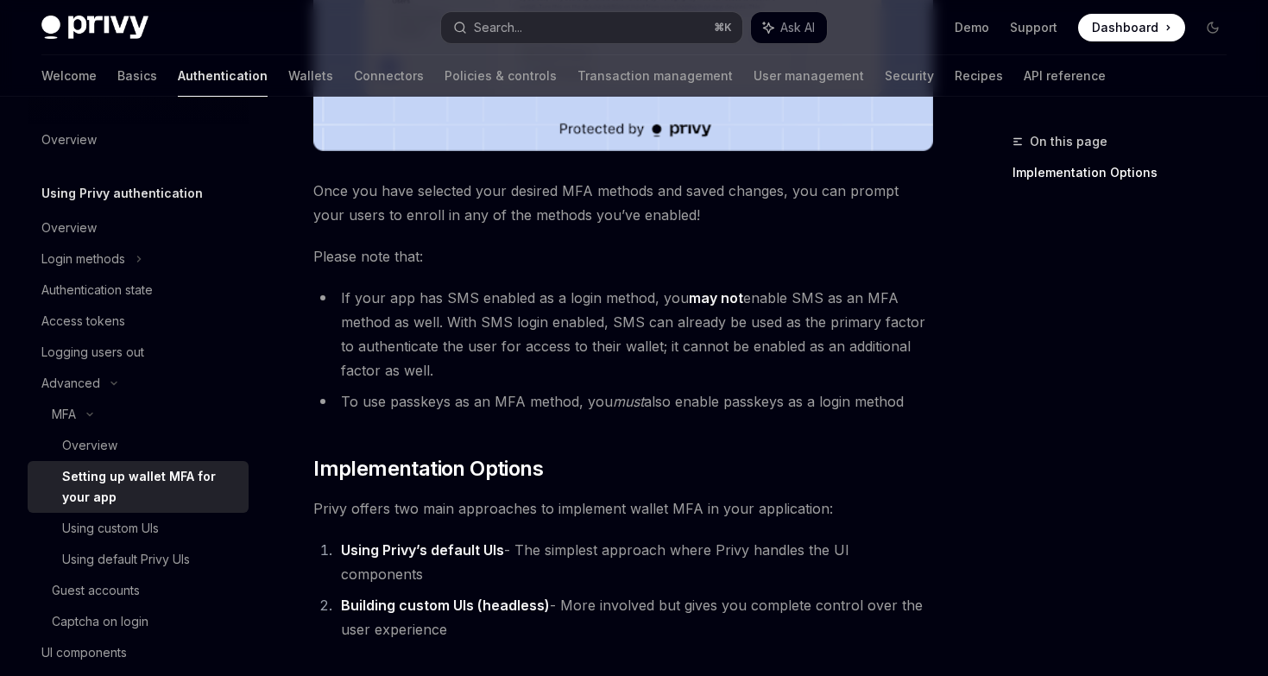
scroll to position [659, 0]
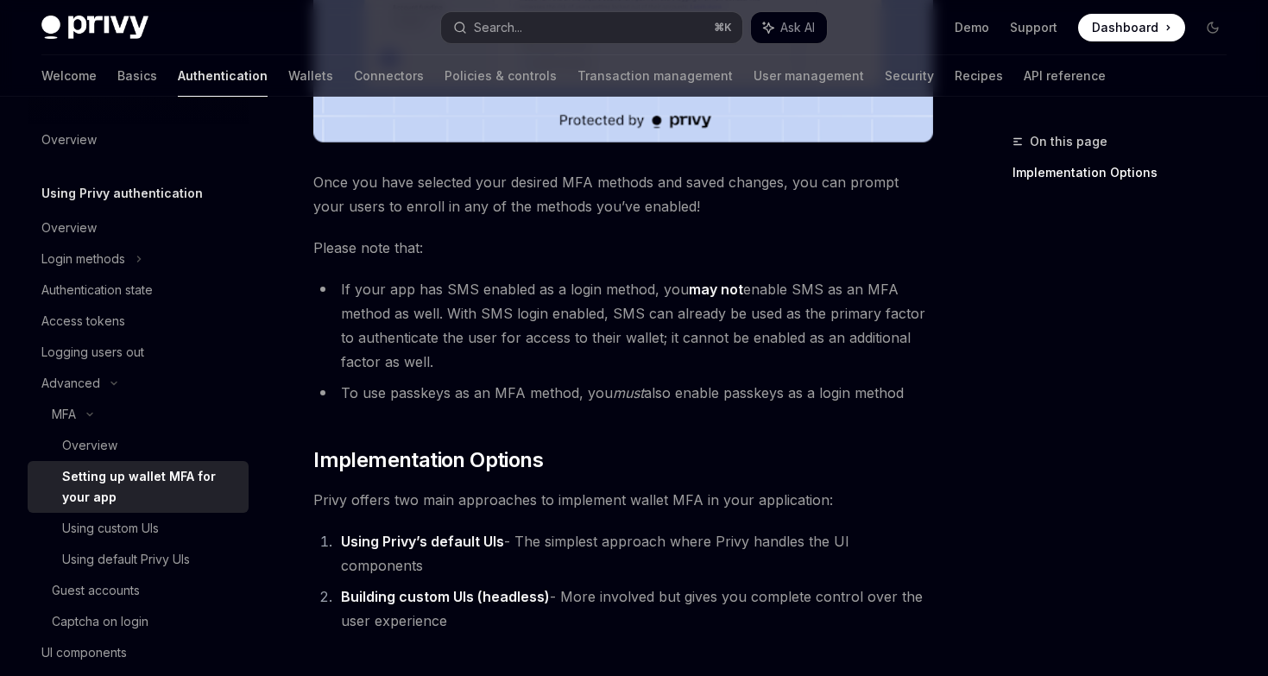
click at [618, 353] on li "If your app has SMS enabled as a login method, you may not enable SMS as an MFA…" at bounding box center [623, 325] width 620 height 97
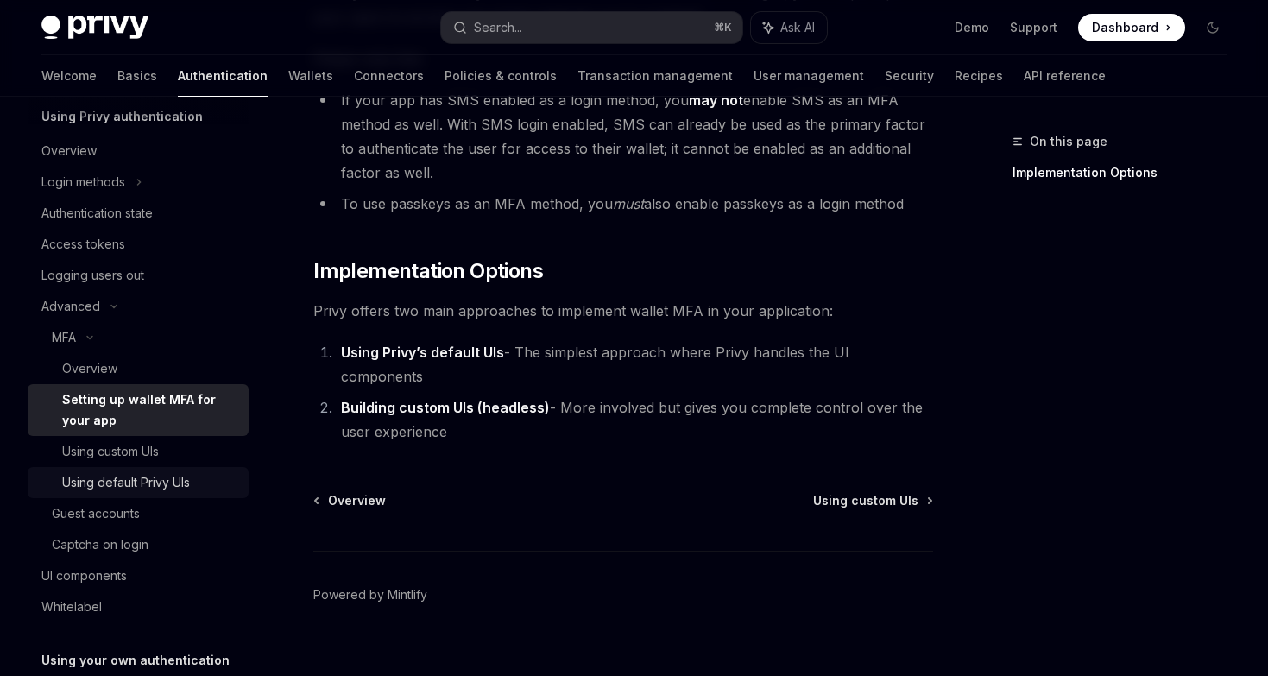
scroll to position [208, 0]
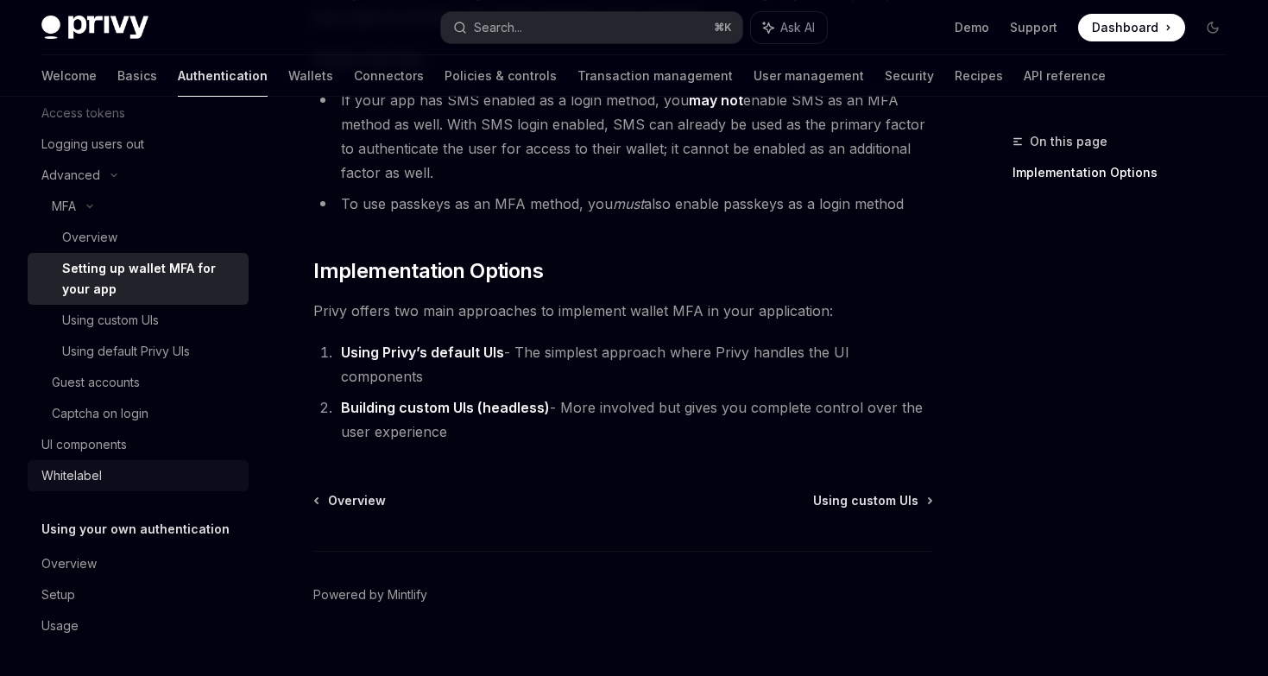
click at [146, 470] on div "Whitelabel" at bounding box center [139, 475] width 197 height 21
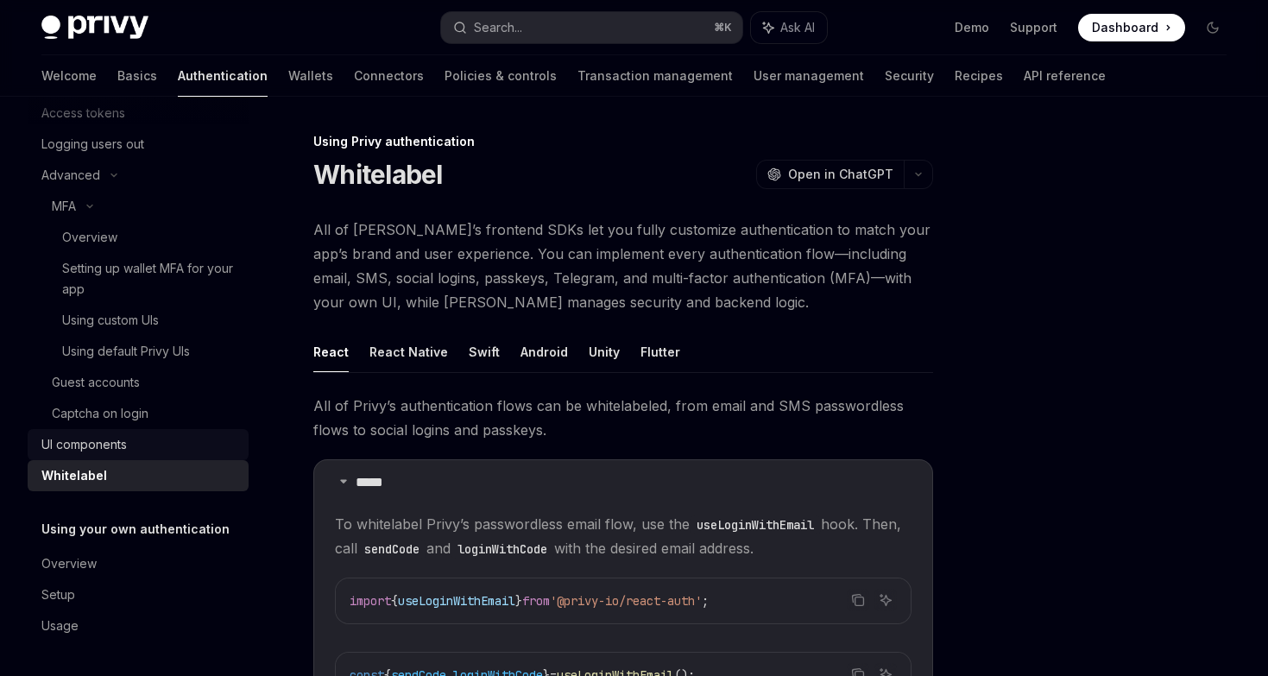
click at [141, 446] on div "UI components" at bounding box center [139, 444] width 197 height 21
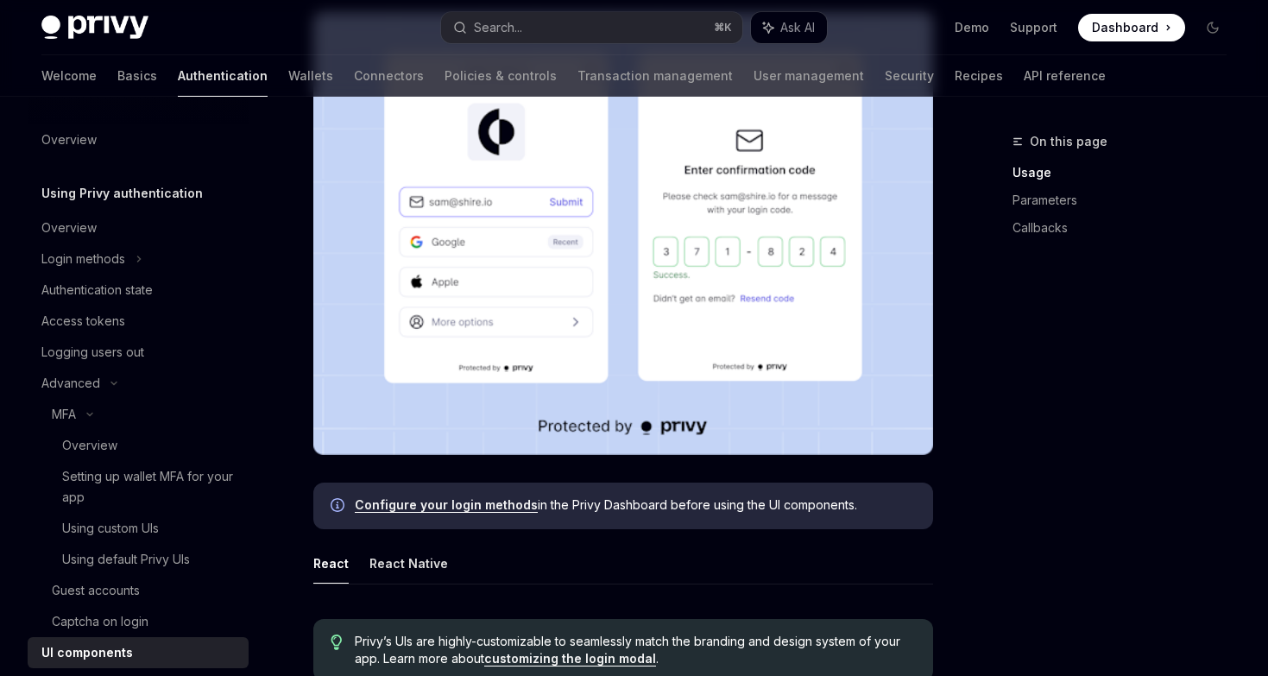
scroll to position [412, 0]
click at [577, 82] on link "Transaction management" at bounding box center [654, 75] width 155 height 41
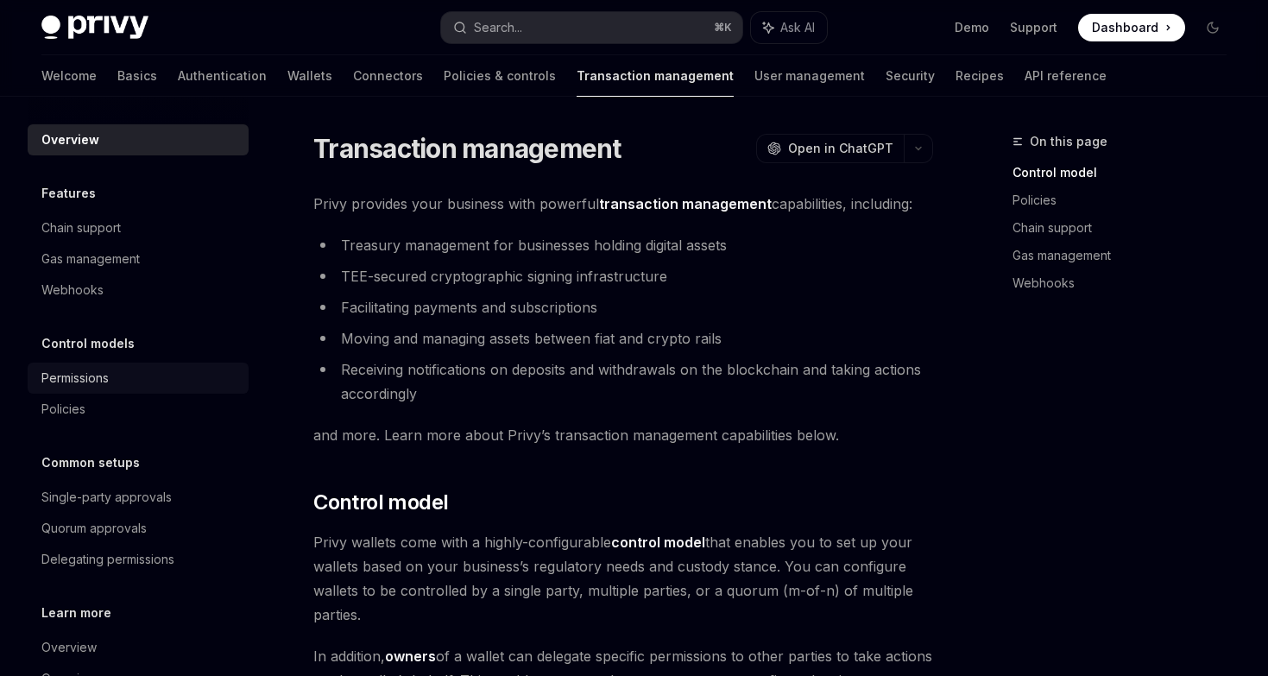
click at [99, 384] on div "Permissions" at bounding box center [74, 378] width 67 height 21
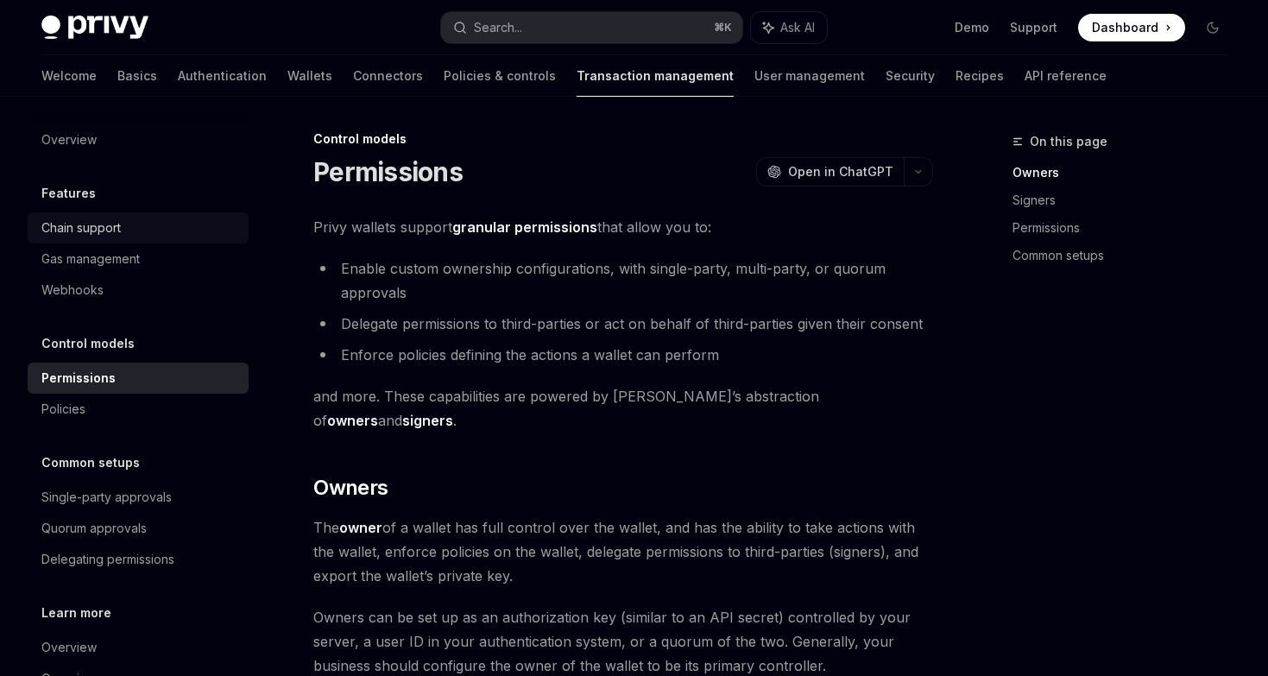
click at [118, 222] on div "Chain support" at bounding box center [80, 227] width 79 height 21
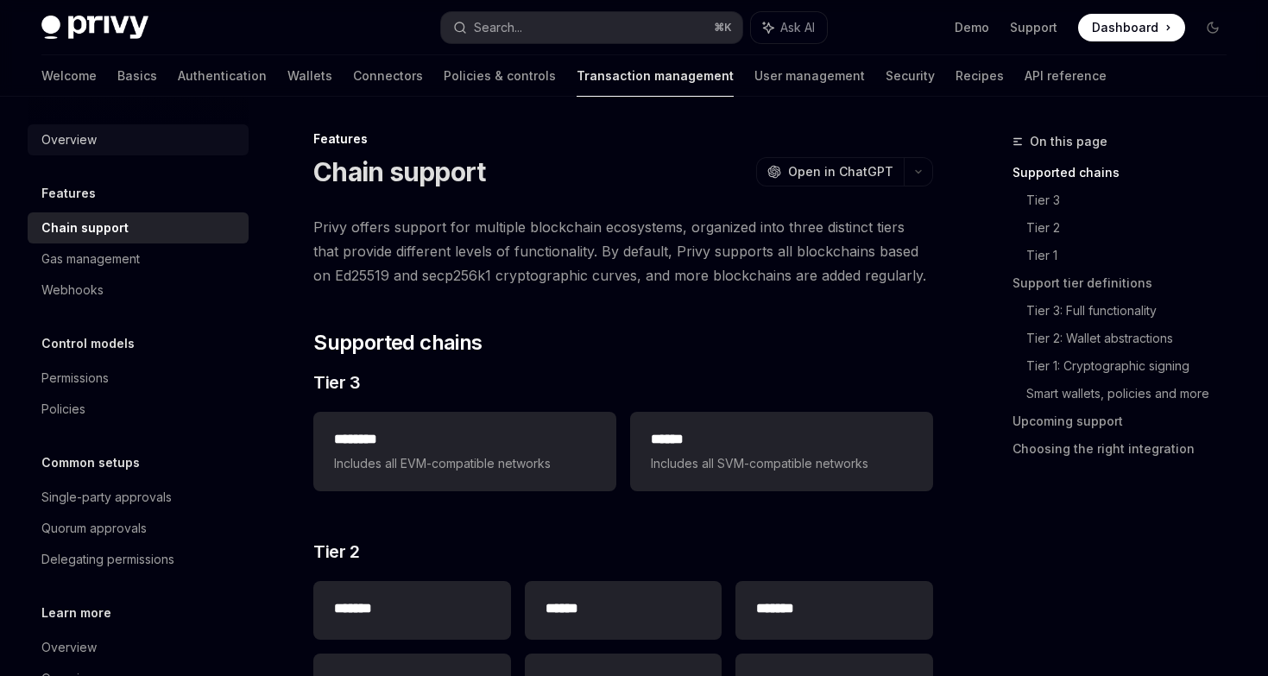
click at [98, 137] on div "Overview" at bounding box center [139, 139] width 197 height 21
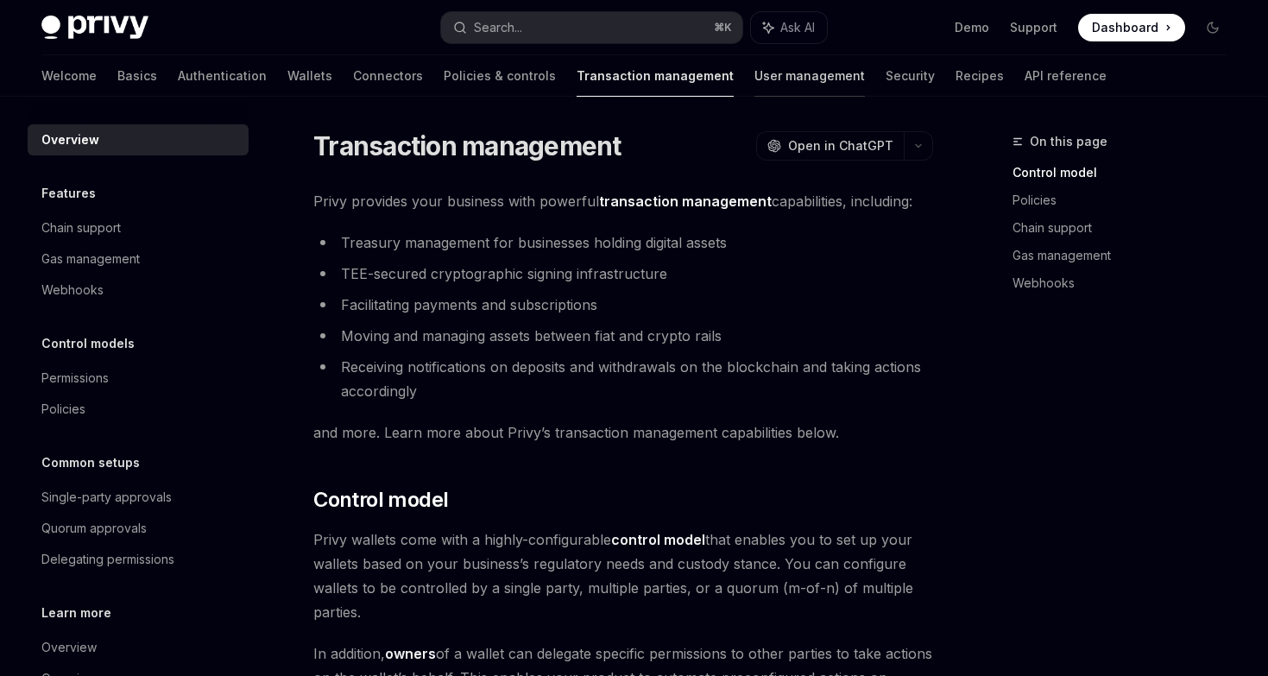
click at [754, 63] on link "User management" at bounding box center [809, 75] width 110 height 41
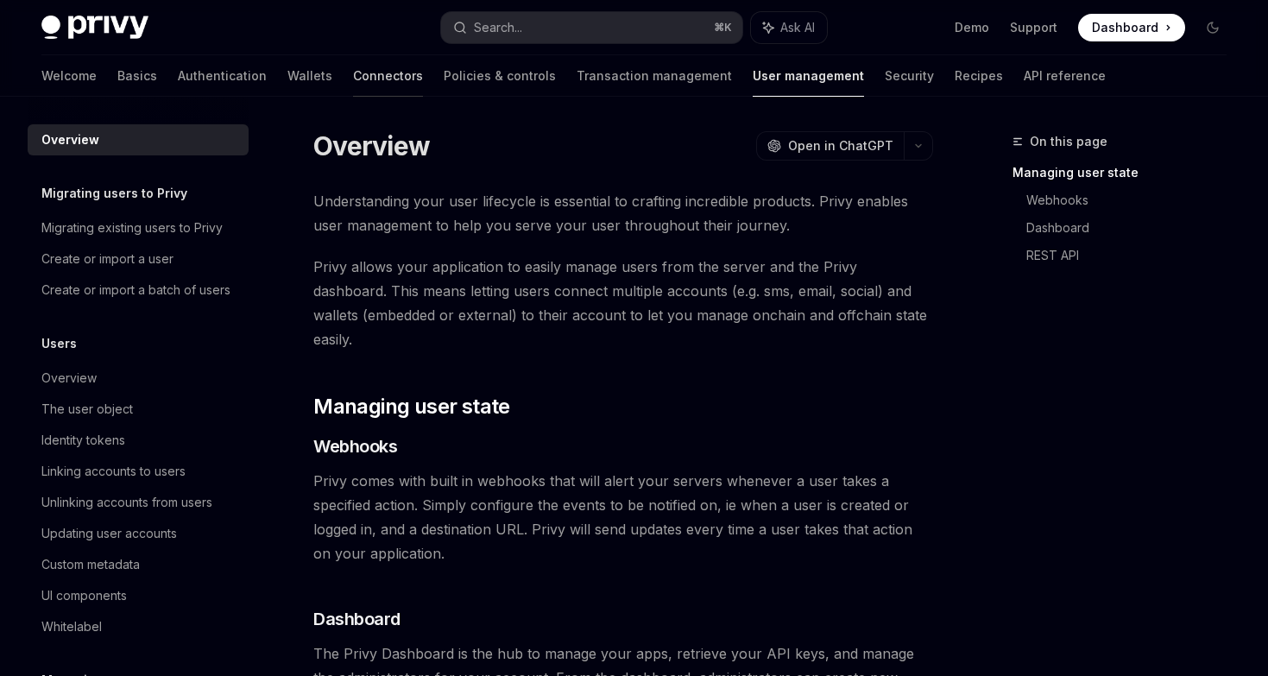
click at [353, 73] on link "Connectors" at bounding box center [388, 75] width 70 height 41
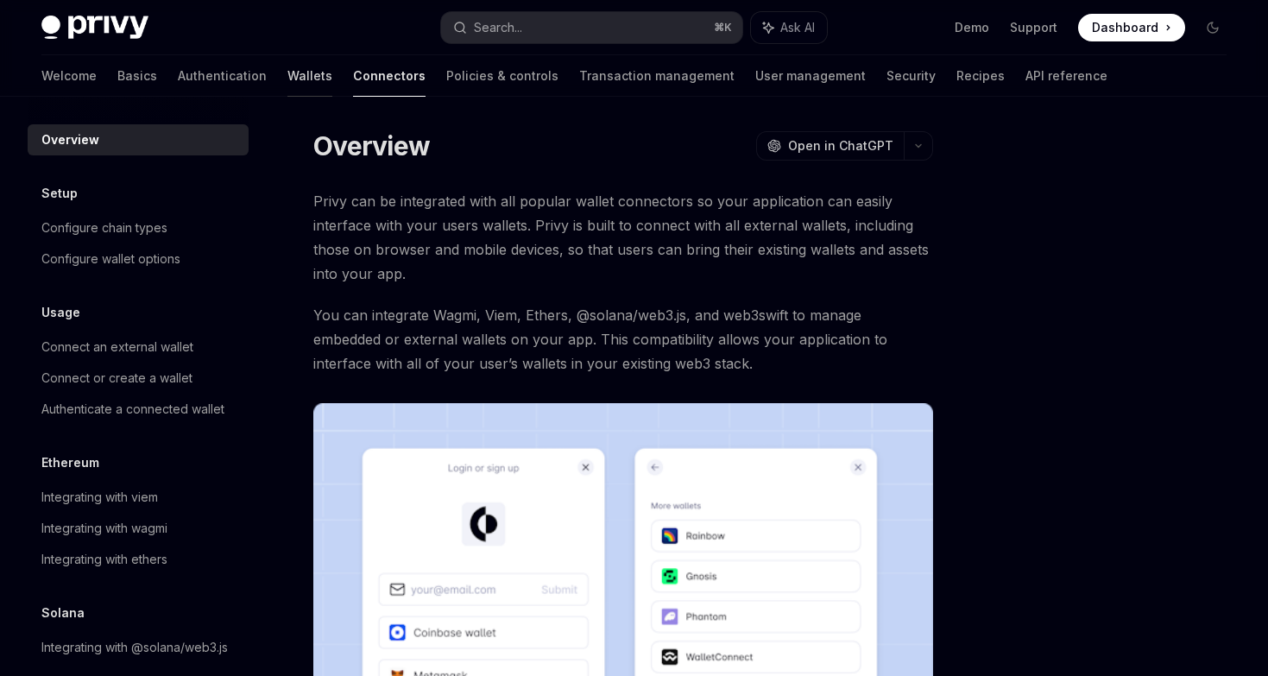
click at [287, 81] on link "Wallets" at bounding box center [309, 75] width 45 height 41
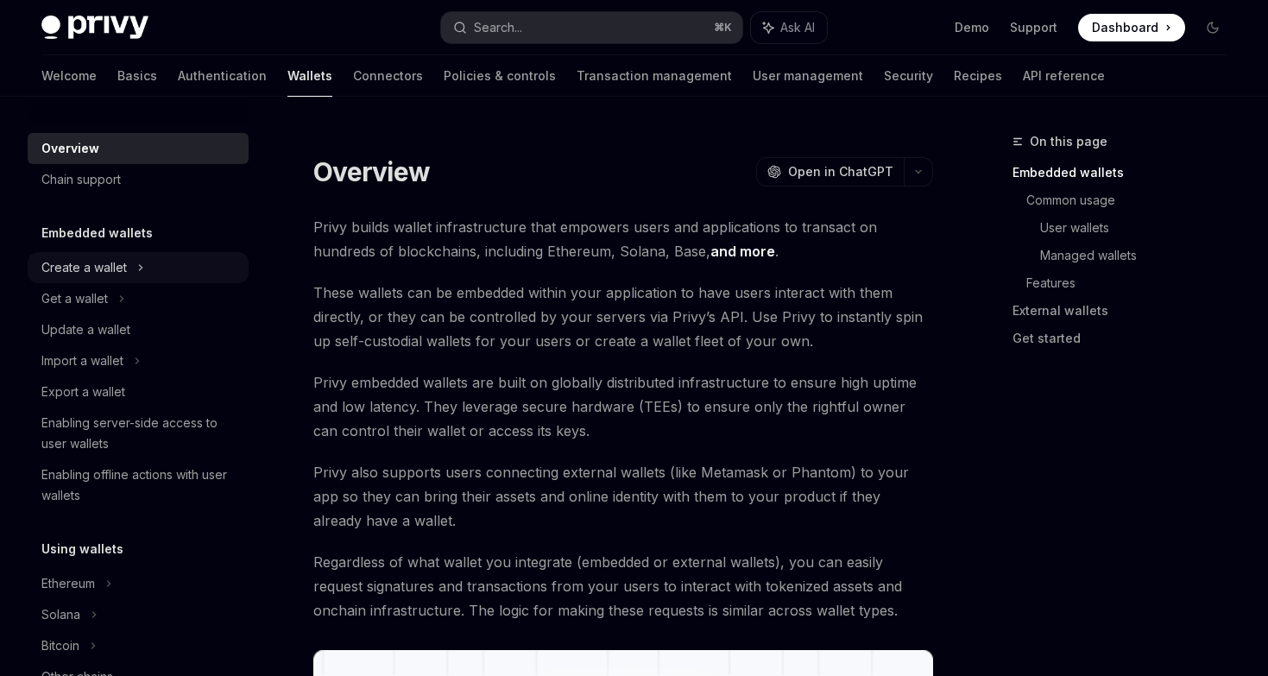
click at [124, 258] on div "Create a wallet" at bounding box center [83, 267] width 85 height 21
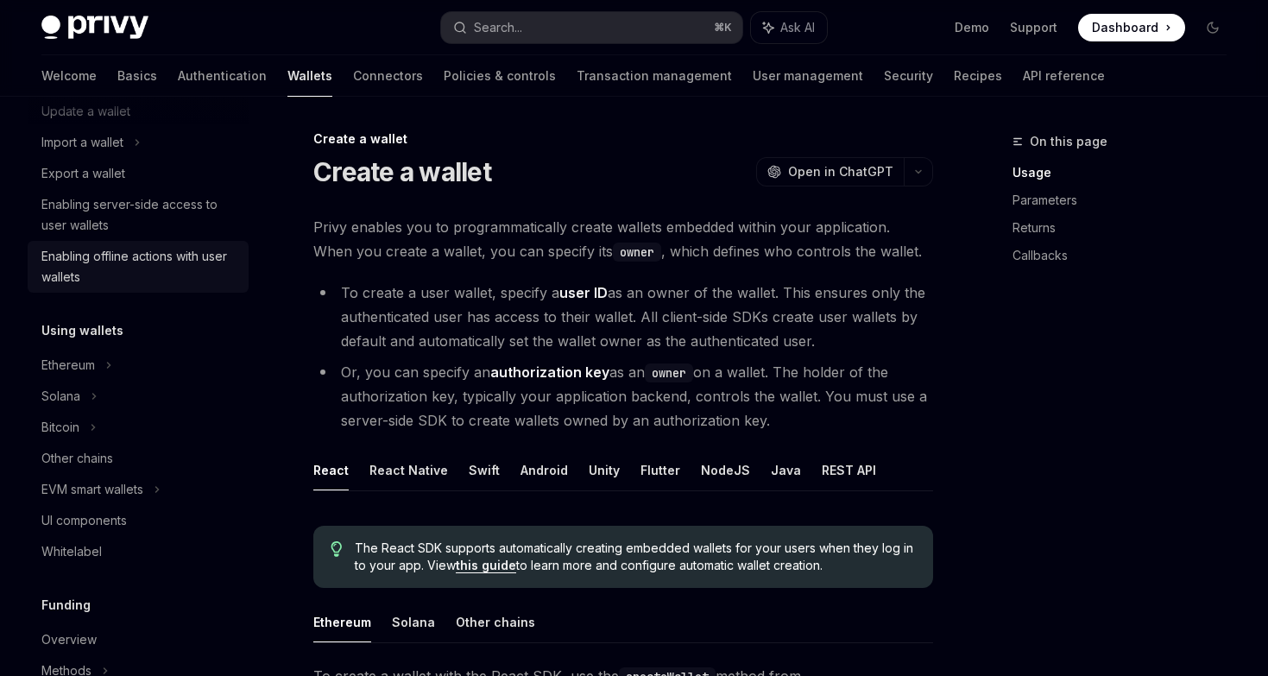
scroll to position [307, 0]
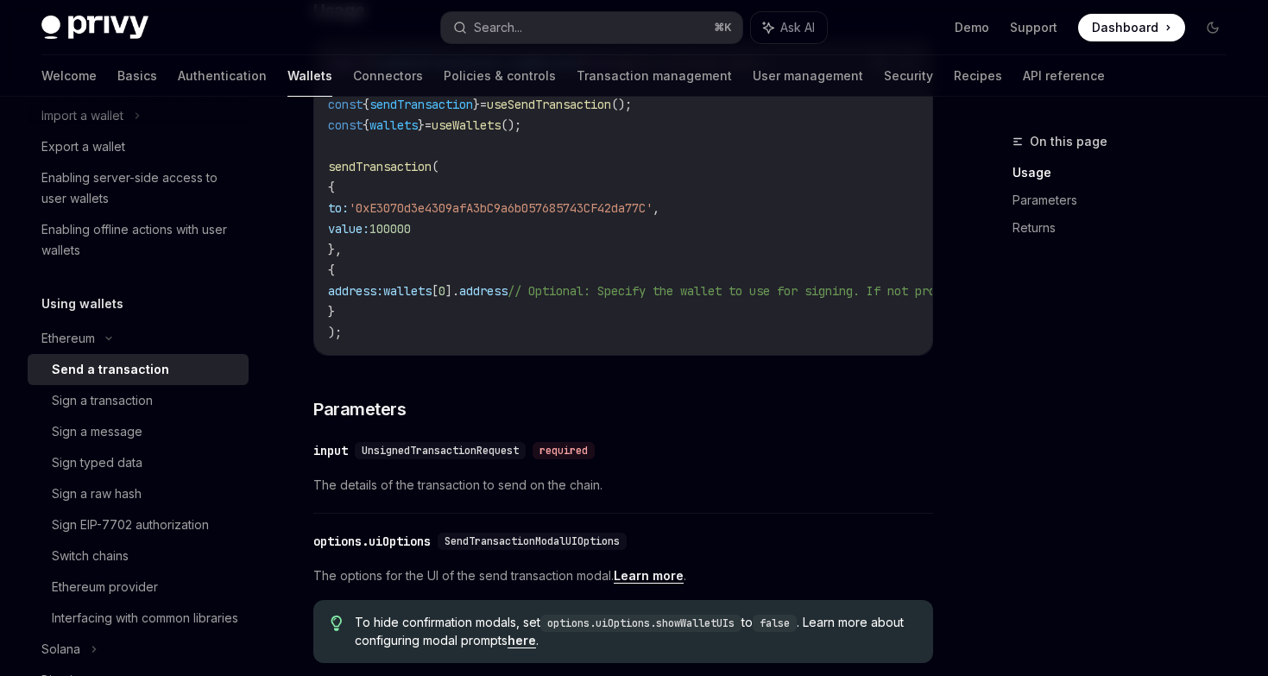
scroll to position [131, 0]
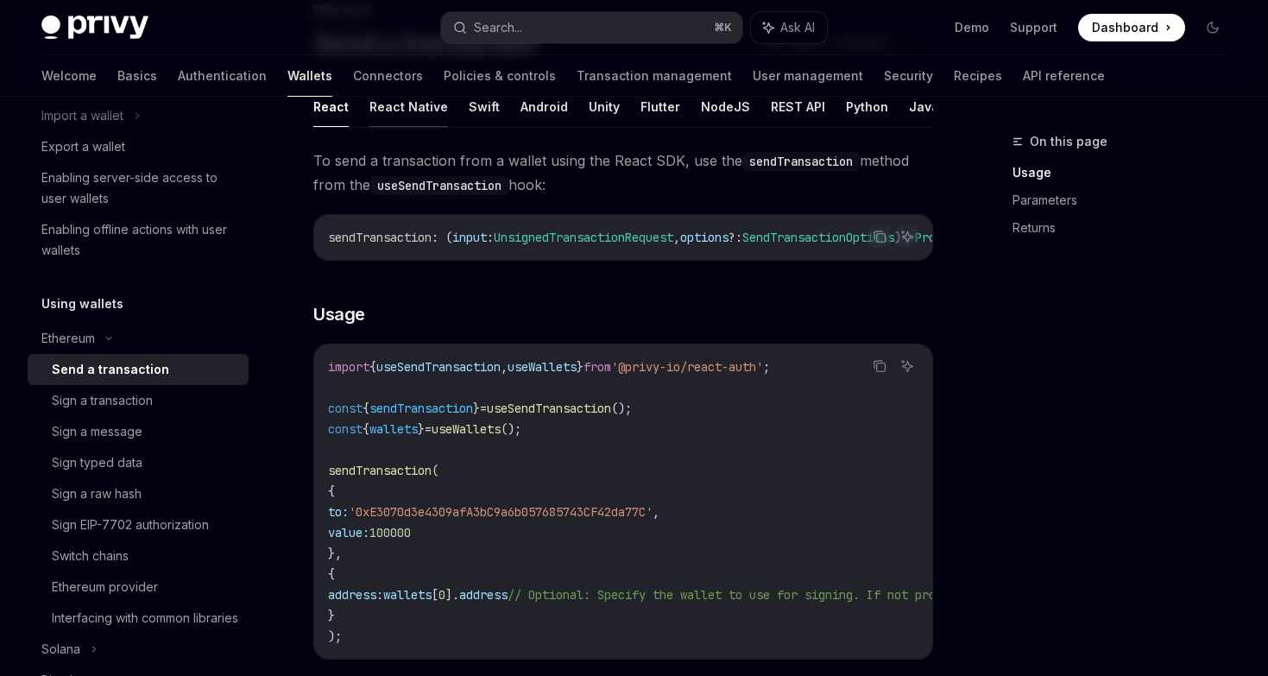
click at [418, 112] on button "React Native" at bounding box center [408, 106] width 79 height 41
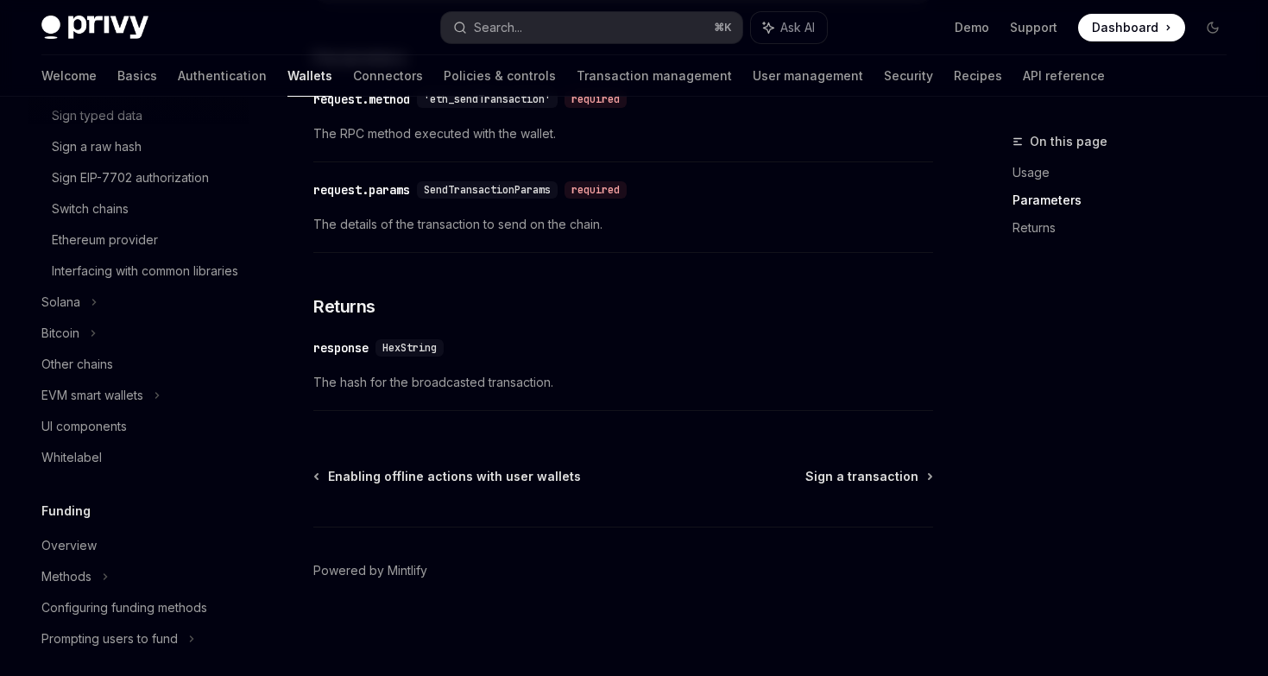
scroll to position [907, 0]
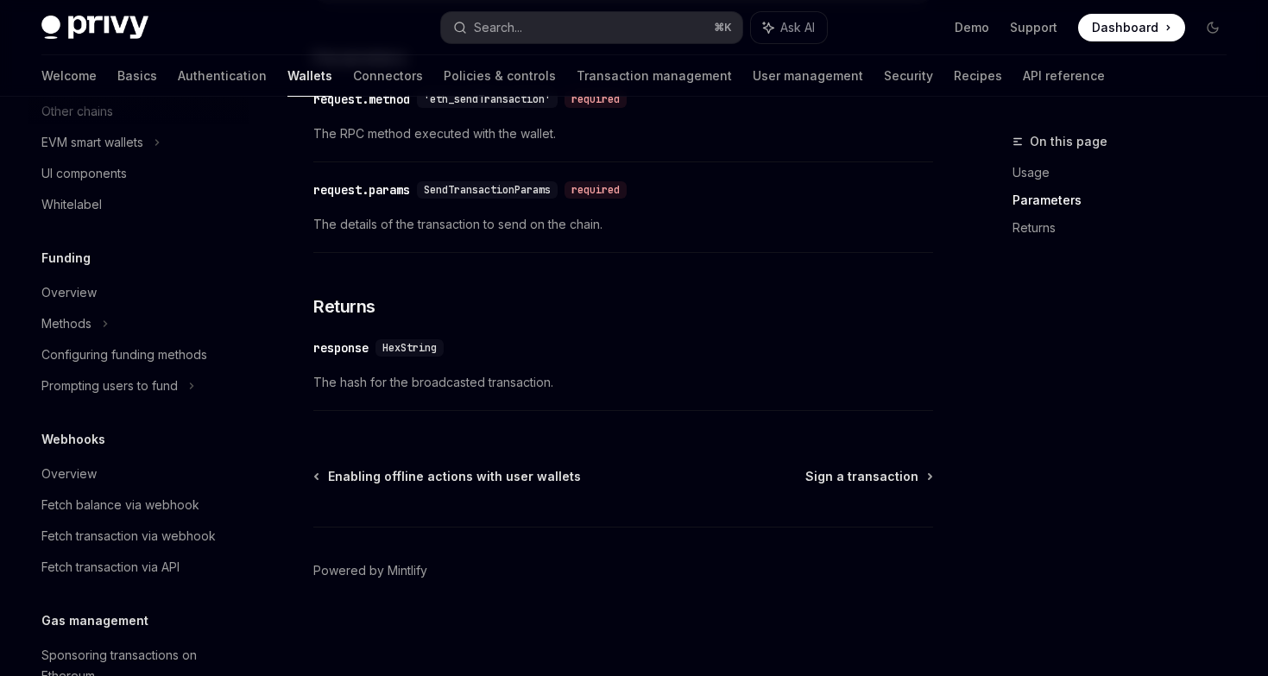
click at [59, 21] on img at bounding box center [94, 28] width 107 height 24
type textarea "*"
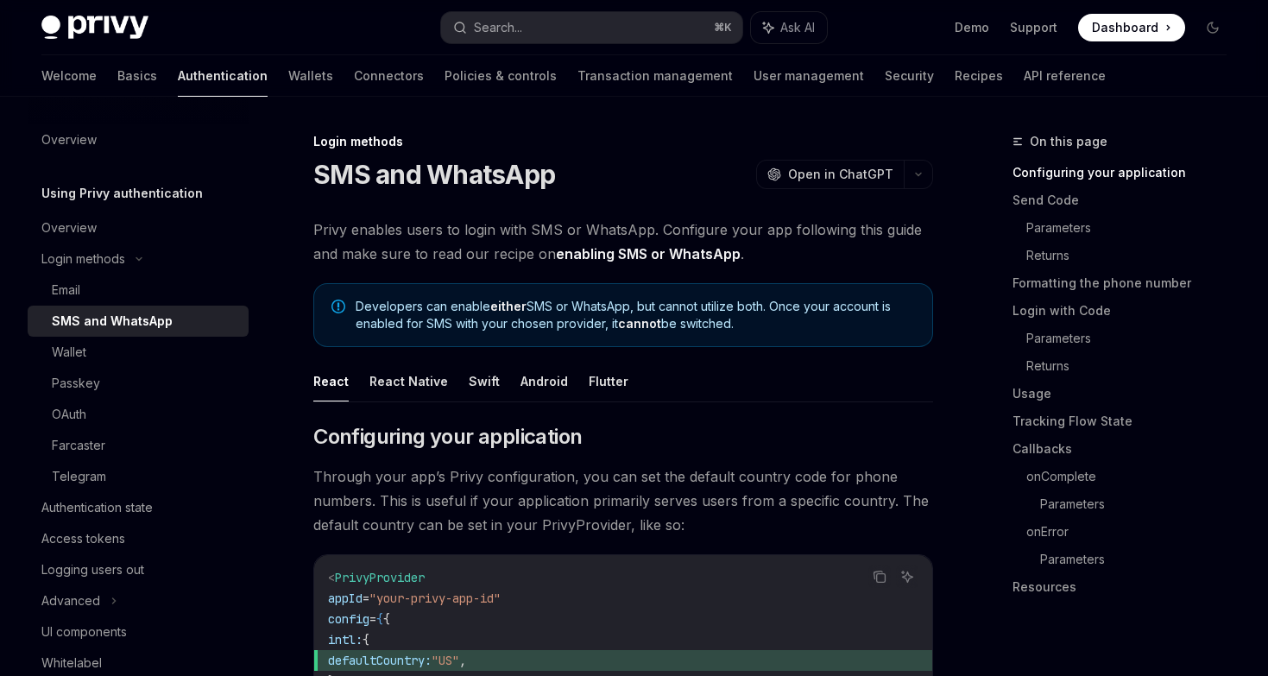
scroll to position [307, 0]
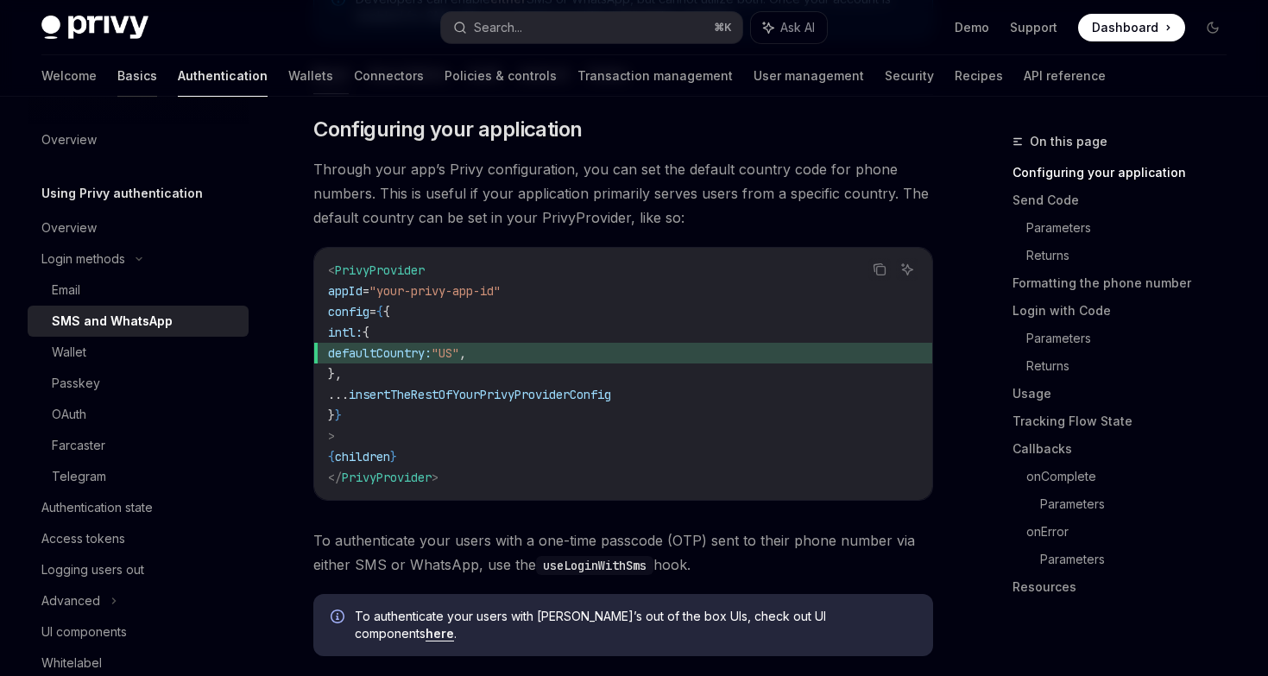
click at [117, 62] on link "Basics" at bounding box center [137, 75] width 40 height 41
type textarea "*"
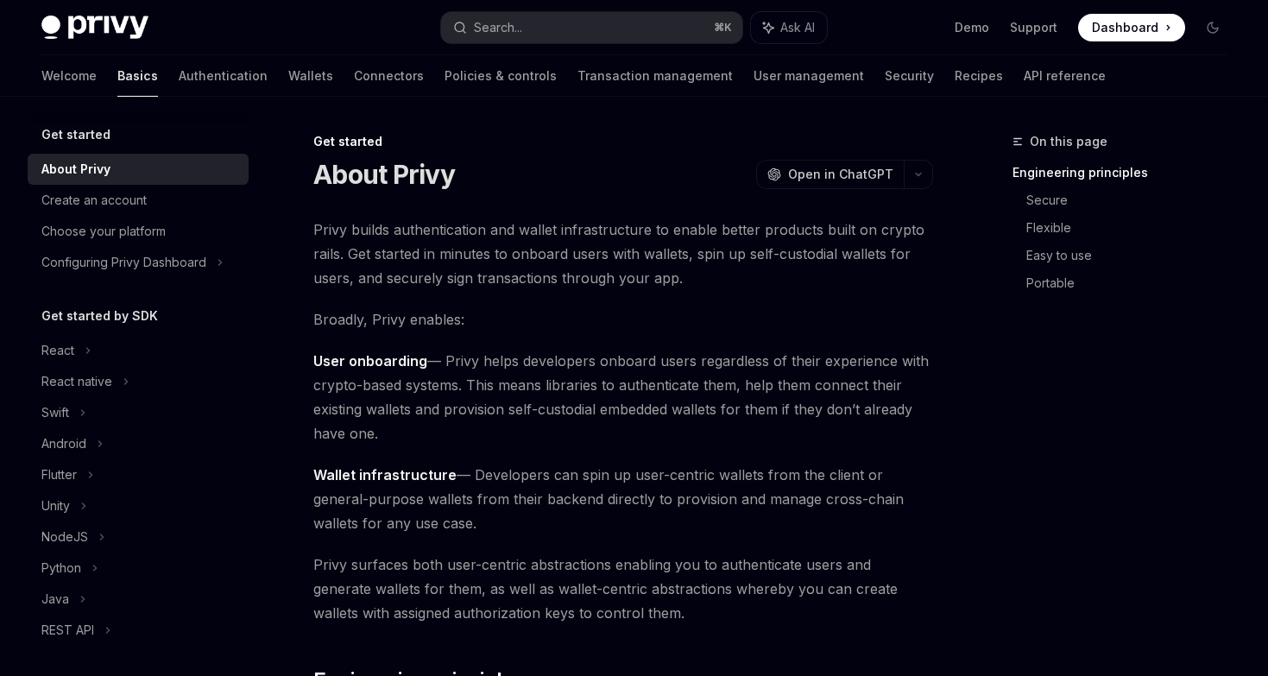
click at [117, 69] on link "Basics" at bounding box center [137, 75] width 41 height 41
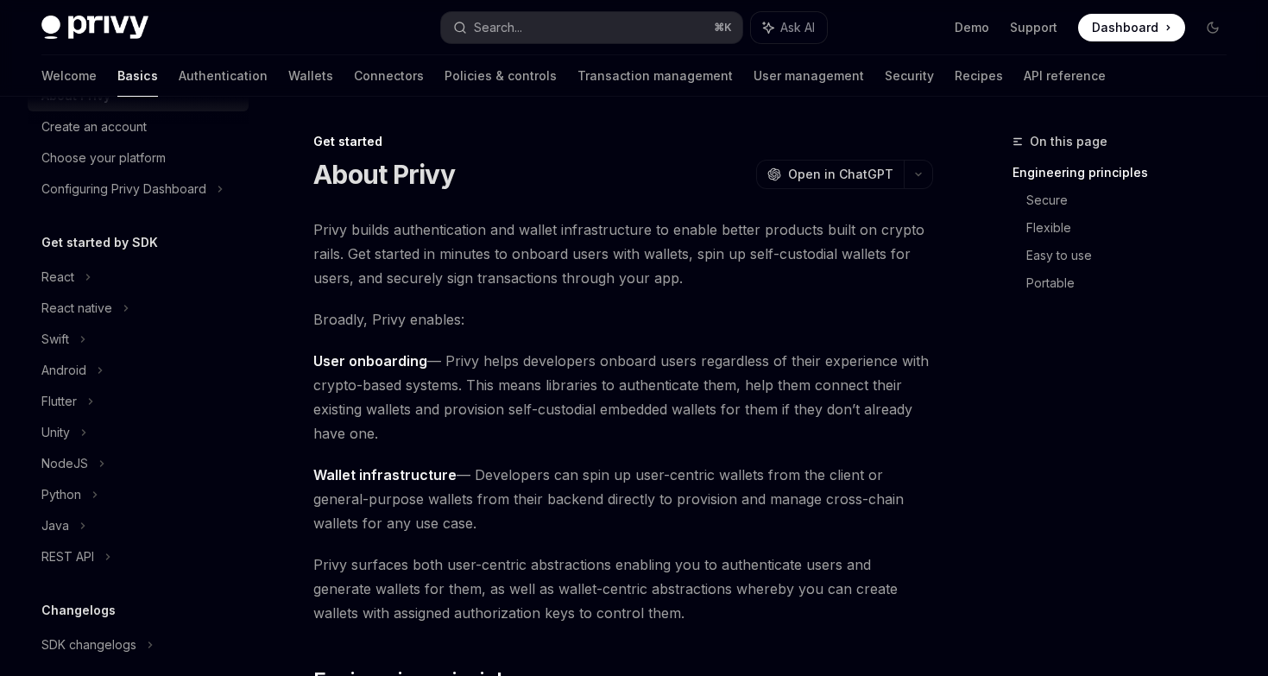
scroll to position [108, 0]
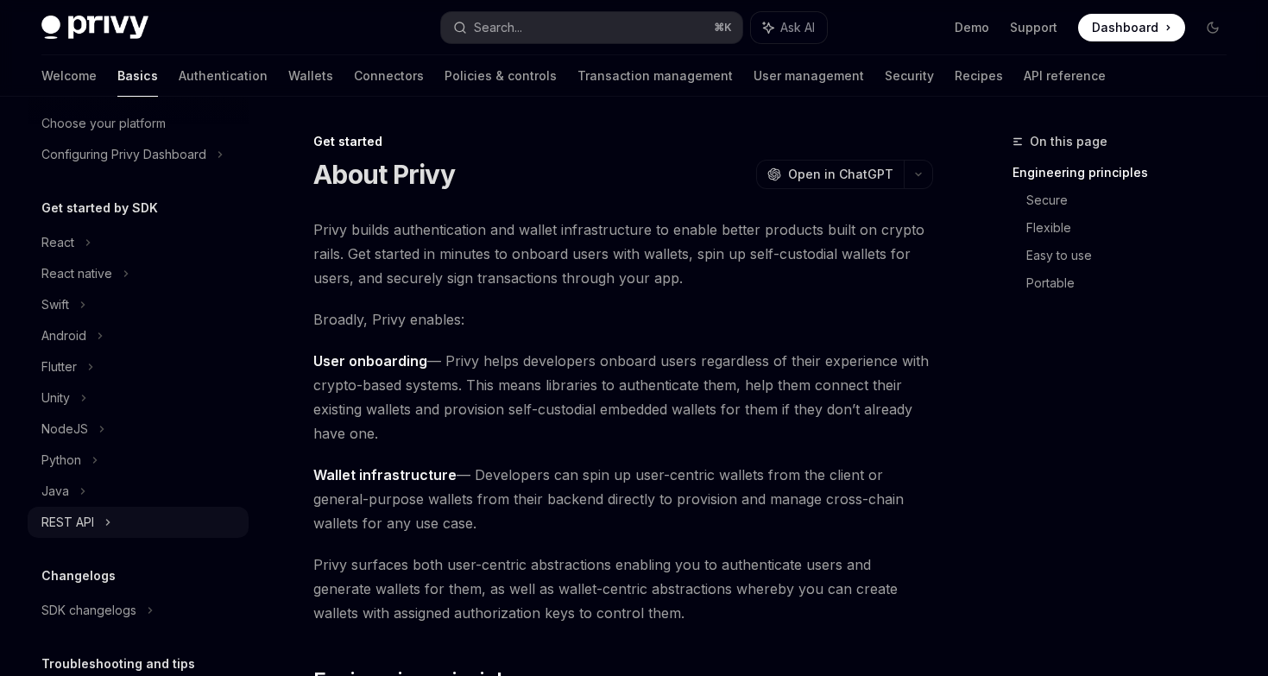
click at [72, 513] on div "REST API" at bounding box center [67, 522] width 53 height 21
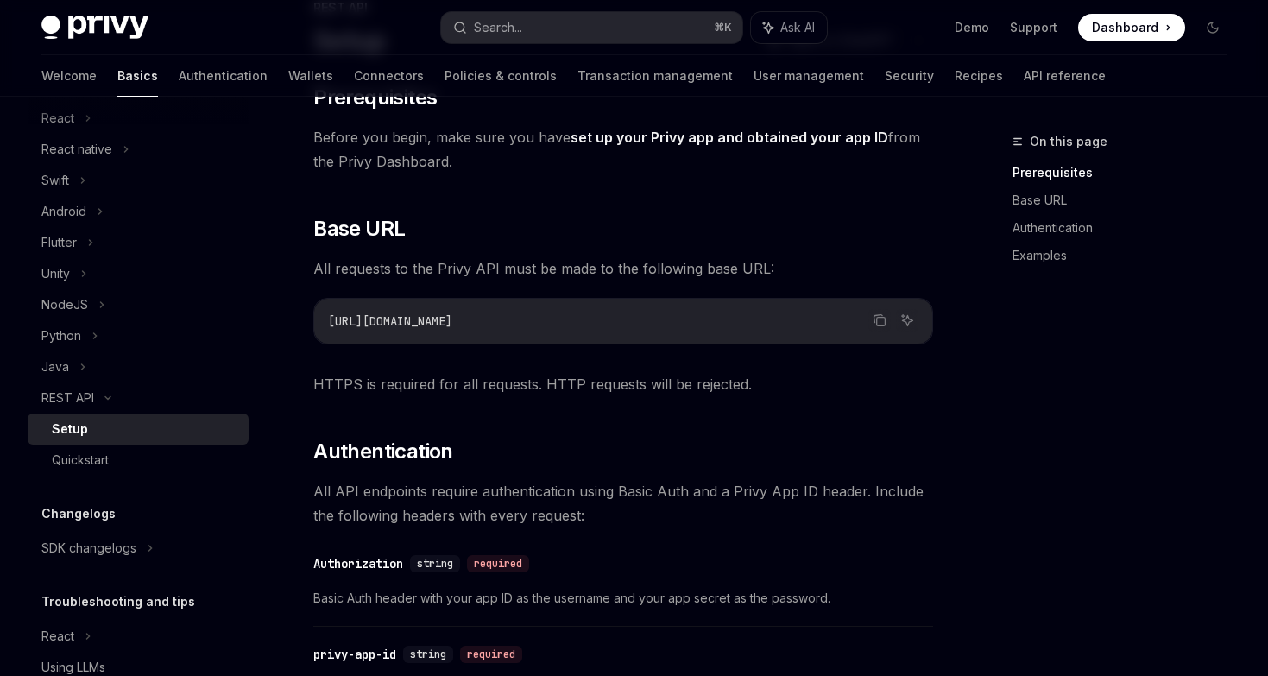
scroll to position [142, 0]
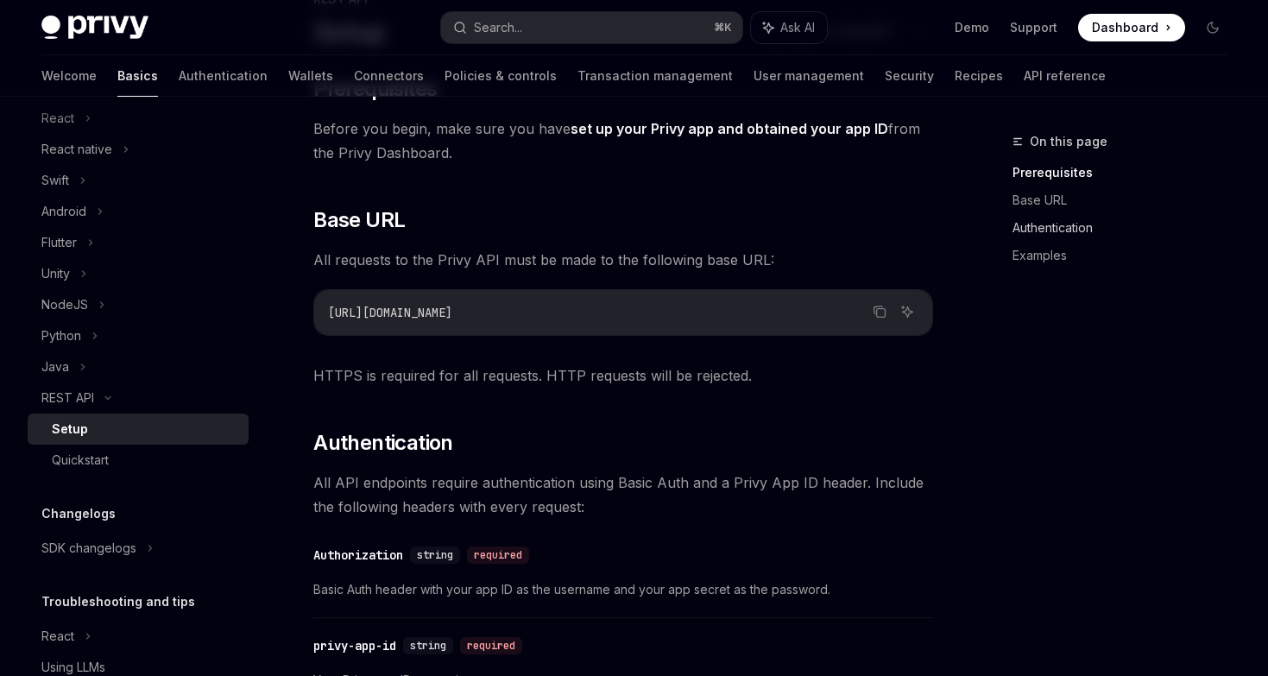
click at [1078, 235] on link "Authentication" at bounding box center [1126, 228] width 228 height 28
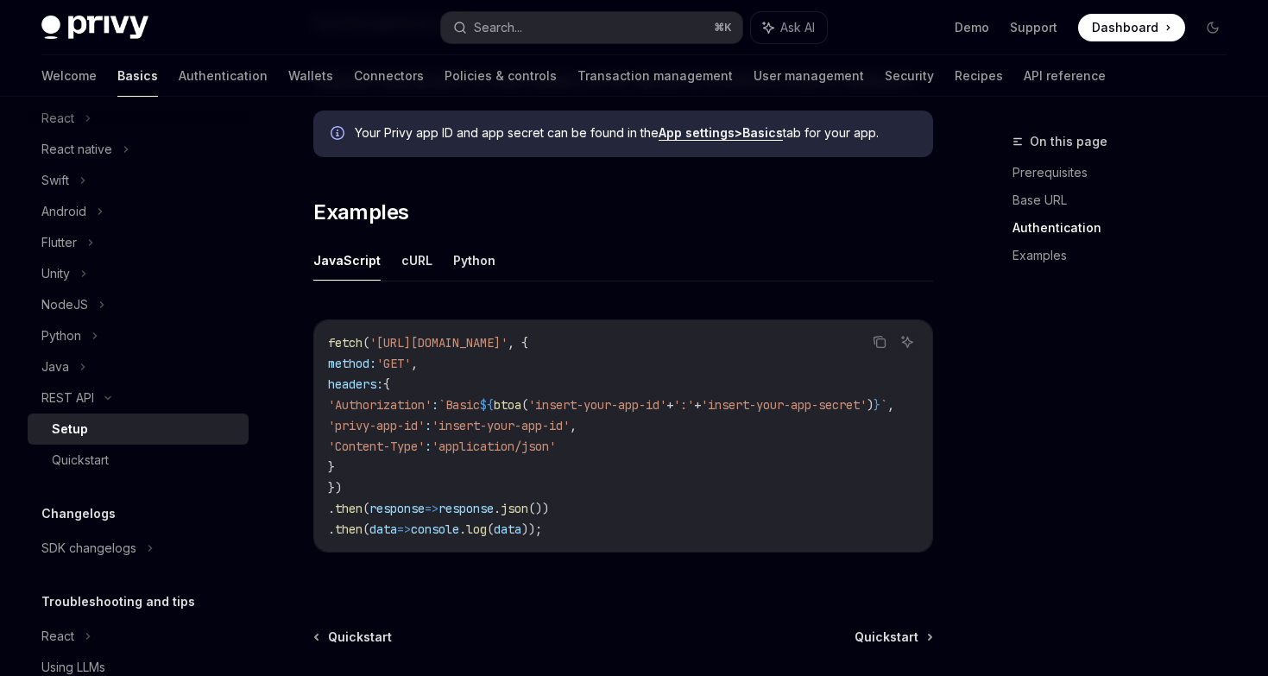
scroll to position [849, 0]
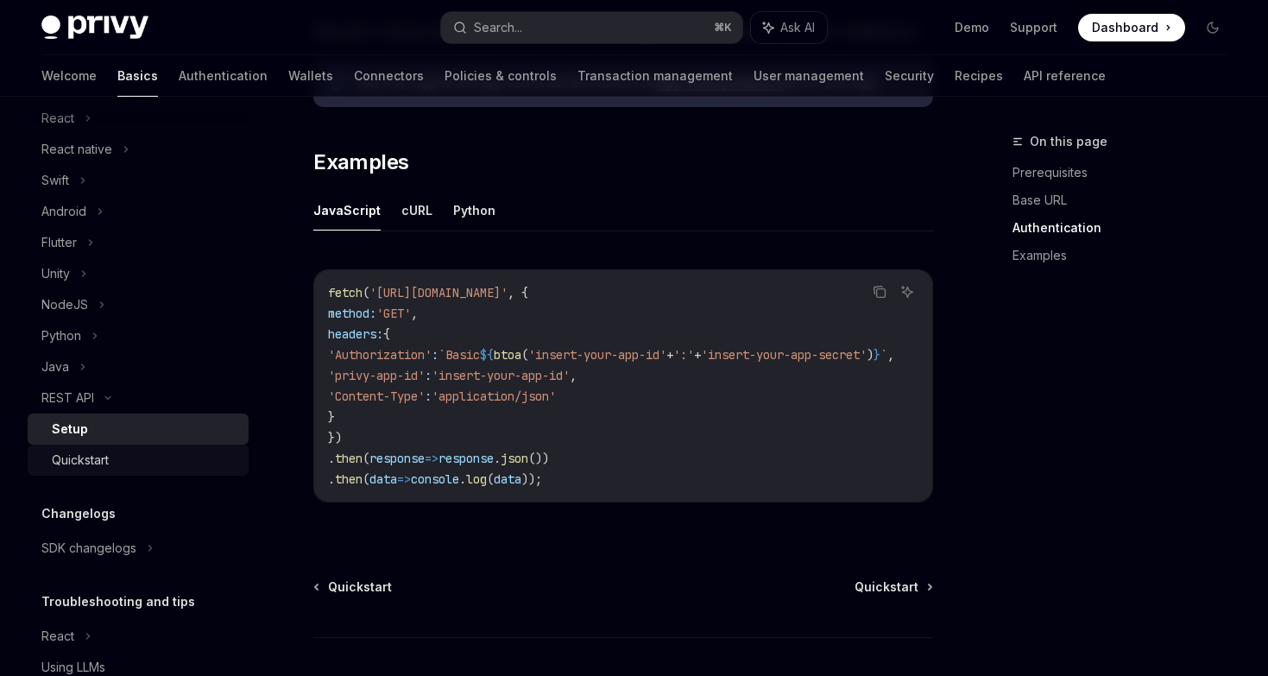
click at [93, 467] on div "Quickstart" at bounding box center [80, 460] width 57 height 21
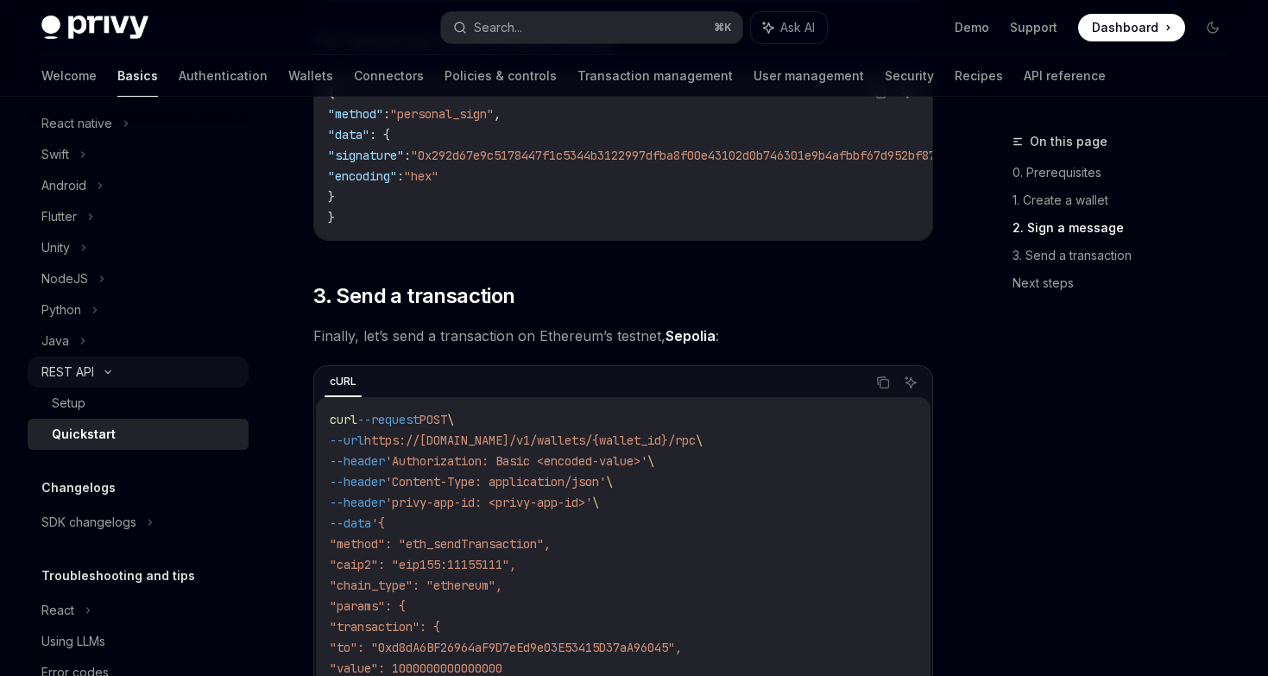
scroll to position [305, 0]
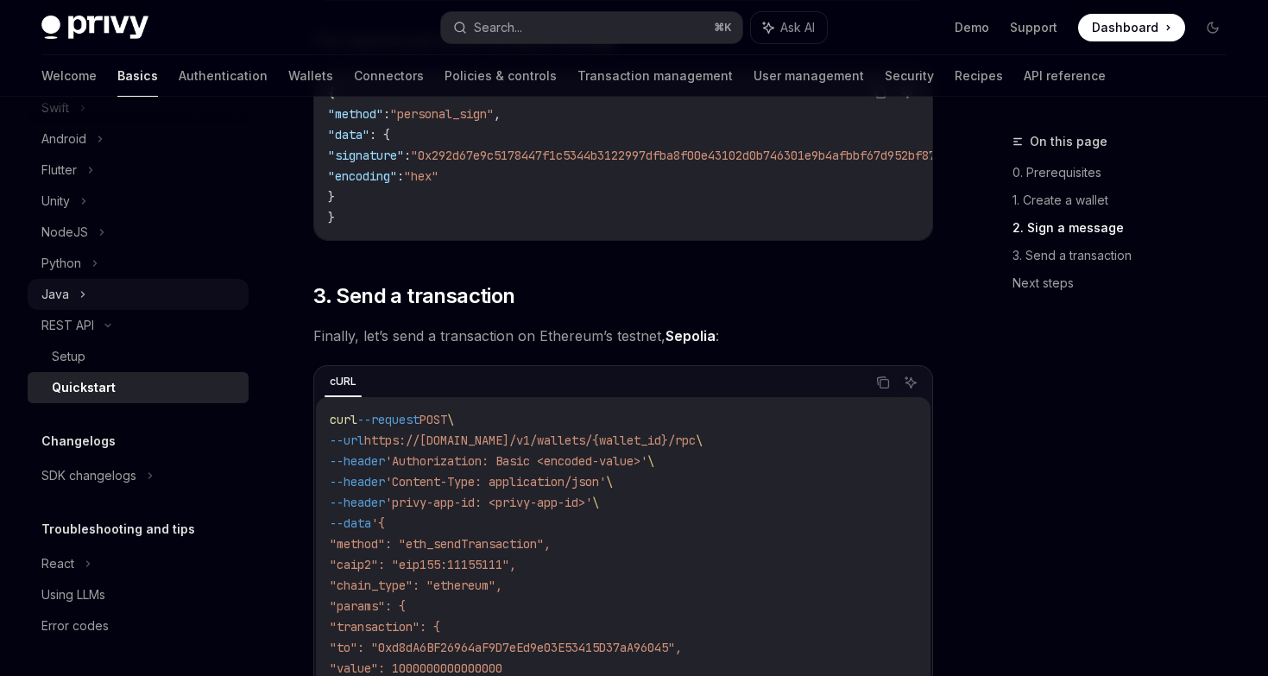
click at [74, 287] on div "Java" at bounding box center [138, 294] width 221 height 31
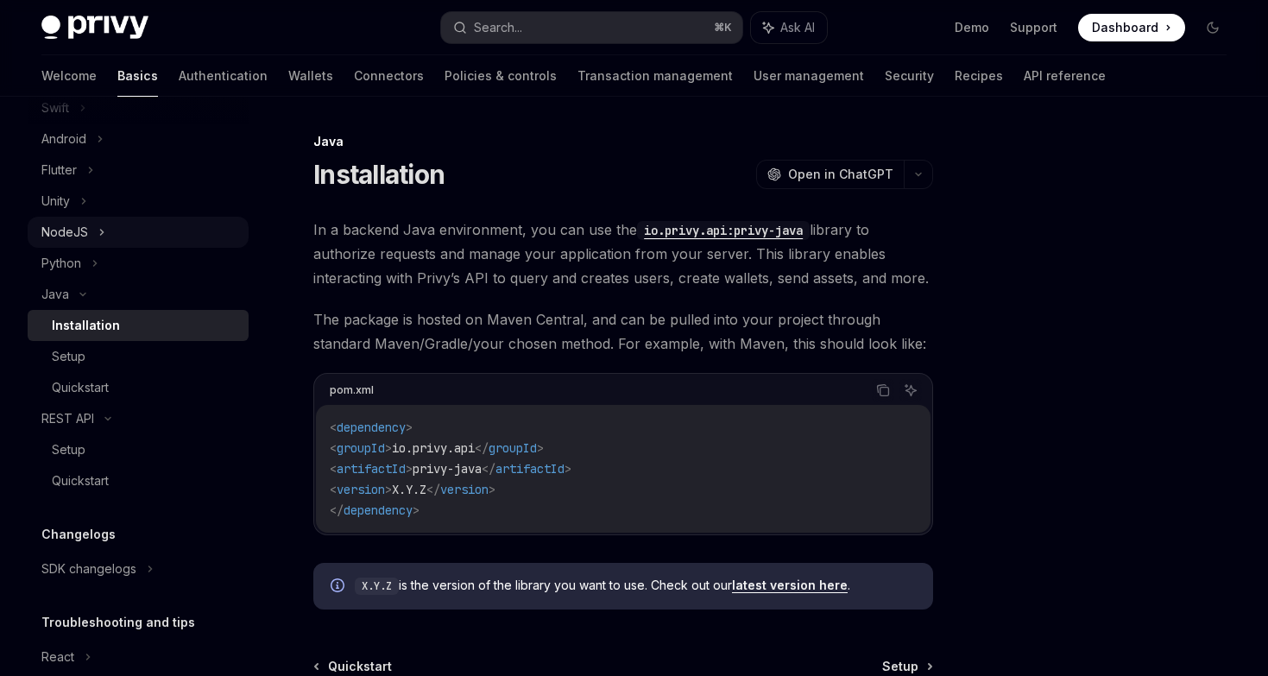
click at [73, 220] on div "NodeJS" at bounding box center [138, 232] width 221 height 31
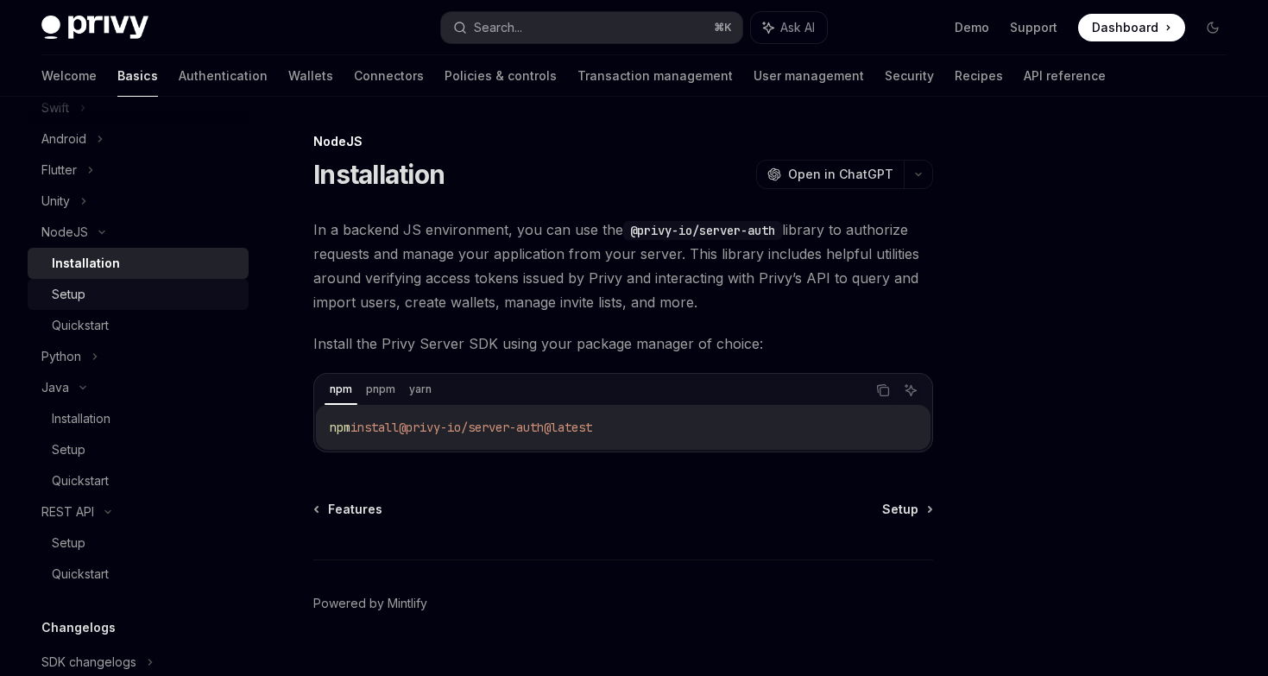
click at [81, 295] on div "Setup" at bounding box center [69, 294] width 34 height 21
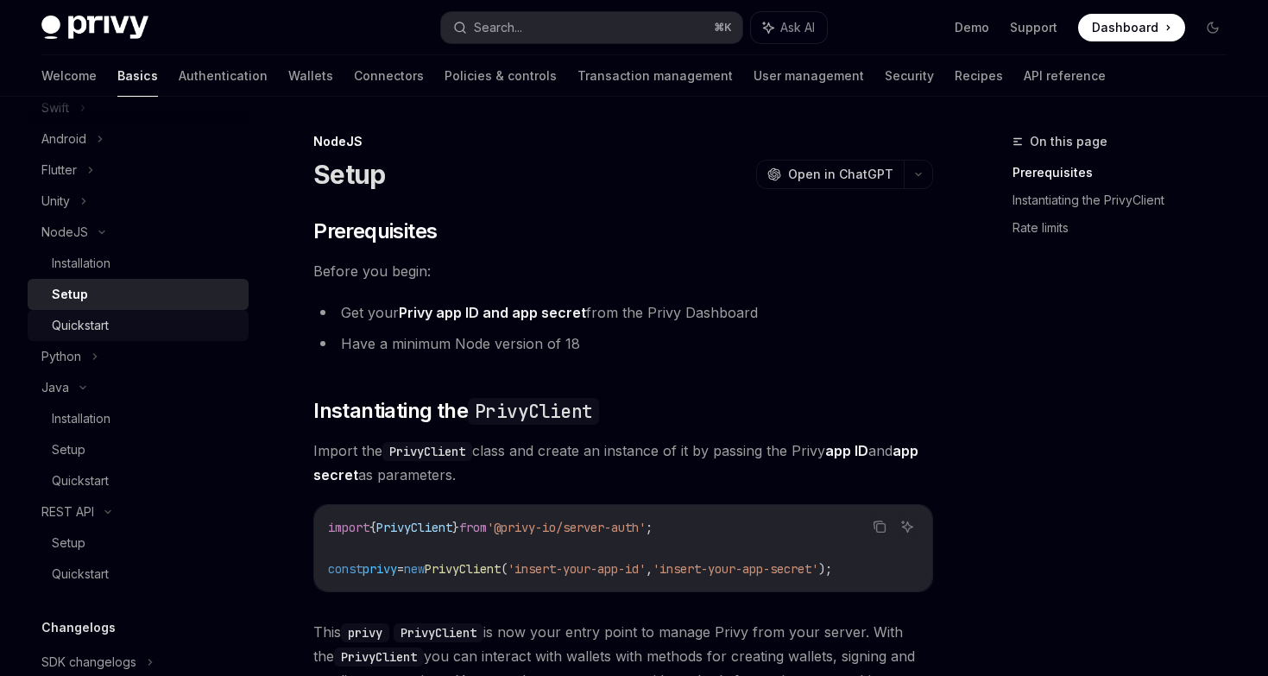
click at [94, 327] on div "Quickstart" at bounding box center [80, 325] width 57 height 21
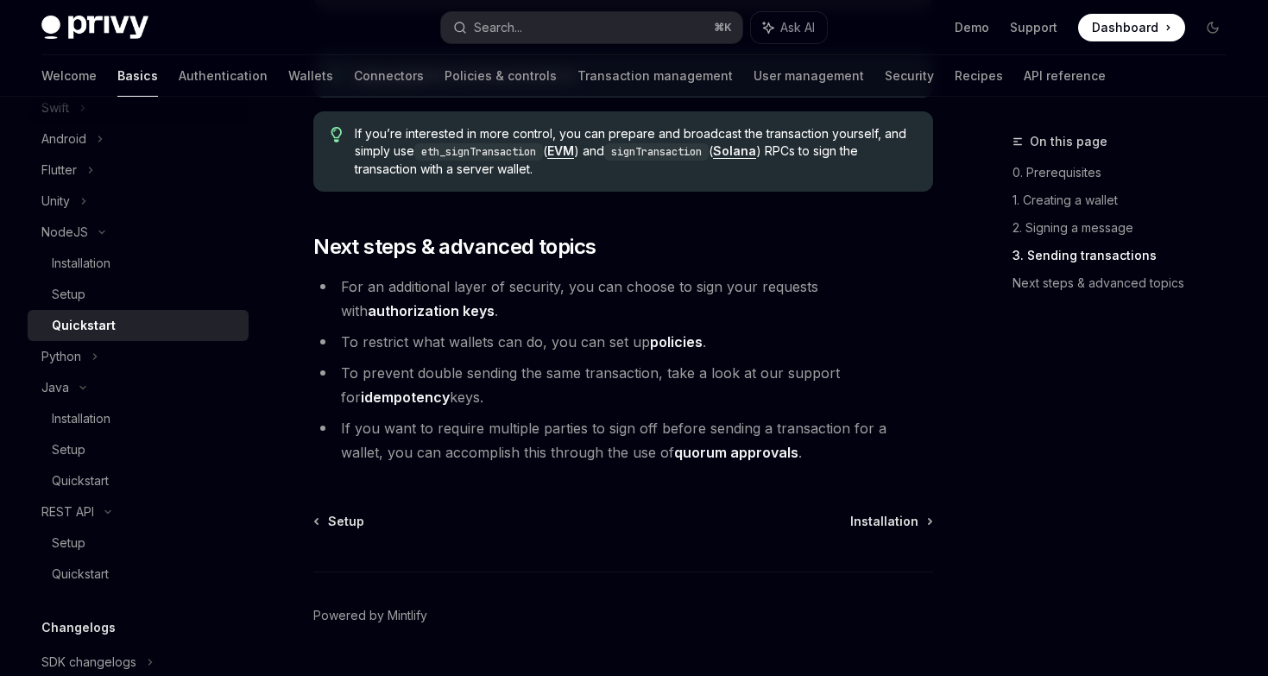
scroll to position [1896, 0]
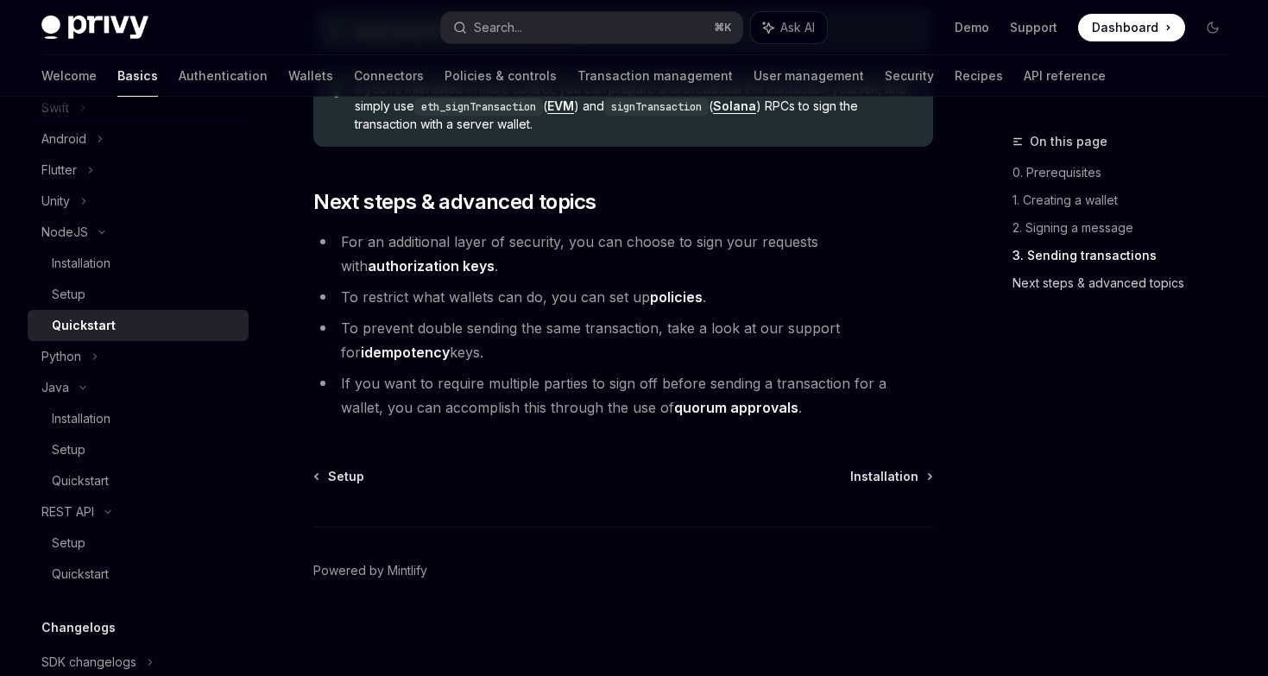
click at [1092, 291] on link "Next steps & advanced topics" at bounding box center [1126, 283] width 228 height 28
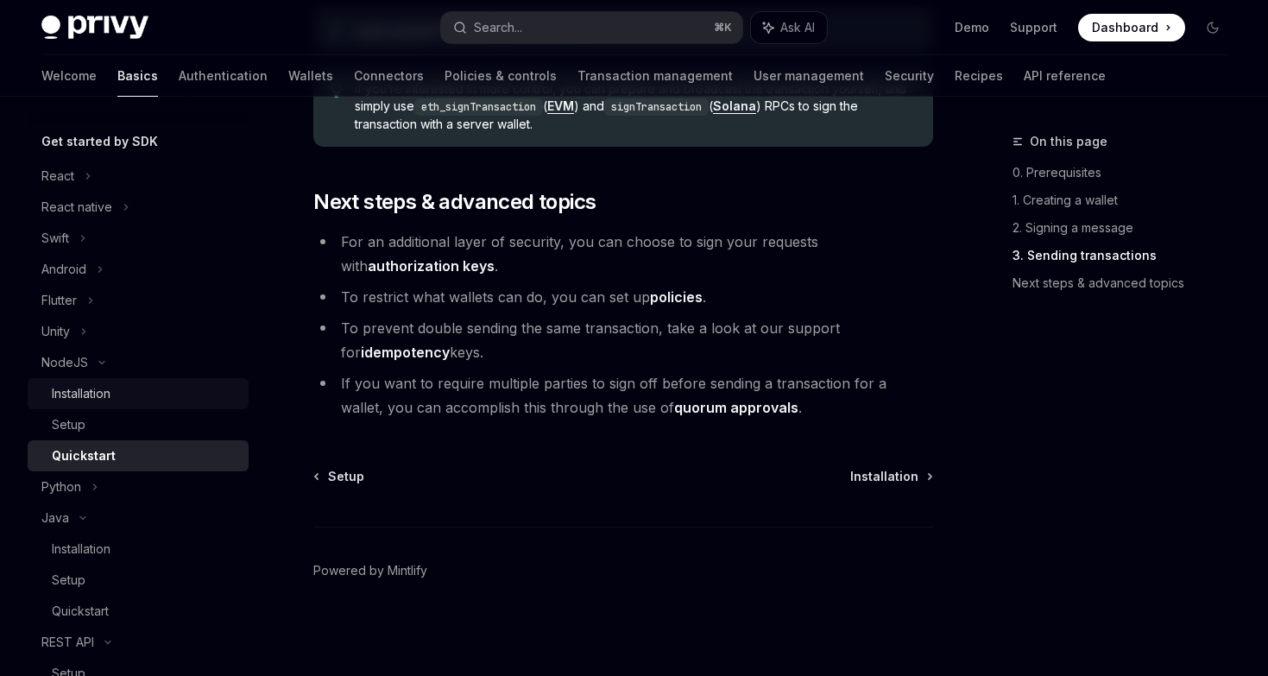
scroll to position [1, 0]
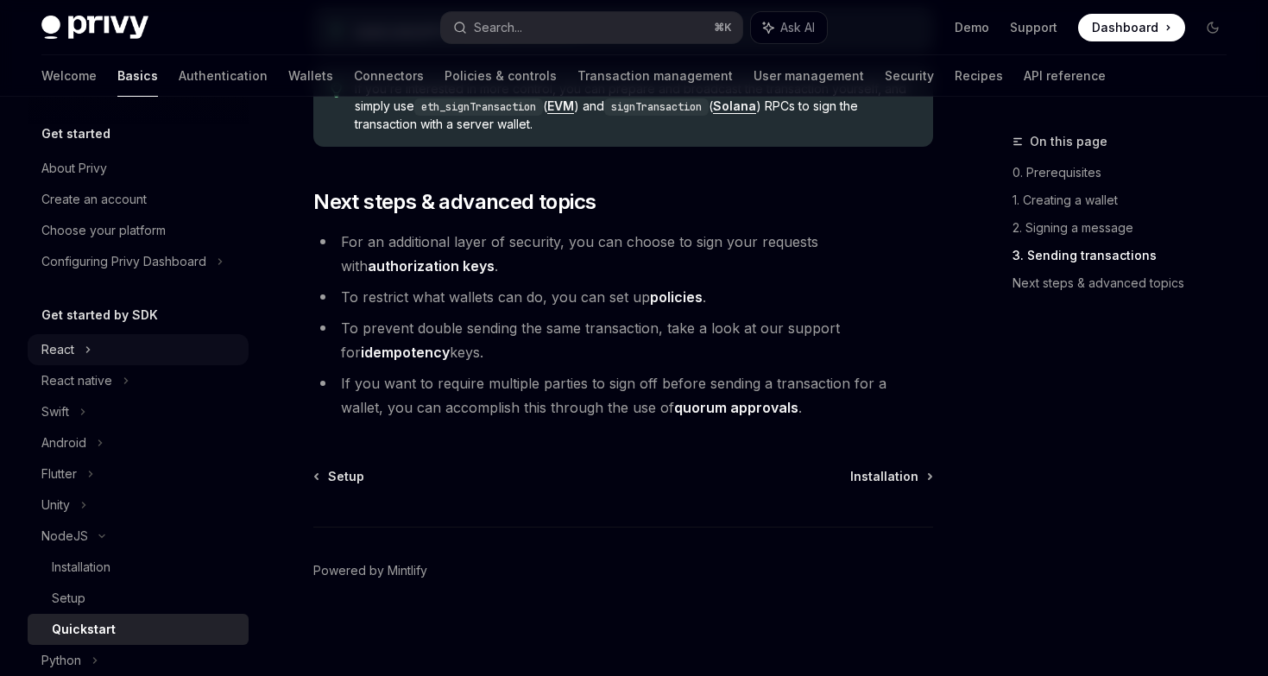
click at [85, 354] on icon at bounding box center [88, 349] width 7 height 21
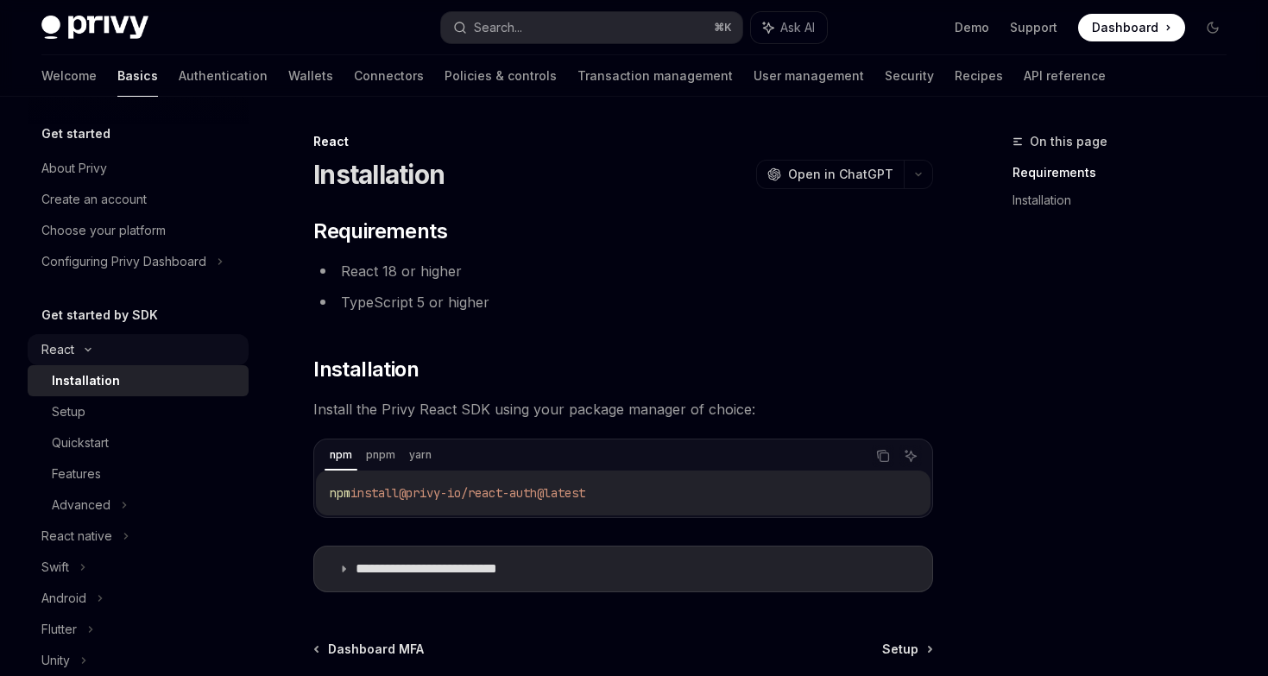
click at [91, 354] on div "React" at bounding box center [138, 349] width 221 height 31
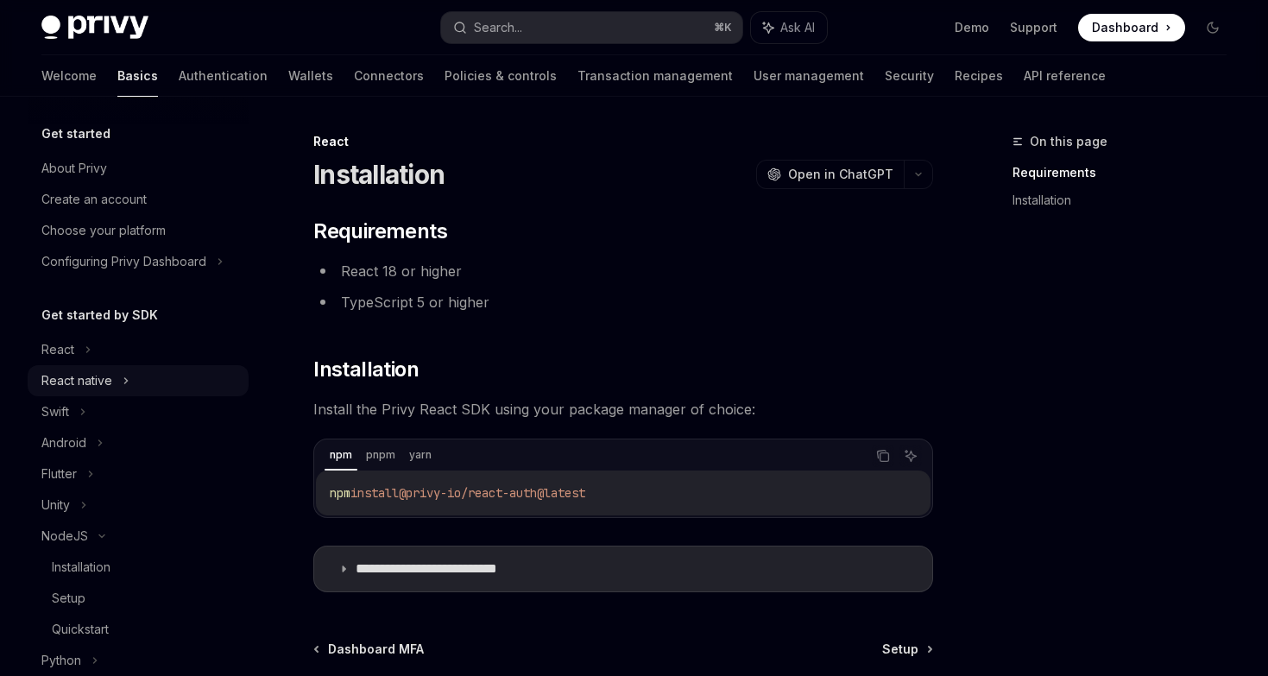
click at [91, 383] on div "React native" at bounding box center [76, 380] width 71 height 21
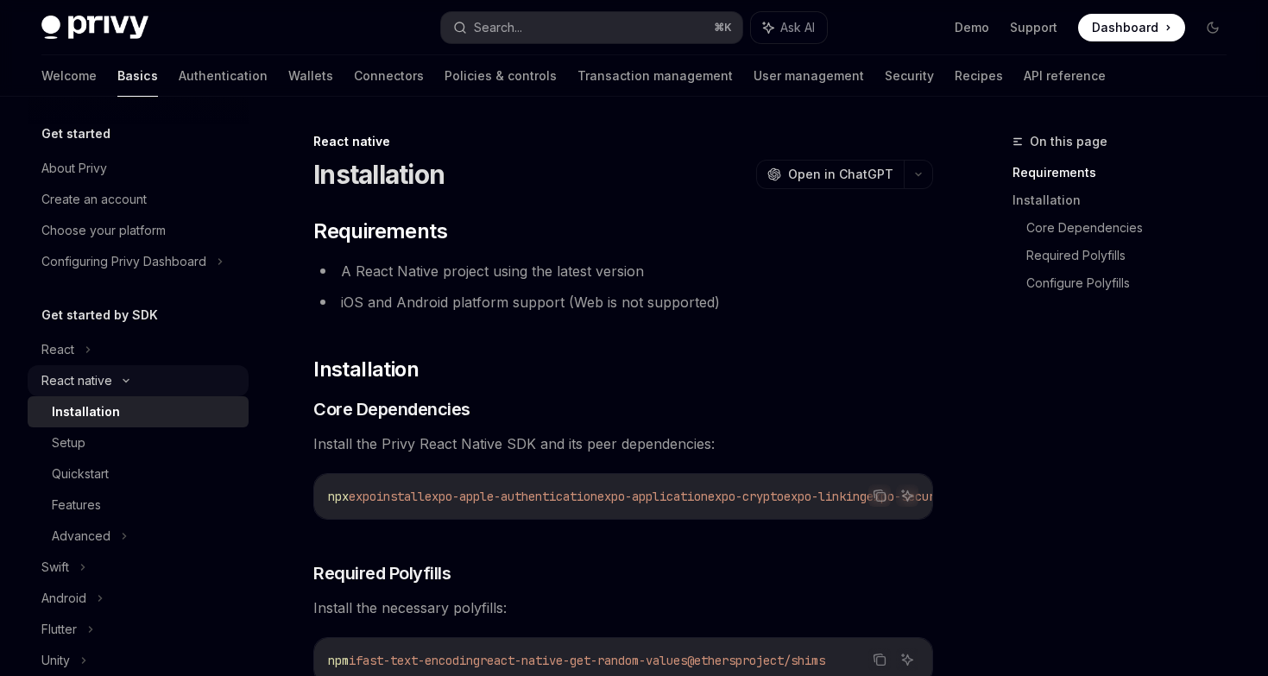
scroll to position [23, 0]
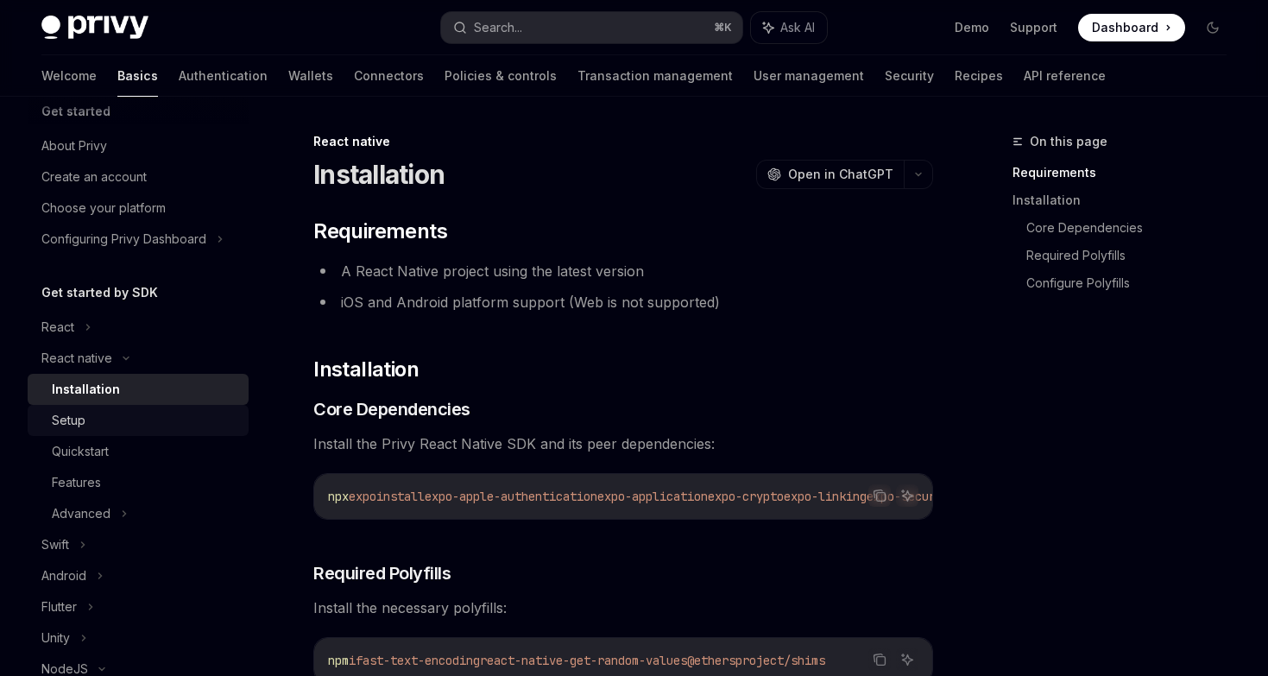
click at [91, 413] on div "Setup" at bounding box center [145, 420] width 186 height 21
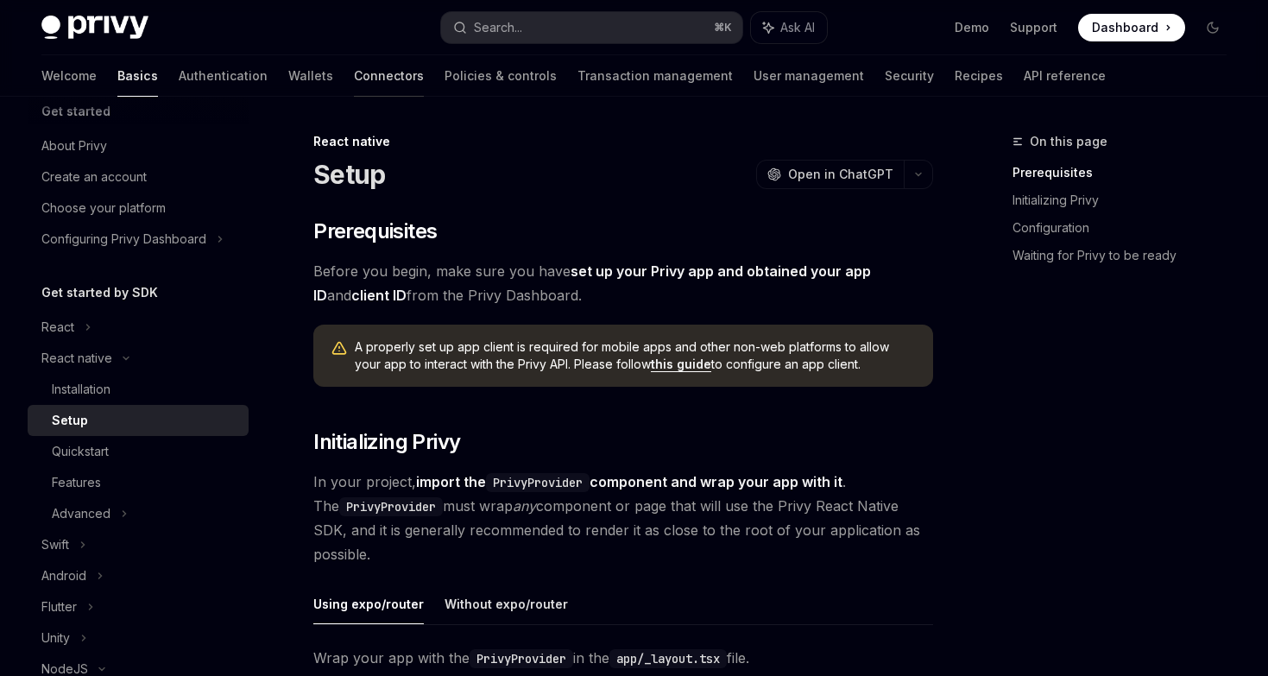
click at [354, 85] on link "Connectors" at bounding box center [389, 75] width 70 height 41
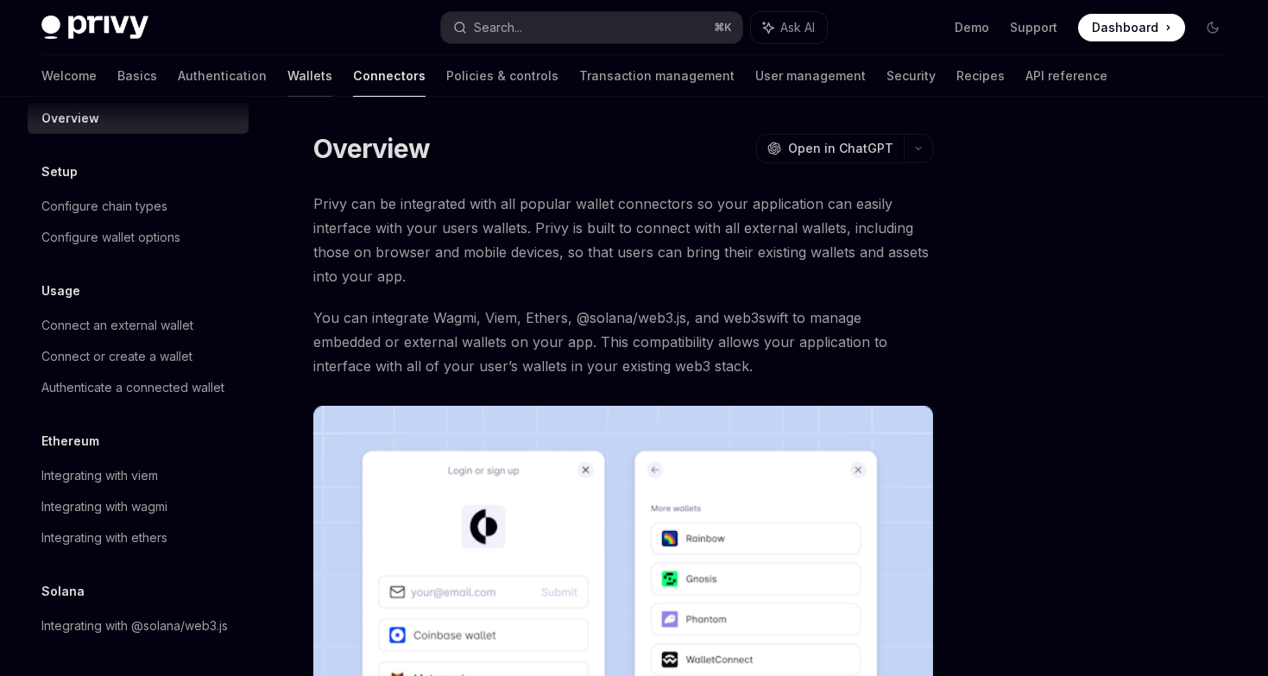
click at [287, 85] on link "Wallets" at bounding box center [309, 75] width 45 height 41
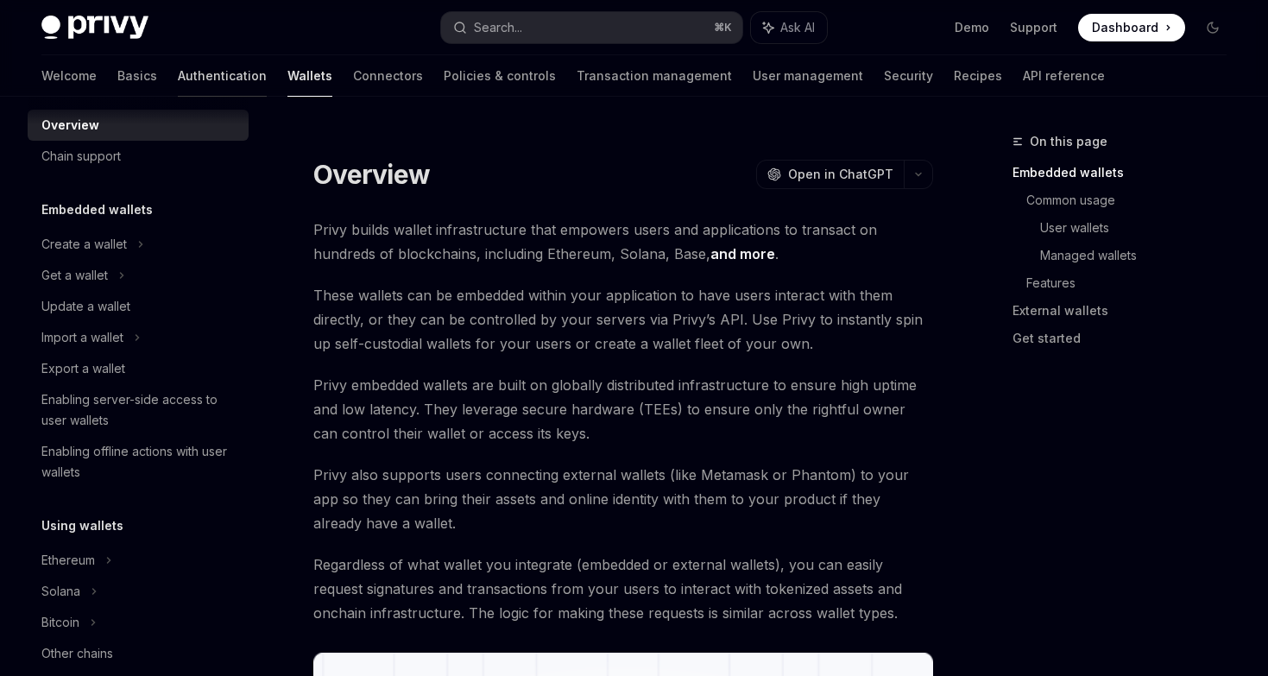
click at [178, 84] on link "Authentication" at bounding box center [222, 75] width 89 height 41
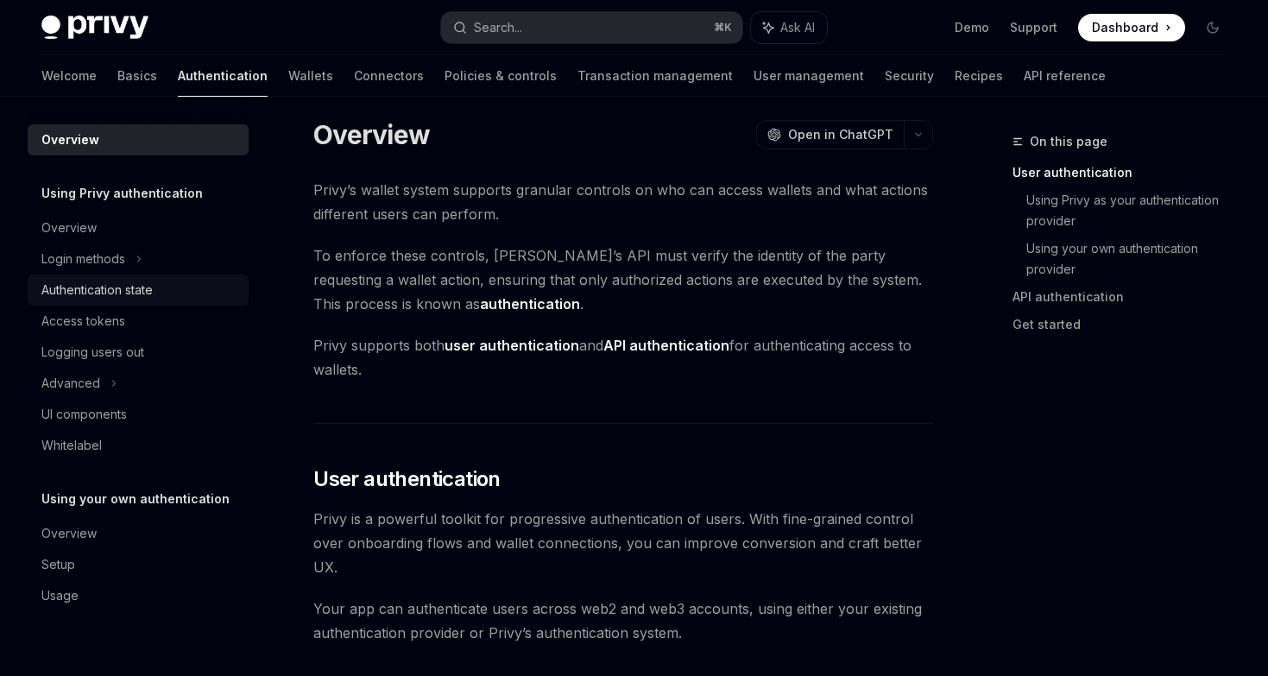
scroll to position [16, 0]
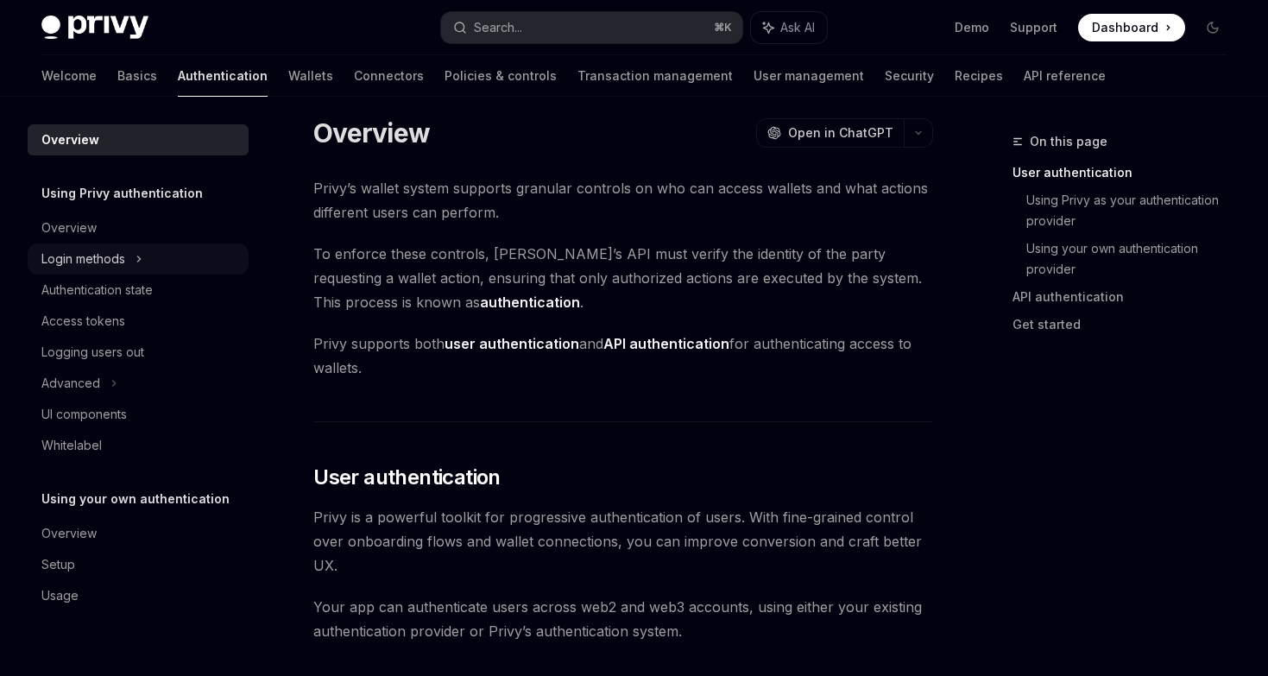
click at [128, 262] on div "Login methods" at bounding box center [138, 258] width 221 height 31
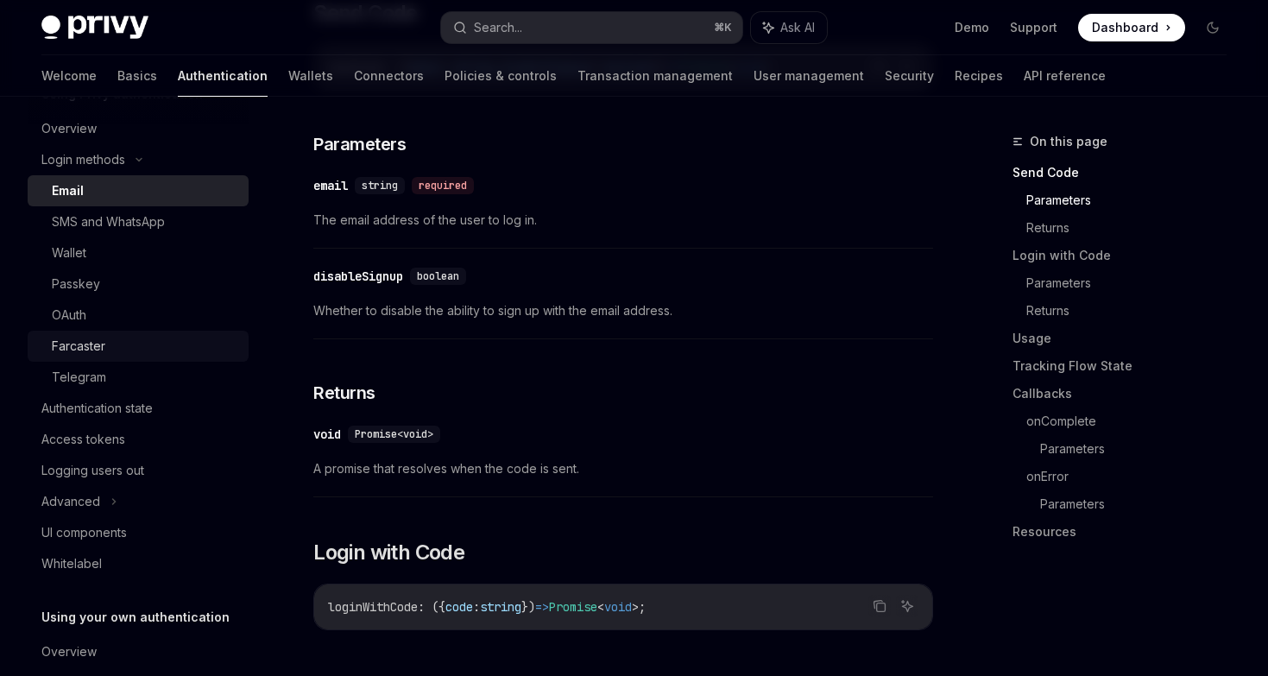
scroll to position [120, 0]
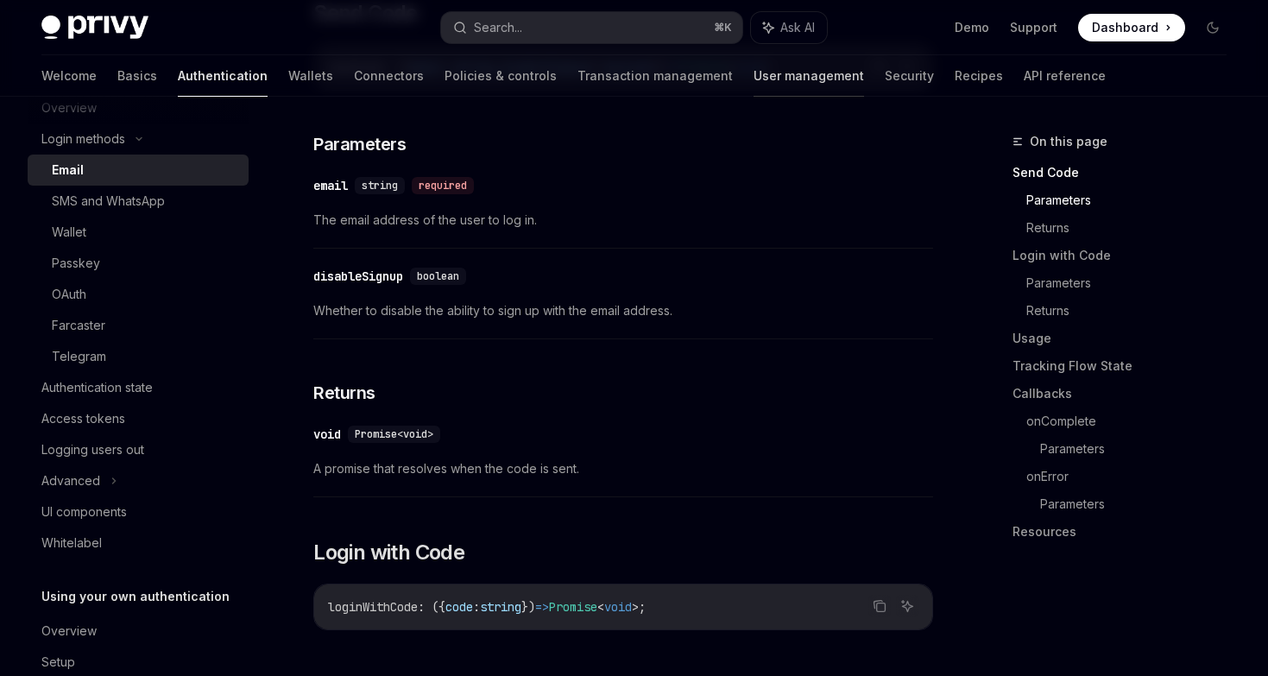
click at [753, 79] on link "User management" at bounding box center [808, 75] width 110 height 41
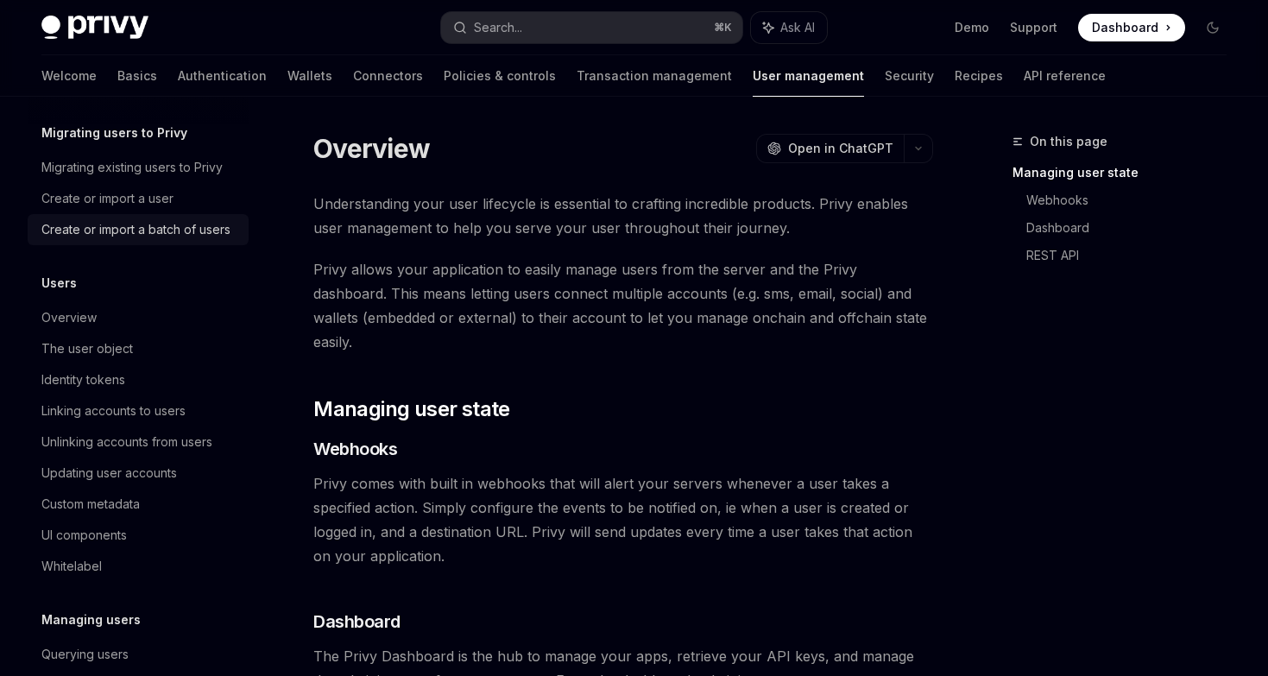
scroll to position [154, 0]
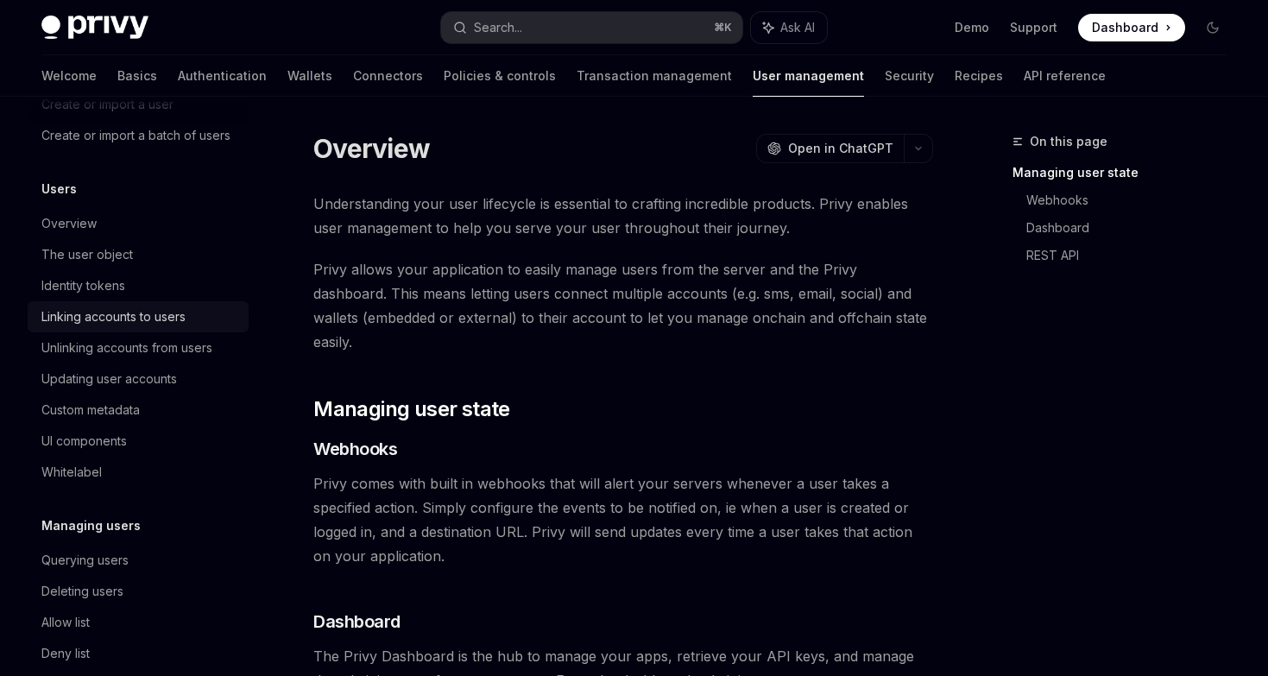
click at [159, 317] on div "Linking accounts to users" at bounding box center [113, 316] width 144 height 21
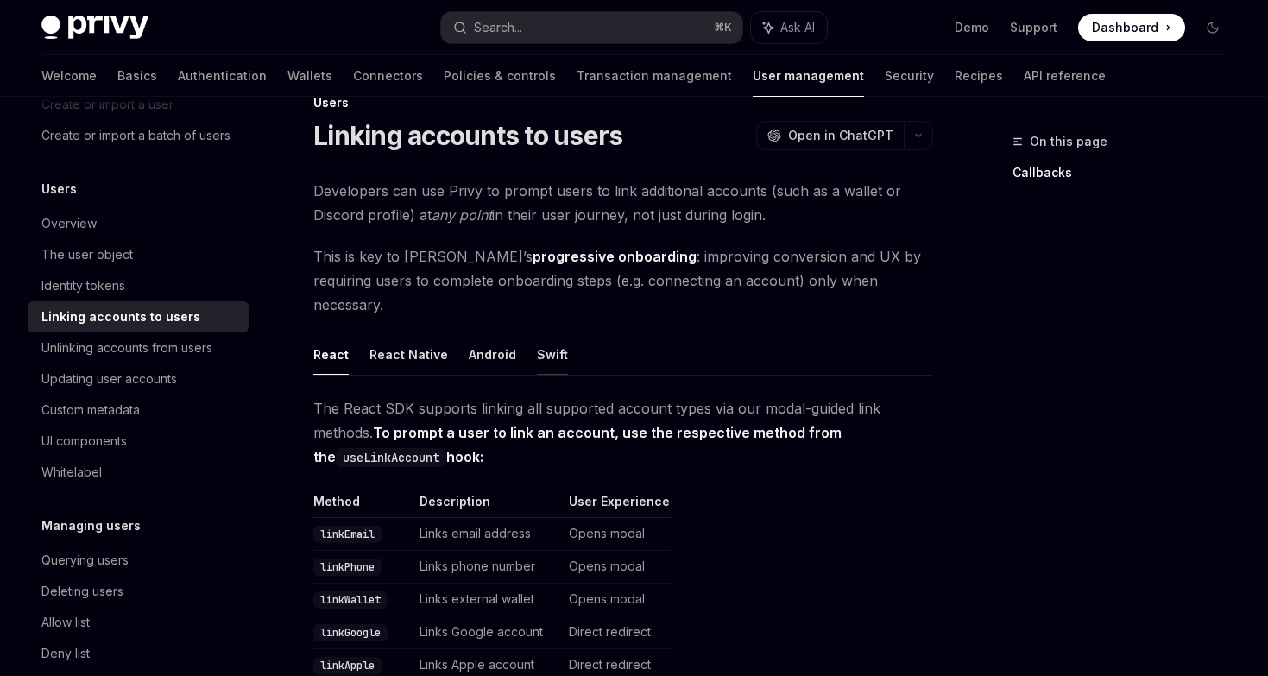
scroll to position [61, 0]
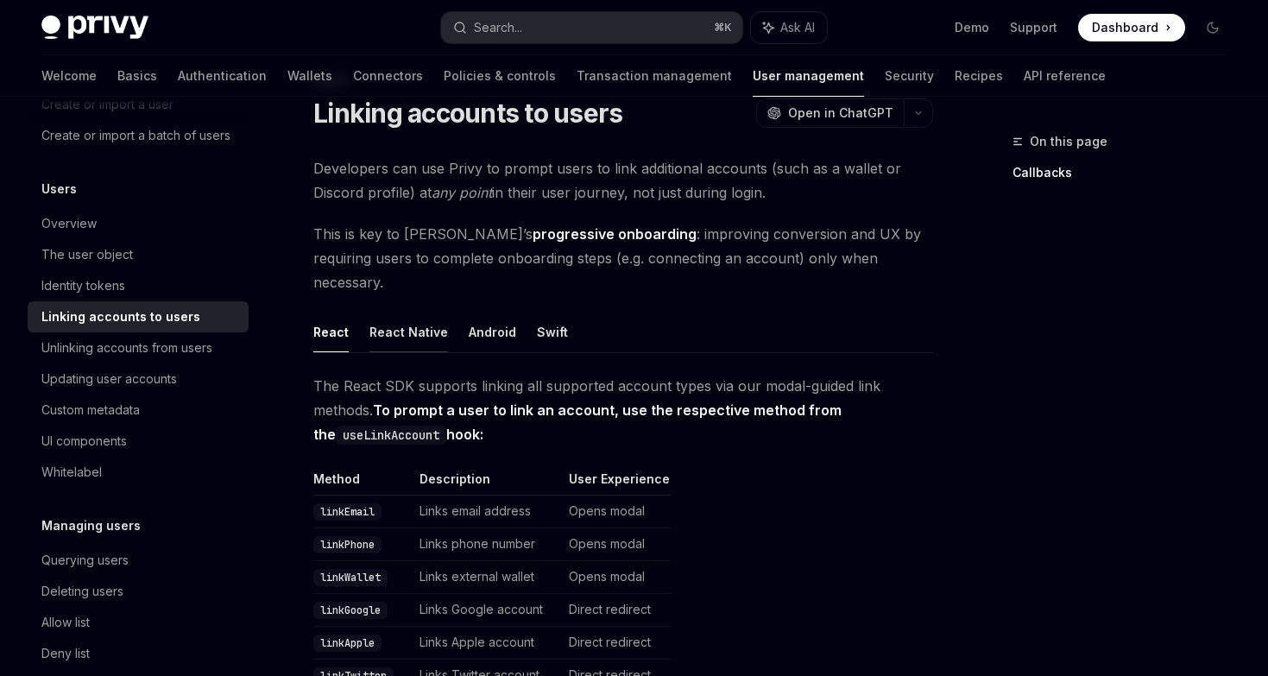
click at [401, 312] on button "React Native" at bounding box center [408, 332] width 79 height 41
type textarea "*"
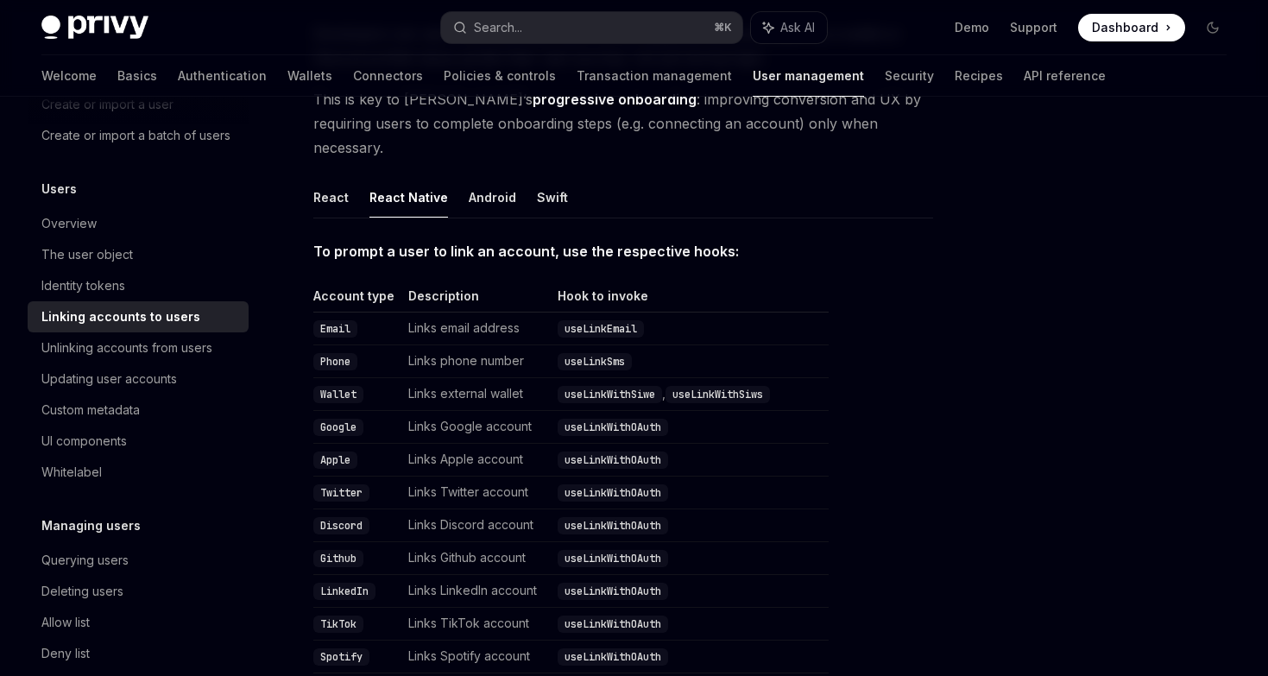
scroll to position [207, 0]
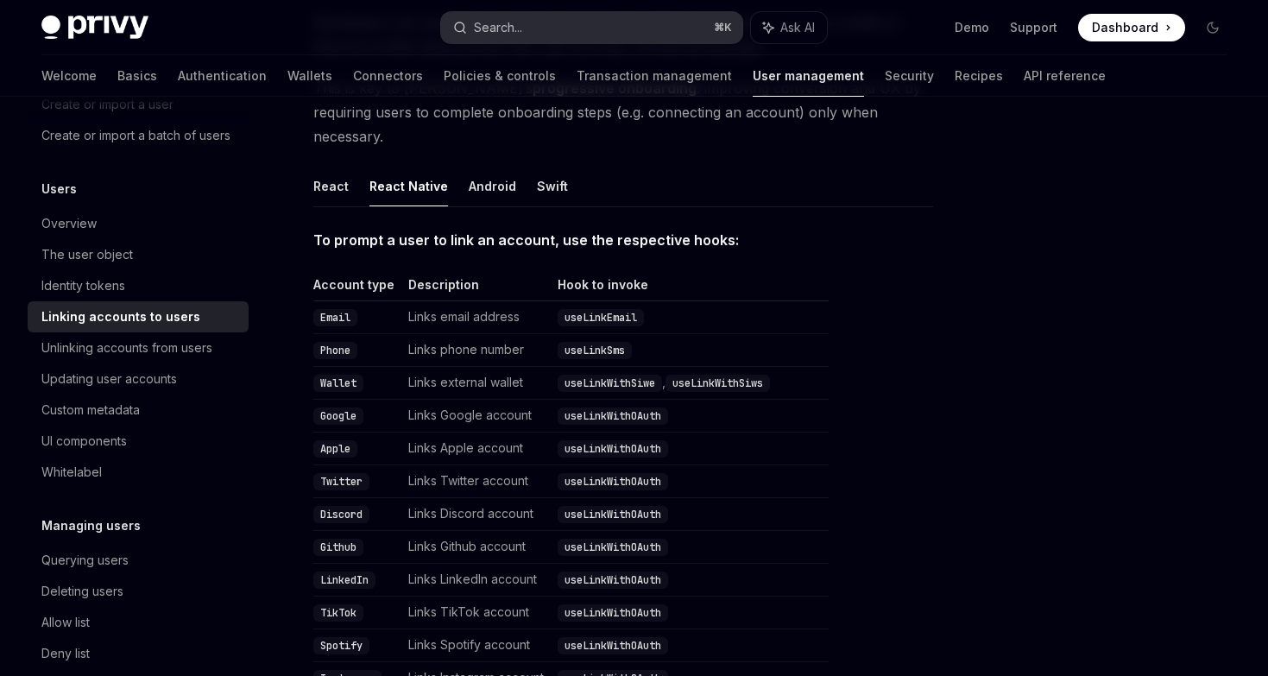
click at [589, 21] on button "Search... ⌘ K" at bounding box center [591, 27] width 301 height 31
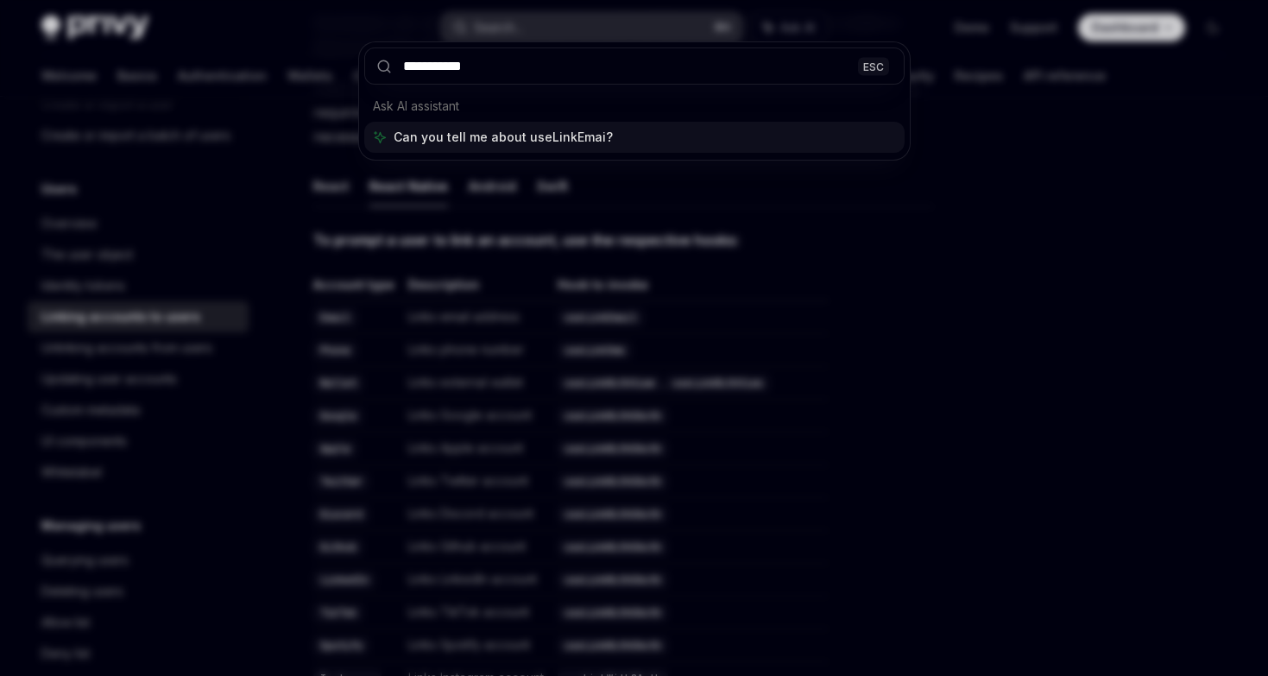
type input "**********"
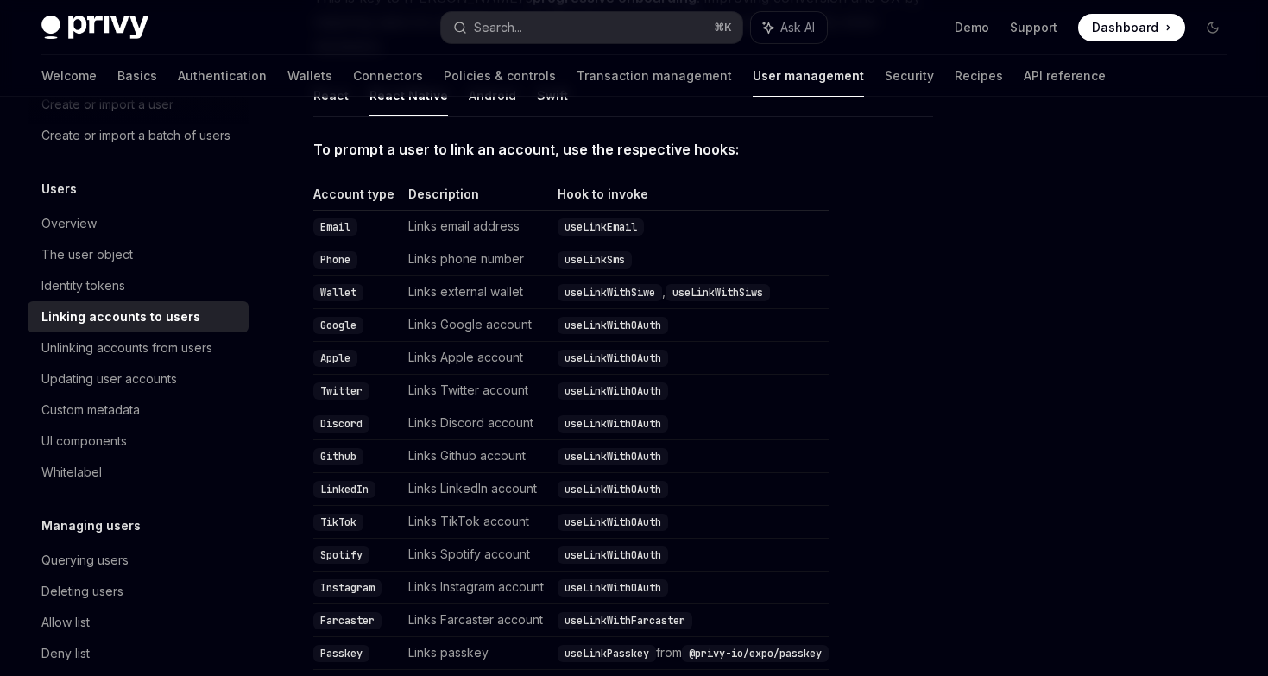
scroll to position [309, 0]
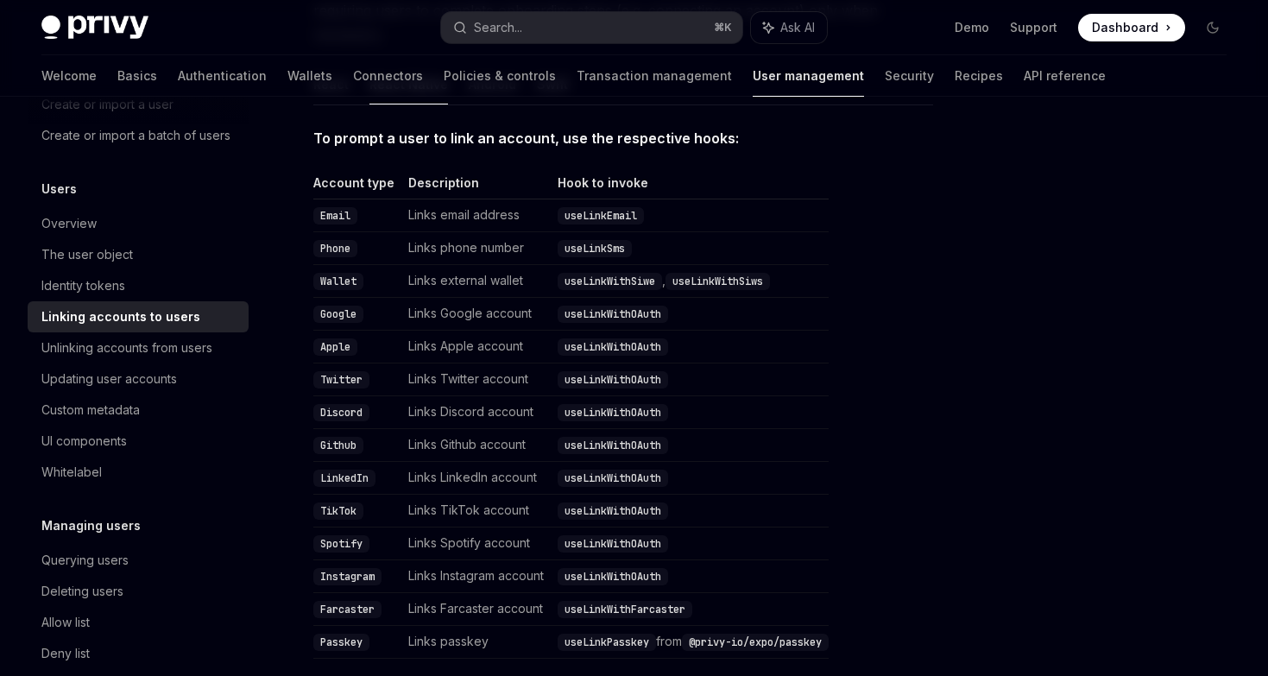
click at [595, 207] on code "useLinkEmail" at bounding box center [601, 215] width 86 height 17
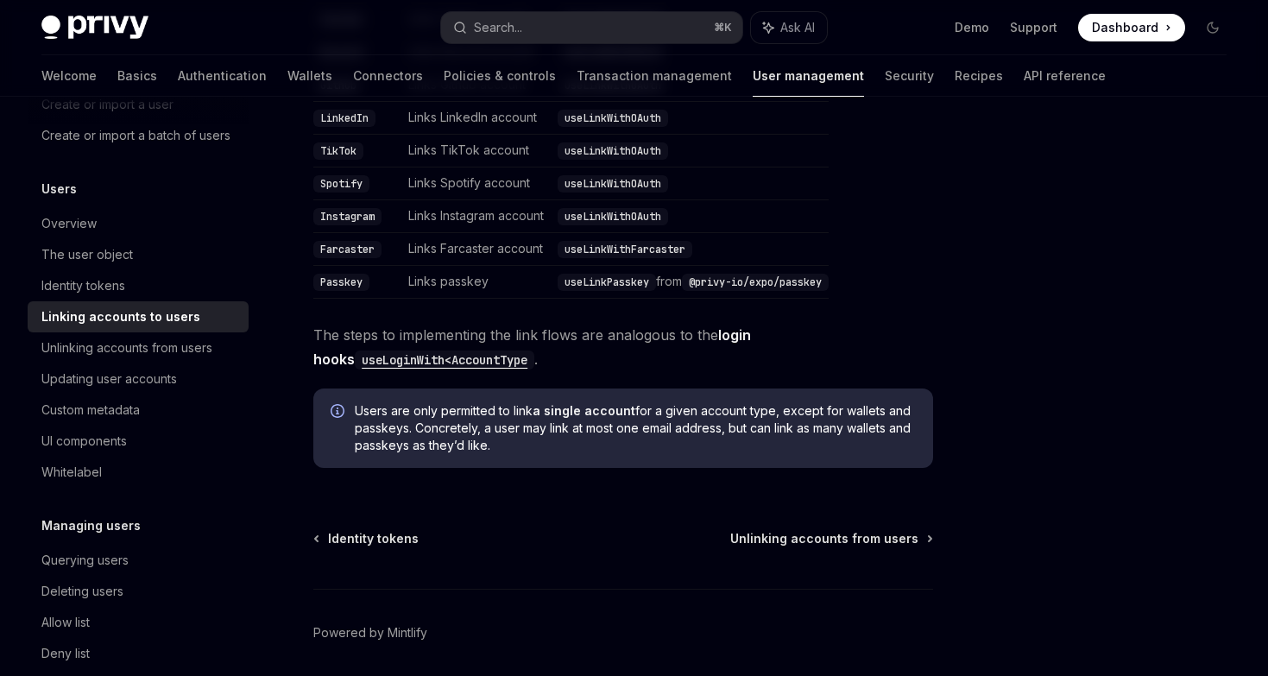
click at [458, 350] on code "useLoginWith<AccountType" at bounding box center [445, 359] width 180 height 19
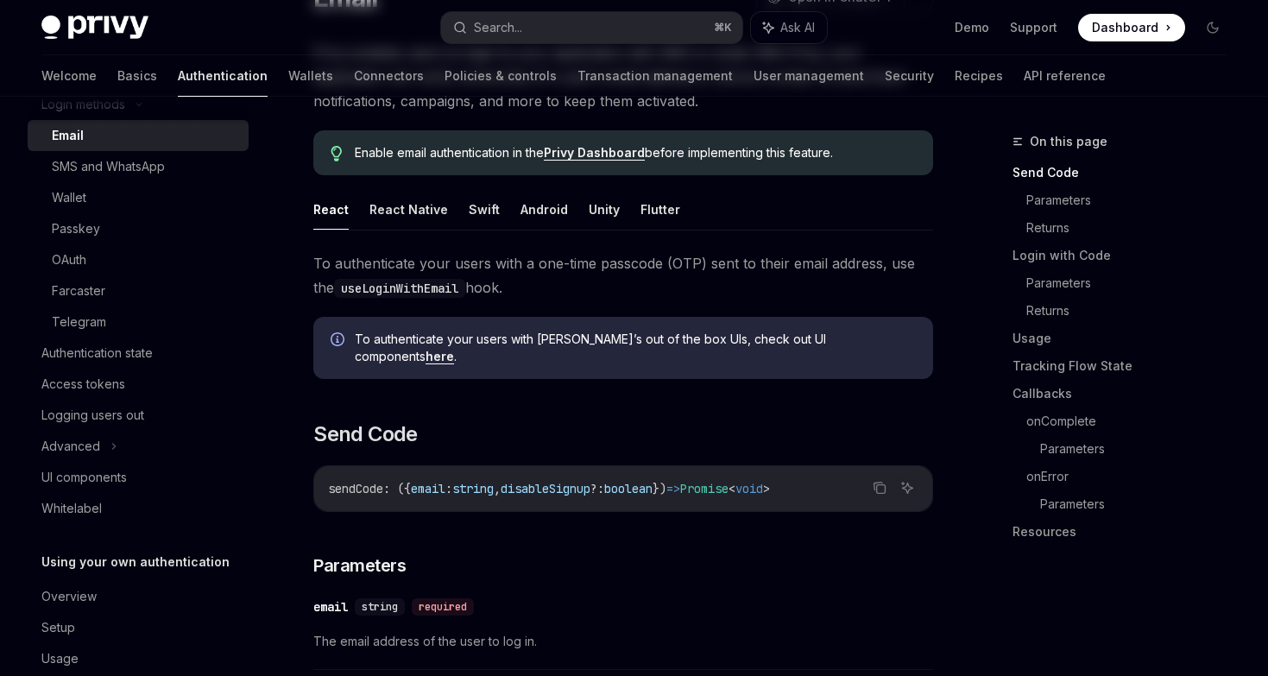
scroll to position [179, 0]
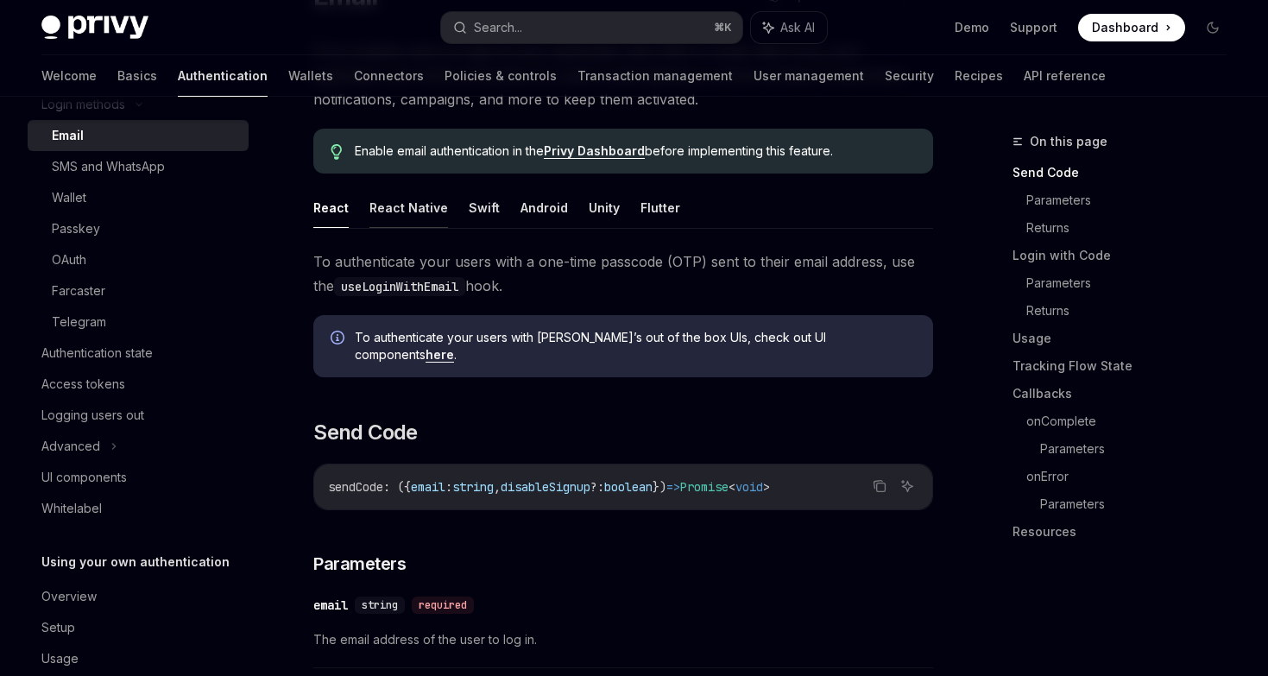
click at [421, 208] on button "React Native" at bounding box center [408, 207] width 79 height 41
click at [340, 215] on button "React" at bounding box center [330, 207] width 35 height 41
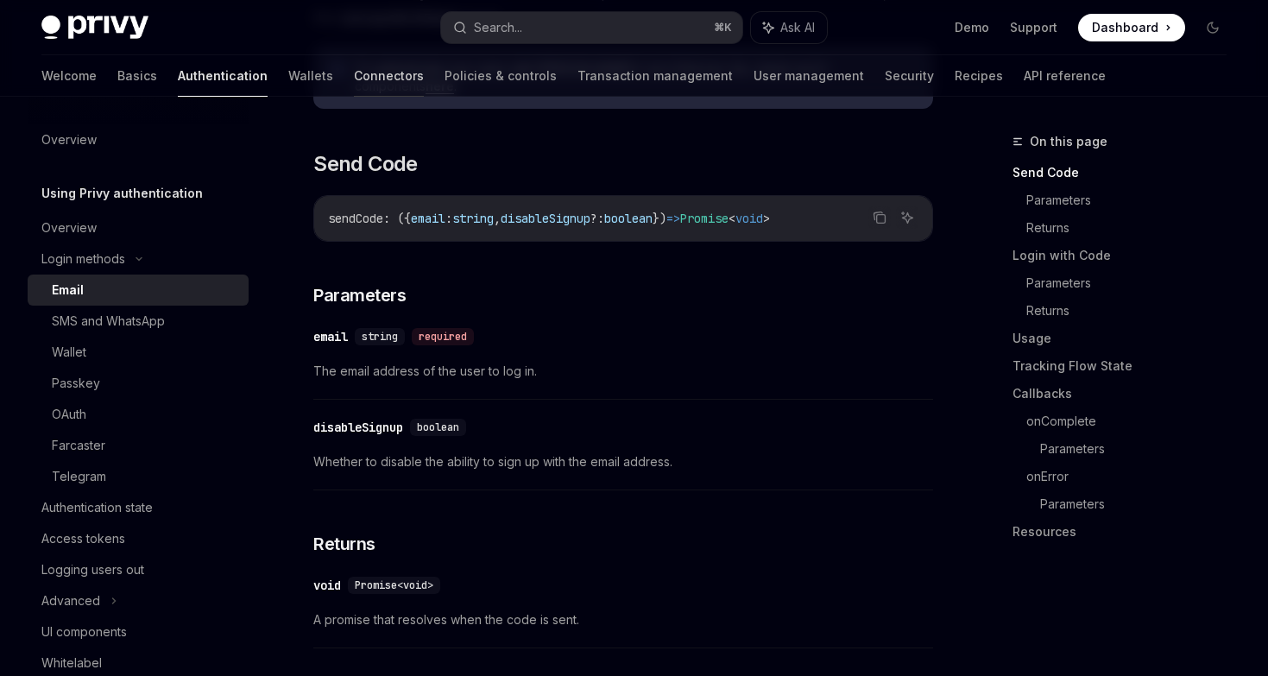
click at [354, 79] on link "Connectors" at bounding box center [389, 75] width 70 height 41
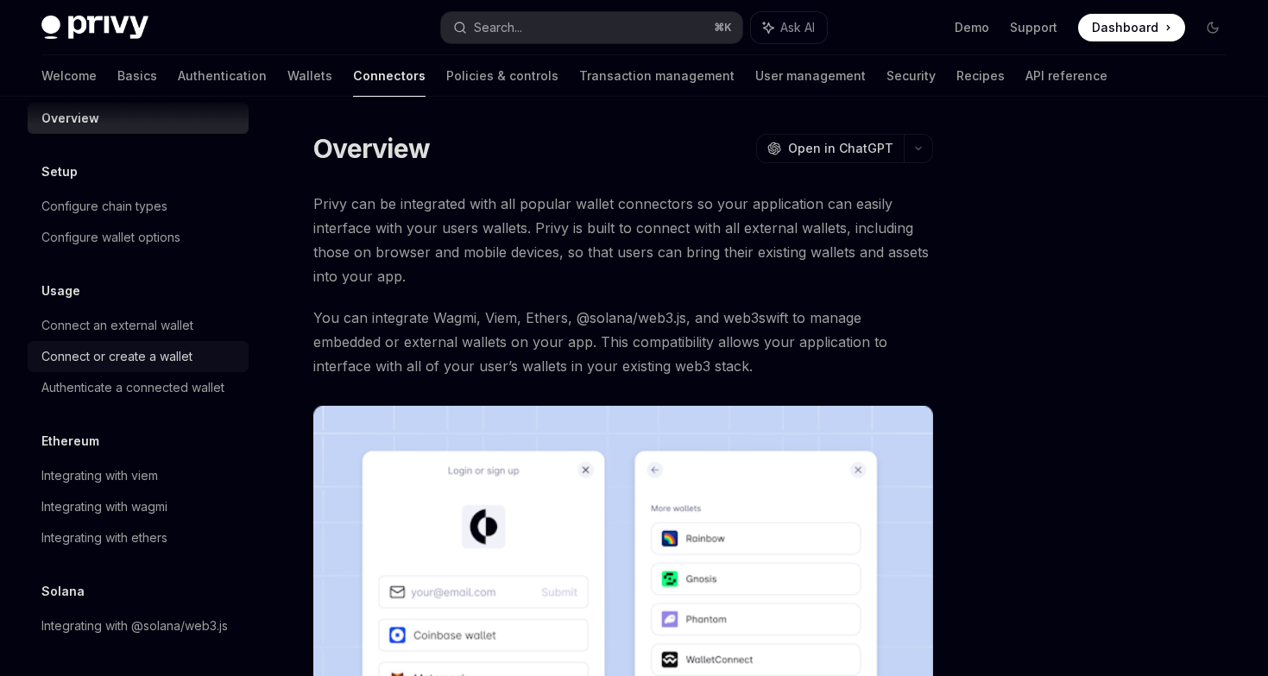
scroll to position [22, 0]
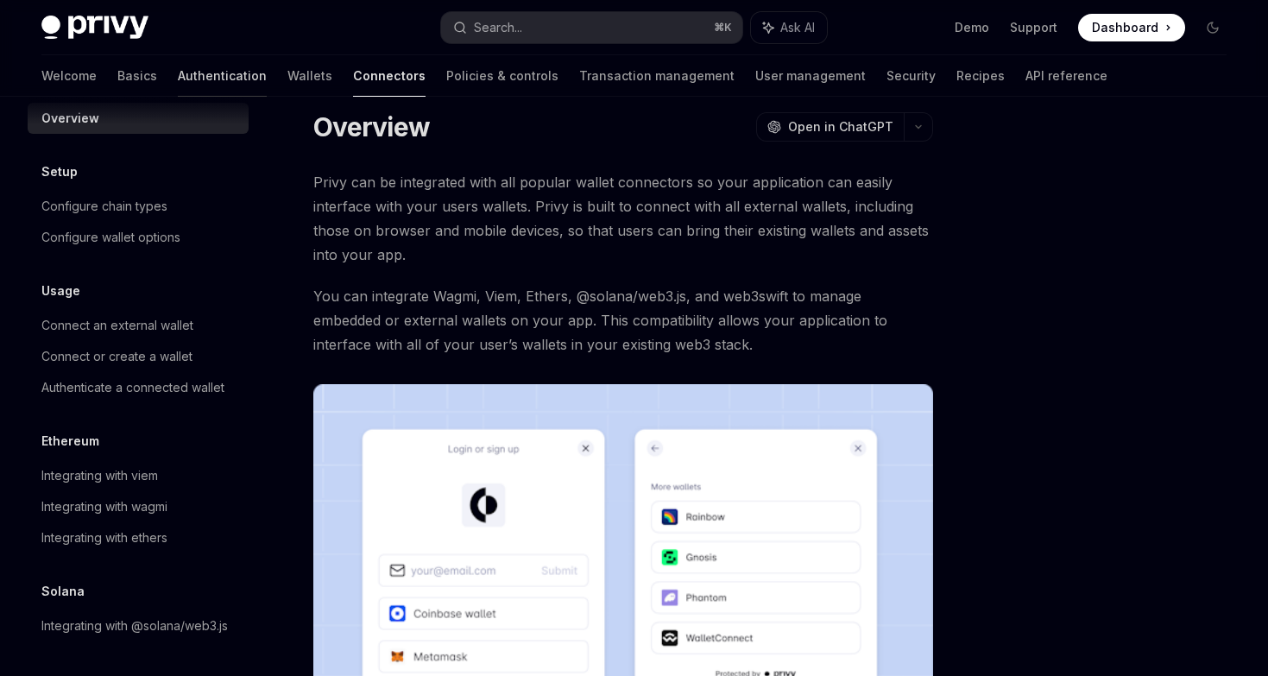
click at [178, 72] on link "Authentication" at bounding box center [222, 75] width 89 height 41
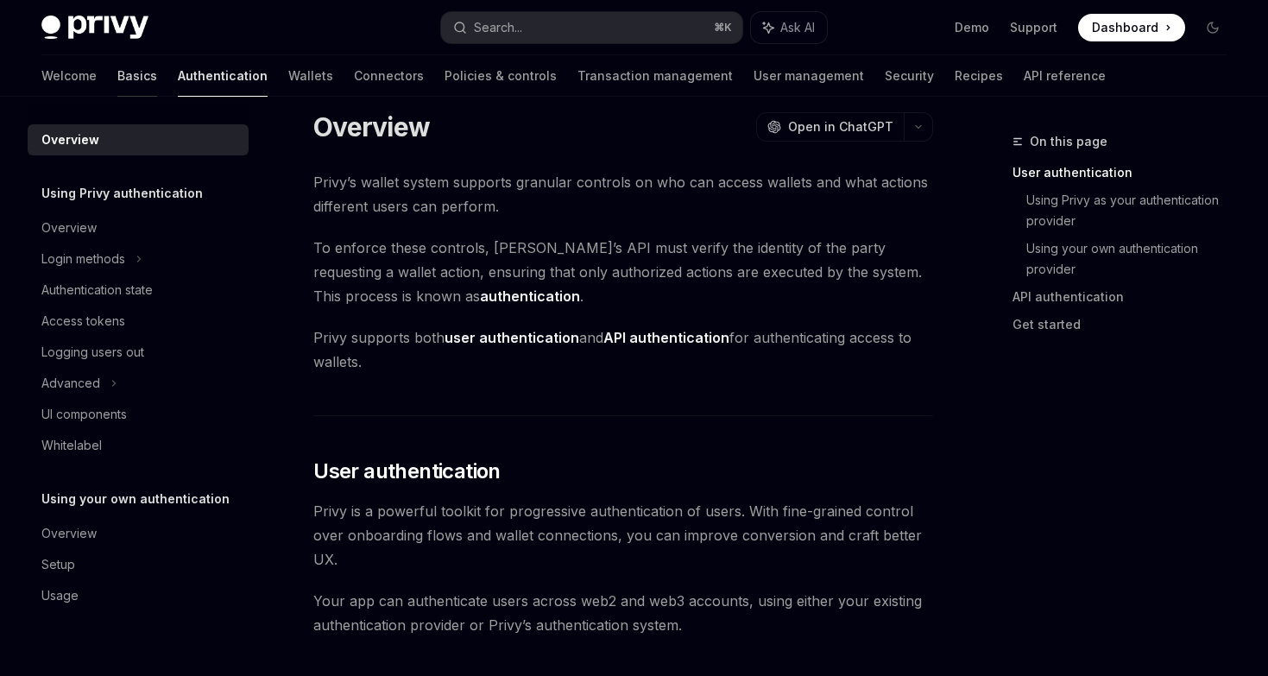
click at [117, 77] on link "Basics" at bounding box center [137, 75] width 40 height 41
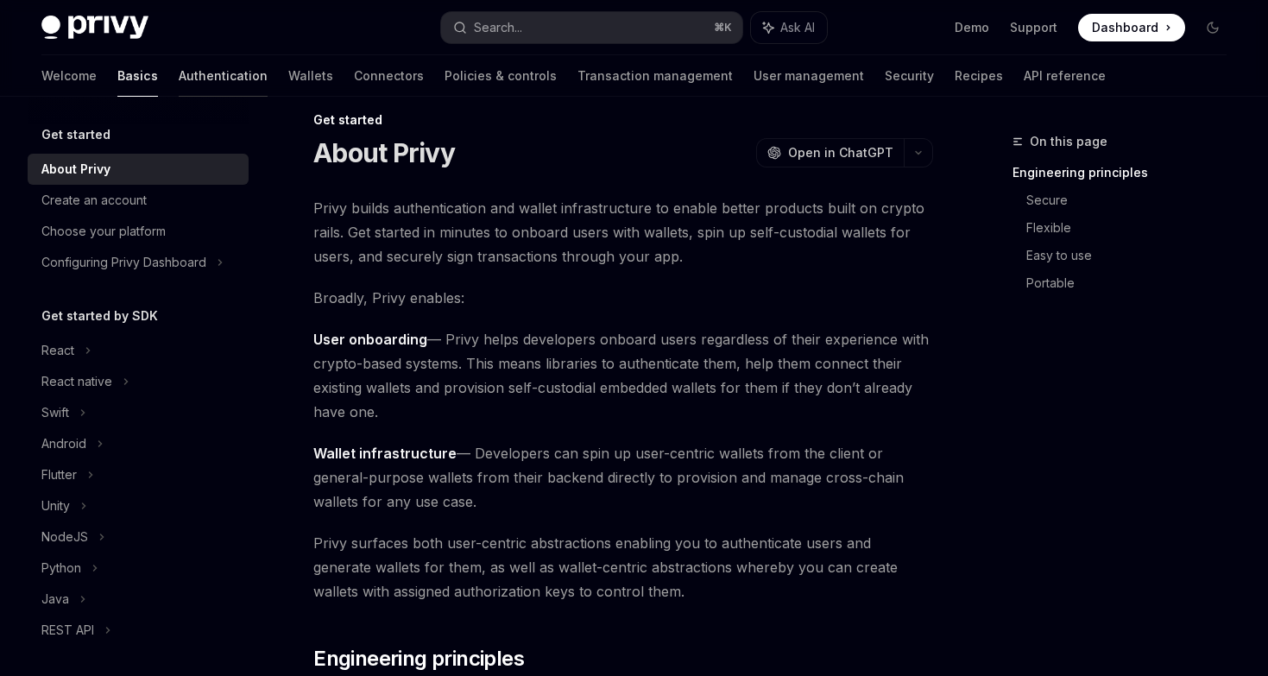
click at [179, 79] on link "Authentication" at bounding box center [223, 75] width 89 height 41
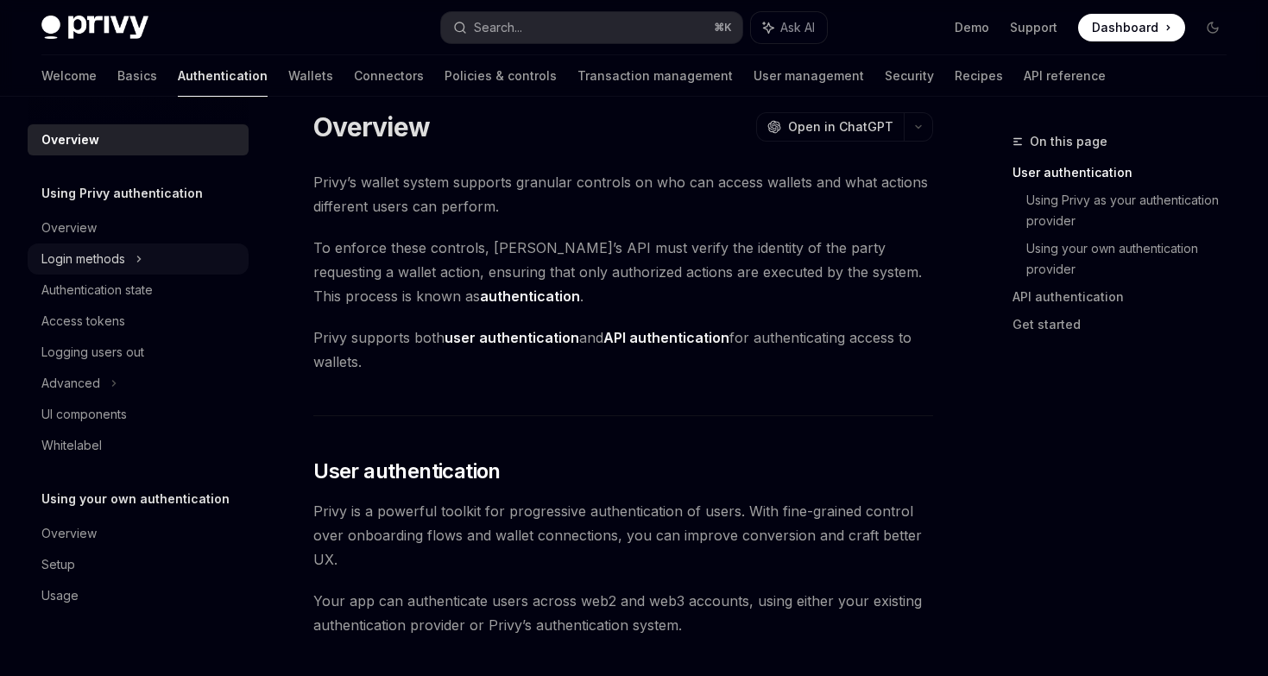
click at [141, 256] on icon at bounding box center [138, 259] width 7 height 21
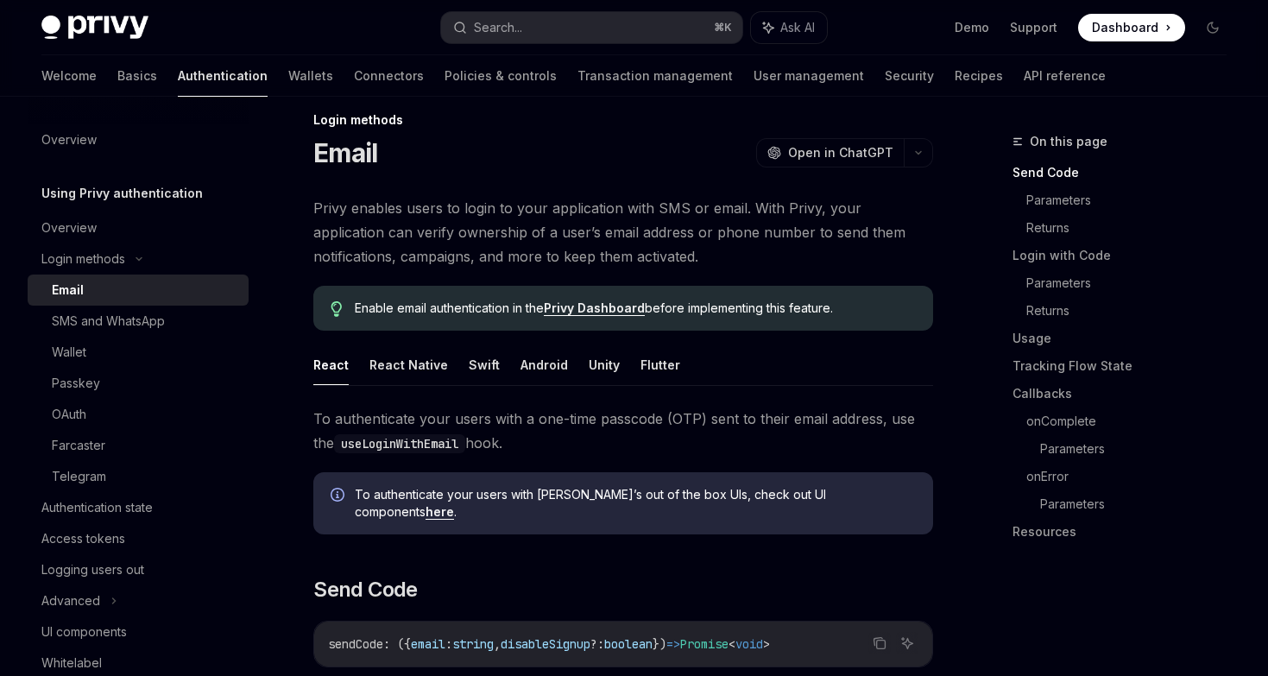
click at [119, 298] on div "Email" at bounding box center [145, 290] width 186 height 21
type textarea "*"
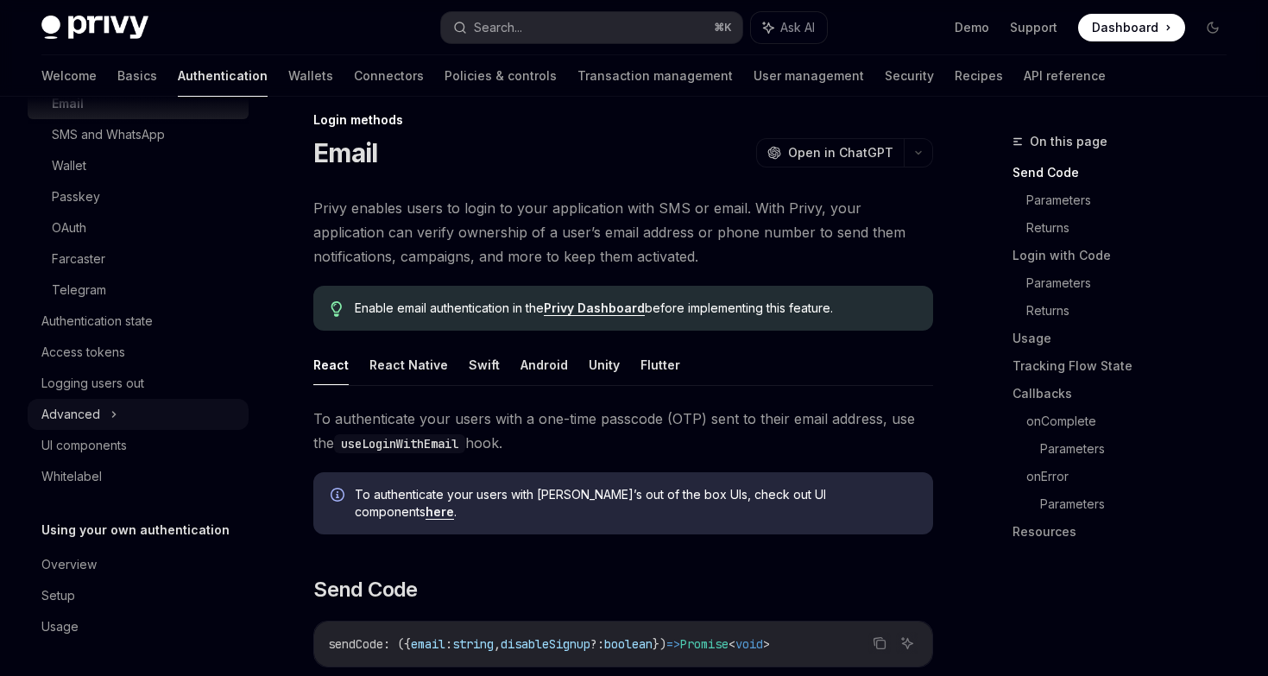
scroll to position [187, 0]
click at [553, 31] on button "Search... ⌘ K" at bounding box center [591, 27] width 301 height 31
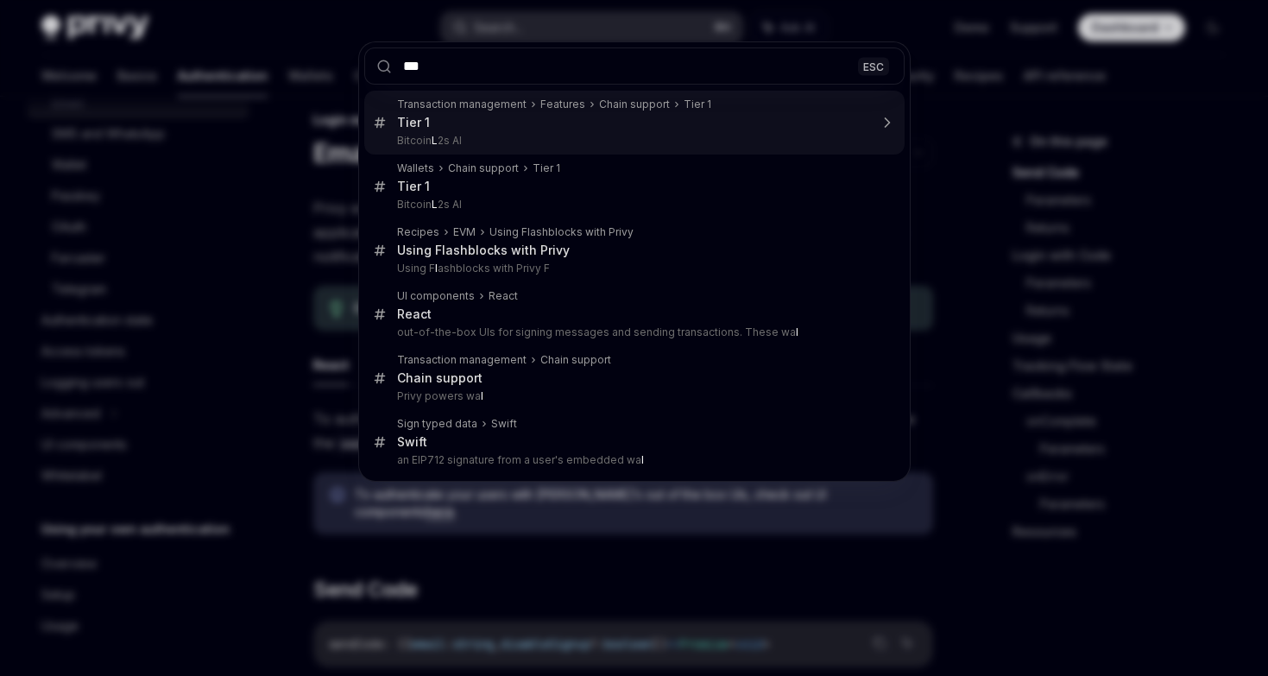
type input "****"
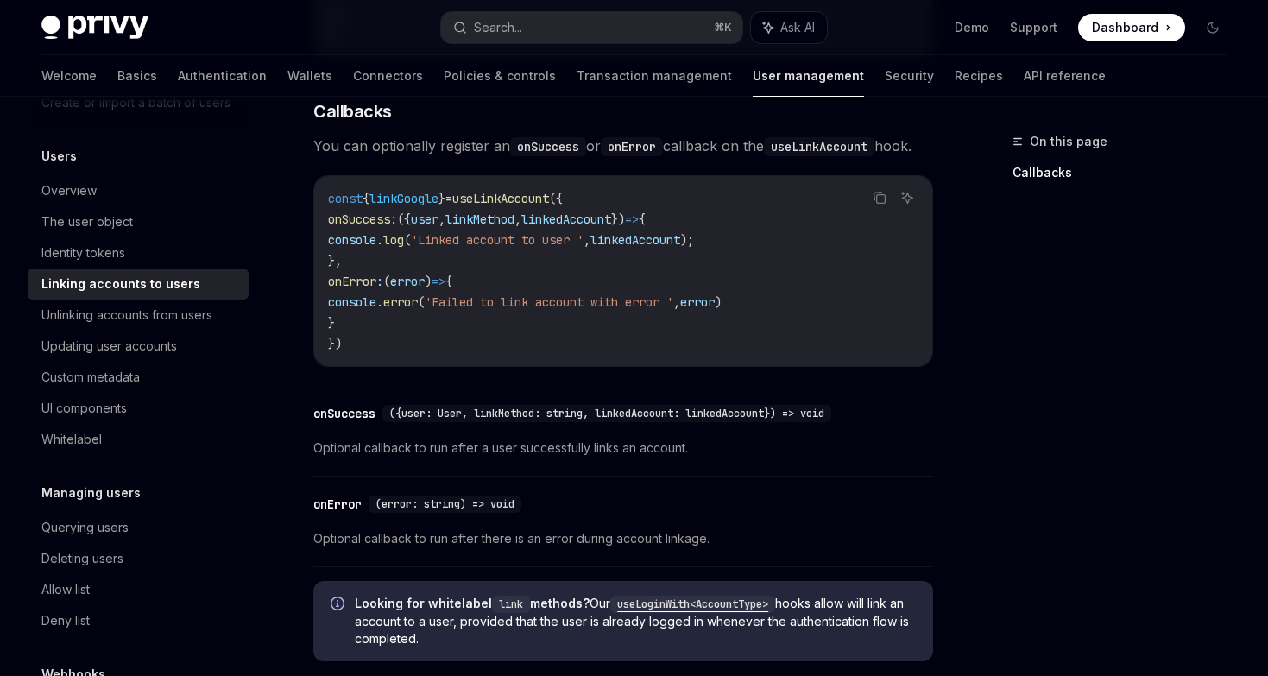
scroll to position [2126, 0]
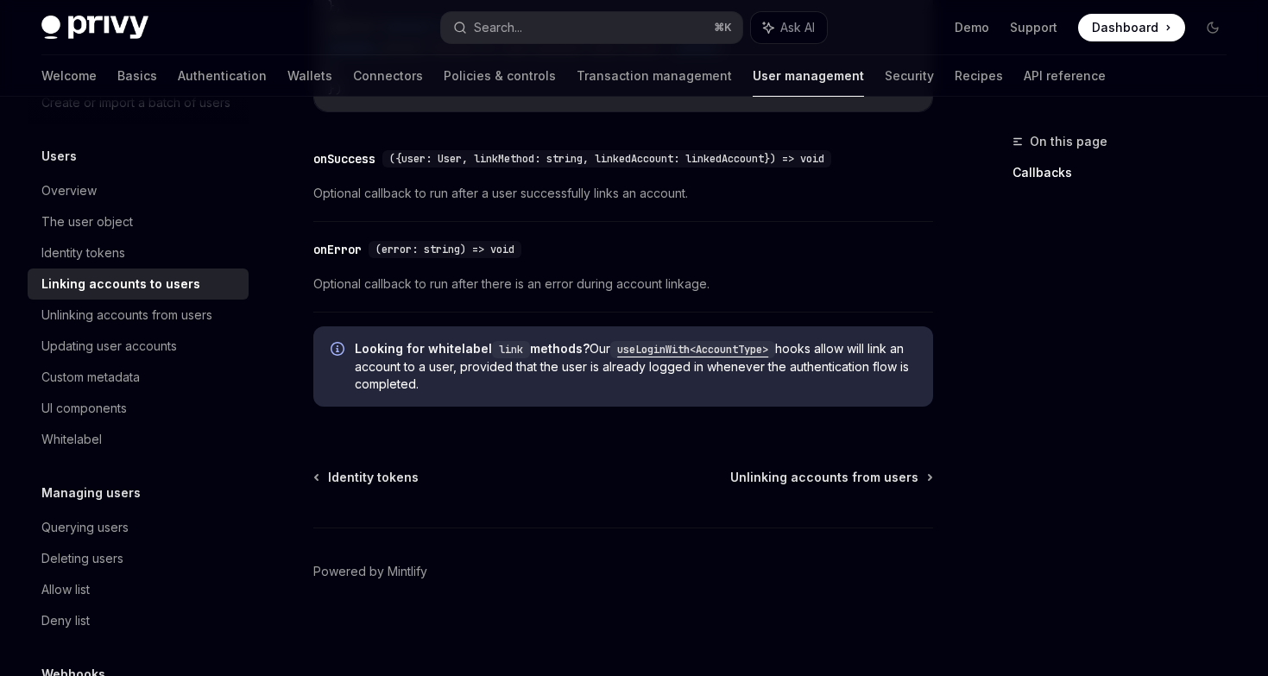
click at [676, 345] on code "useLoginWith<AccountType>" at bounding box center [692, 349] width 165 height 17
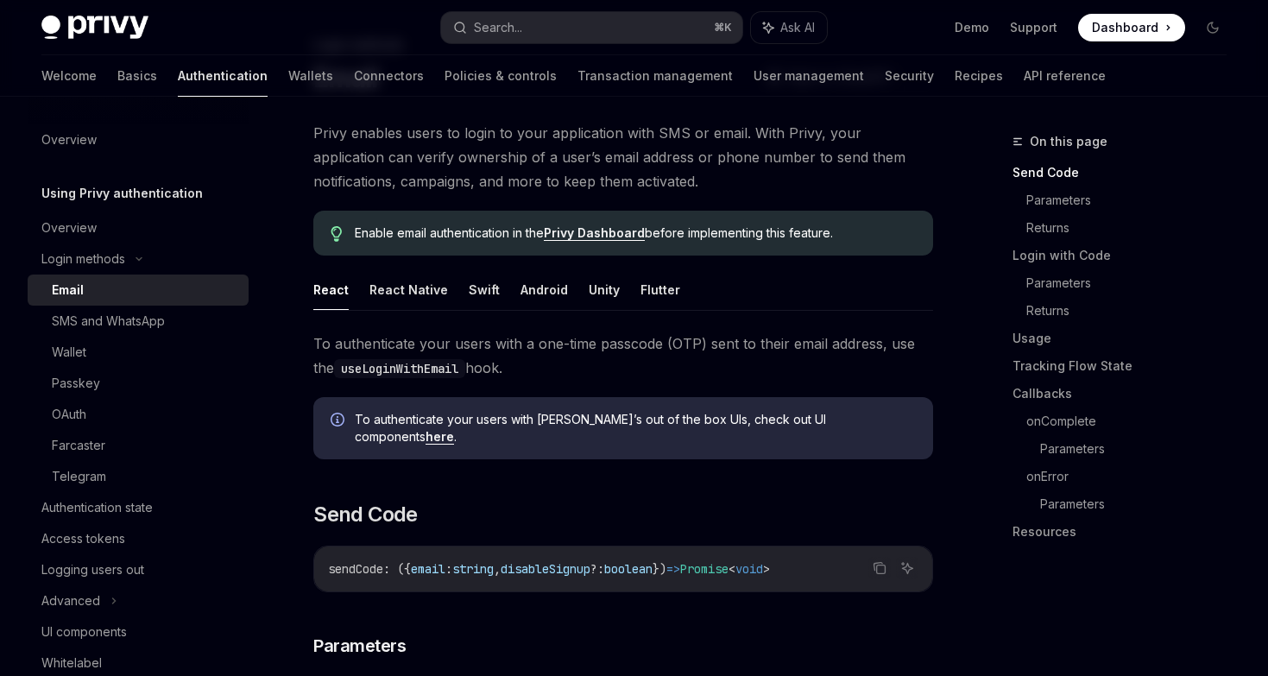
scroll to position [95, 0]
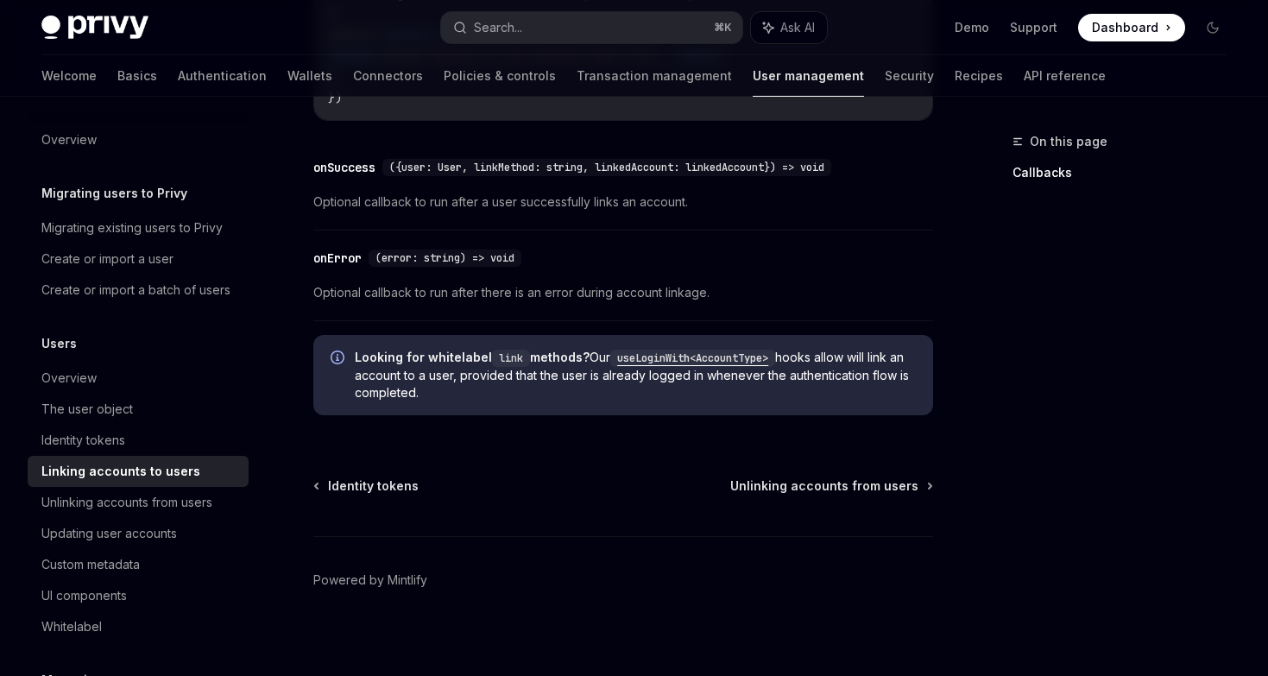
scroll to position [2126, 0]
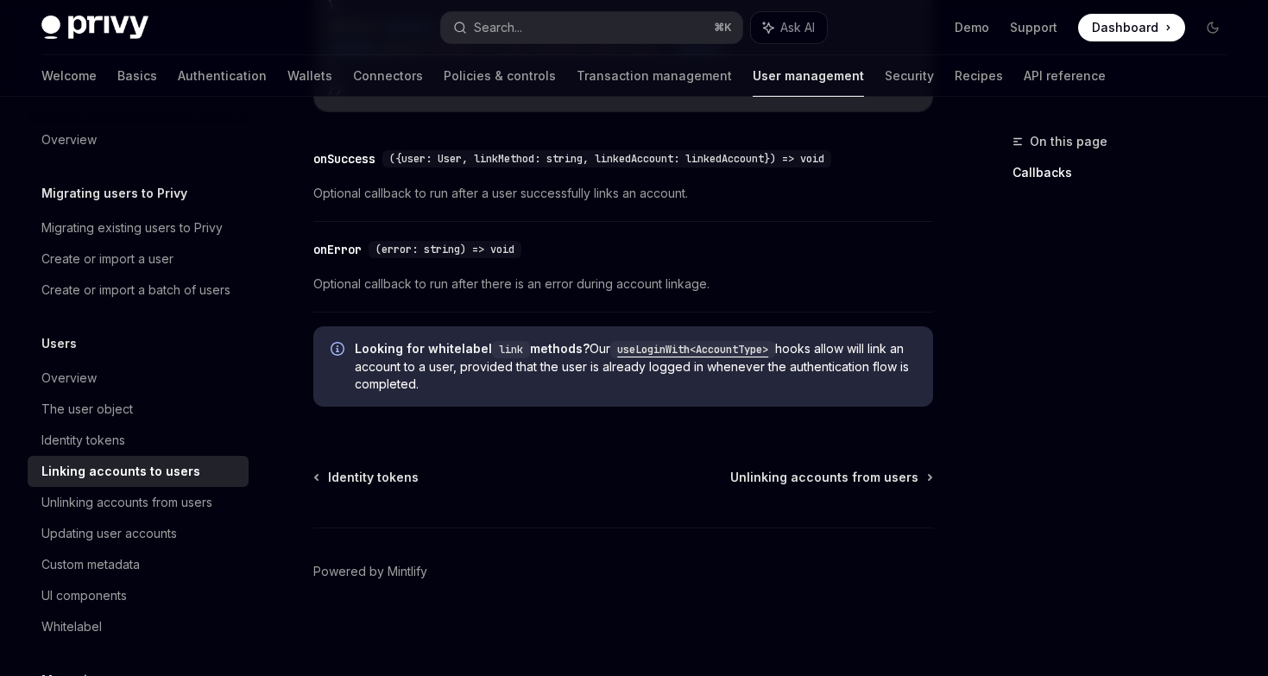
click at [703, 340] on span "Looking for whitelabel link methods? Our useLoginWith<AccountType> hooks allow …" at bounding box center [635, 366] width 561 height 53
click at [703, 342] on code "useLoginWith<AccountType>" at bounding box center [692, 349] width 165 height 17
click at [702, 344] on code "useLoginWith<AccountType>" at bounding box center [692, 349] width 165 height 17
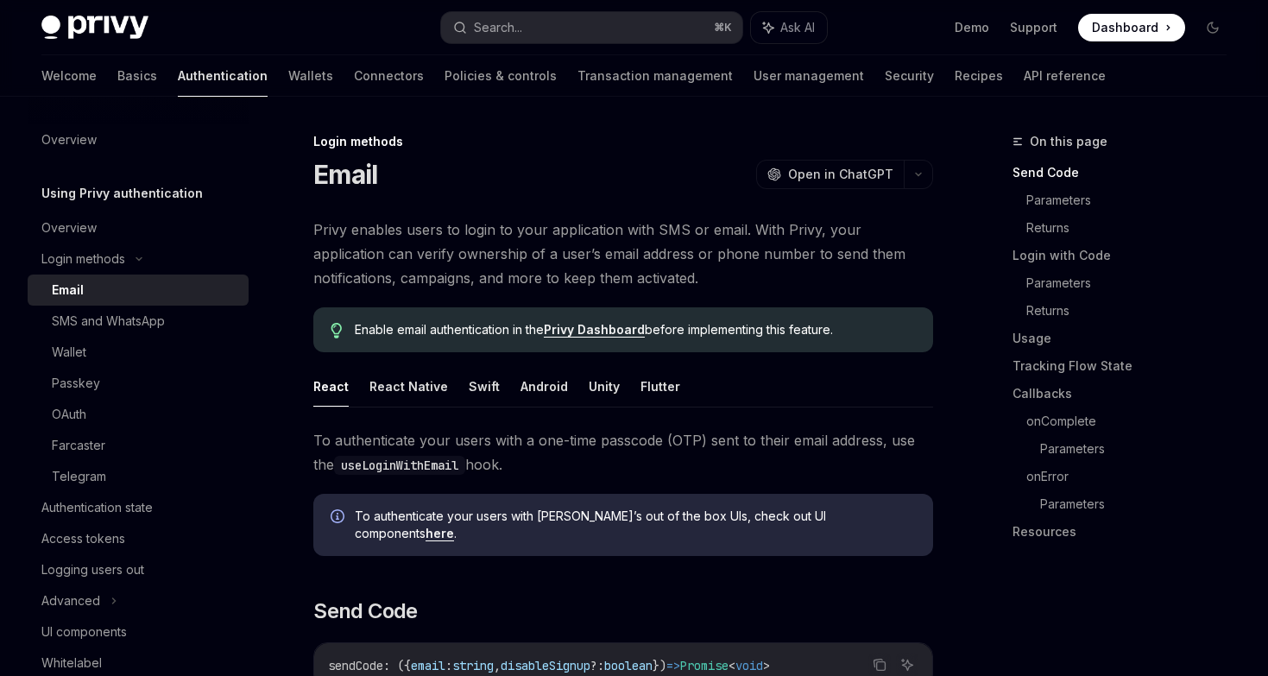
type textarea "*"
click at [1033, 280] on link "Parameters" at bounding box center [1133, 283] width 214 height 28
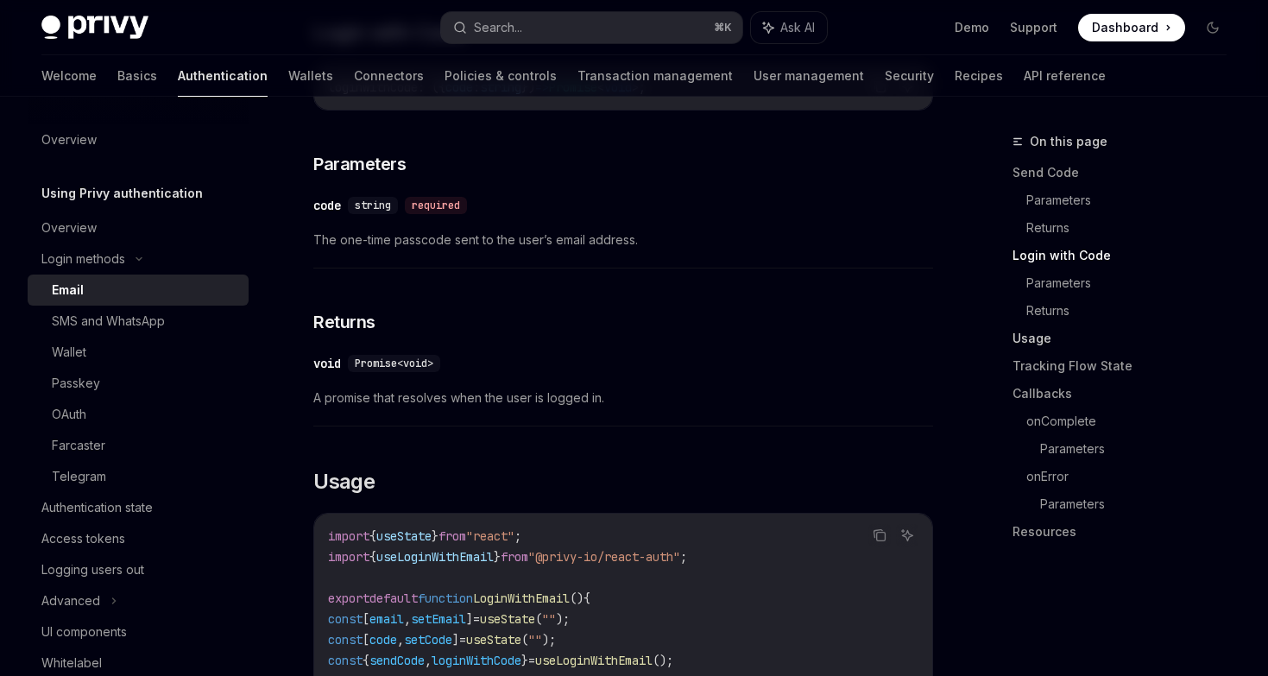
scroll to position [1123, 0]
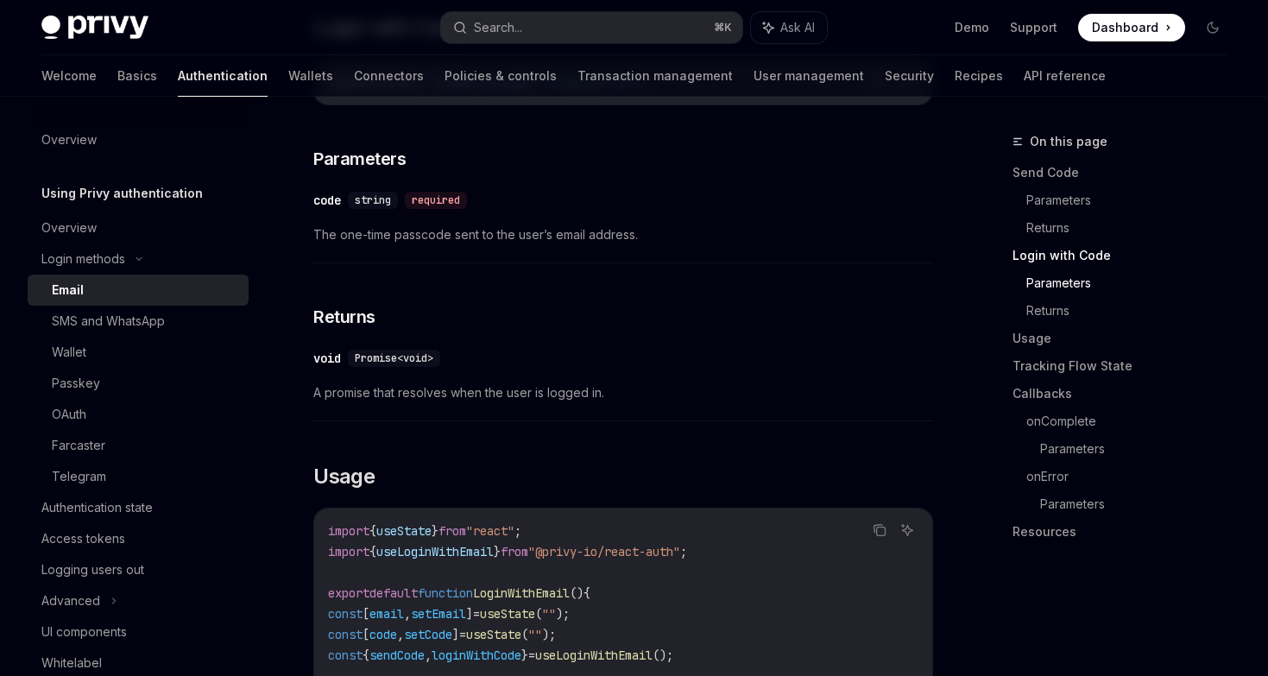
click at [1046, 288] on link "Parameters" at bounding box center [1133, 283] width 214 height 28
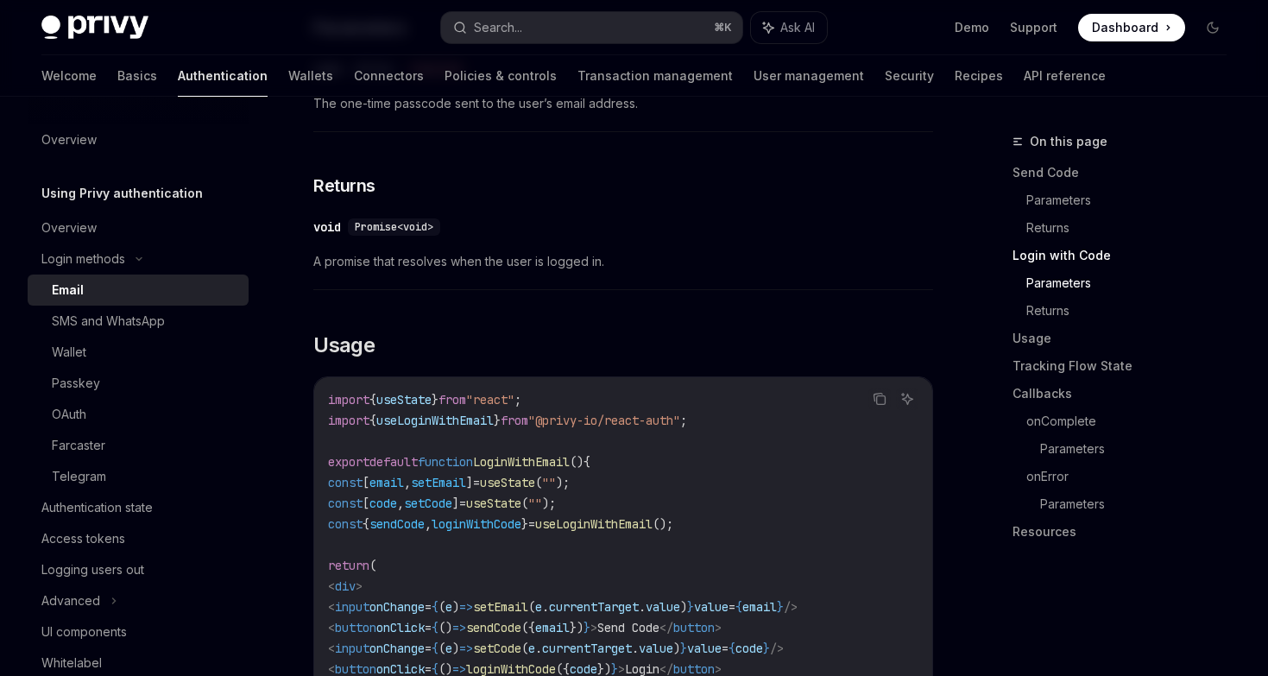
scroll to position [1273, 0]
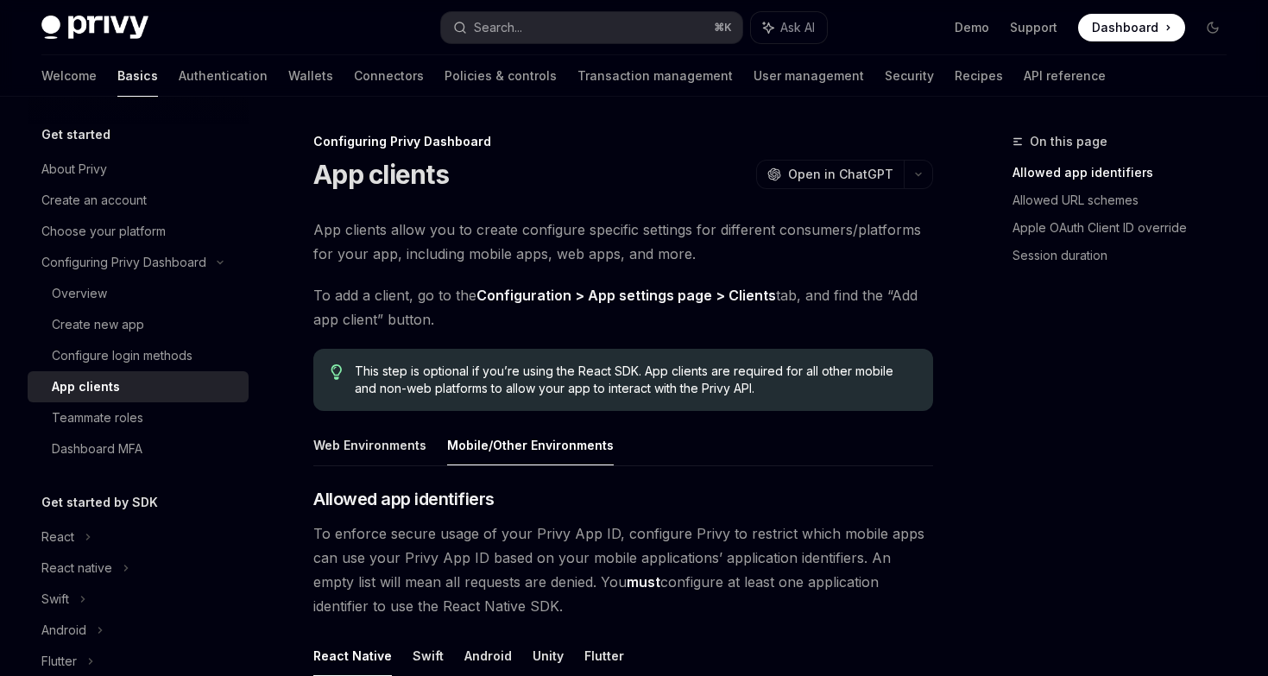
scroll to position [287, 0]
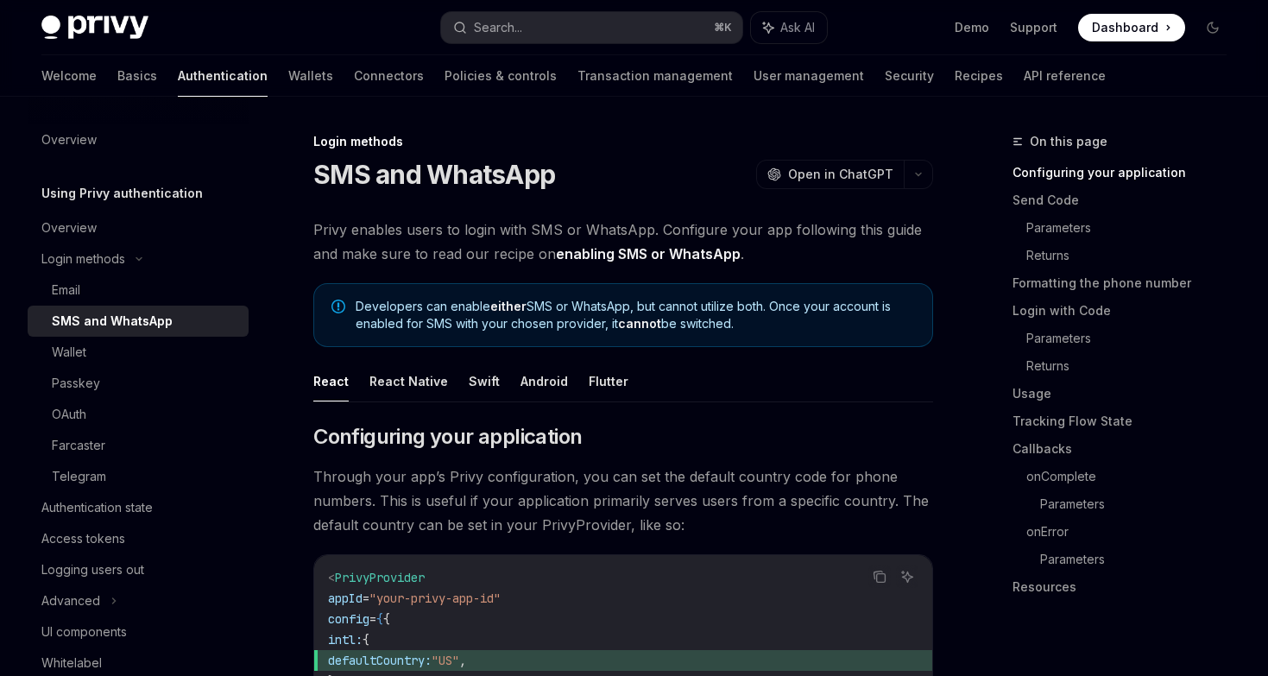
scroll to position [150, 0]
